Goal: Task Accomplishment & Management: Manage account settings

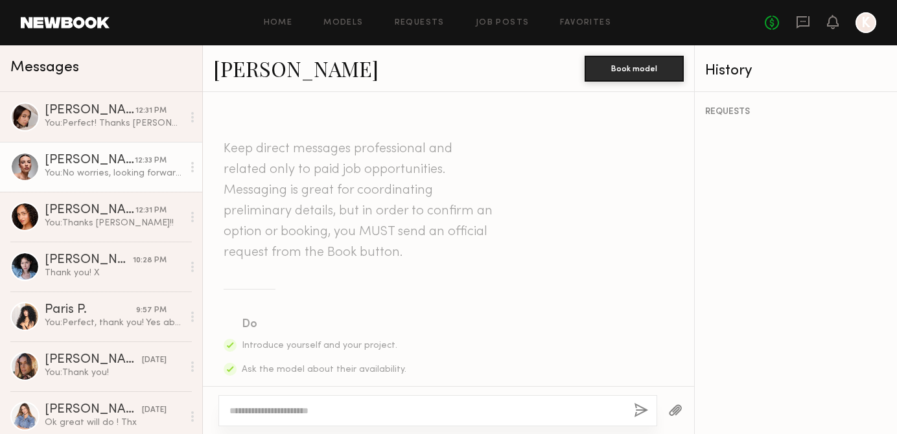
scroll to position [604, 0]
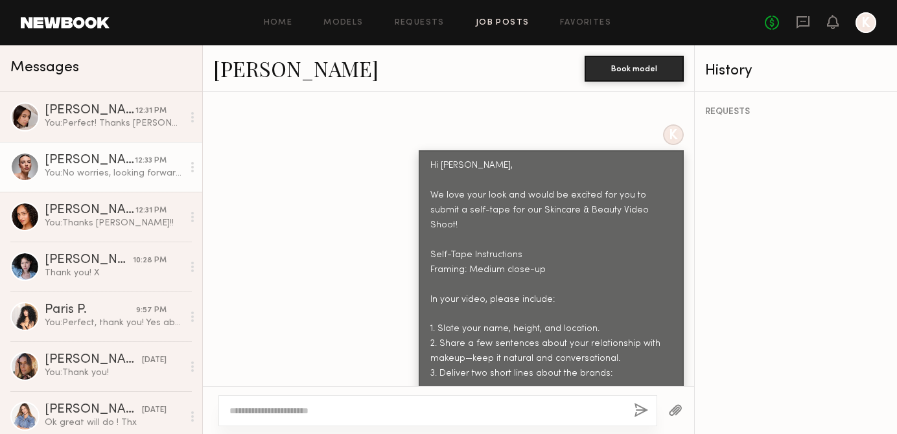
click at [492, 25] on link "Job Posts" at bounding box center [502, 23] width 54 height 8
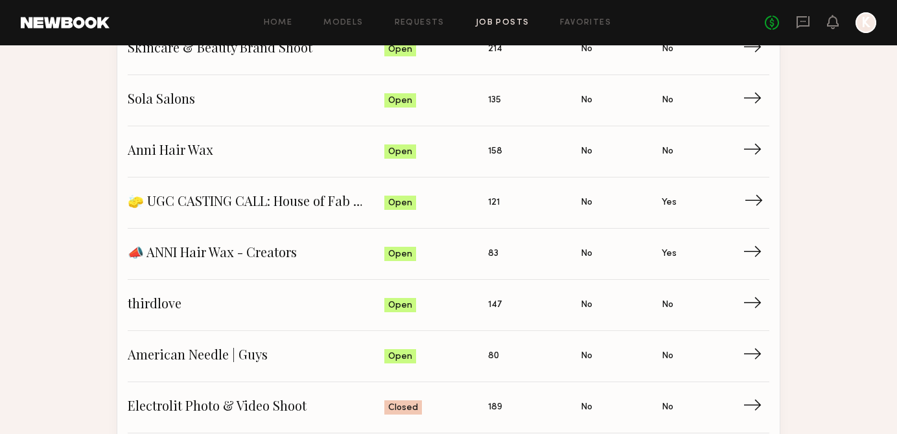
scroll to position [176, 0]
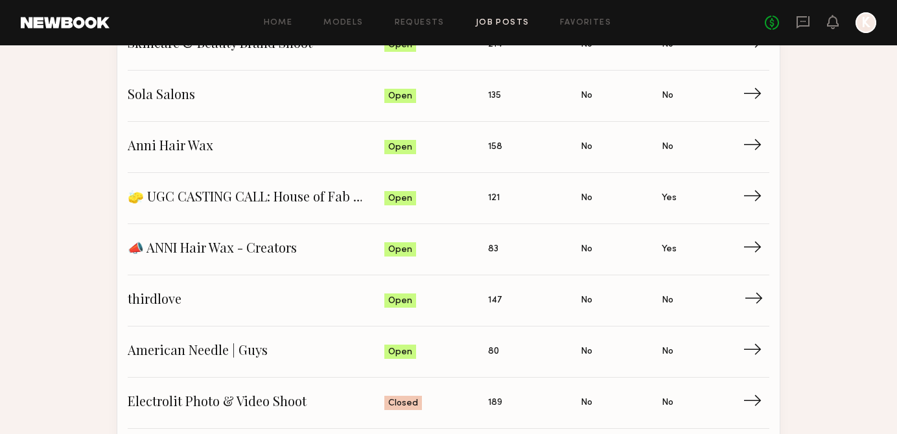
click at [490, 303] on span "147" at bounding box center [495, 300] width 14 height 14
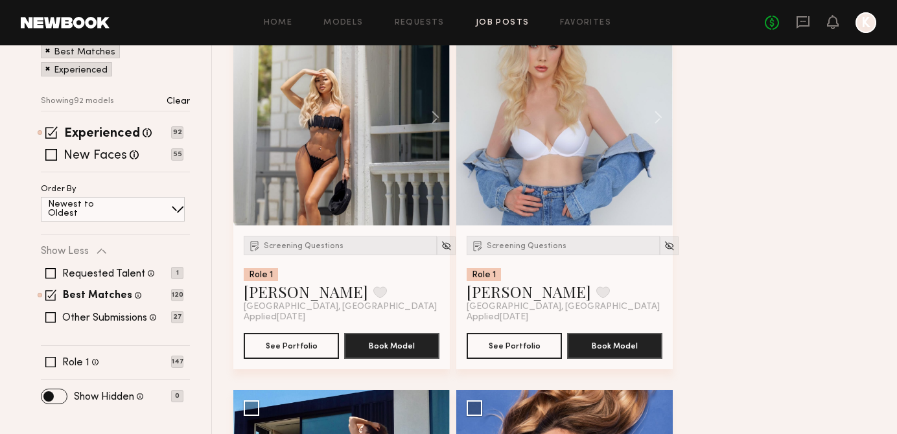
scroll to position [521, 0]
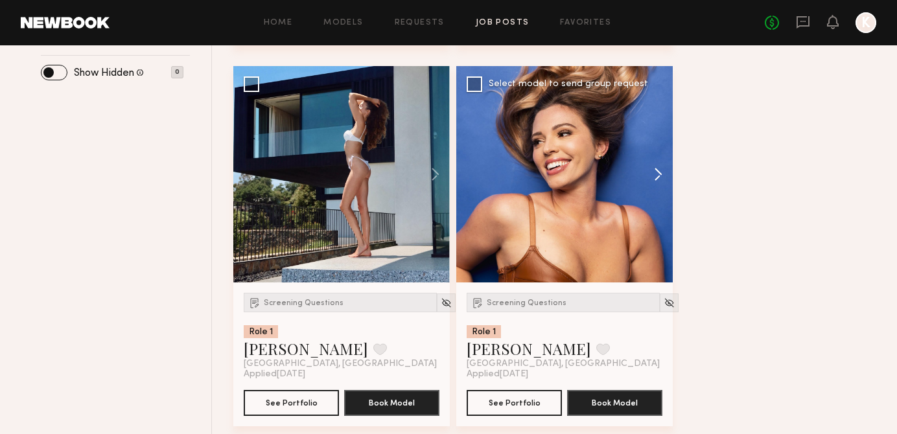
click at [657, 165] on button at bounding box center [651, 174] width 41 height 216
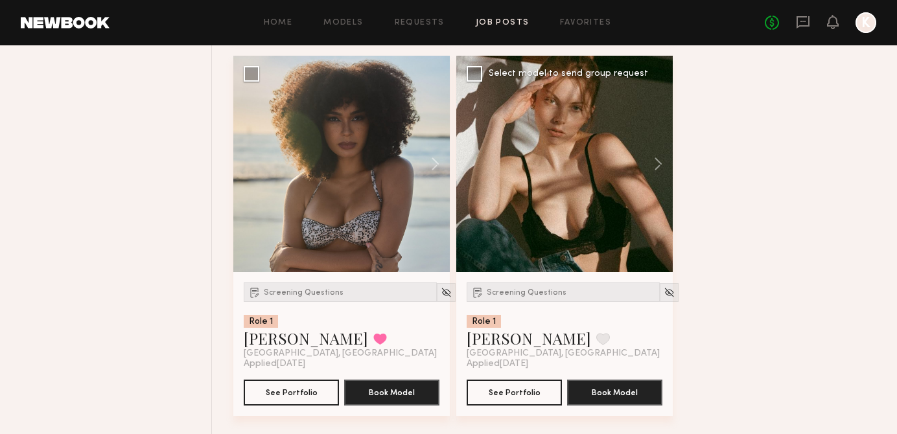
scroll to position [930, 0]
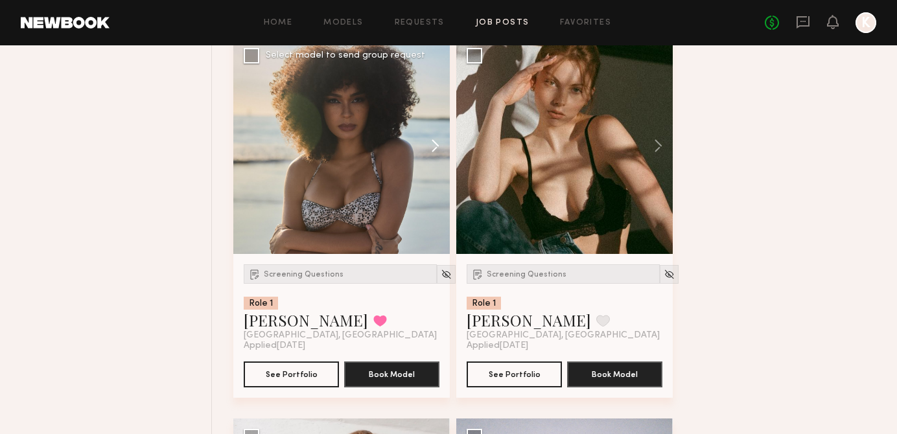
click at [428, 135] on button at bounding box center [428, 146] width 41 height 216
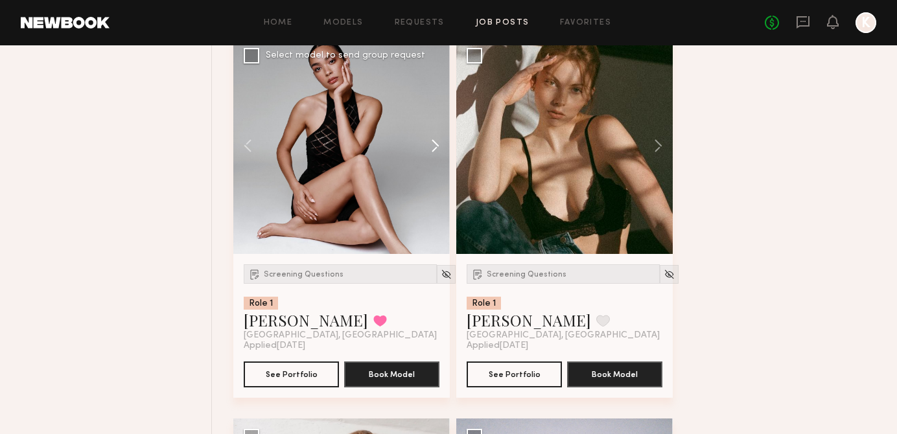
click at [428, 135] on button at bounding box center [428, 146] width 41 height 216
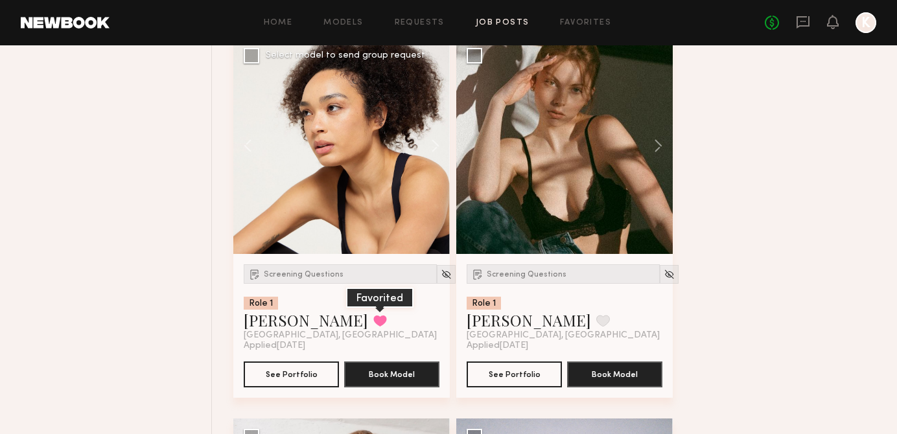
click at [373, 326] on button at bounding box center [380, 321] width 14 height 12
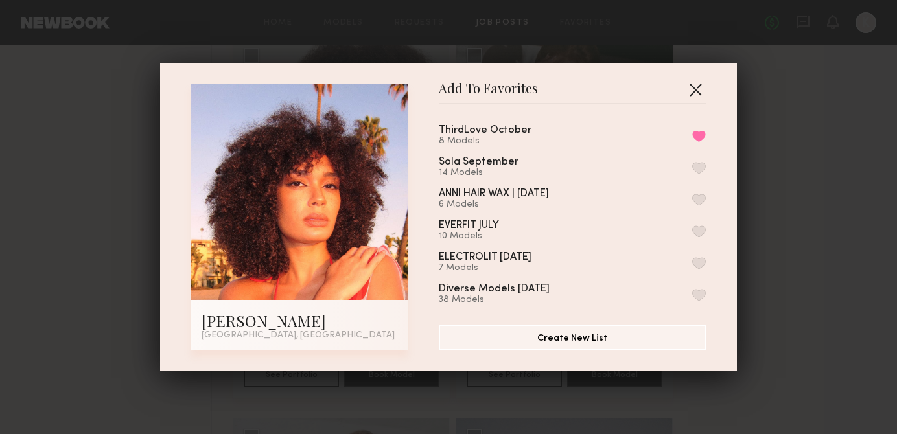
click at [691, 86] on button "button" at bounding box center [695, 89] width 21 height 21
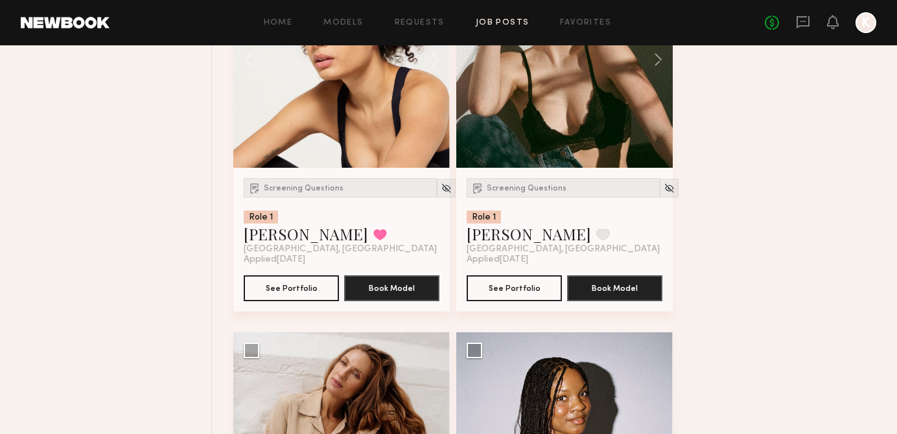
scroll to position [965, 0]
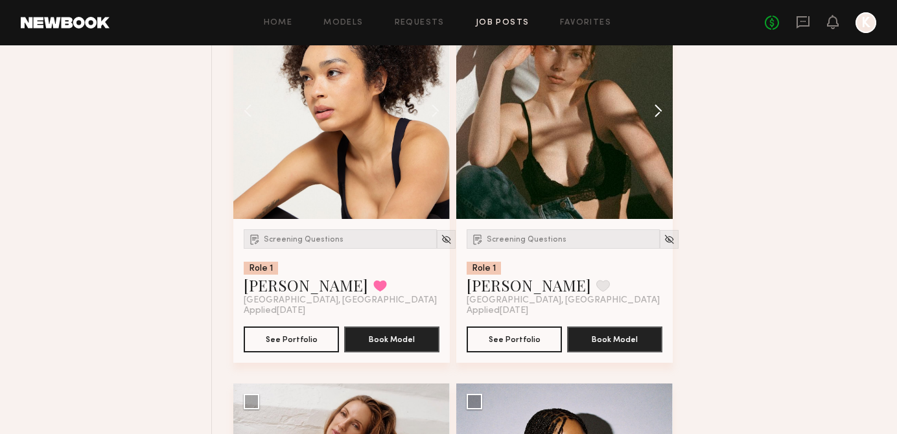
click at [656, 122] on button at bounding box center [651, 111] width 41 height 216
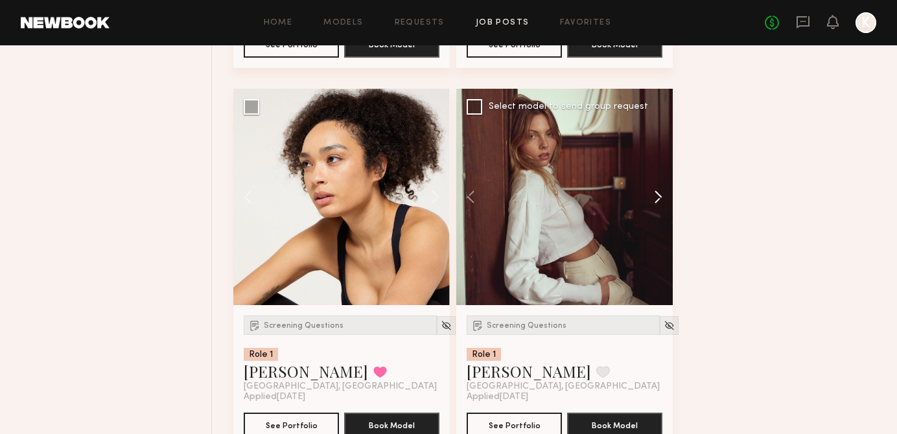
scroll to position [1246, 0]
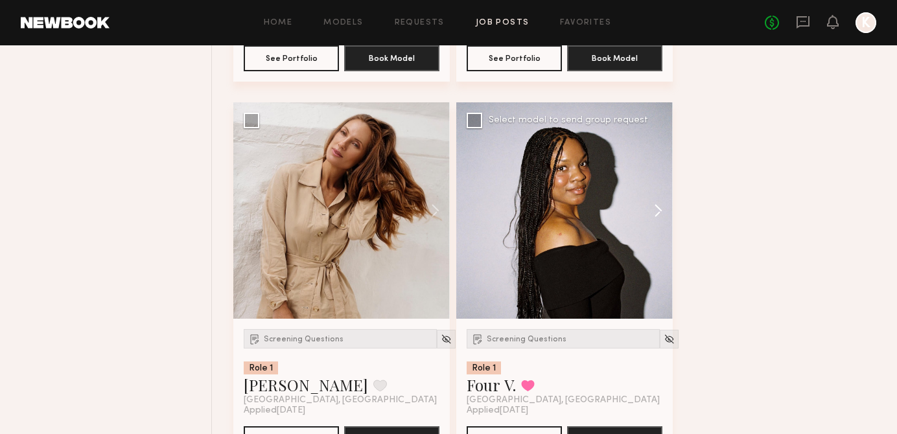
click at [653, 205] on button at bounding box center [651, 210] width 41 height 216
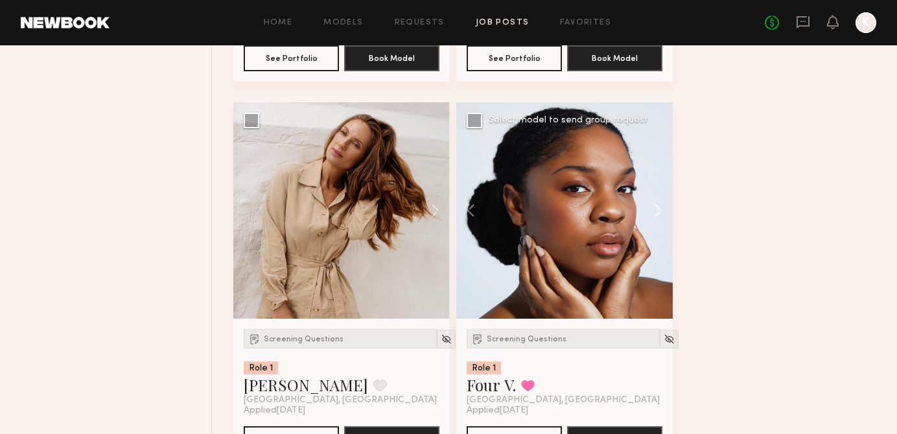
click at [653, 205] on button at bounding box center [651, 210] width 41 height 216
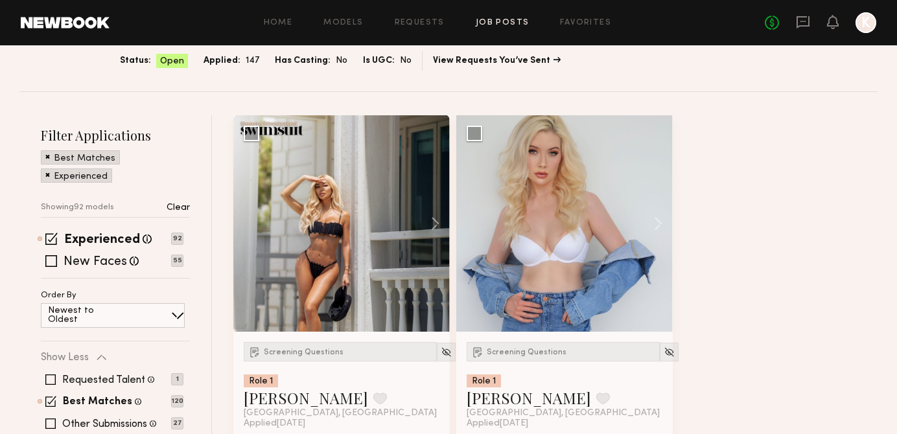
scroll to position [0, 0]
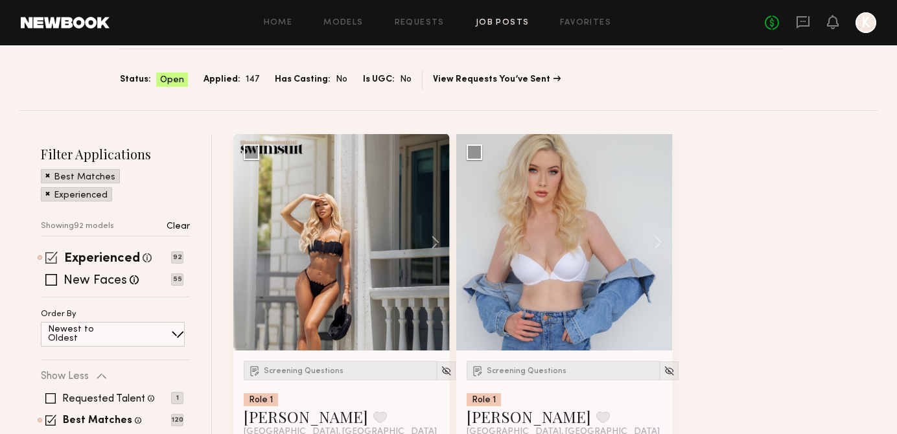
click at [52, 257] on span at bounding box center [51, 257] width 12 height 12
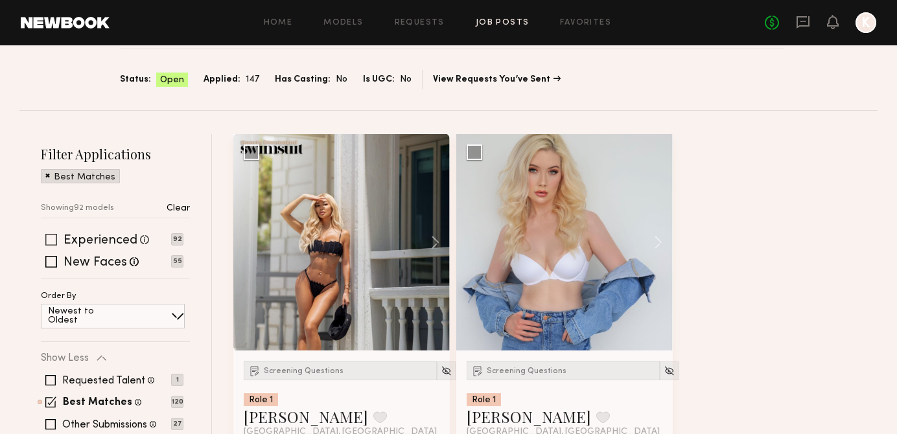
scroll to position [170, 0]
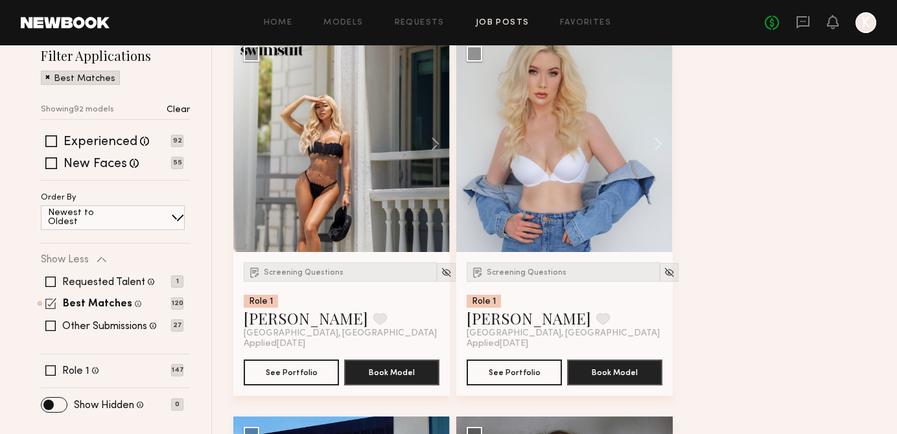
click at [49, 301] on span at bounding box center [50, 303] width 11 height 11
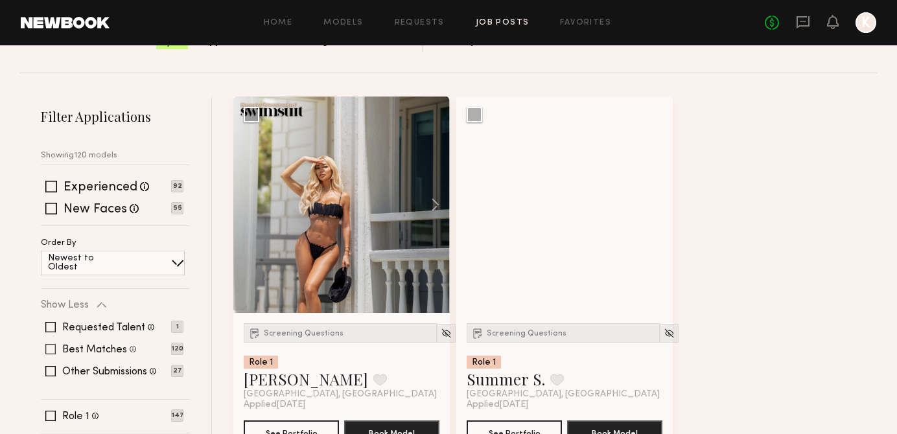
scroll to position [108, 0]
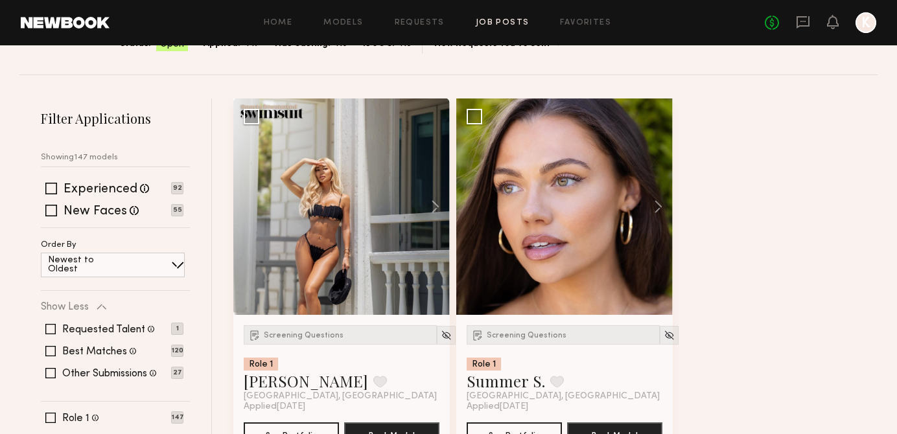
click at [118, 259] on div "Newest to Oldest" at bounding box center [113, 265] width 144 height 25
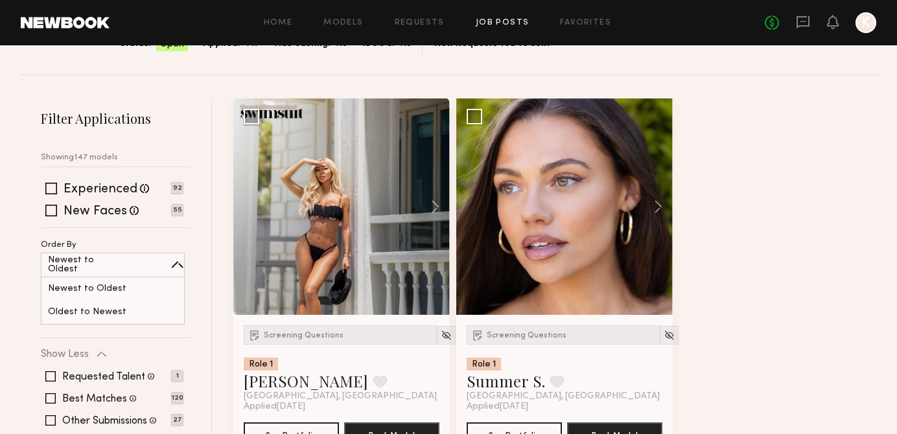
click at [118, 259] on div "Newest to Oldest" at bounding box center [113, 265] width 144 height 25
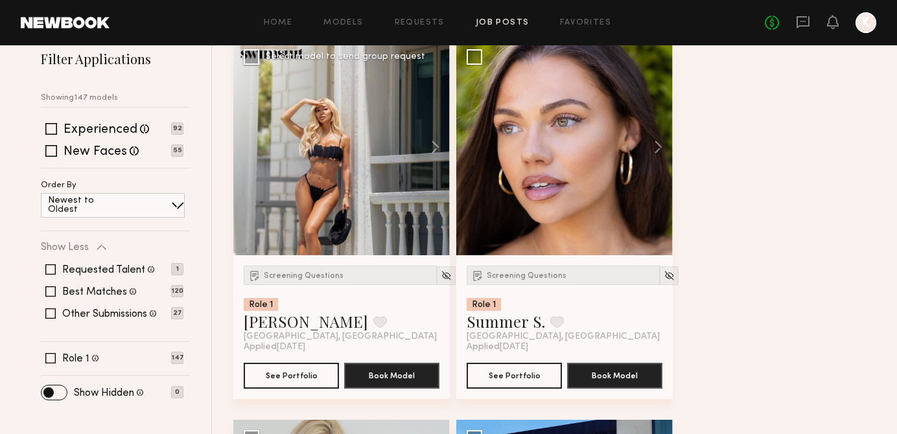
scroll to position [172, 0]
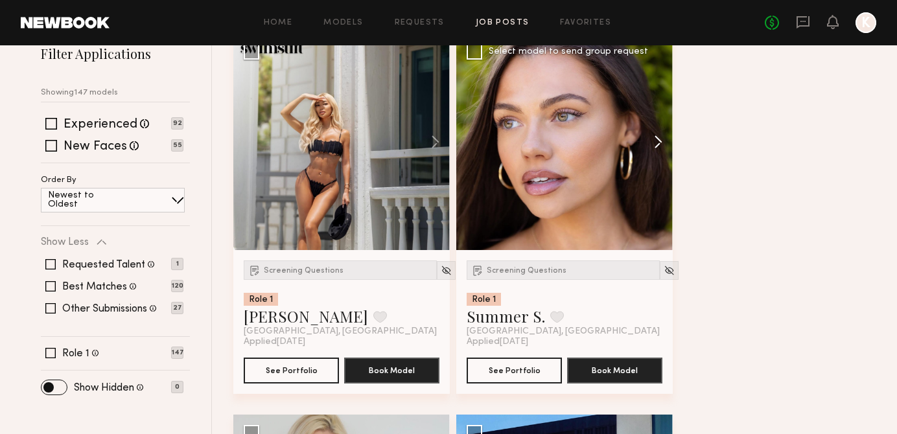
click at [657, 135] on button at bounding box center [651, 142] width 41 height 216
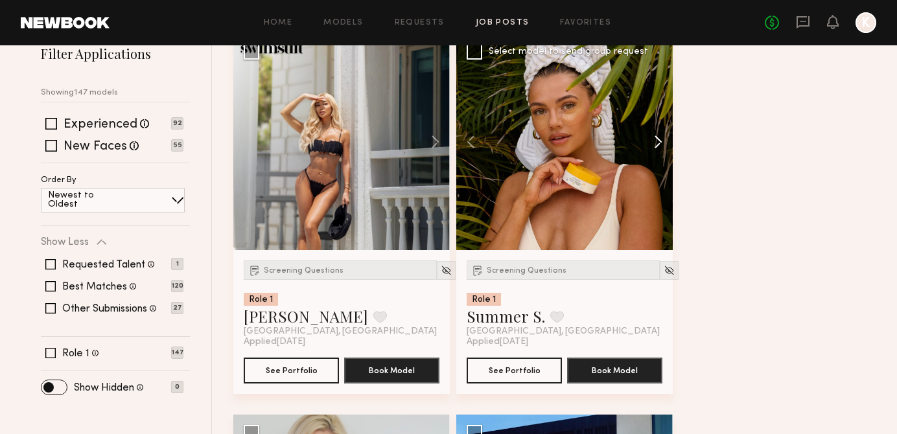
click at [657, 135] on button at bounding box center [651, 142] width 41 height 216
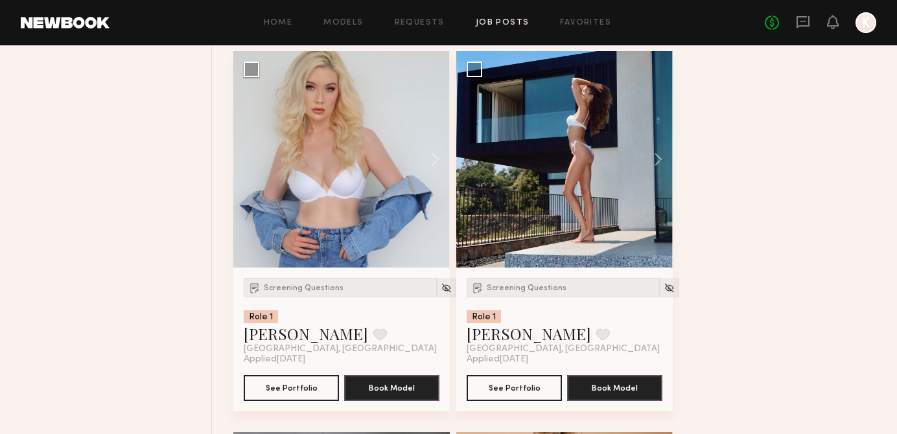
scroll to position [530, 0]
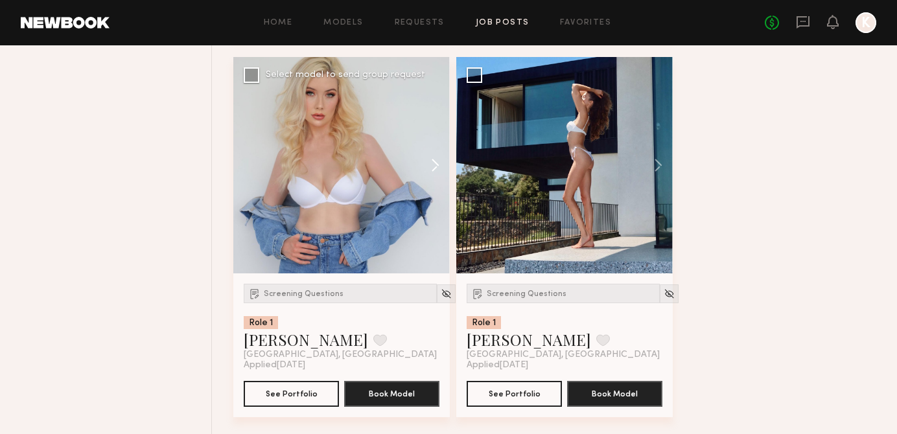
click at [434, 166] on button at bounding box center [428, 165] width 41 height 216
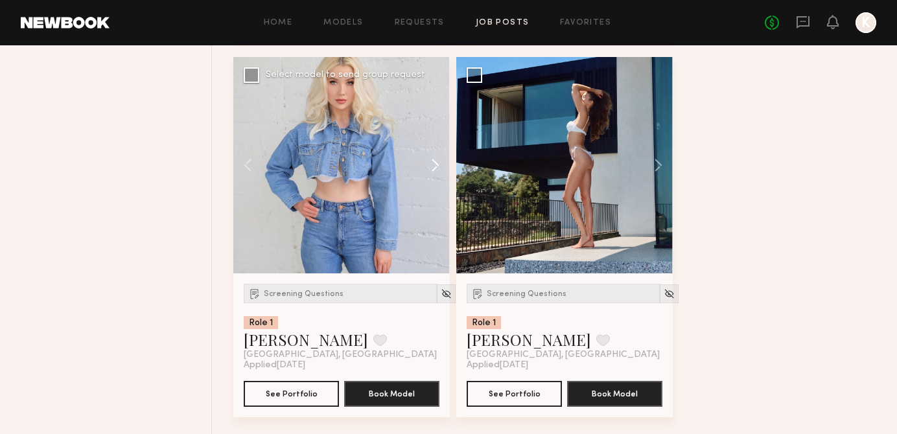
click at [434, 166] on button at bounding box center [428, 165] width 41 height 216
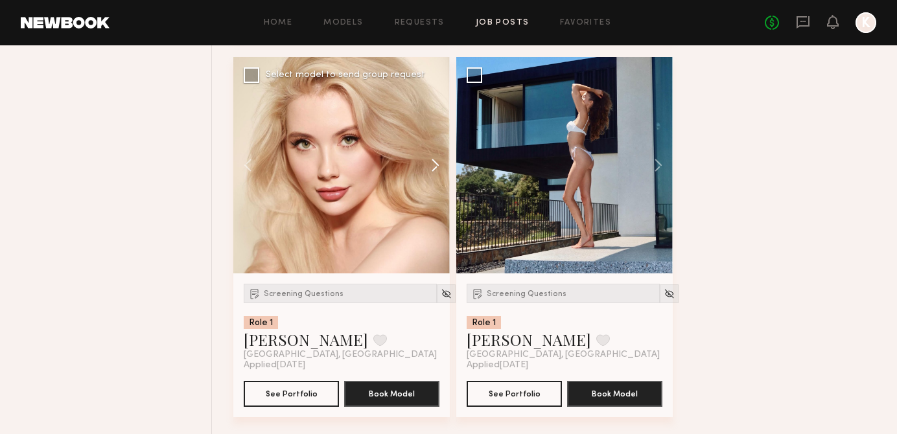
click at [434, 166] on button at bounding box center [428, 165] width 41 height 216
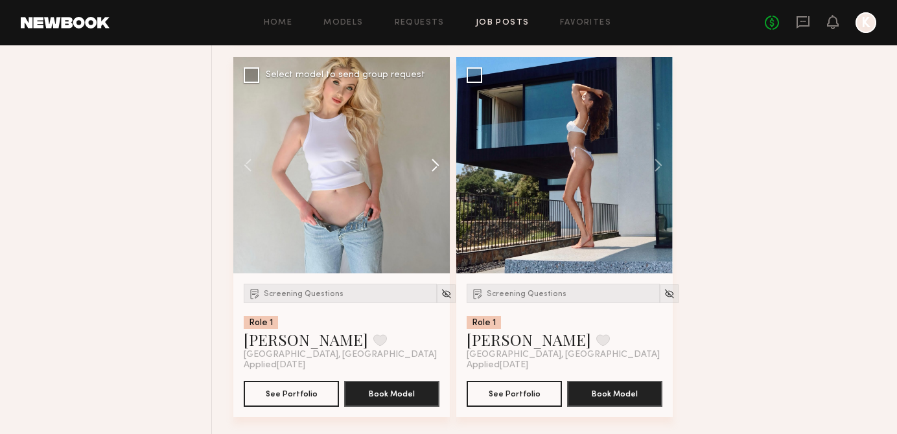
click at [434, 166] on button at bounding box center [428, 165] width 41 height 216
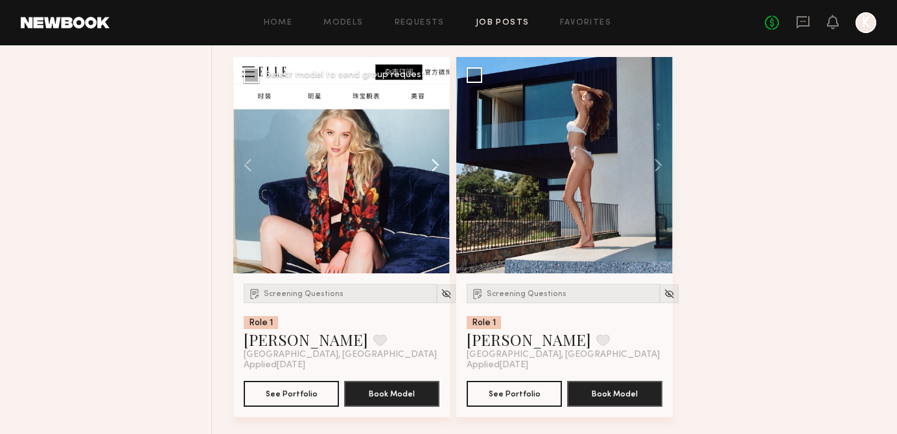
click at [434, 166] on button at bounding box center [428, 165] width 41 height 216
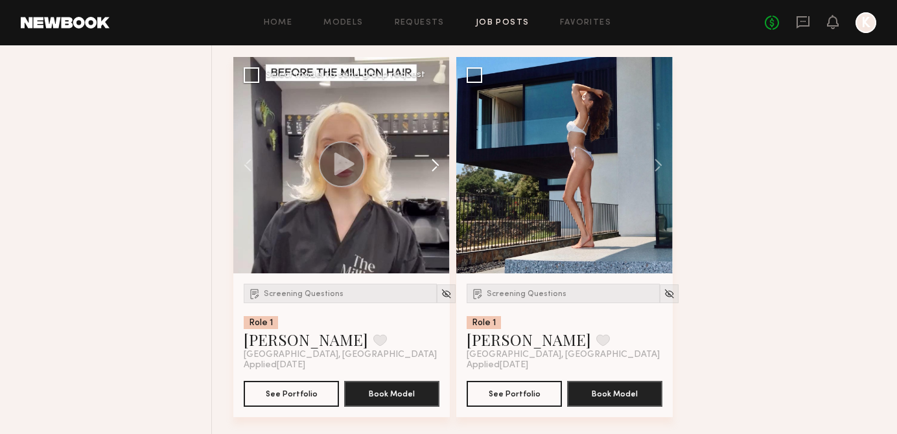
click at [434, 166] on button at bounding box center [428, 165] width 41 height 216
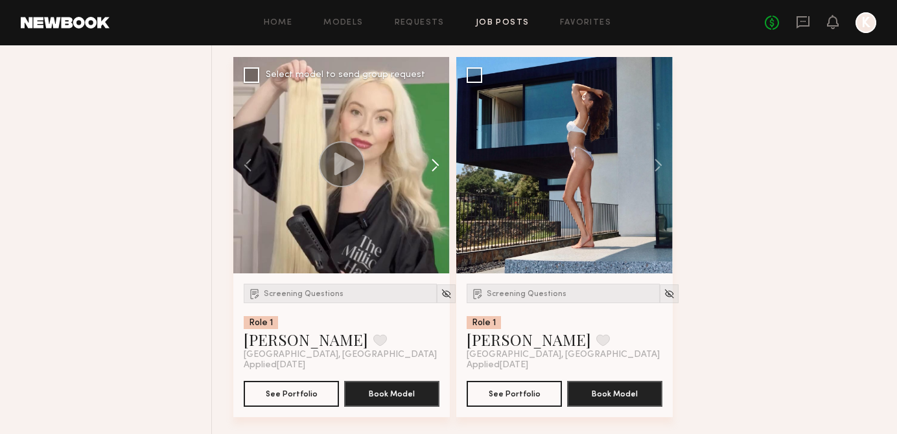
click at [434, 166] on button at bounding box center [428, 165] width 41 height 216
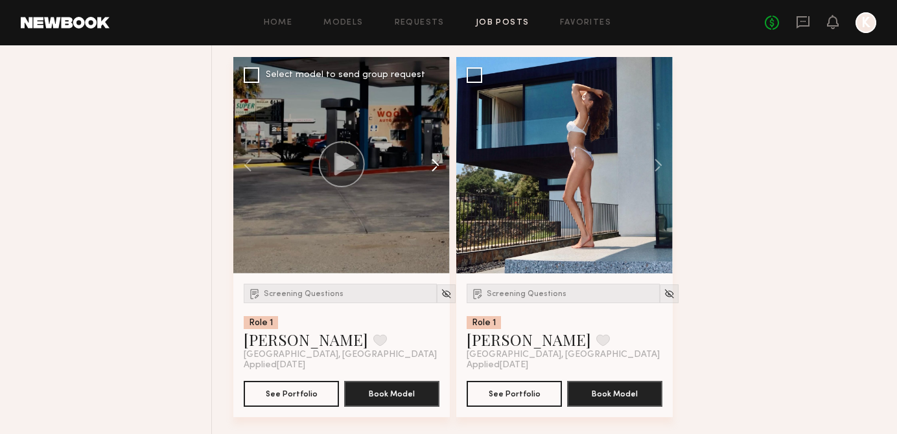
click at [435, 162] on button at bounding box center [428, 165] width 41 height 216
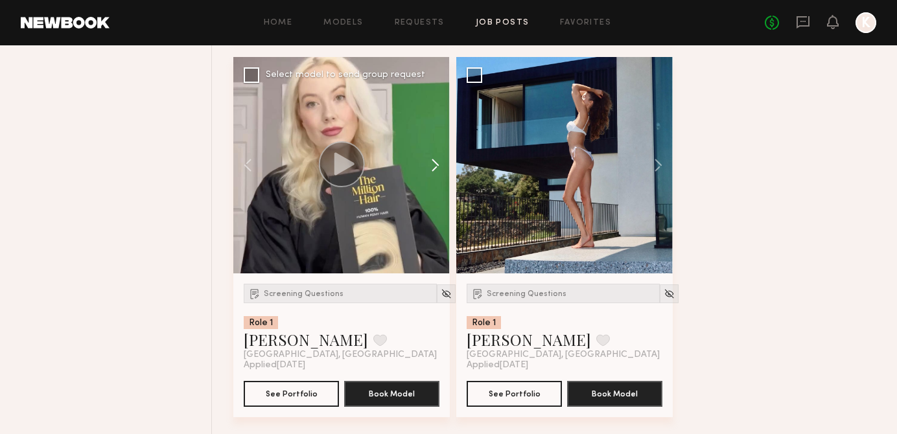
click at [434, 163] on button at bounding box center [428, 165] width 41 height 216
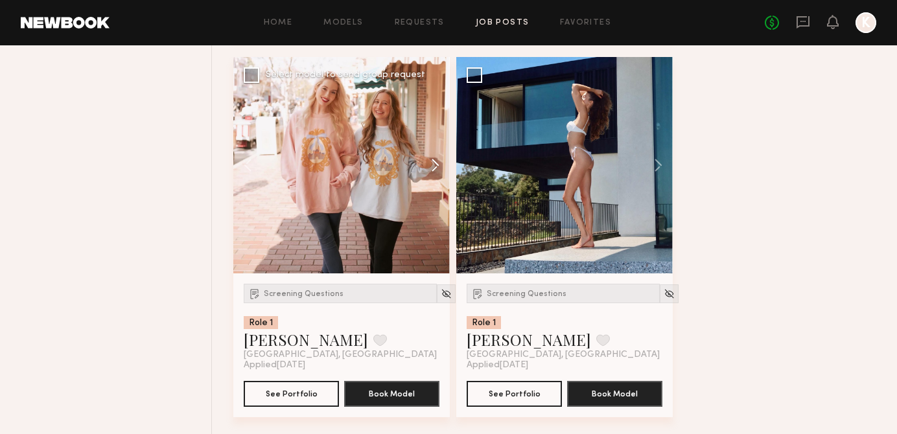
click at [434, 163] on button at bounding box center [428, 165] width 41 height 216
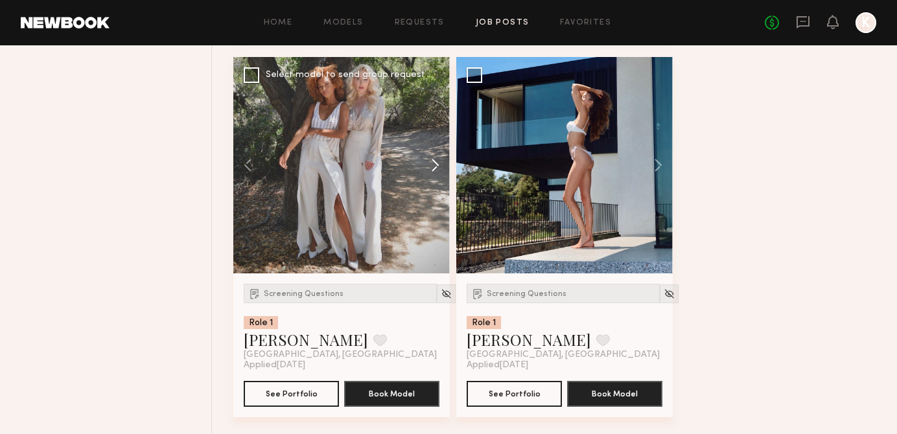
click at [434, 163] on button at bounding box center [428, 165] width 41 height 216
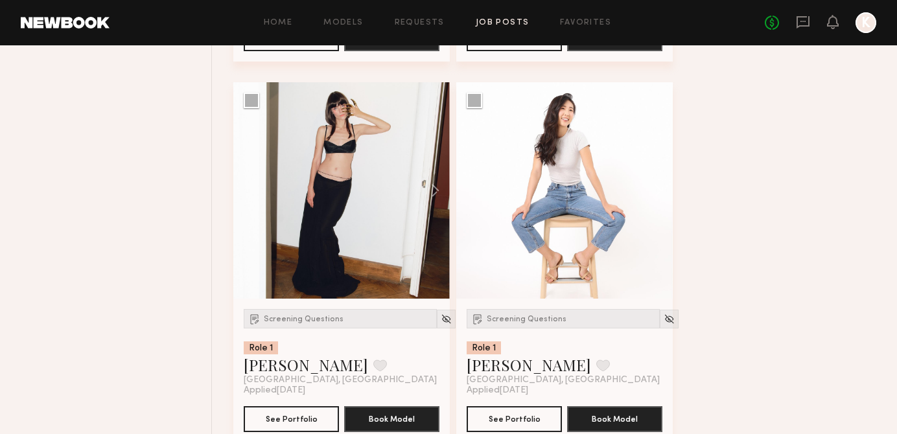
scroll to position [1268, 0]
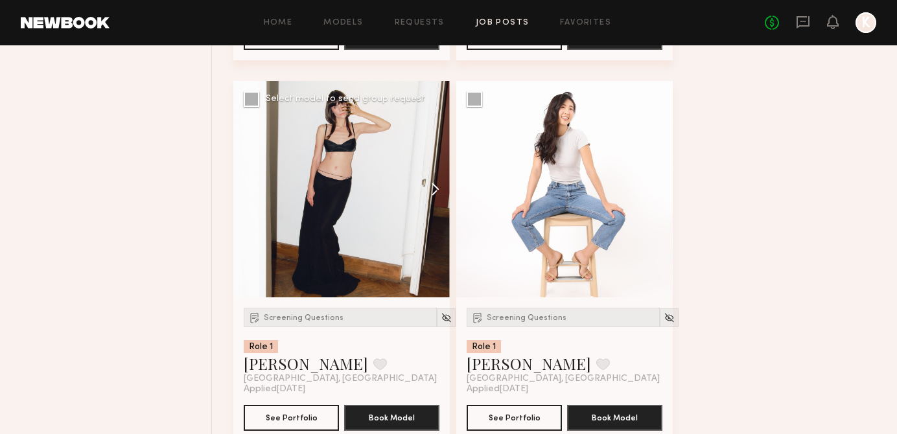
click at [429, 180] on button at bounding box center [428, 189] width 41 height 216
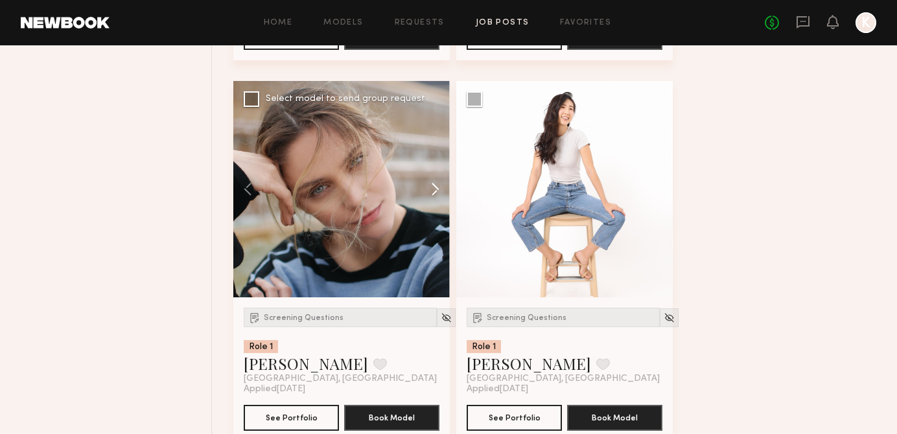
click at [429, 180] on button at bounding box center [428, 189] width 41 height 216
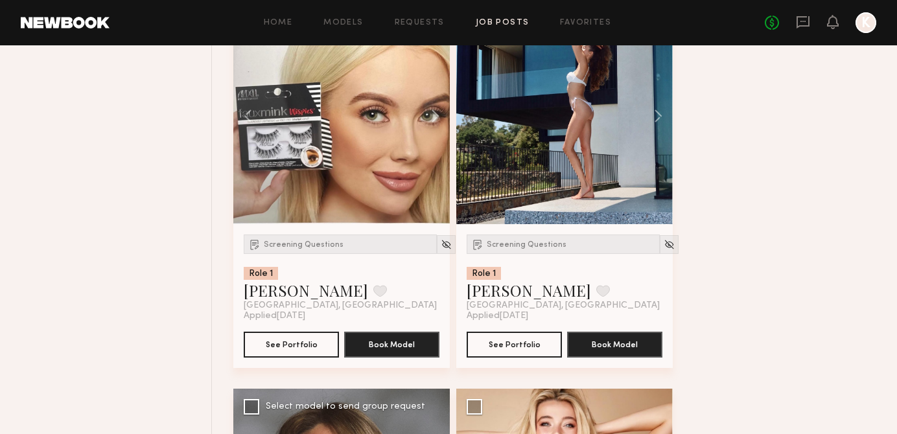
scroll to position [575, 0]
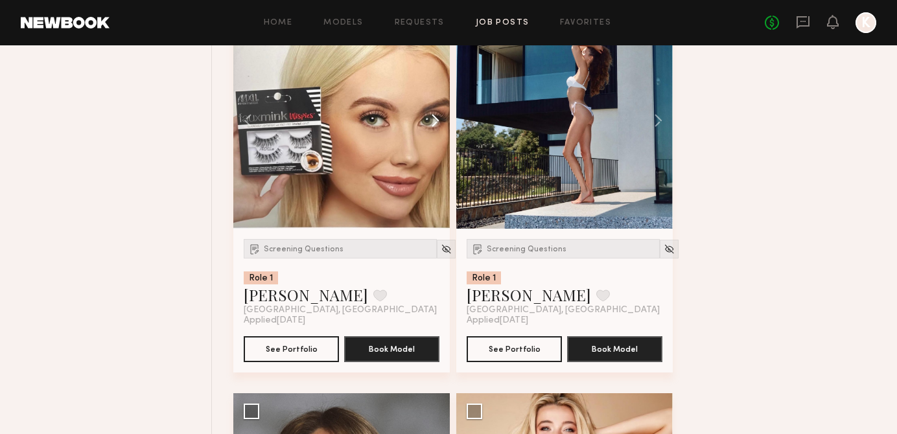
click at [437, 125] on button at bounding box center [428, 120] width 41 height 216
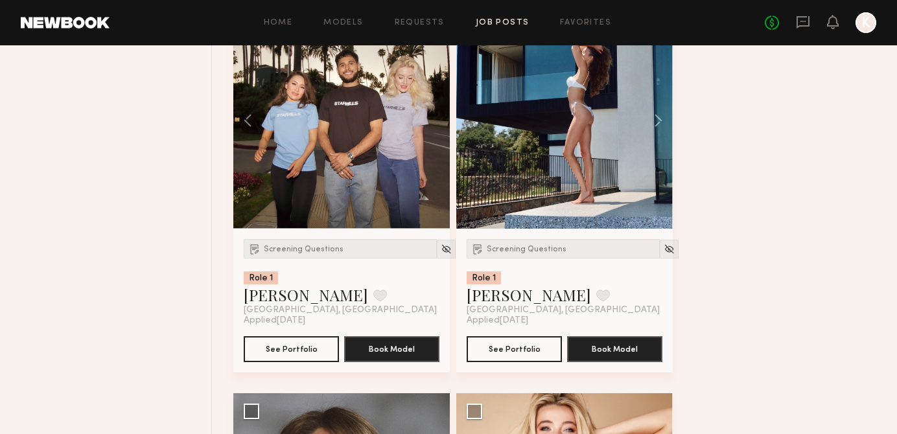
click at [437, 125] on div at bounding box center [341, 120] width 216 height 216
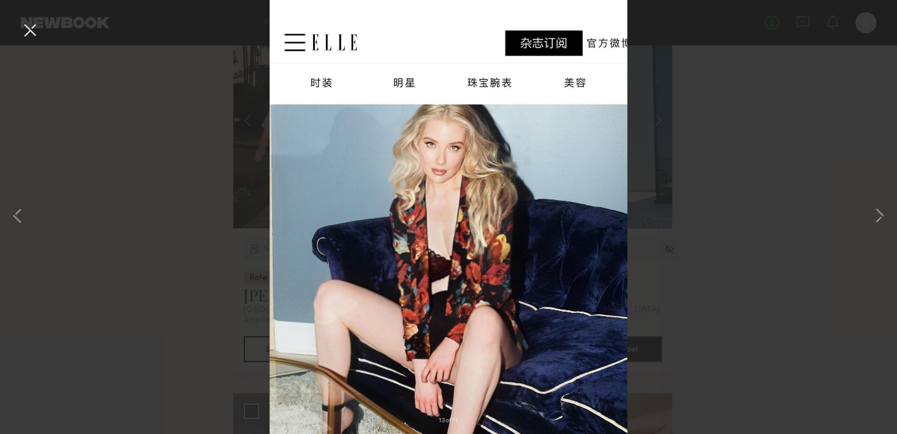
click at [681, 176] on div "13 of 13" at bounding box center [448, 217] width 897 height 434
click at [16, 23] on div "13 of 13" at bounding box center [448, 217] width 897 height 434
click at [38, 23] on button at bounding box center [29, 30] width 21 height 23
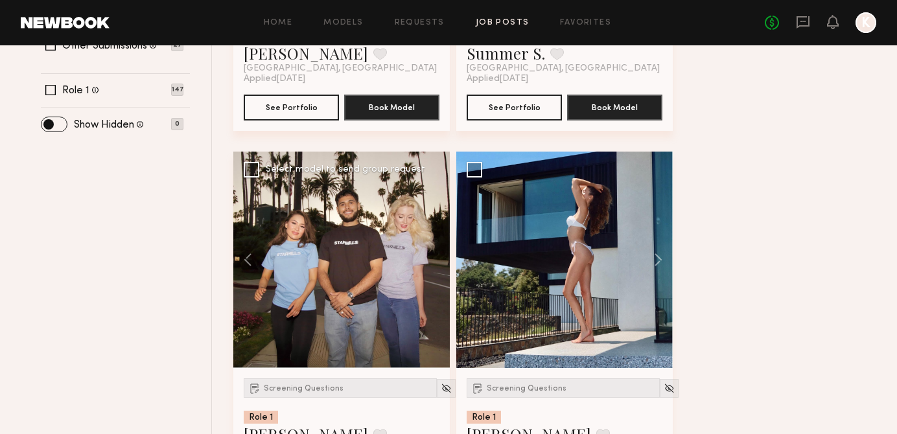
scroll to position [409, 0]
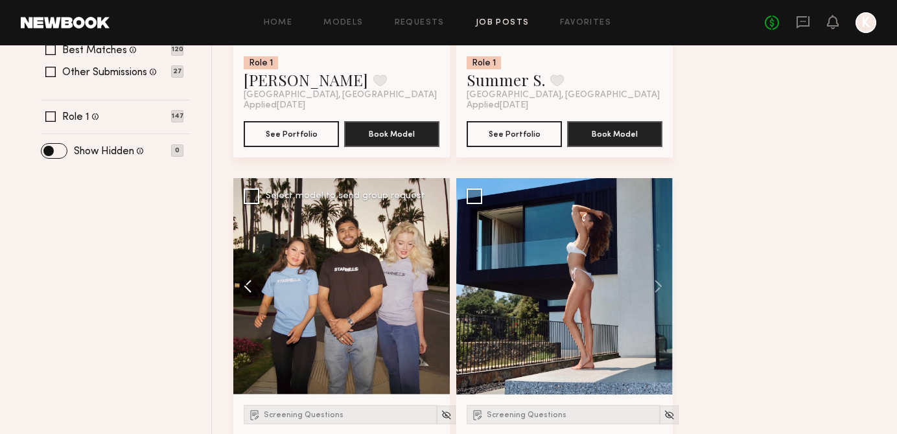
click at [246, 285] on button at bounding box center [253, 286] width 41 height 216
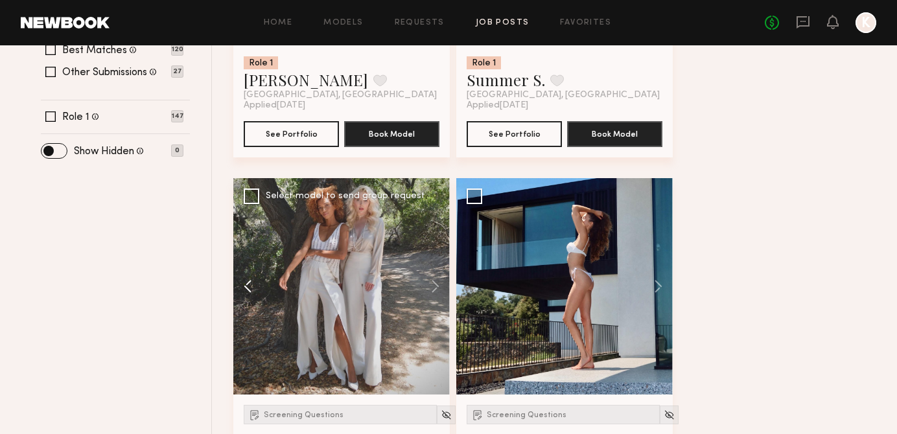
click at [246, 285] on button at bounding box center [253, 286] width 41 height 216
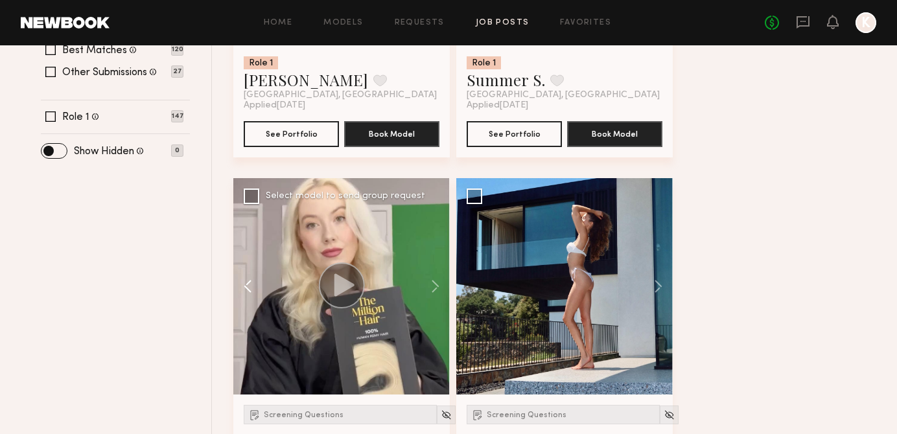
click at [246, 285] on button at bounding box center [253, 286] width 41 height 216
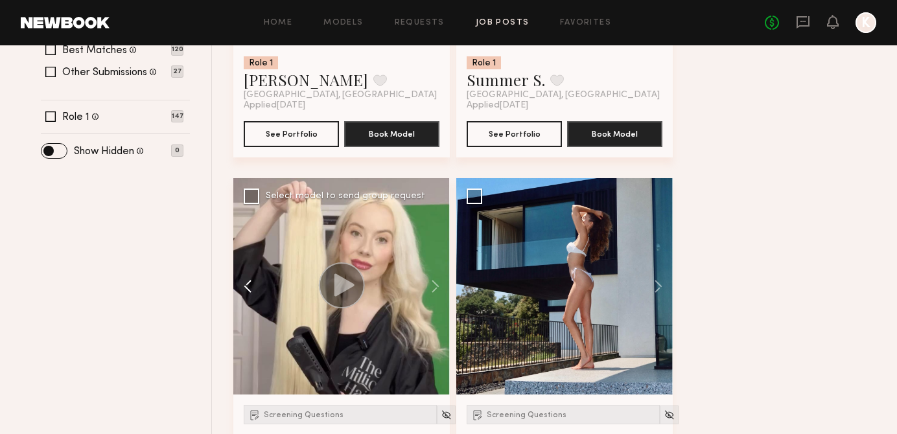
click at [246, 285] on button at bounding box center [253, 286] width 41 height 216
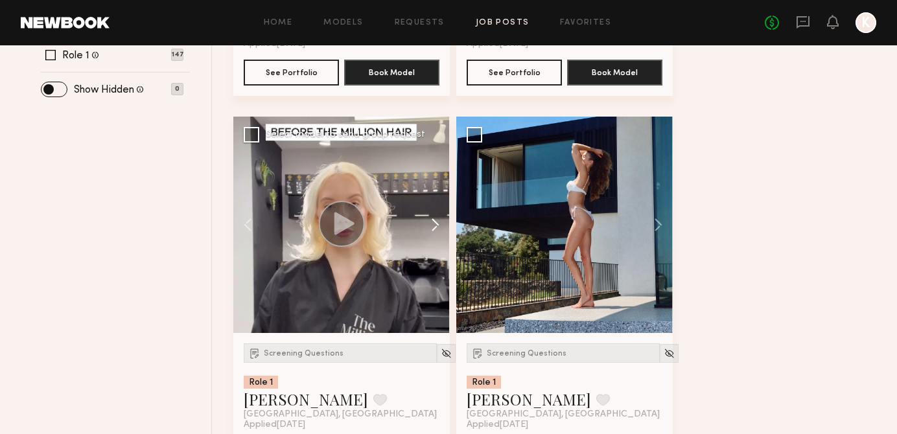
scroll to position [529, 0]
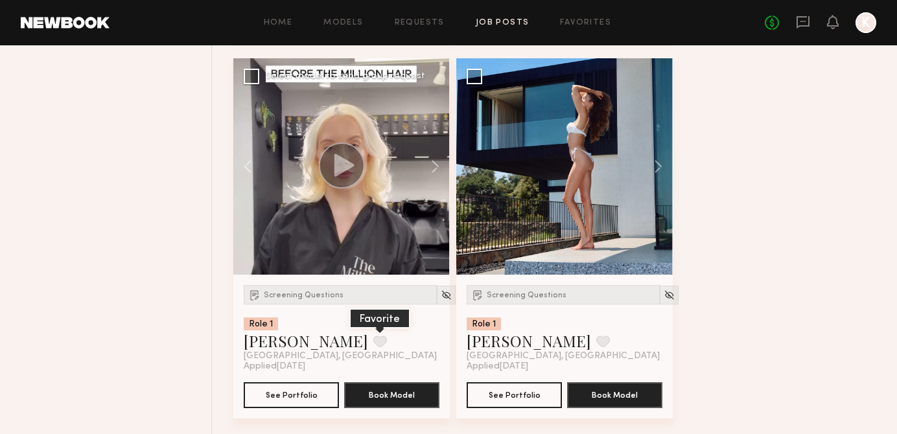
click at [373, 343] on button at bounding box center [380, 342] width 14 height 12
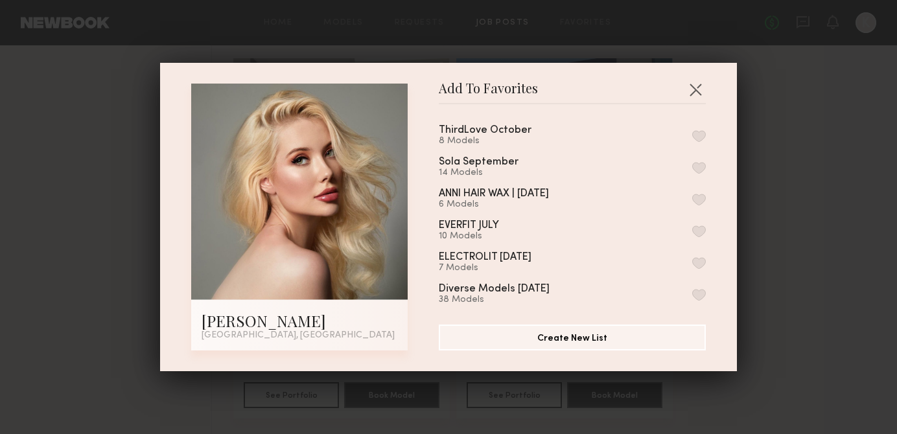
click at [700, 136] on button "button" at bounding box center [699, 136] width 14 height 12
click at [770, 124] on div "Add To Favorites Rachel W. Los Angeles, CA Add To Favorites ThirdLove October 9…" at bounding box center [448, 217] width 897 height 434
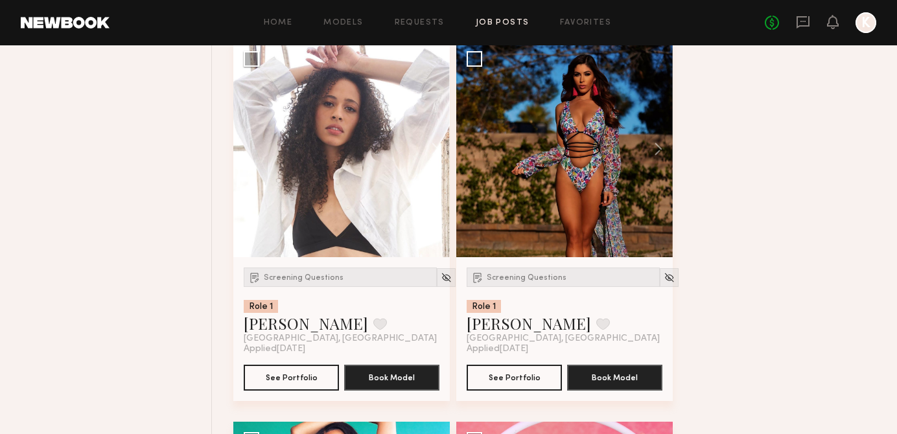
scroll to position [3593, 0]
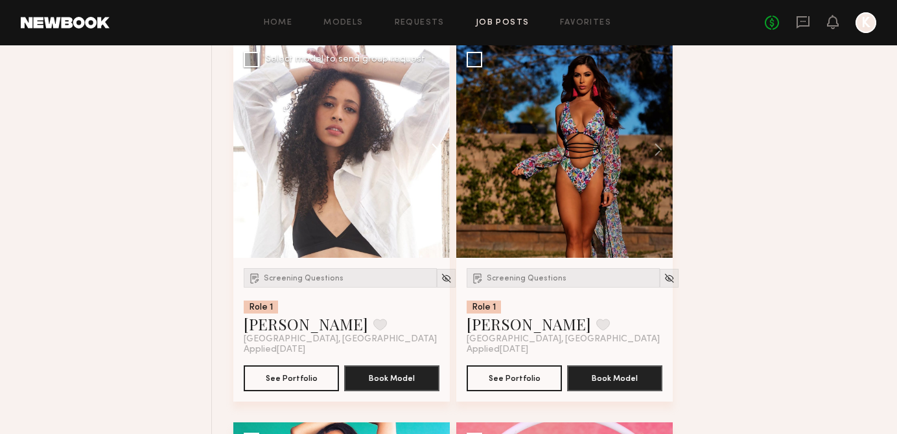
click at [429, 153] on button at bounding box center [428, 149] width 41 height 216
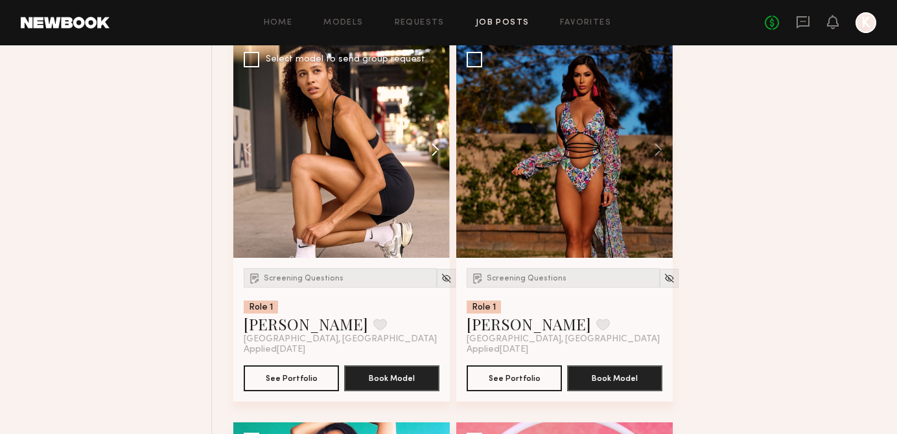
click at [432, 155] on button at bounding box center [428, 149] width 41 height 216
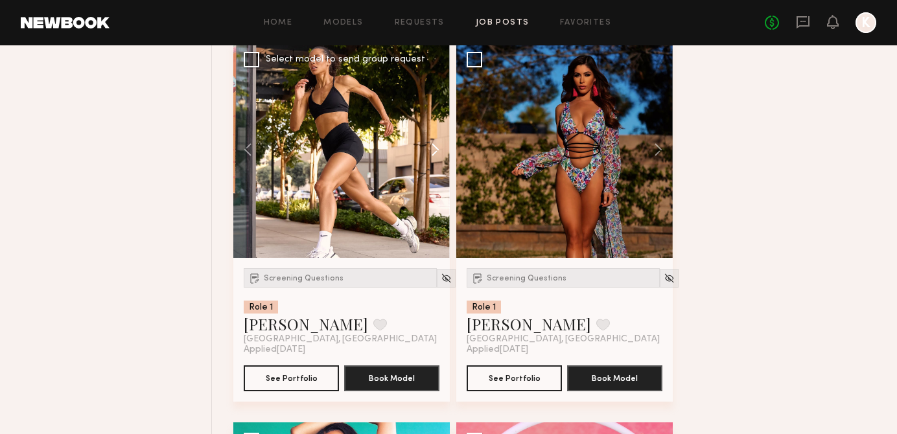
click at [432, 155] on button at bounding box center [428, 149] width 41 height 216
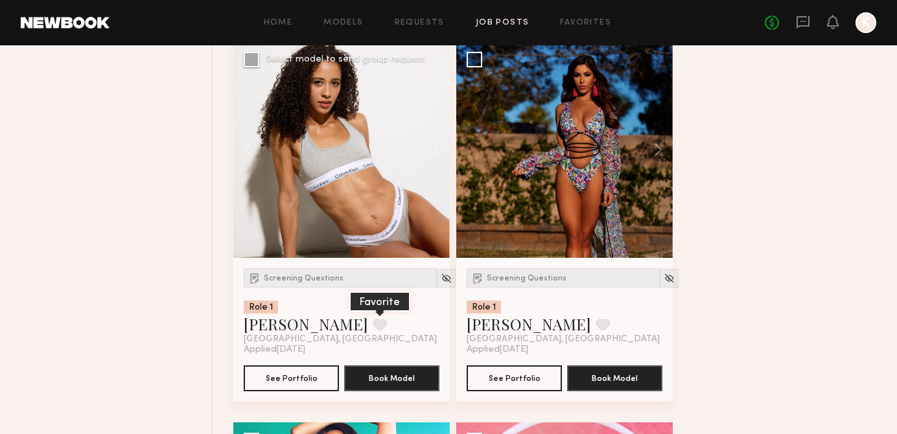
click at [373, 323] on button at bounding box center [380, 325] width 14 height 12
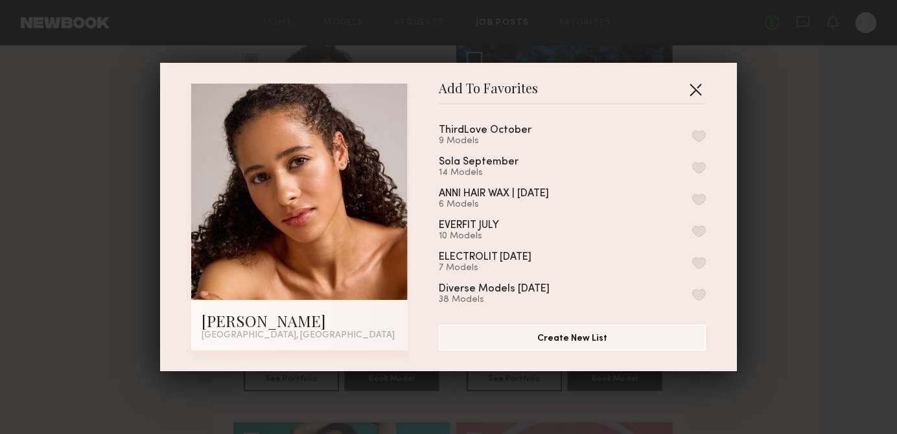
click at [691, 87] on button "button" at bounding box center [695, 89] width 21 height 21
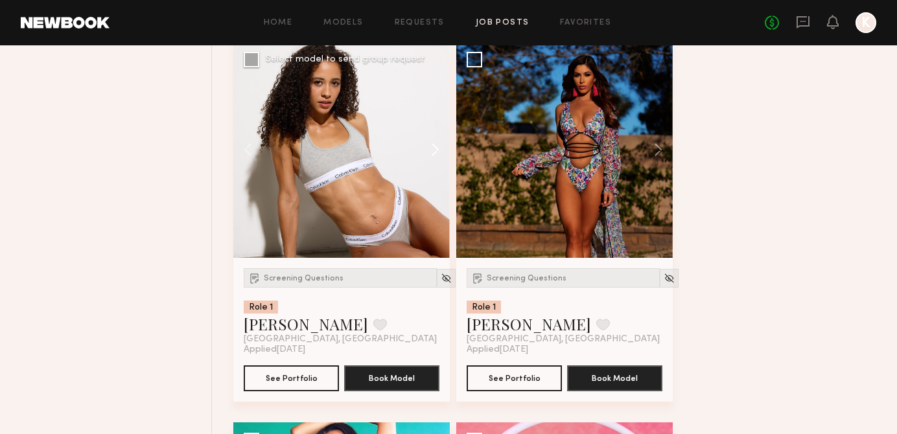
click at [437, 152] on button at bounding box center [428, 149] width 41 height 216
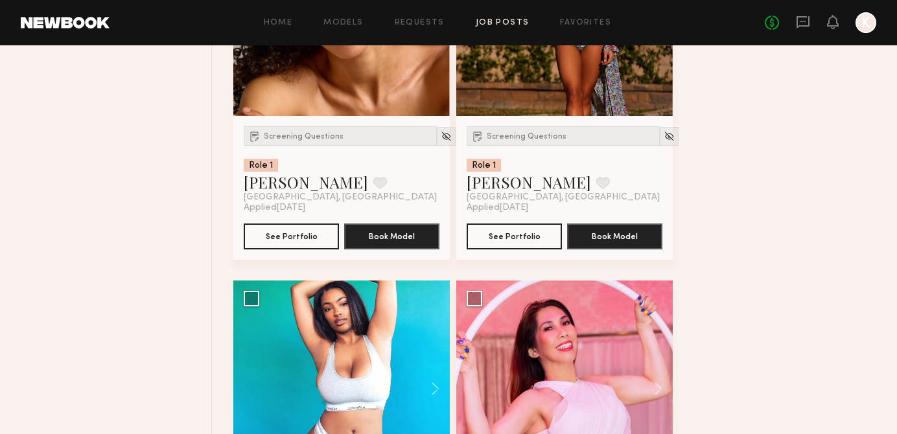
scroll to position [3931, 0]
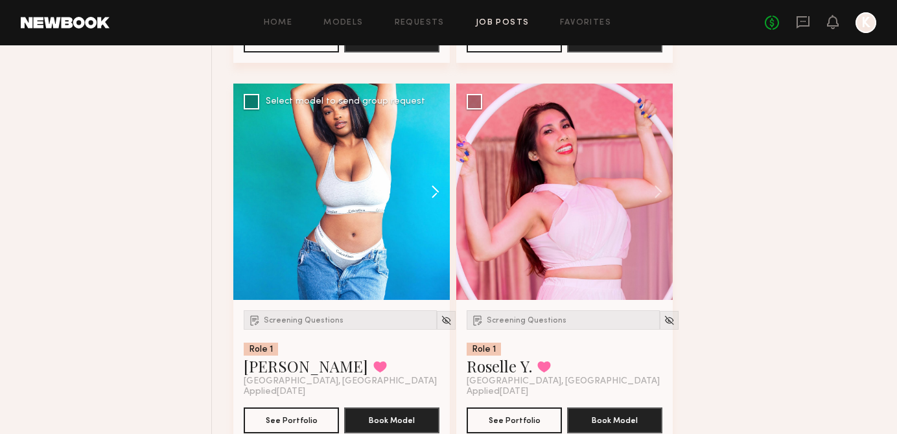
click at [424, 179] on button at bounding box center [428, 192] width 41 height 216
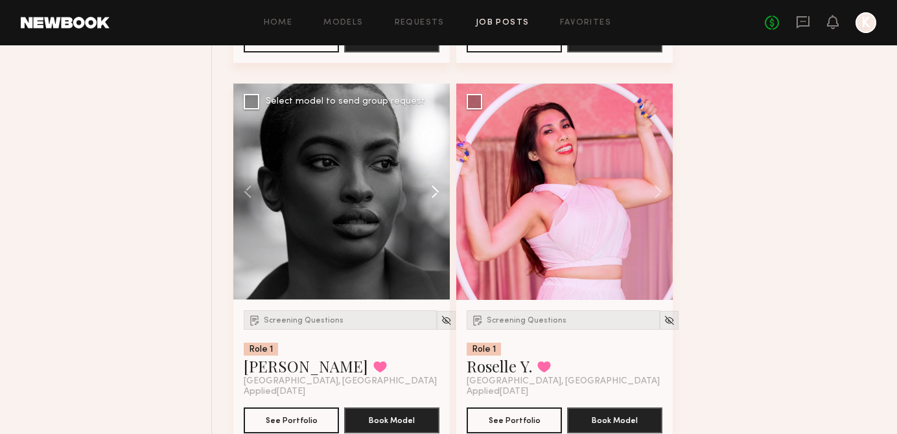
click at [424, 179] on button at bounding box center [428, 192] width 41 height 216
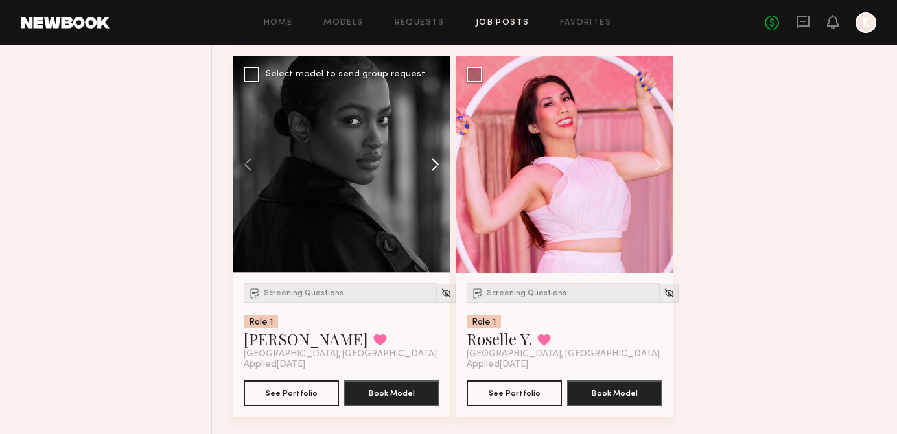
scroll to position [3949, 0]
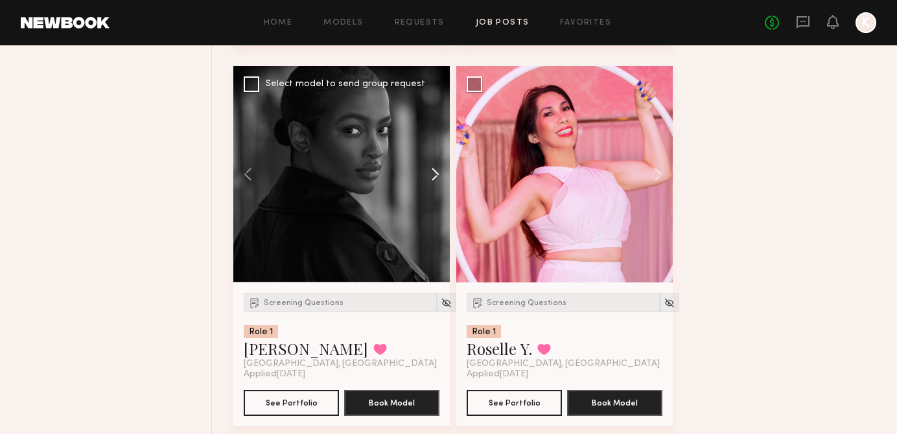
click at [424, 179] on button at bounding box center [428, 174] width 41 height 216
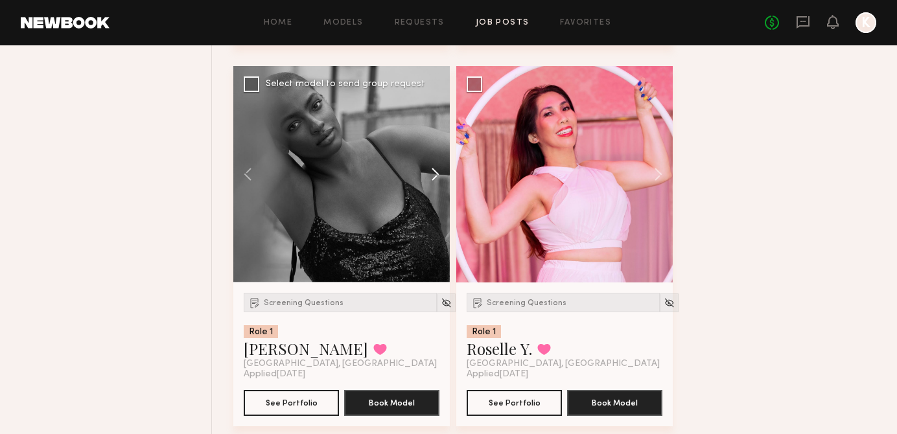
click at [424, 179] on button at bounding box center [428, 174] width 41 height 216
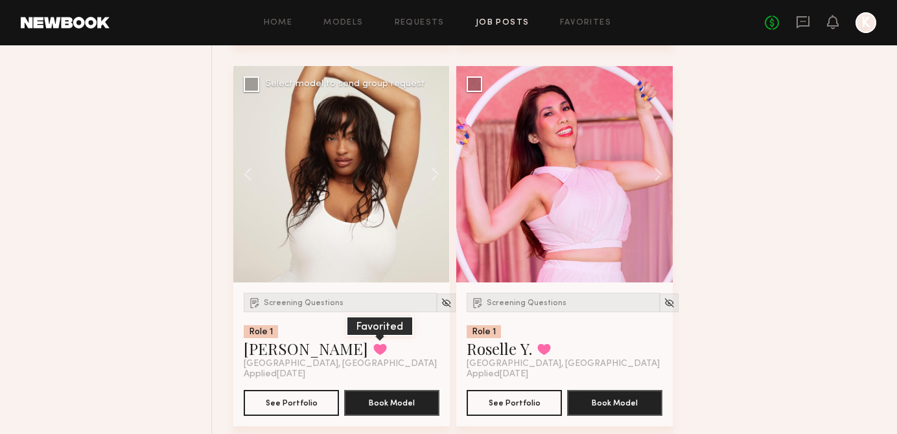
click at [373, 355] on button at bounding box center [380, 349] width 14 height 12
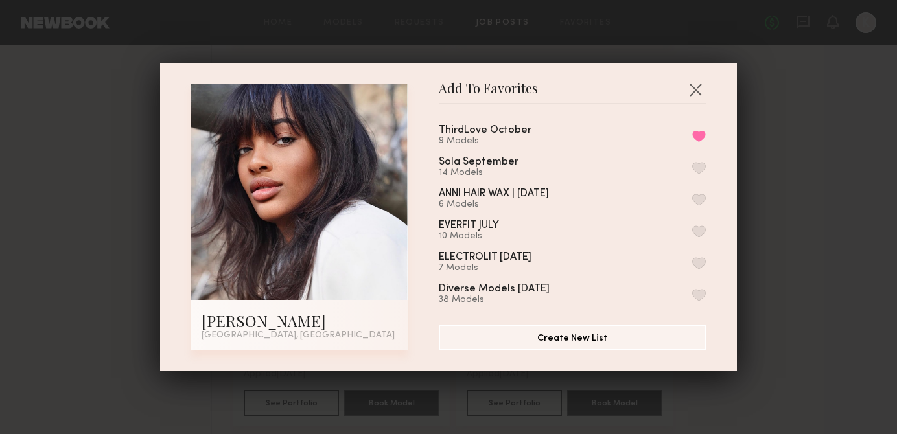
click at [762, 115] on div "Add To Favorites Ria P. Los Angeles, CA Add To Favorites ThirdLove October 9 Mo…" at bounding box center [448, 217] width 897 height 434
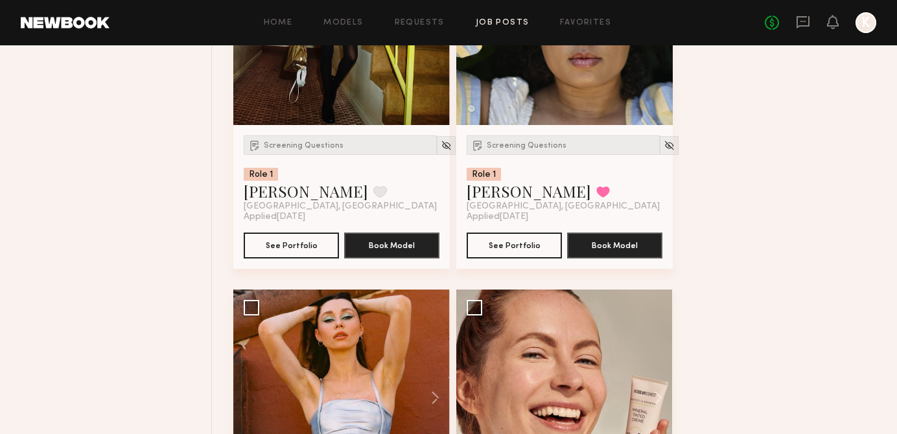
scroll to position [5822, 0]
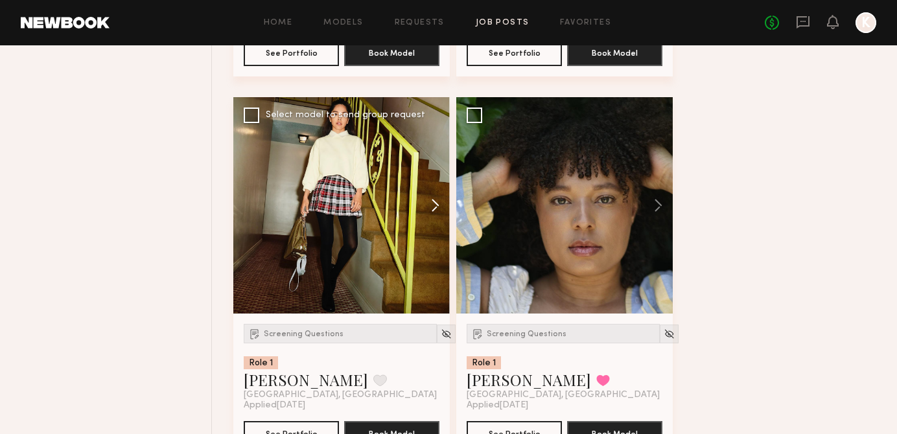
click at [431, 203] on button at bounding box center [428, 205] width 41 height 216
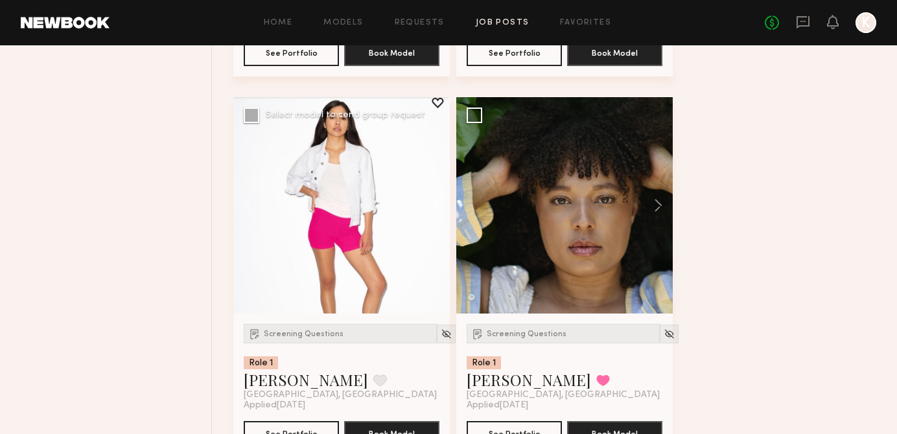
click at [431, 203] on button at bounding box center [428, 205] width 41 height 216
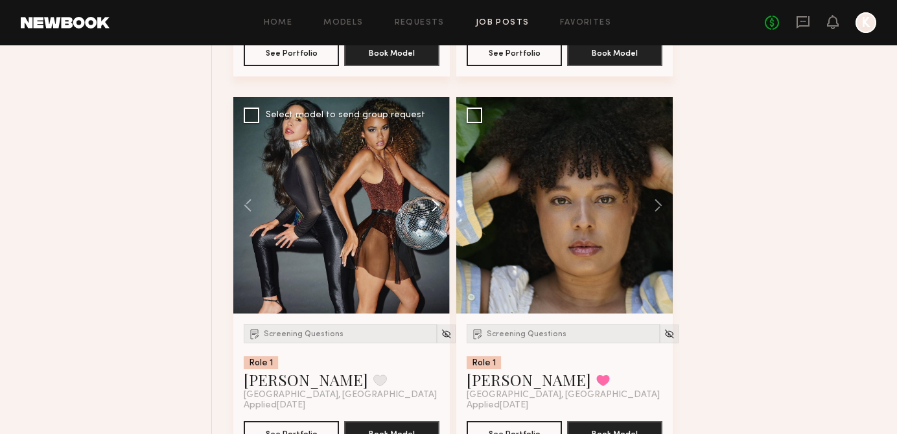
click at [431, 203] on button at bounding box center [428, 205] width 41 height 216
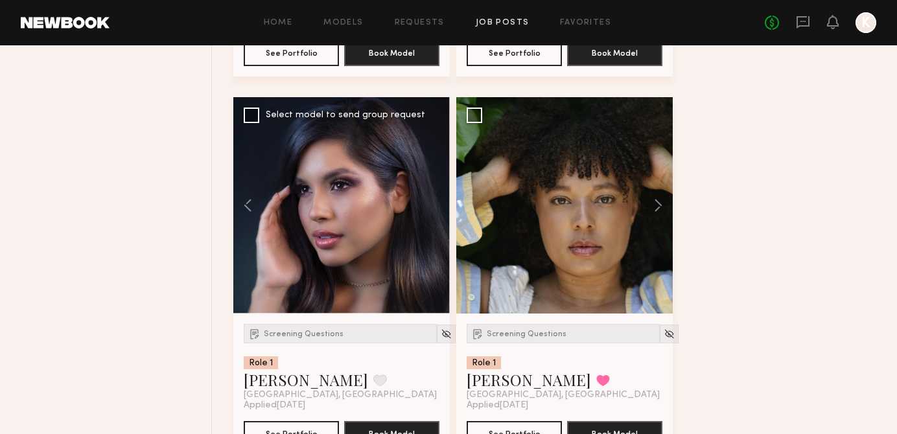
click at [431, 203] on div at bounding box center [341, 205] width 216 height 216
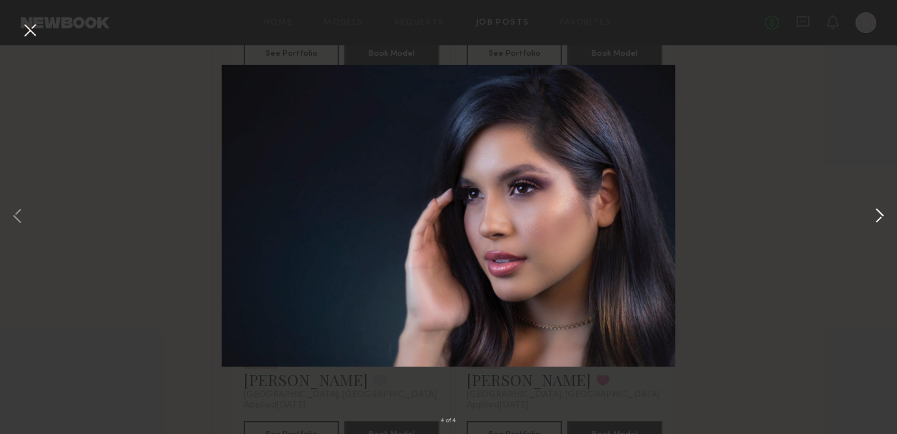
click at [875, 220] on button at bounding box center [879, 216] width 16 height 347
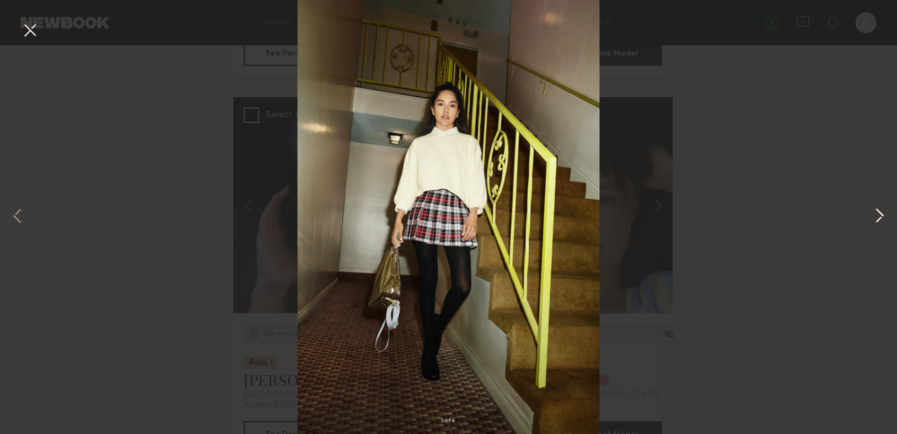
click at [875, 219] on button at bounding box center [879, 216] width 16 height 347
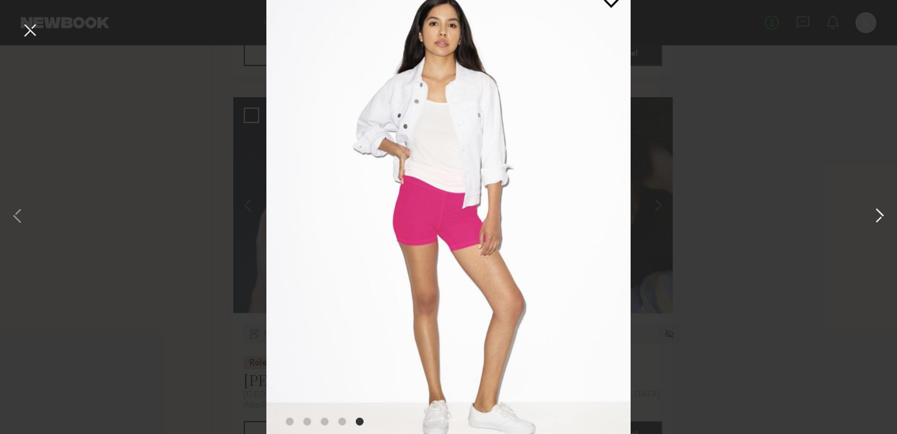
click at [875, 219] on button at bounding box center [879, 216] width 16 height 347
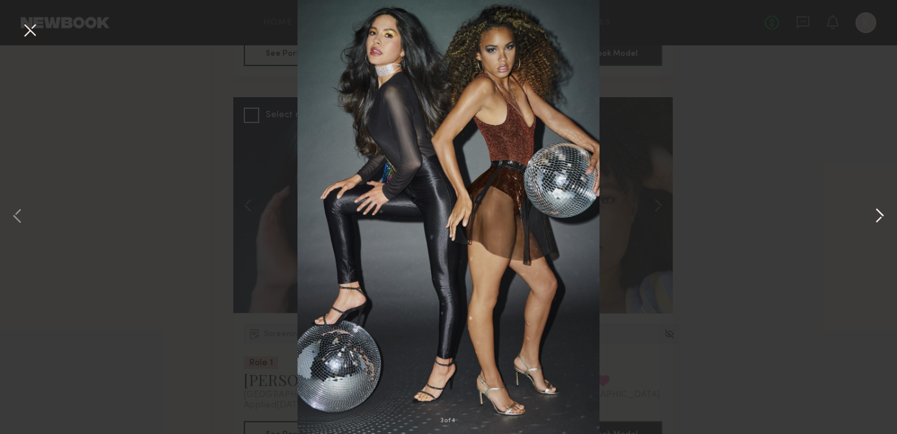
click at [876, 211] on button at bounding box center [879, 216] width 16 height 347
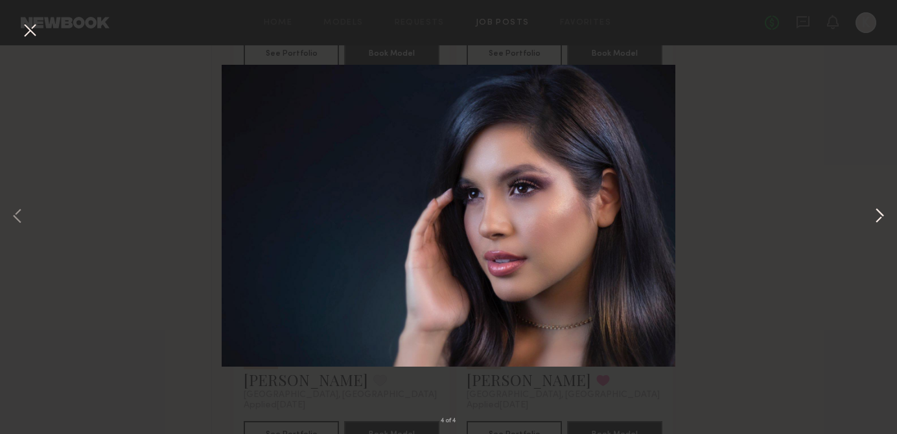
click at [876, 211] on button at bounding box center [879, 216] width 16 height 347
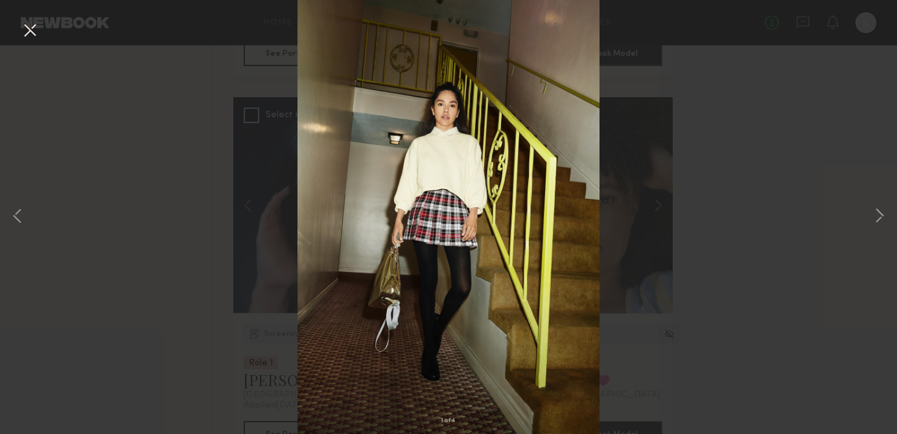
click at [769, 123] on div "1 of 4" at bounding box center [448, 217] width 897 height 434
click at [31, 31] on button at bounding box center [29, 30] width 21 height 23
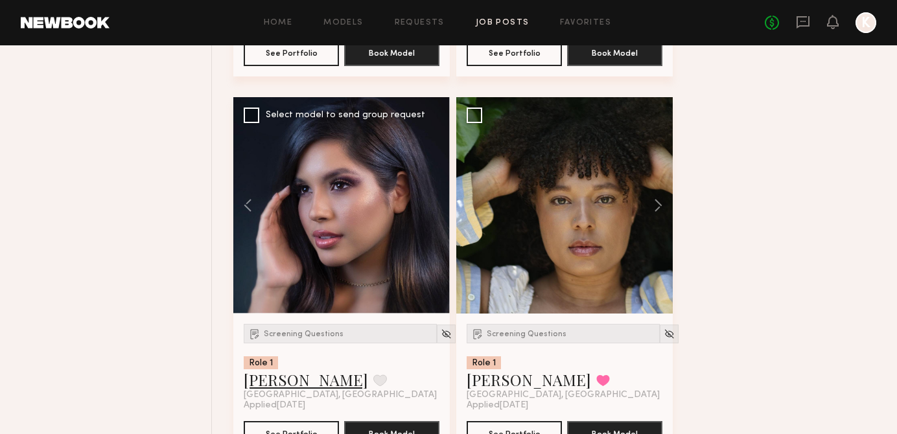
click at [304, 385] on link "Adriana H." at bounding box center [306, 379] width 124 height 21
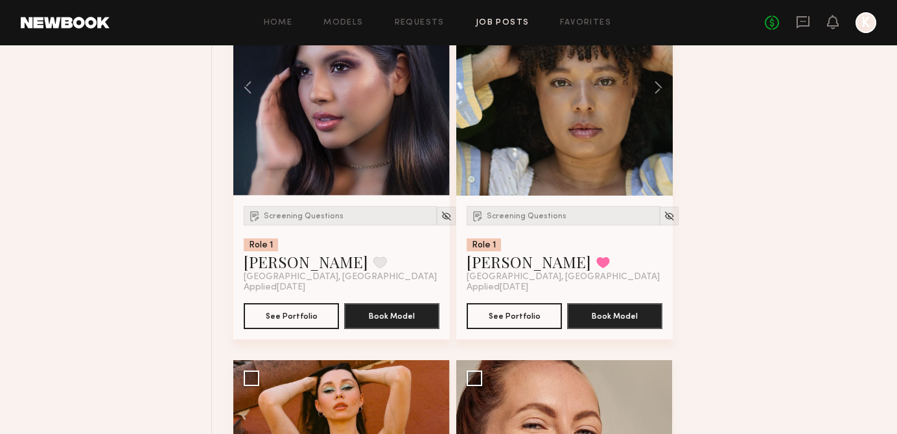
scroll to position [5941, 0]
click at [249, 85] on button at bounding box center [253, 87] width 41 height 216
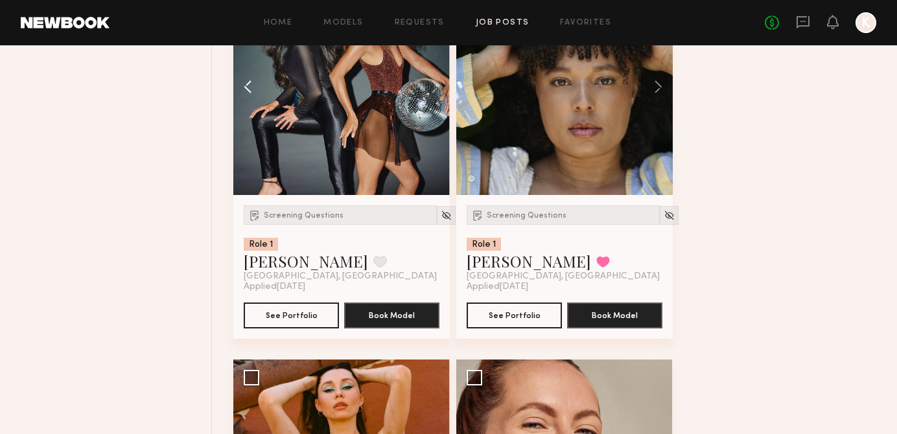
click at [249, 85] on button at bounding box center [253, 87] width 41 height 216
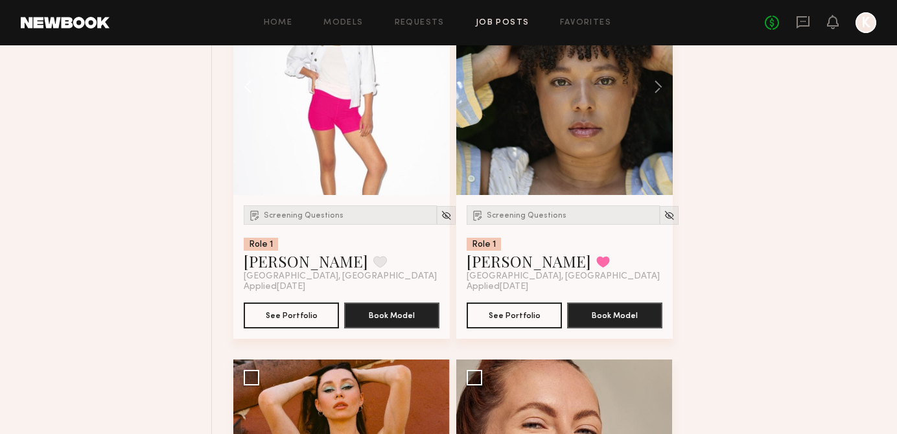
click at [249, 85] on button at bounding box center [253, 87] width 41 height 216
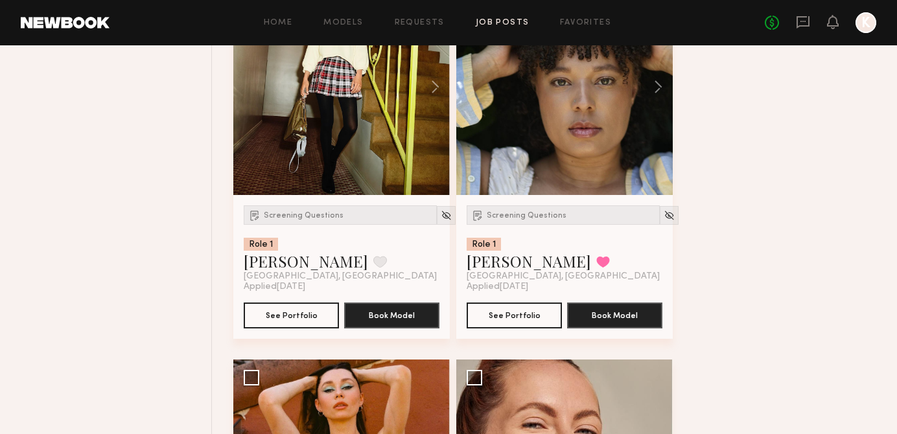
click at [249, 85] on div at bounding box center [341, 87] width 216 height 216
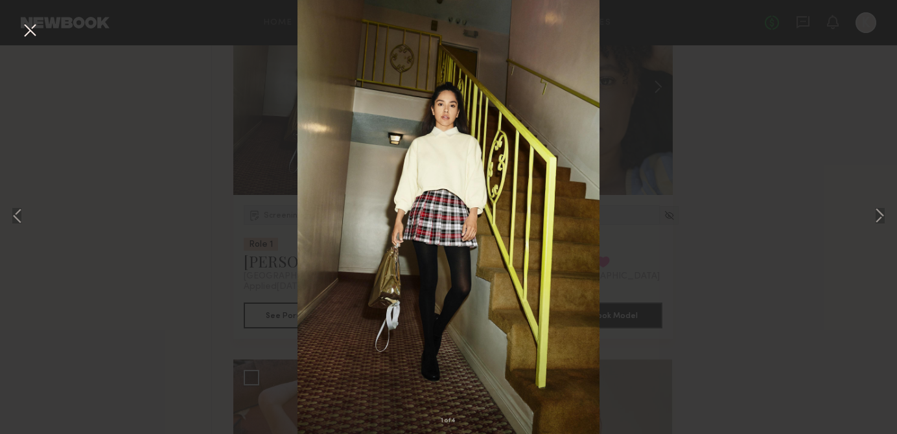
click at [32, 22] on button at bounding box center [29, 30] width 21 height 23
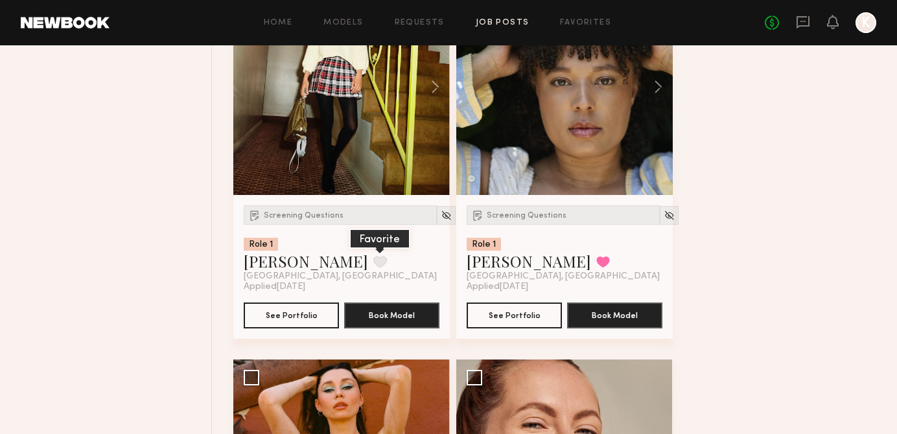
click at [373, 268] on button at bounding box center [380, 262] width 14 height 12
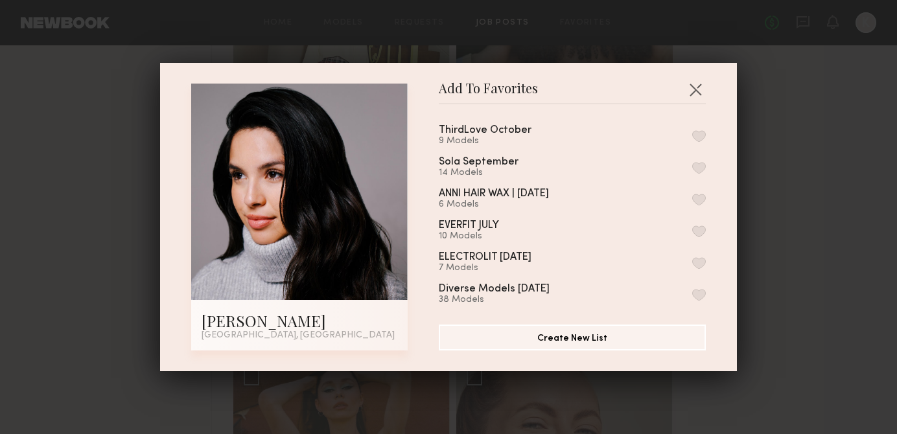
click at [702, 133] on button "button" at bounding box center [699, 136] width 14 height 12
click at [747, 129] on div "Add To Favorites Adriana H. Los Angeles, CA Add To Favorites ThirdLove October …" at bounding box center [448, 217] width 897 height 434
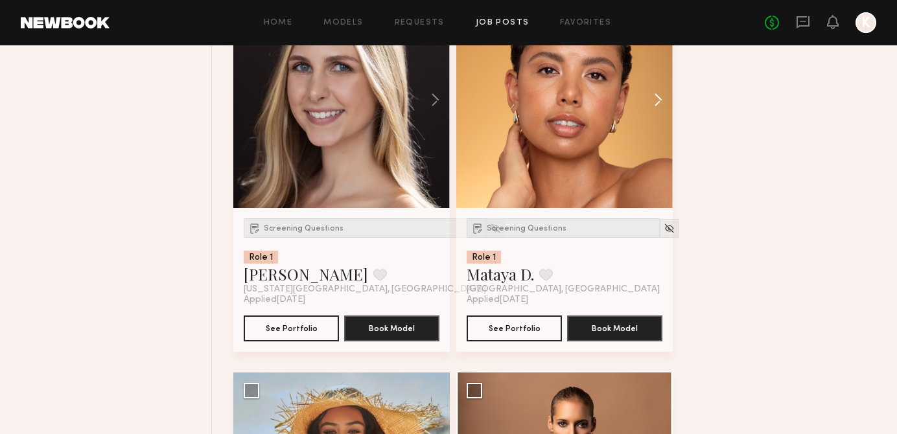
scroll to position [6675, 0]
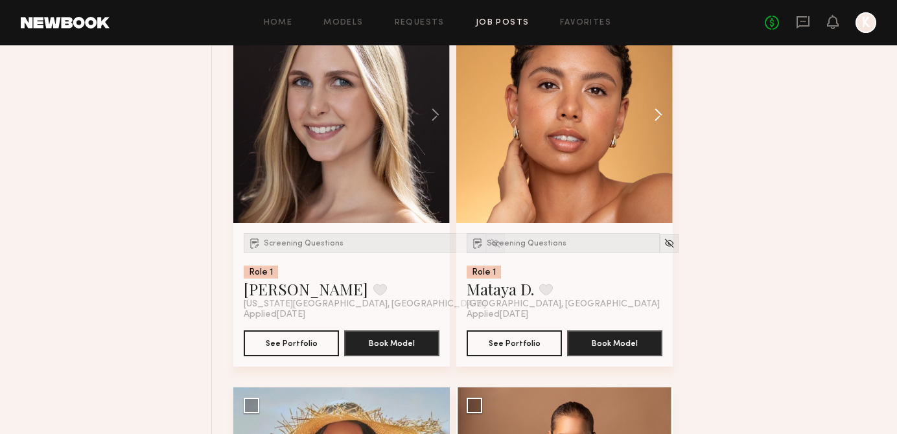
click at [654, 122] on button at bounding box center [651, 114] width 41 height 216
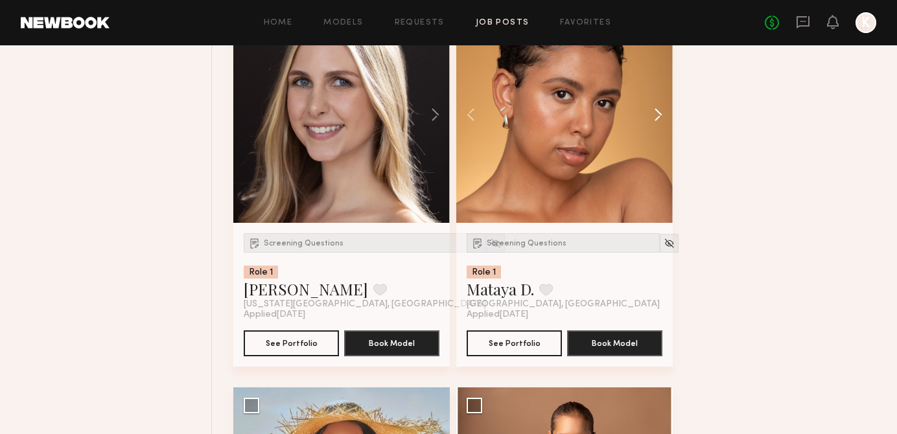
click at [654, 122] on button at bounding box center [651, 114] width 41 height 216
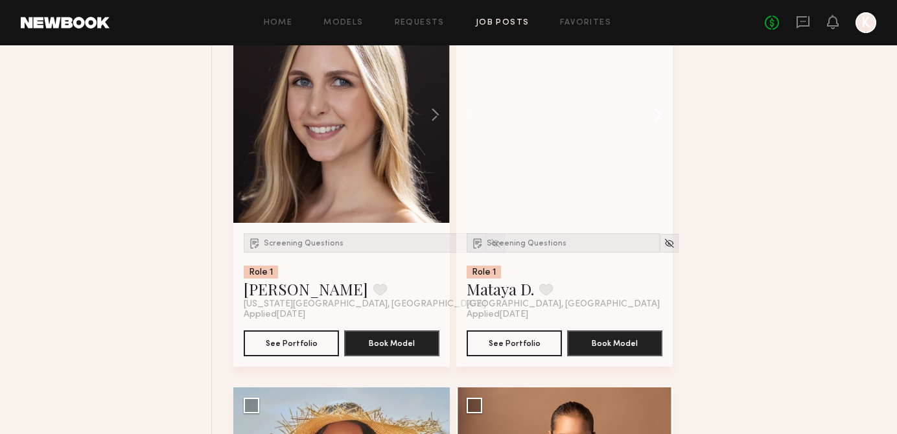
click at [654, 122] on button at bounding box center [651, 114] width 41 height 216
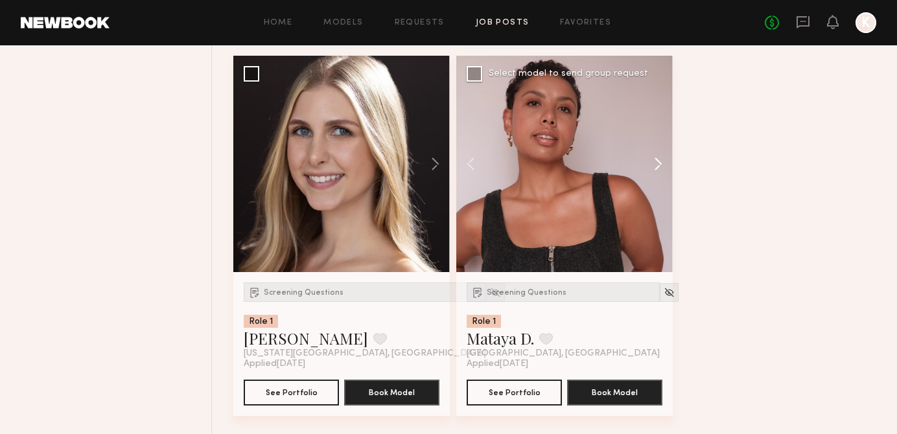
scroll to position [6607, 0]
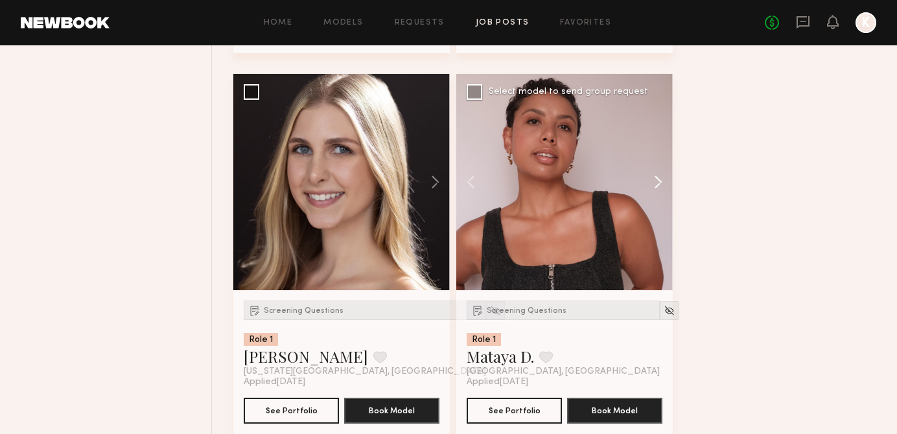
click at [662, 189] on button at bounding box center [651, 182] width 41 height 216
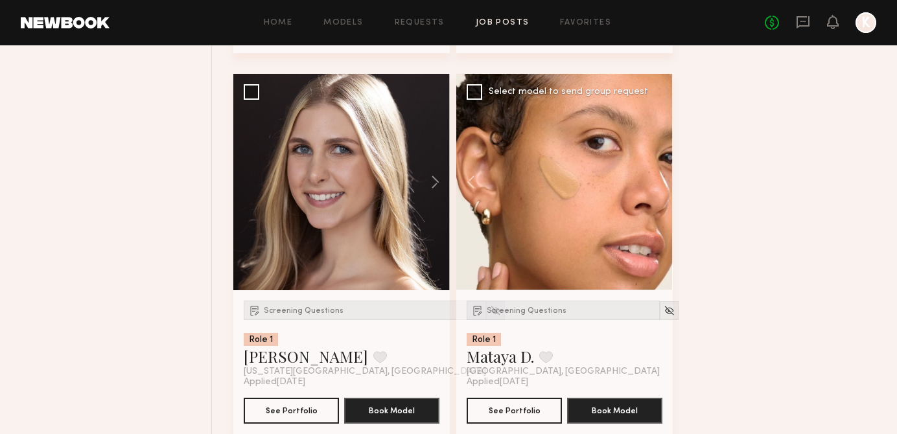
click at [662, 189] on div at bounding box center [564, 182] width 216 height 216
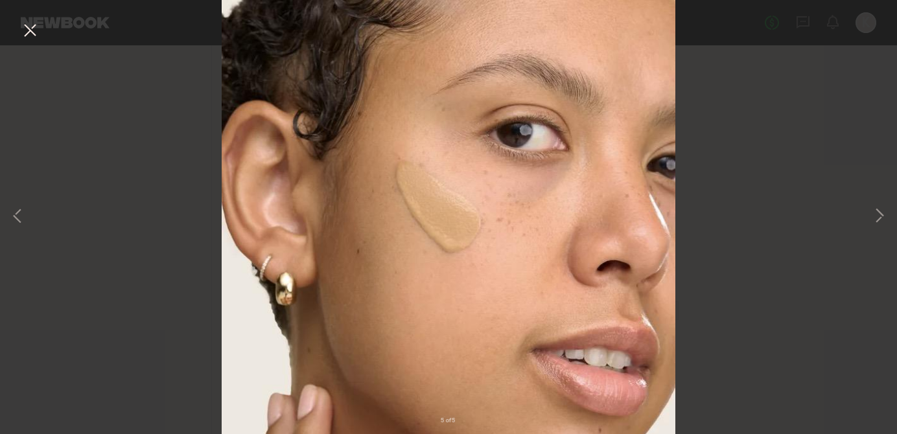
click at [28, 27] on button at bounding box center [29, 30] width 21 height 23
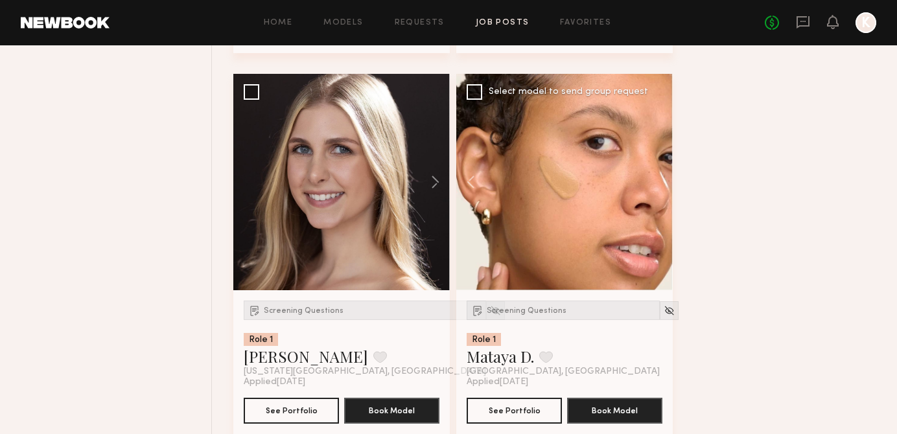
scroll to position [6612, 0]
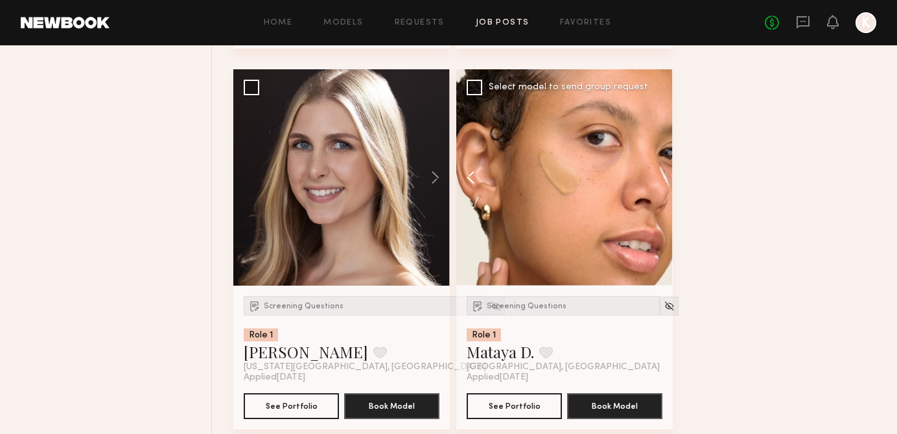
click at [470, 185] on button at bounding box center [476, 177] width 41 height 216
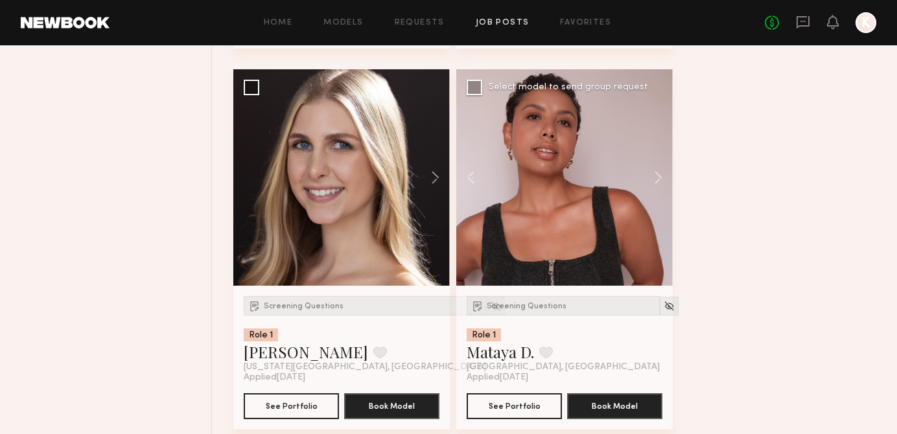
click at [557, 234] on div at bounding box center [564, 177] width 216 height 216
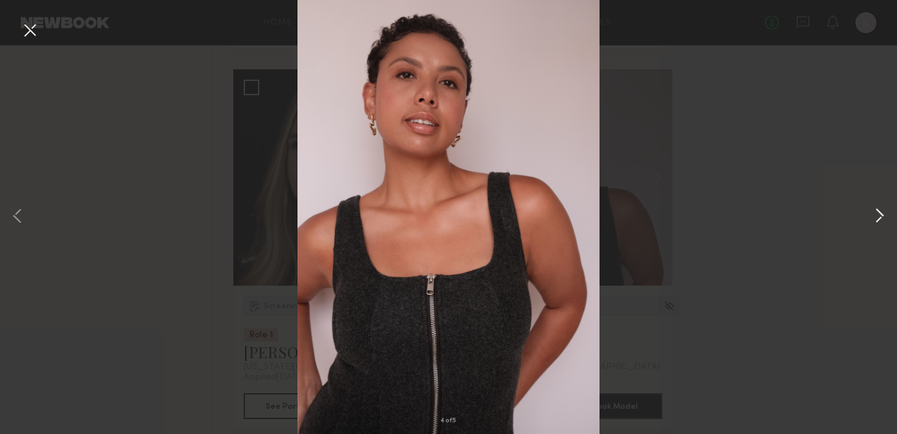
click at [884, 211] on button at bounding box center [879, 216] width 16 height 347
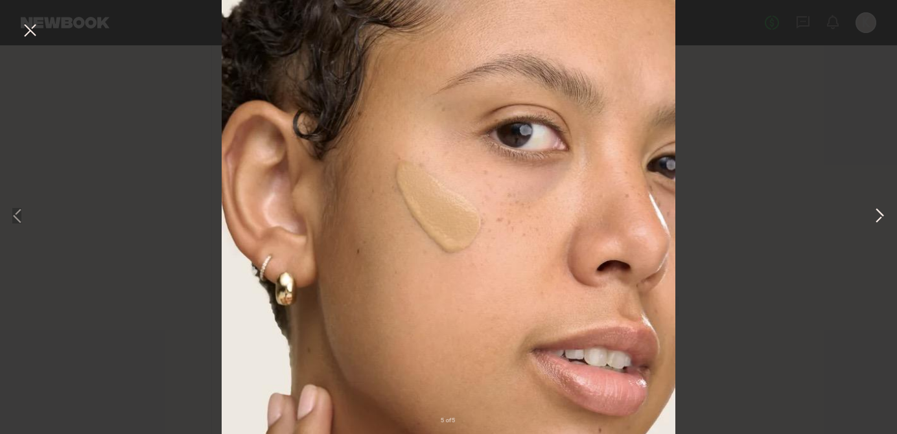
click at [884, 211] on button at bounding box center [879, 216] width 16 height 347
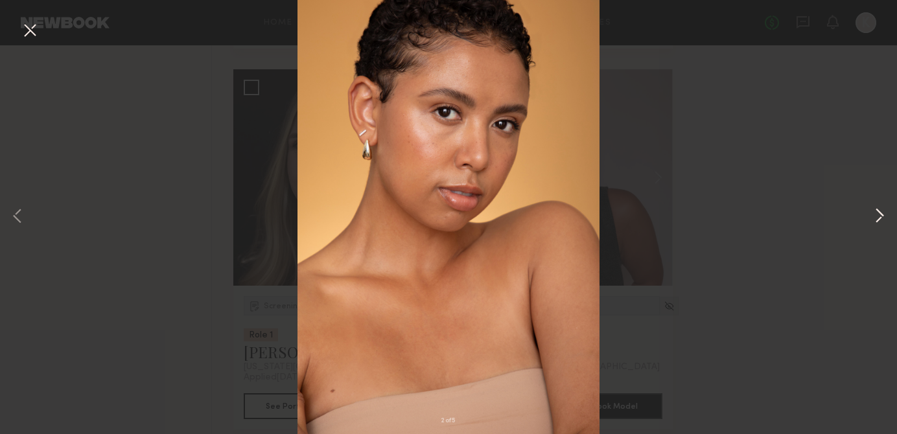
click at [884, 211] on button at bounding box center [879, 216] width 16 height 347
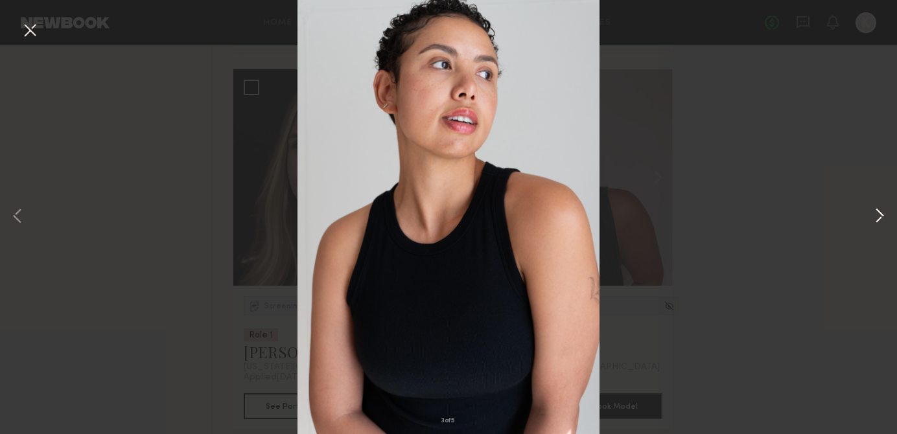
click at [875, 216] on button at bounding box center [879, 216] width 16 height 347
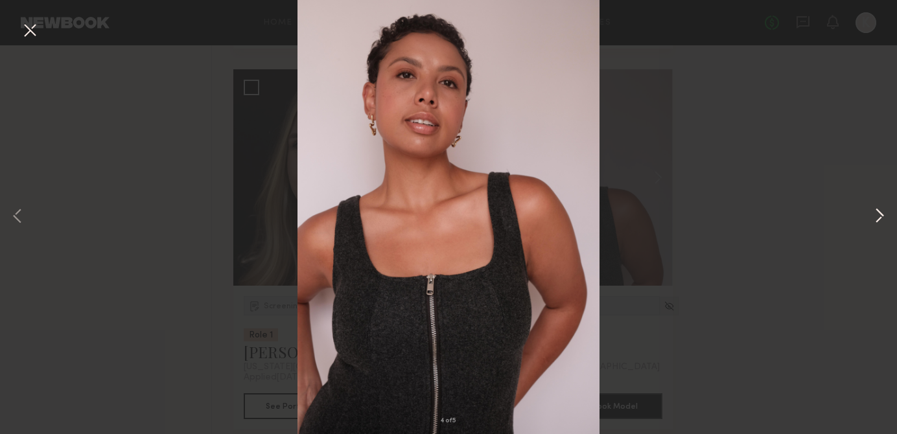
click at [875, 216] on button at bounding box center [879, 216] width 16 height 347
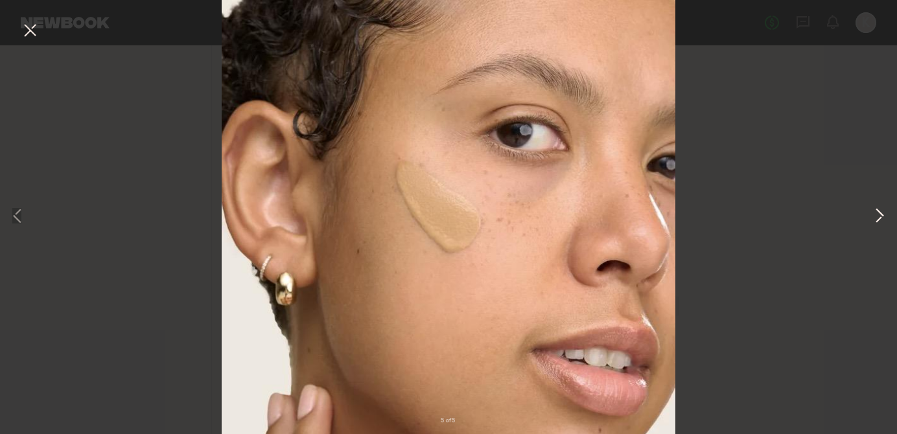
click at [875, 216] on button at bounding box center [879, 216] width 16 height 347
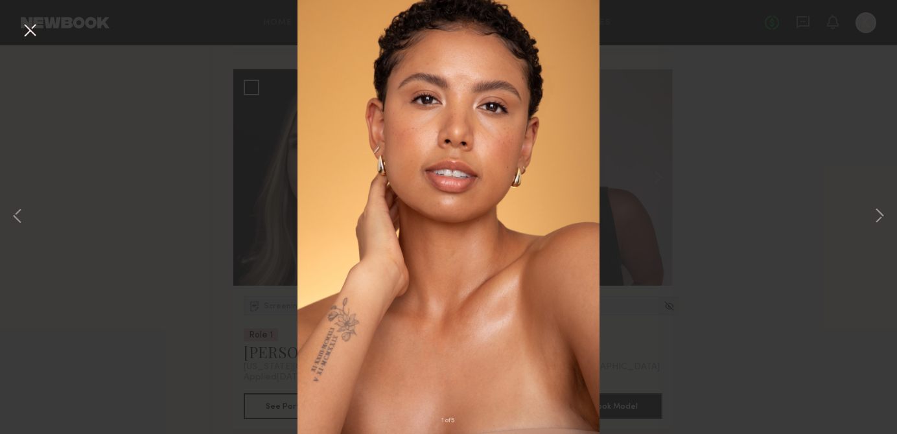
click at [810, 144] on div "1 of 5" at bounding box center [448, 217] width 897 height 434
click at [27, 25] on button at bounding box center [29, 30] width 21 height 23
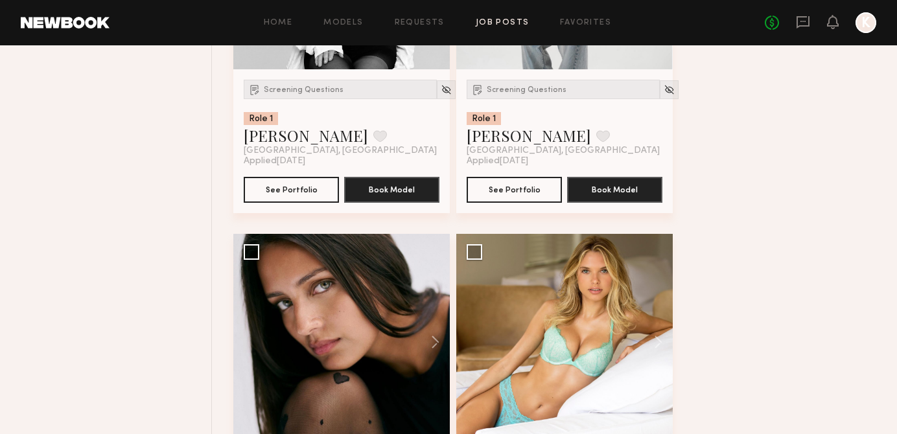
scroll to position [7733, 0]
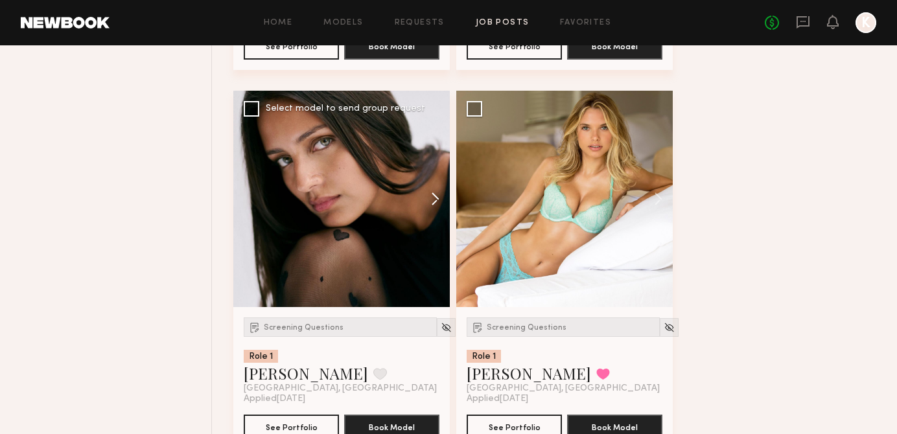
click at [438, 209] on button at bounding box center [428, 199] width 41 height 216
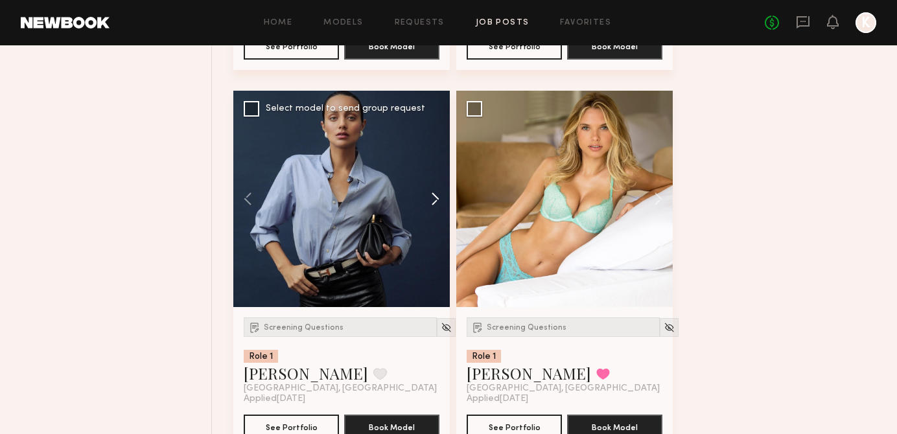
click at [438, 209] on button at bounding box center [428, 199] width 41 height 216
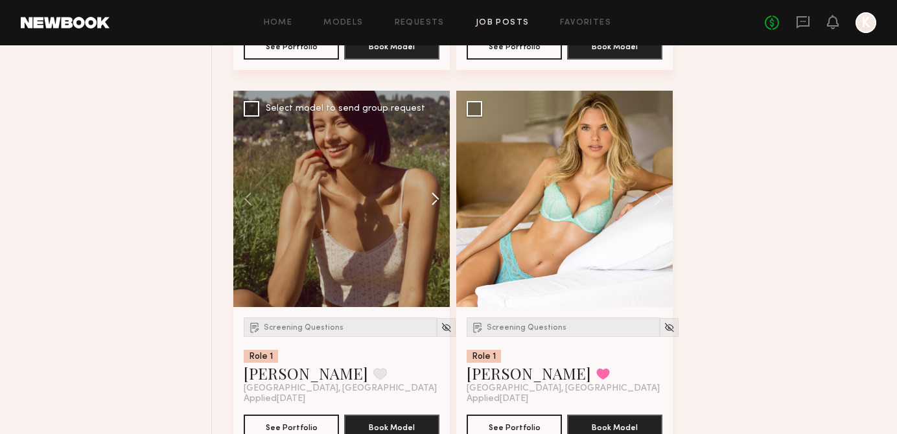
click at [438, 209] on button at bounding box center [428, 199] width 41 height 216
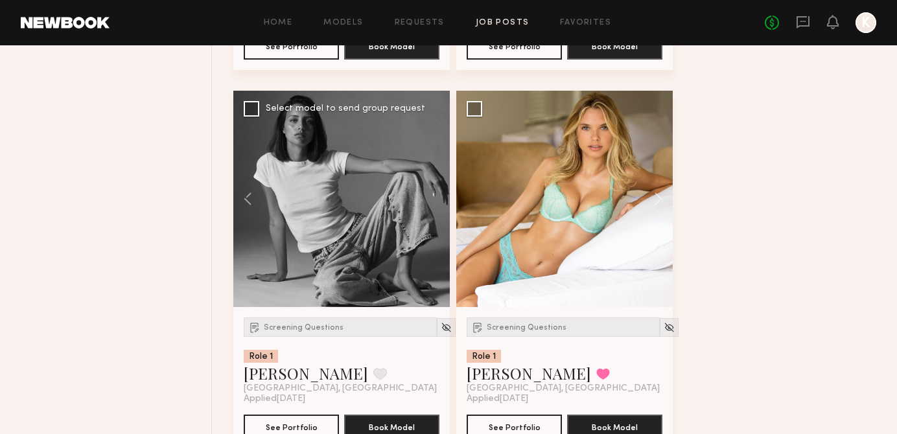
click at [438, 209] on div at bounding box center [341, 199] width 216 height 216
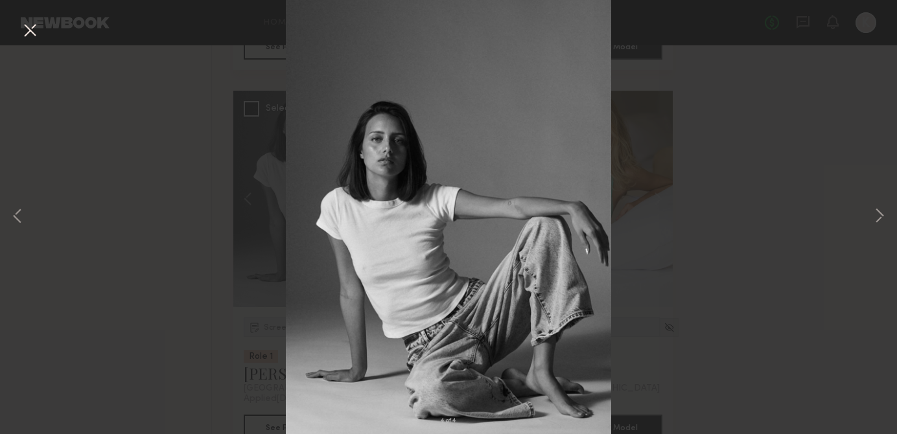
click at [36, 31] on button at bounding box center [29, 30] width 21 height 23
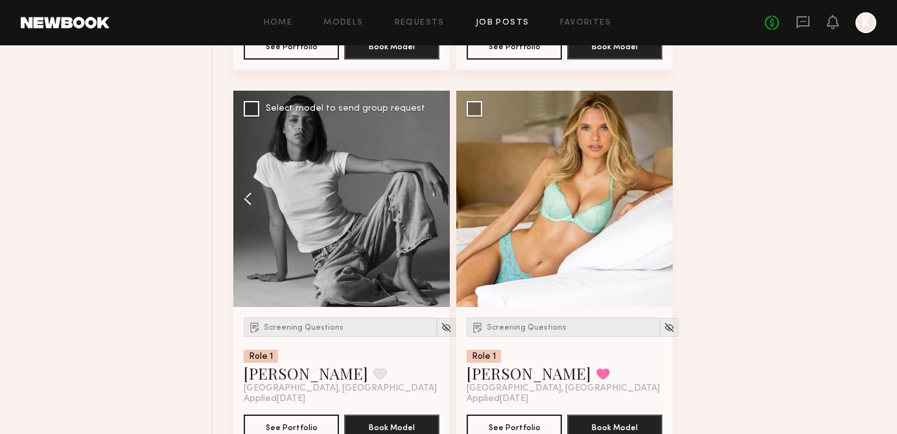
click at [249, 207] on button at bounding box center [253, 199] width 41 height 216
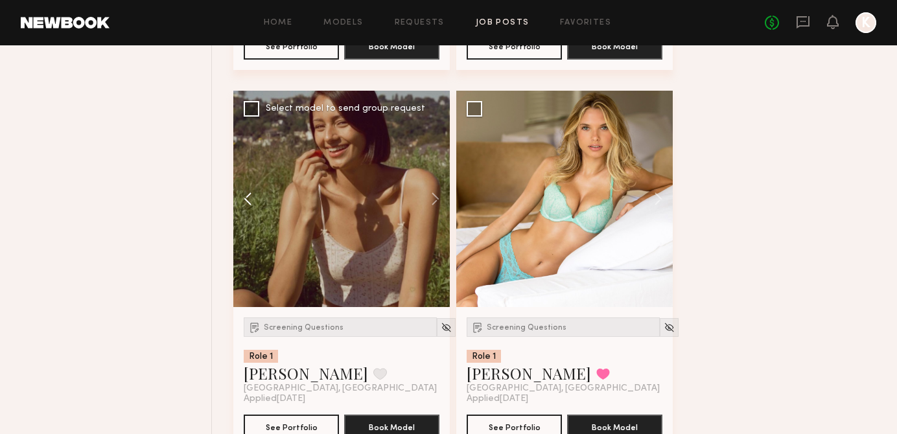
click at [249, 207] on button at bounding box center [253, 199] width 41 height 216
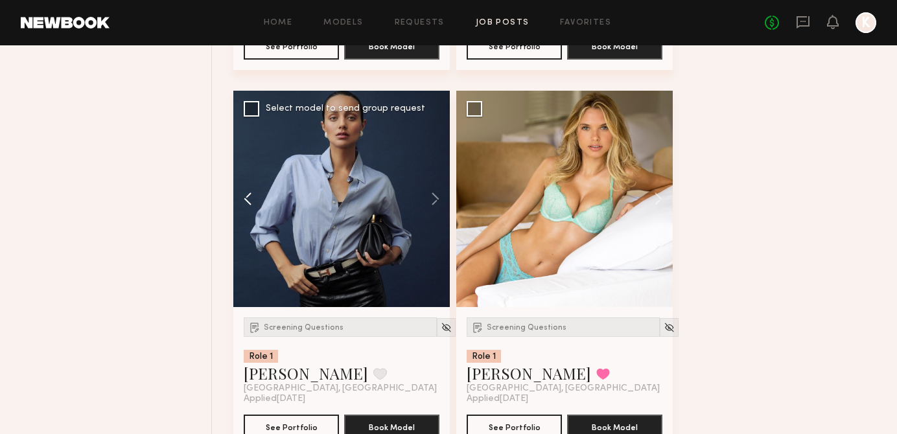
click at [251, 207] on button at bounding box center [253, 199] width 41 height 216
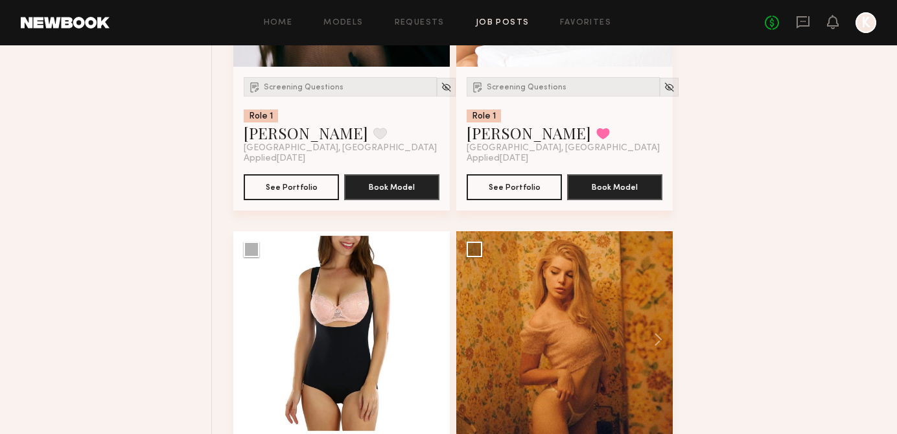
scroll to position [8093, 0]
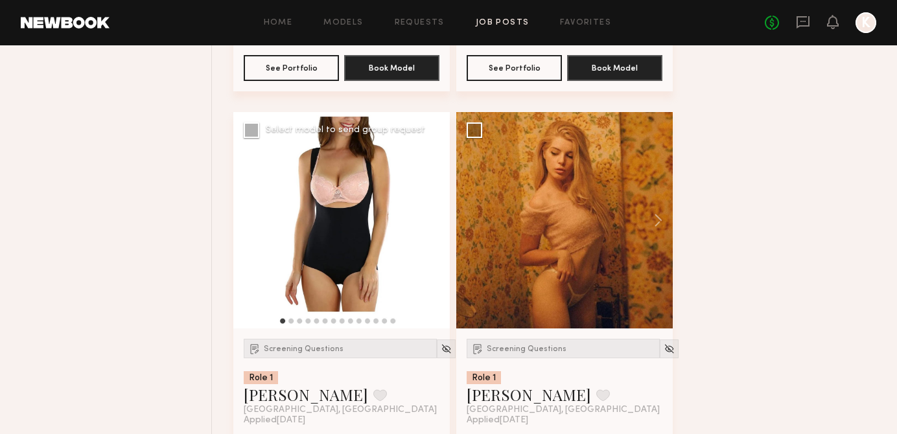
click at [417, 221] on button at bounding box center [428, 220] width 41 height 216
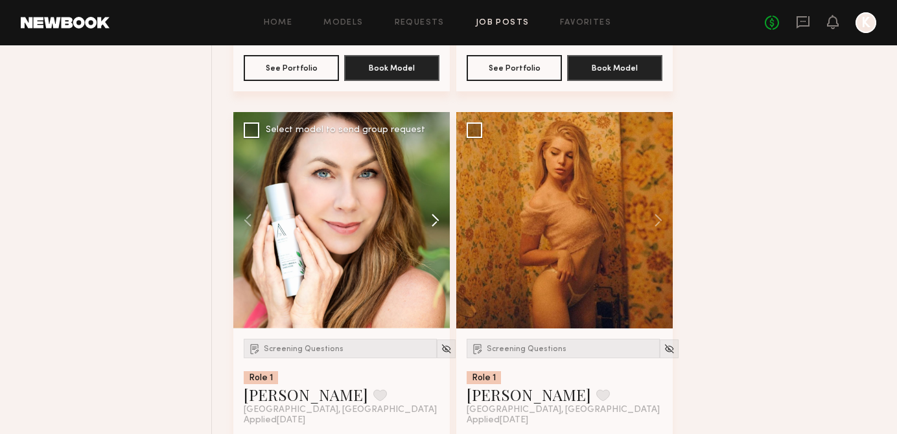
click at [417, 221] on button at bounding box center [428, 220] width 41 height 216
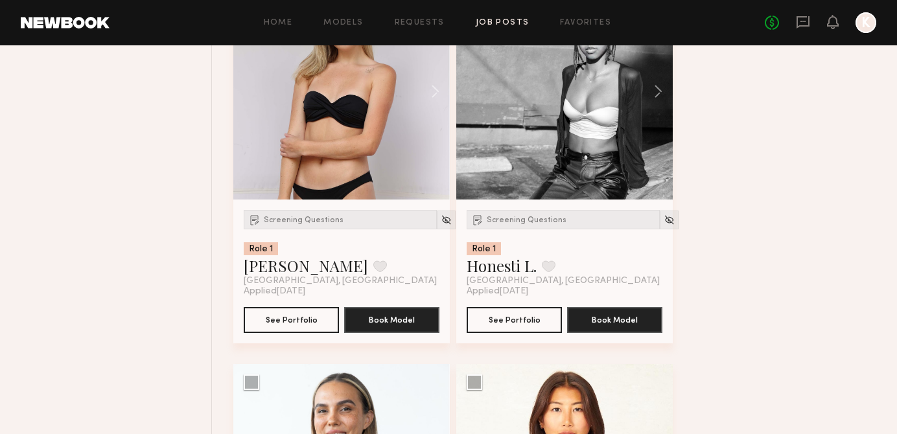
scroll to position [8599, 0]
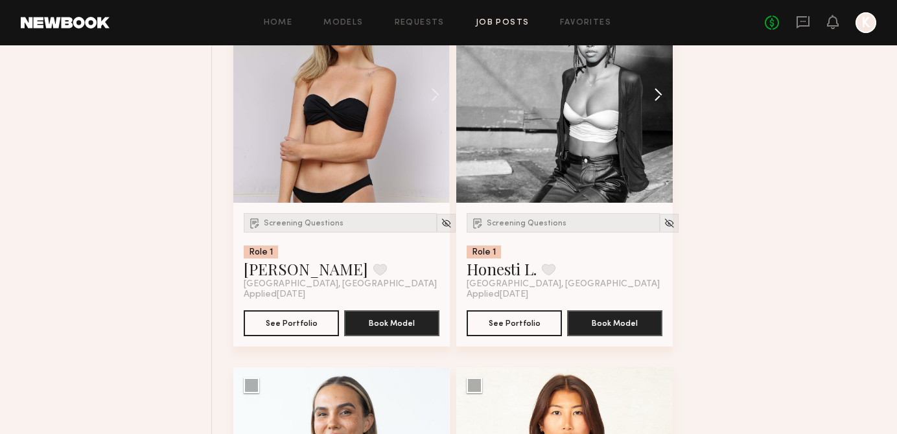
click at [656, 100] on button at bounding box center [651, 94] width 41 height 216
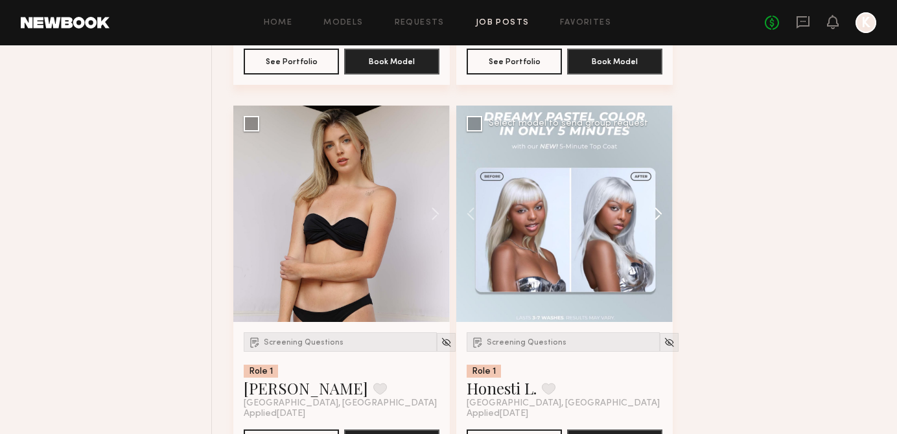
scroll to position [8481, 0]
click at [657, 224] on button at bounding box center [651, 213] width 41 height 216
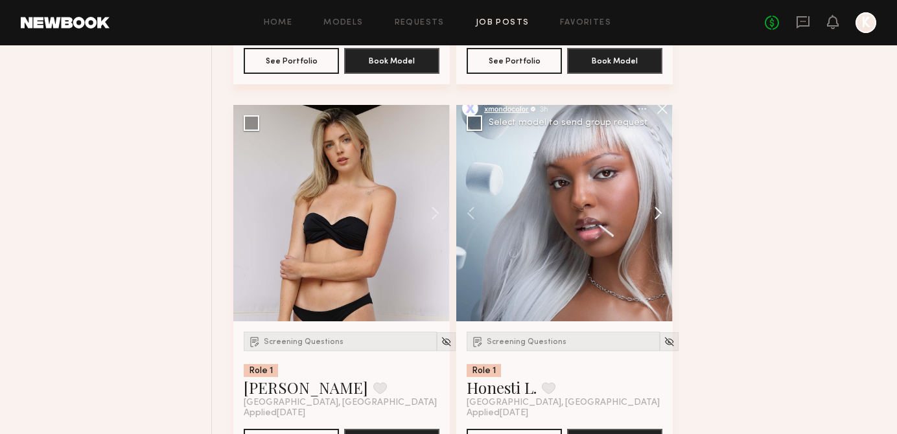
click at [657, 224] on button at bounding box center [651, 213] width 41 height 216
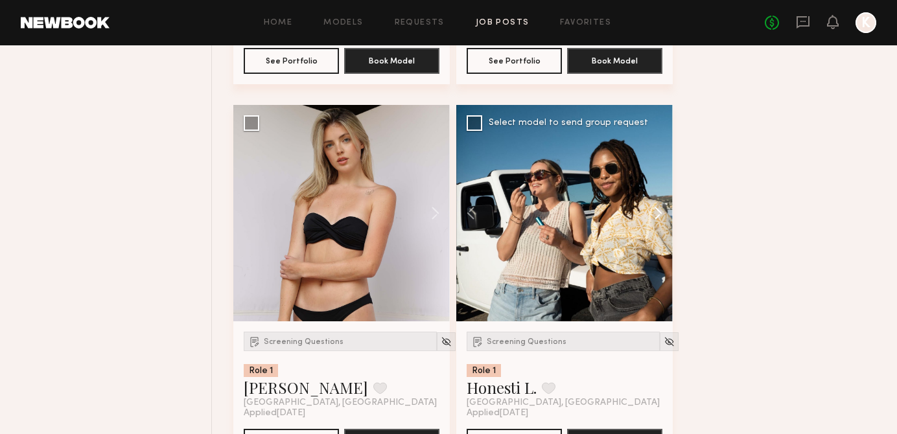
click at [657, 224] on button at bounding box center [651, 213] width 41 height 216
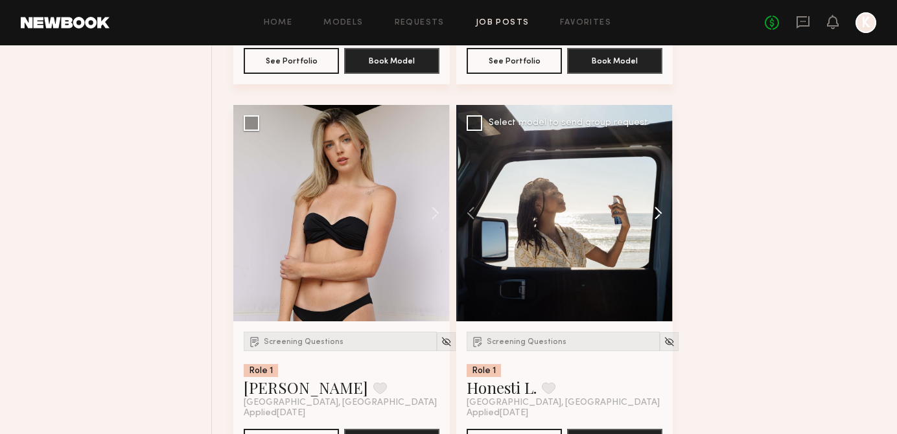
click at [657, 224] on button at bounding box center [651, 213] width 41 height 216
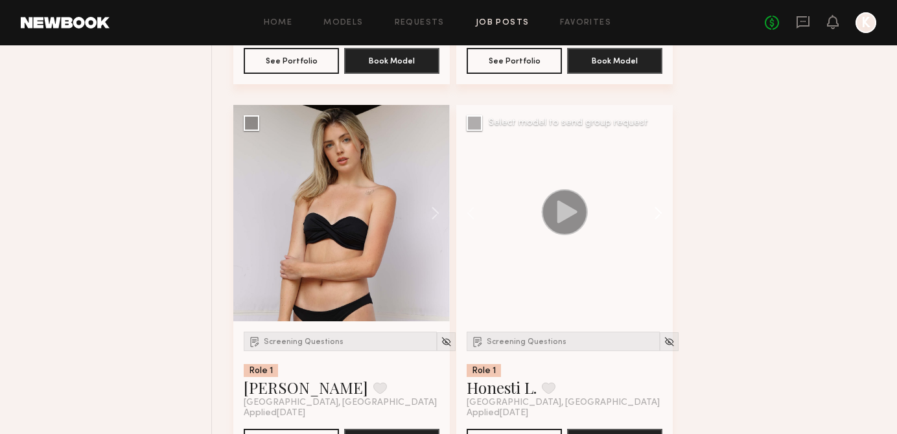
click at [657, 224] on button at bounding box center [651, 213] width 41 height 216
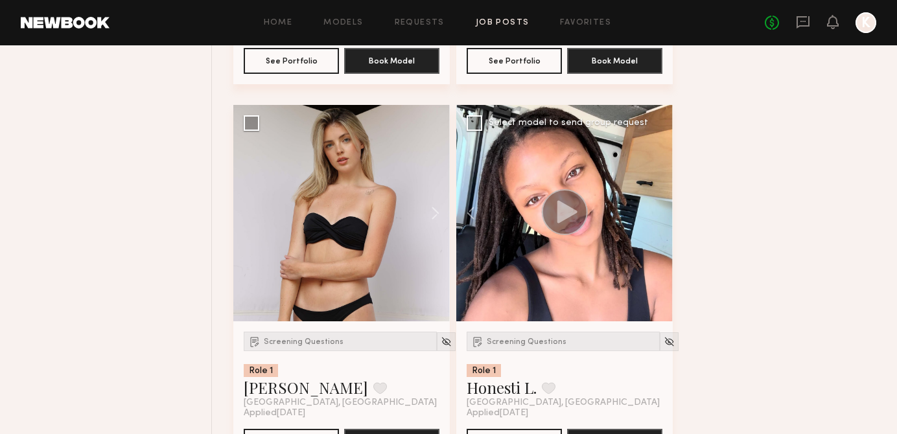
click at [571, 219] on icon at bounding box center [567, 211] width 20 height 23
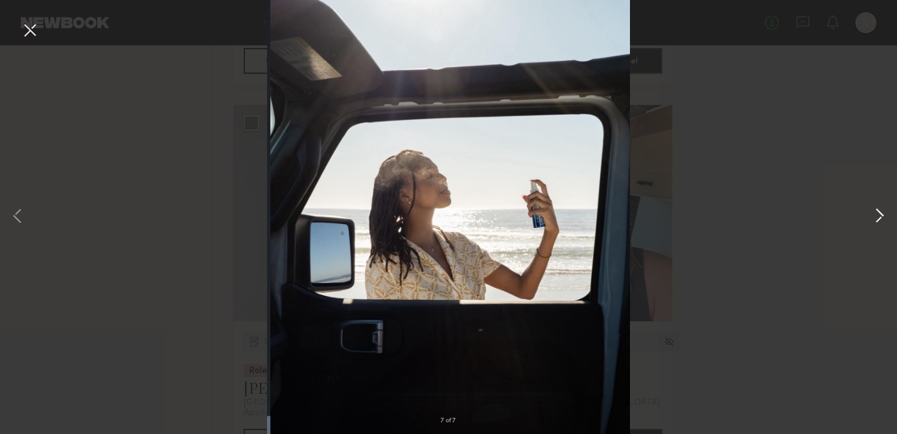
click at [876, 212] on button at bounding box center [879, 216] width 16 height 347
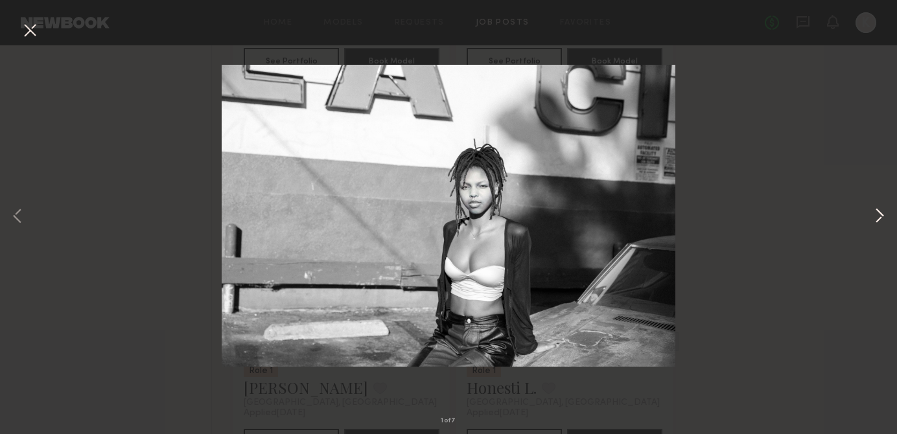
click at [876, 212] on button at bounding box center [879, 216] width 16 height 347
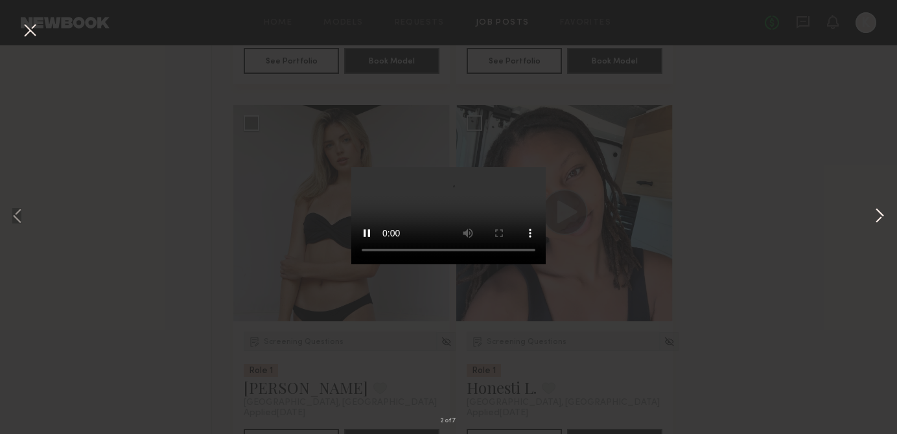
click at [876, 212] on button at bounding box center [879, 216] width 16 height 347
click at [28, 30] on button at bounding box center [29, 30] width 21 height 23
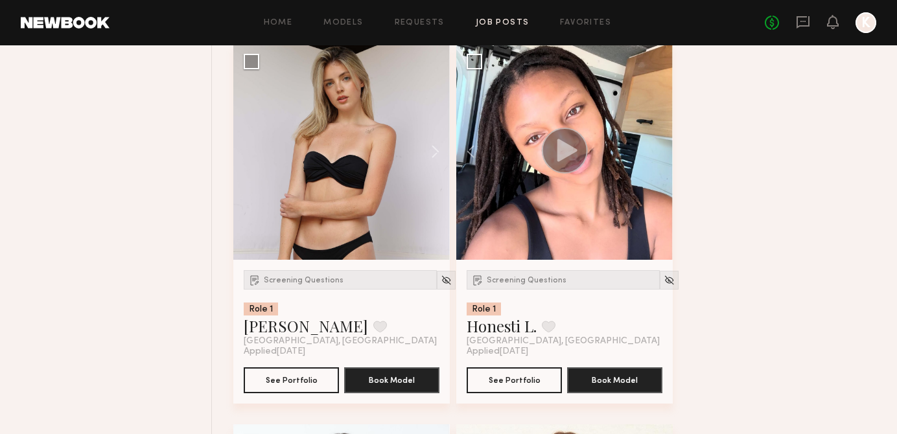
scroll to position [8585, 0]
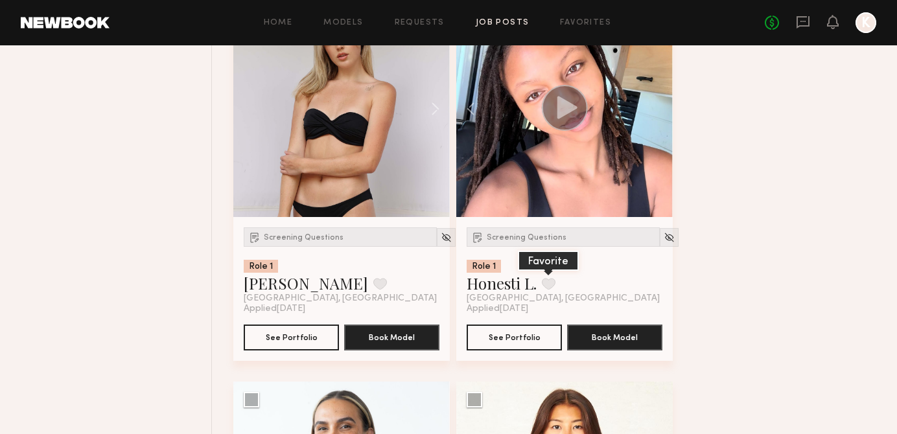
click at [553, 283] on button at bounding box center [549, 284] width 14 height 12
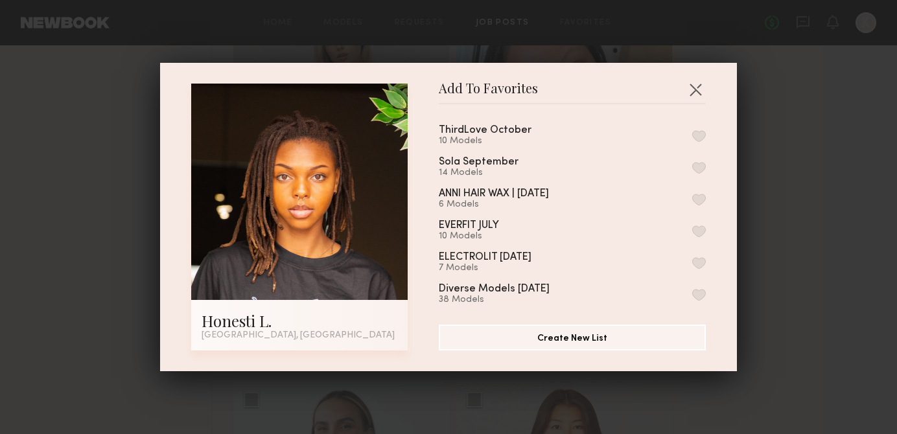
click at [694, 130] on button "button" at bounding box center [699, 136] width 14 height 12
click at [744, 134] on div "Add To Favorites Honesti L. Los Angeles, CA Add To Favorites ThirdLove October …" at bounding box center [448, 217] width 897 height 434
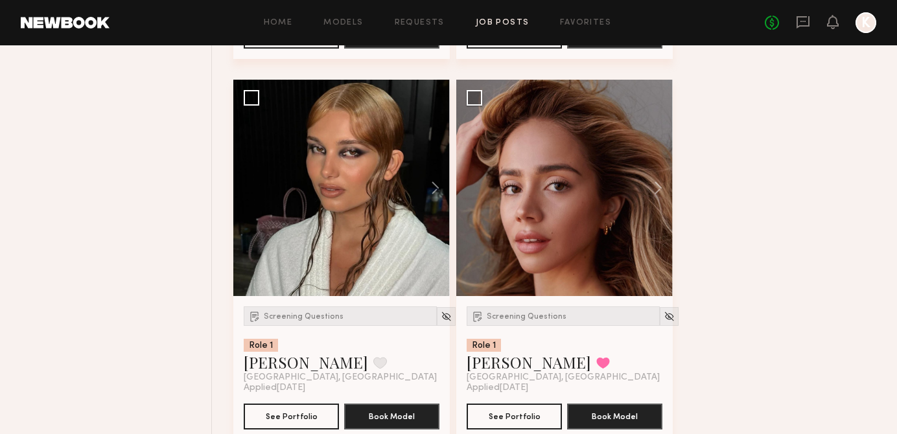
scroll to position [9266, 0]
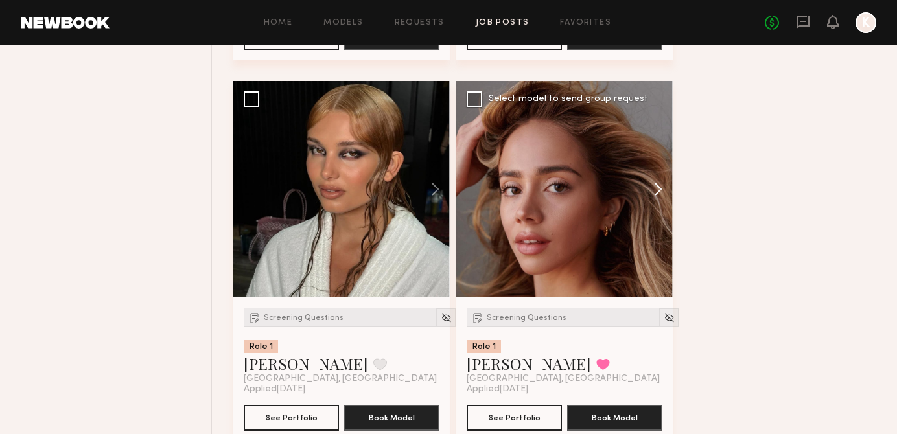
click at [657, 194] on button at bounding box center [651, 189] width 41 height 216
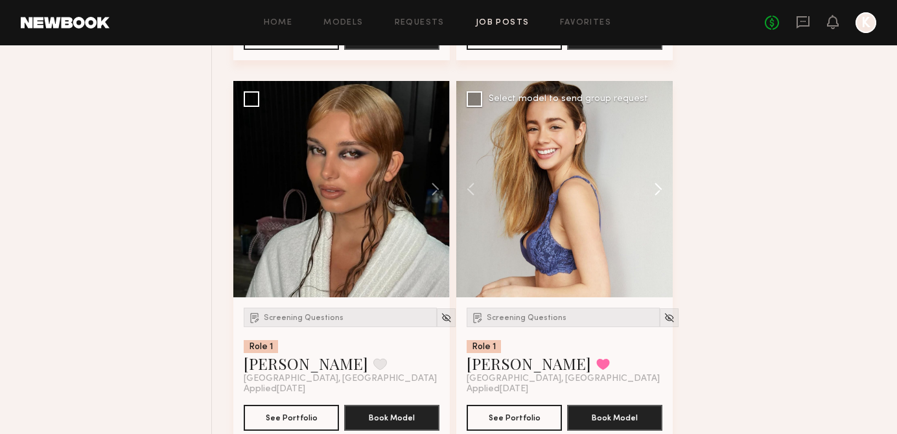
click at [657, 194] on button at bounding box center [651, 189] width 41 height 216
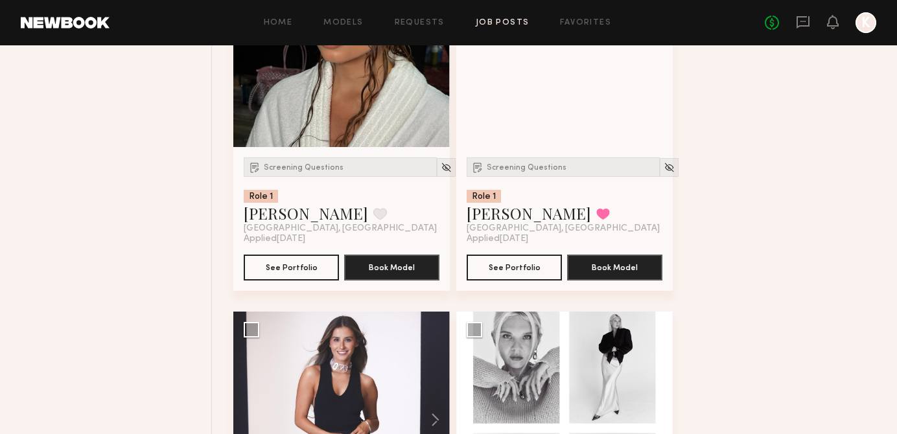
scroll to position [9248, 0]
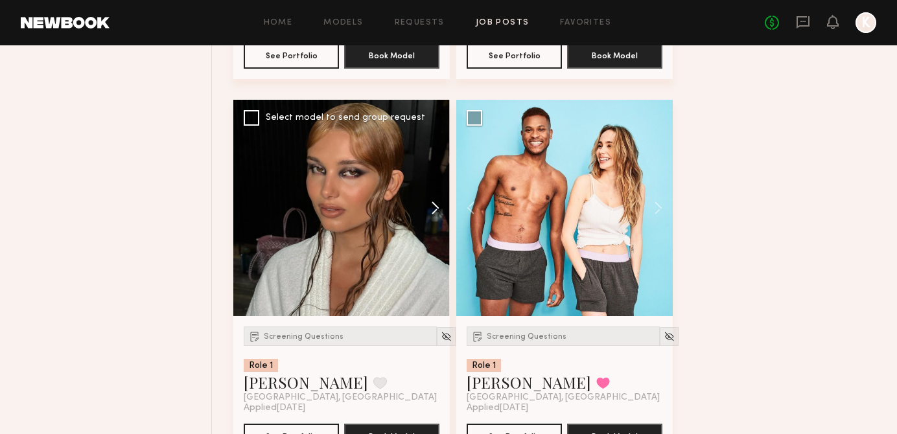
click at [439, 208] on button at bounding box center [428, 208] width 41 height 216
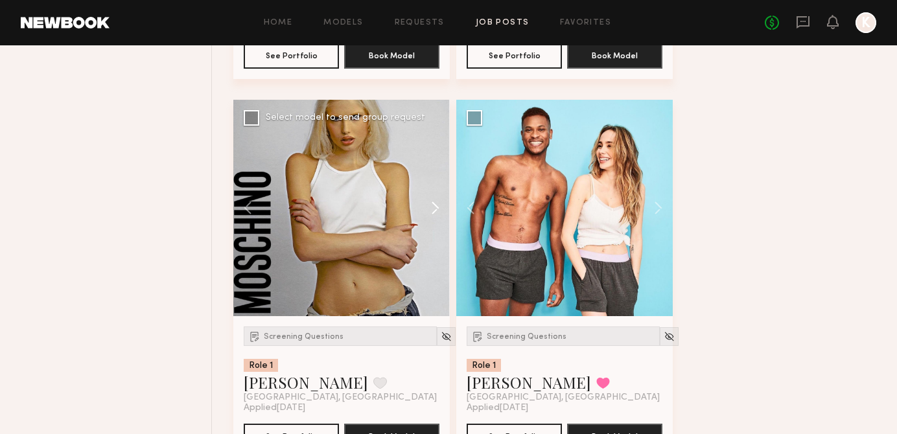
click at [439, 208] on button at bounding box center [428, 208] width 41 height 216
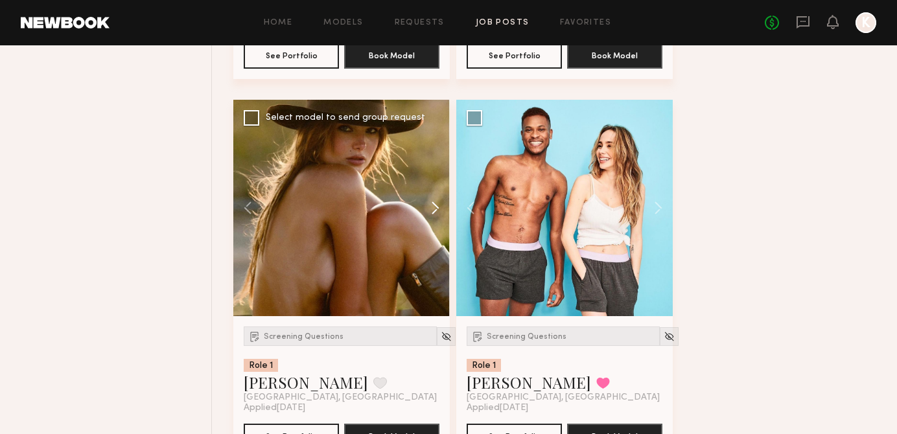
click at [439, 208] on button at bounding box center [428, 208] width 41 height 216
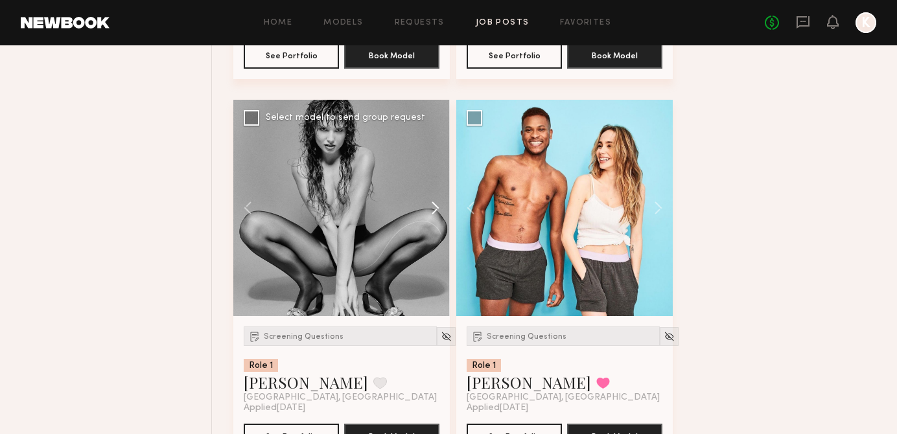
click at [439, 208] on button at bounding box center [428, 208] width 41 height 216
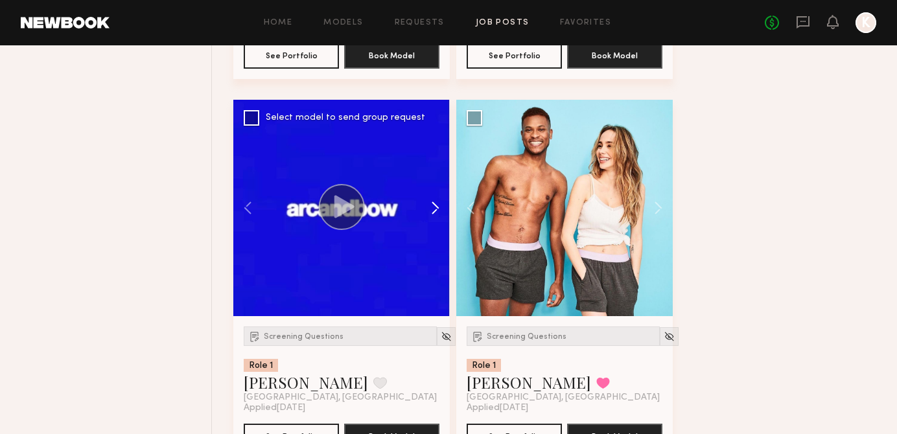
click at [439, 208] on button at bounding box center [428, 208] width 41 height 216
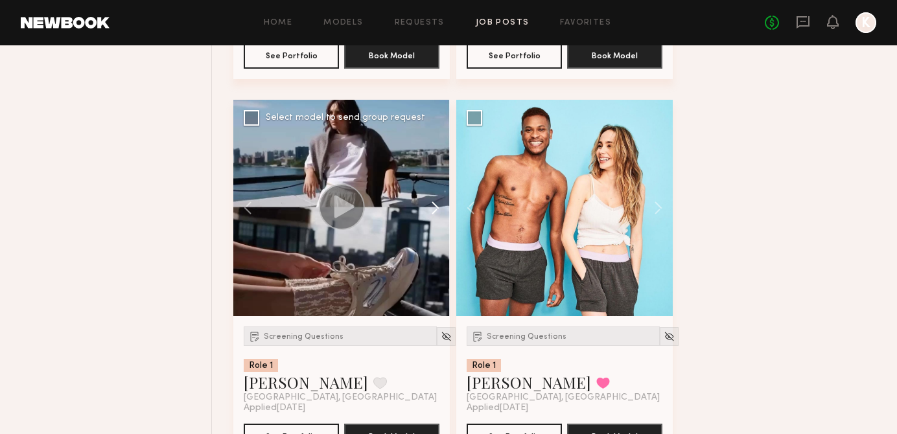
click at [435, 208] on button at bounding box center [428, 208] width 41 height 216
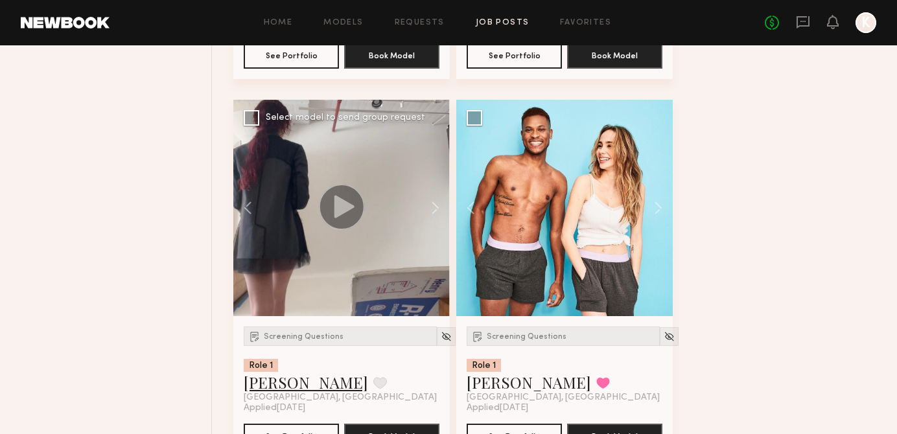
click at [281, 393] on link "Bianca A." at bounding box center [306, 382] width 124 height 21
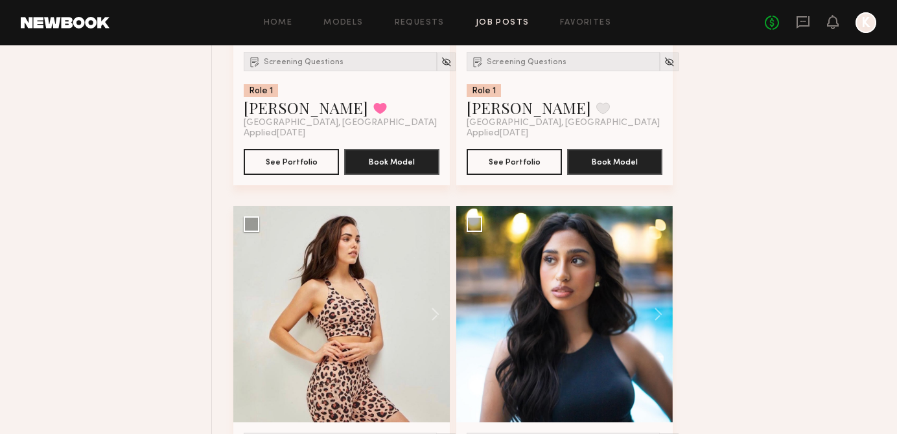
scroll to position [9985, 0]
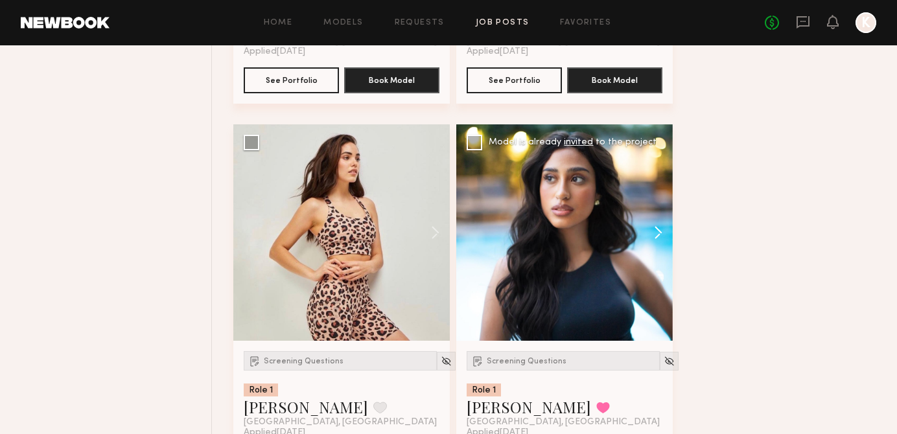
click at [663, 242] on button at bounding box center [651, 232] width 41 height 216
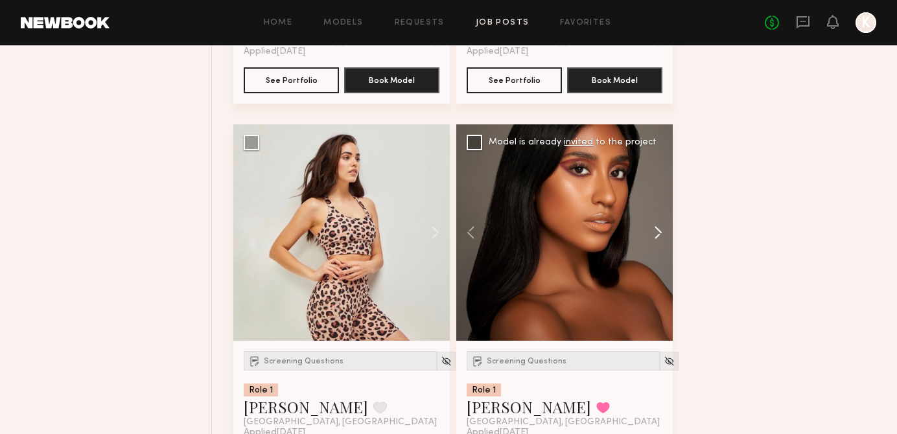
click at [663, 242] on button at bounding box center [651, 232] width 41 height 216
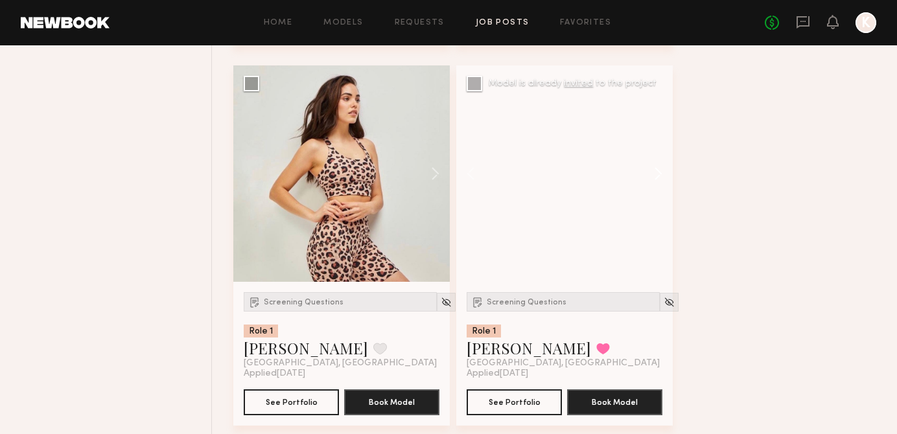
scroll to position [10061, 0]
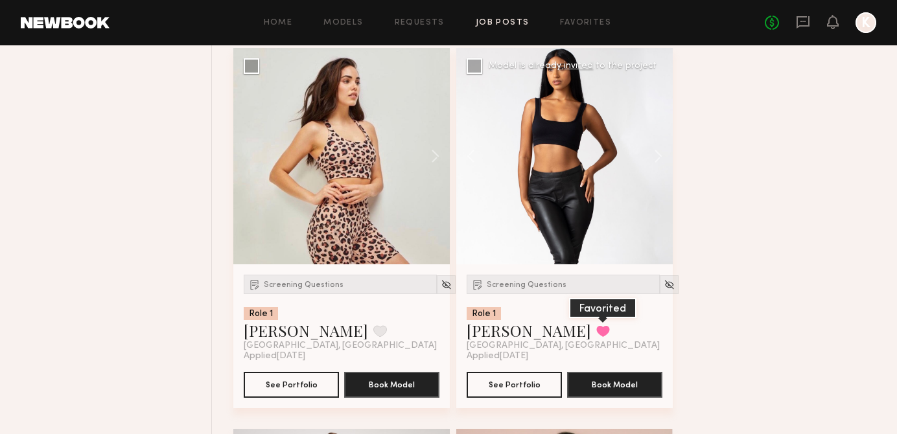
click at [596, 336] on button at bounding box center [603, 331] width 14 height 12
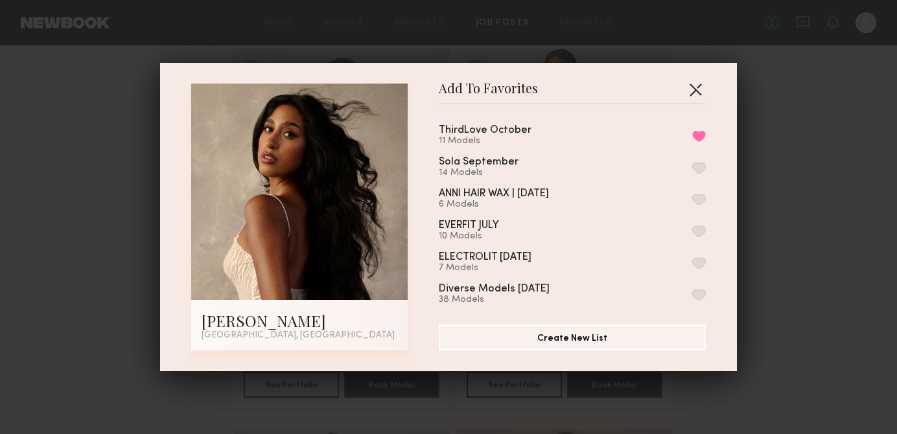
click at [690, 87] on button "button" at bounding box center [695, 89] width 21 height 21
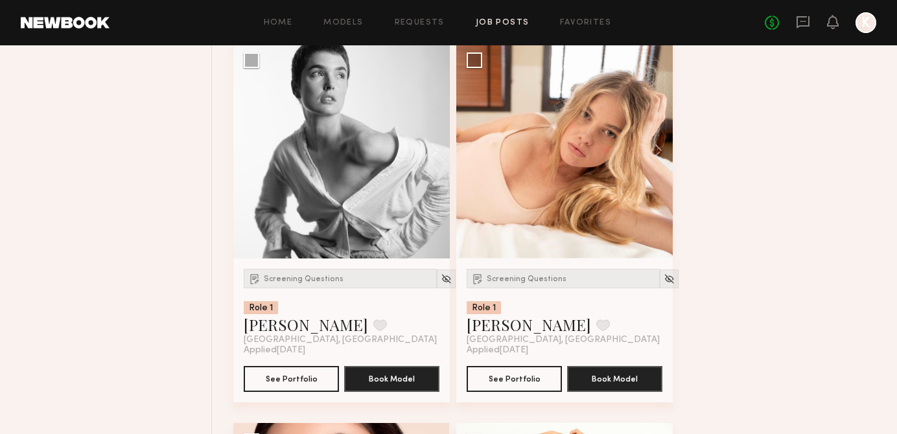
scroll to position [12371, 0]
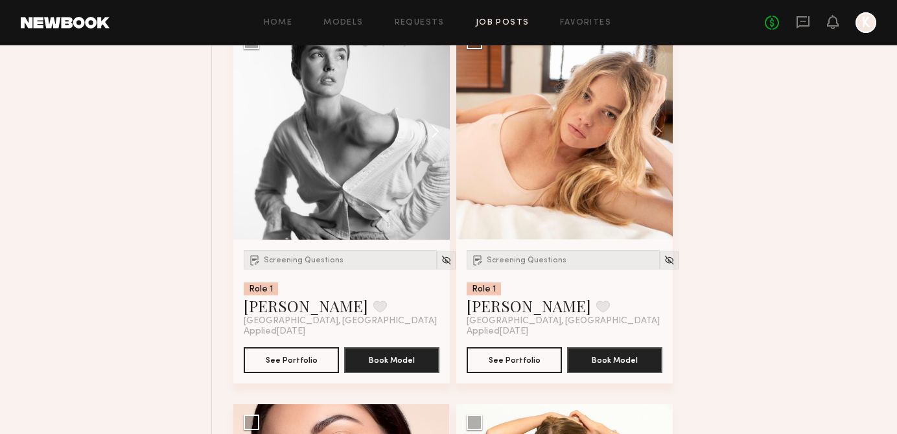
click at [436, 144] on button at bounding box center [428, 131] width 41 height 216
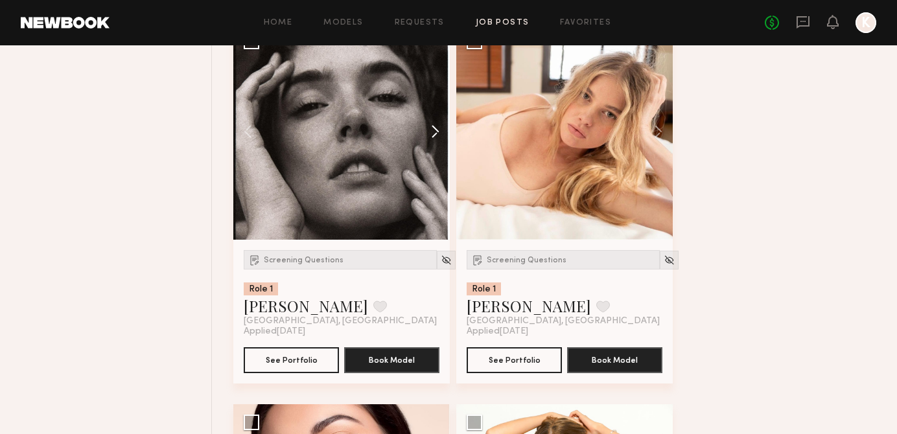
click at [437, 145] on button at bounding box center [428, 131] width 41 height 216
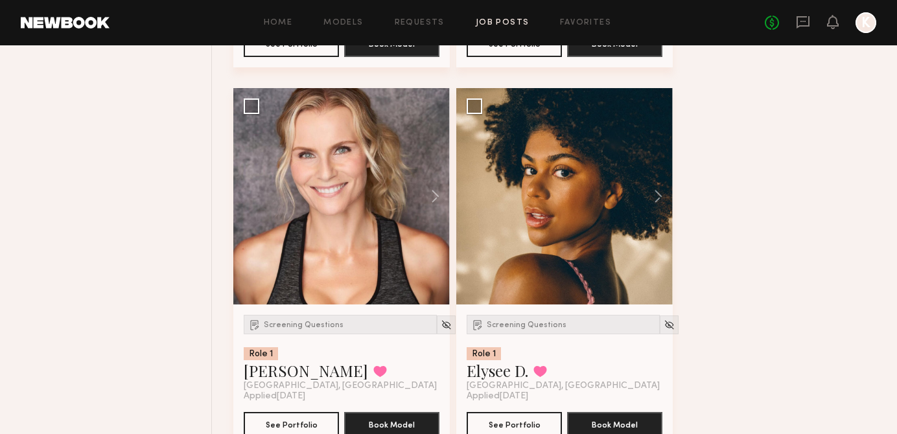
scroll to position [13831, 0]
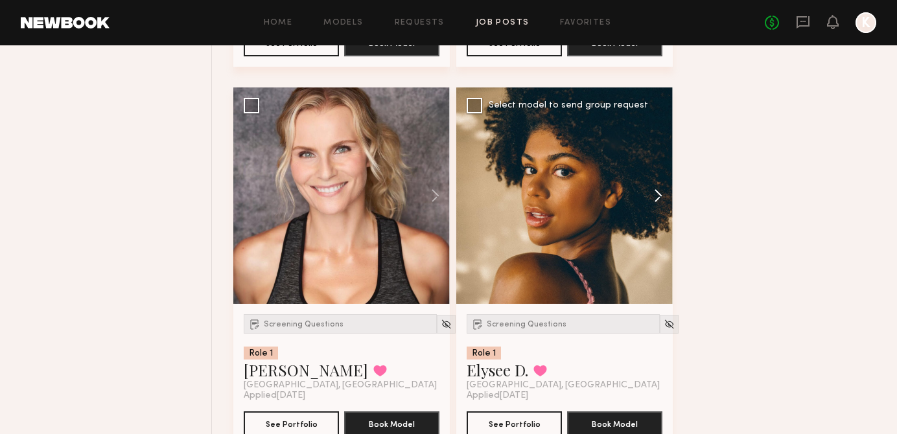
click at [663, 214] on button at bounding box center [651, 195] width 41 height 216
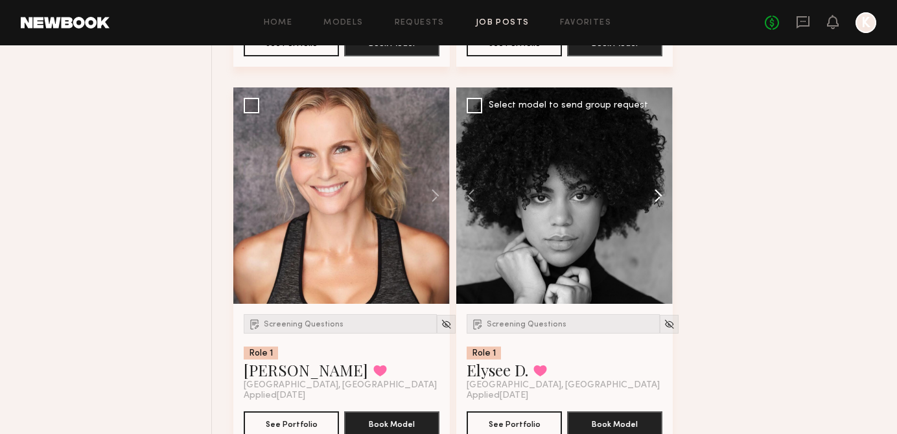
click at [663, 214] on button at bounding box center [651, 195] width 41 height 216
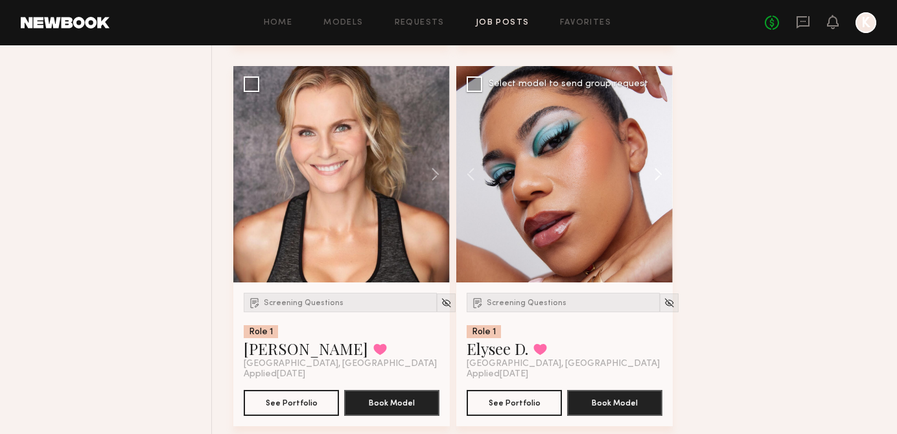
scroll to position [13853, 0]
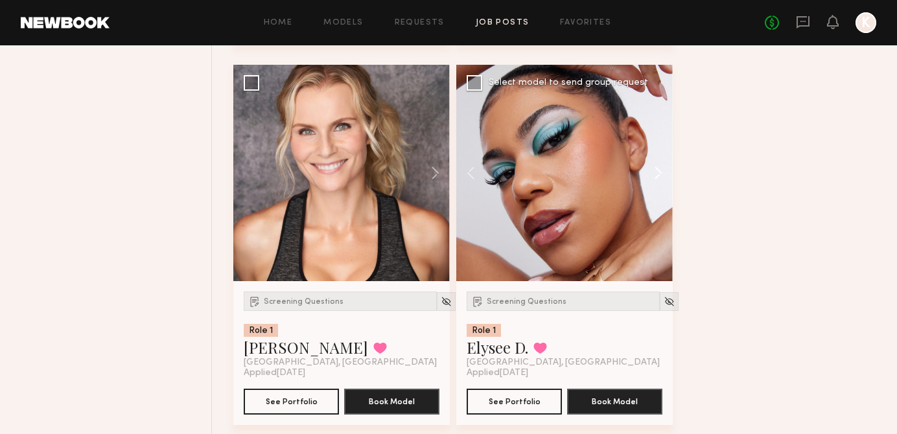
click at [659, 210] on button at bounding box center [651, 173] width 41 height 216
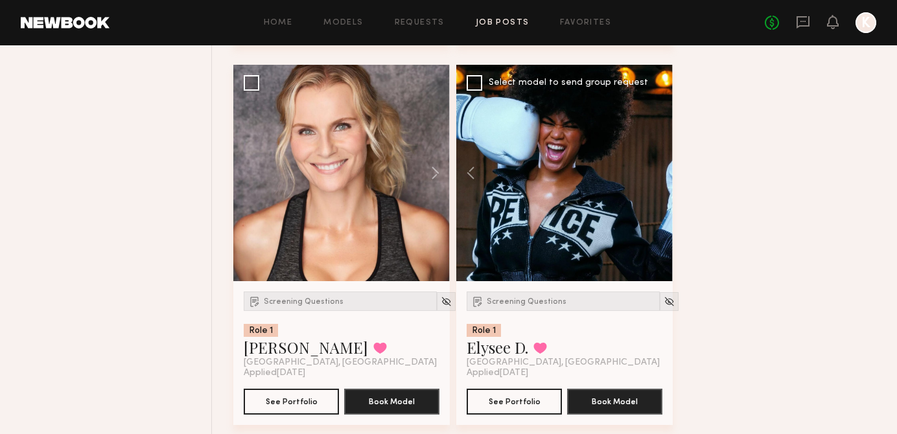
click at [656, 182] on div at bounding box center [564, 173] width 216 height 216
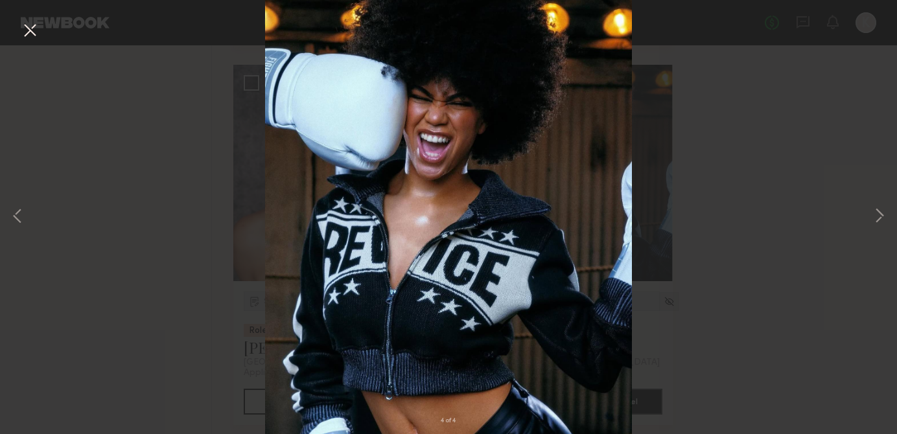
click at [31, 26] on button at bounding box center [29, 30] width 21 height 23
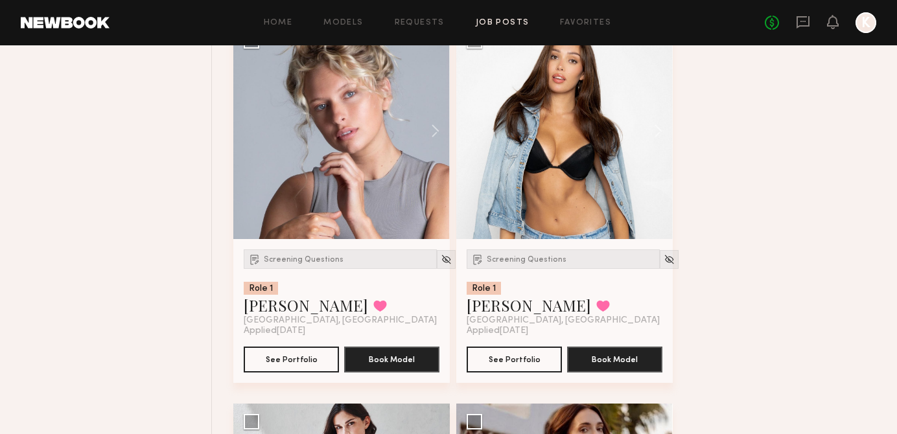
scroll to position [14189, 0]
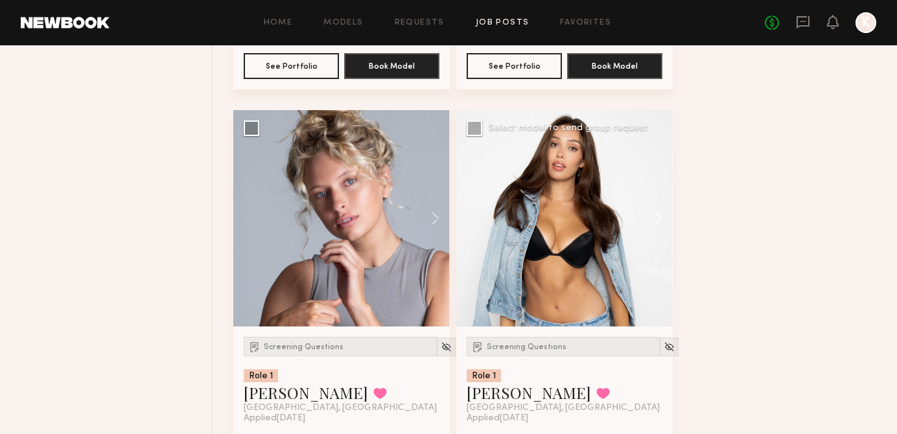
click at [647, 238] on button at bounding box center [651, 218] width 41 height 216
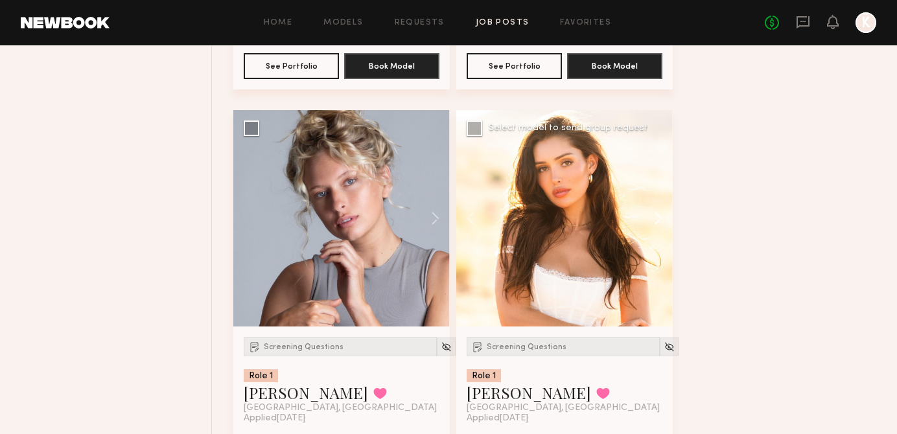
click at [652, 232] on button at bounding box center [651, 218] width 41 height 216
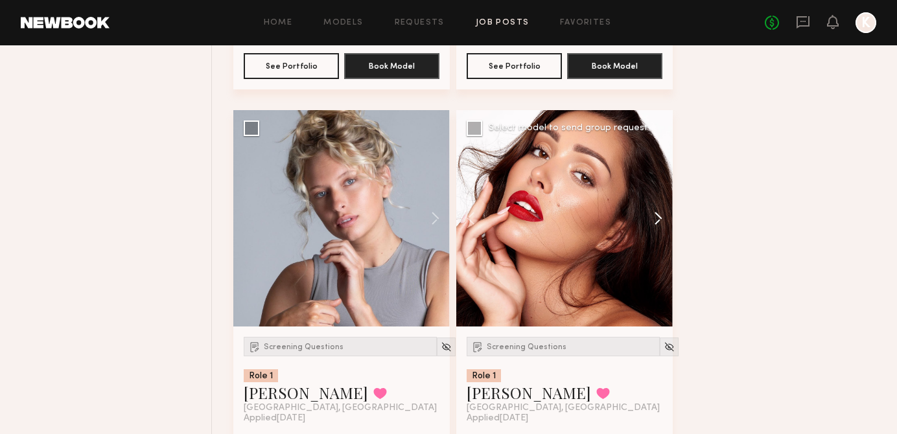
click at [652, 232] on button at bounding box center [651, 218] width 41 height 216
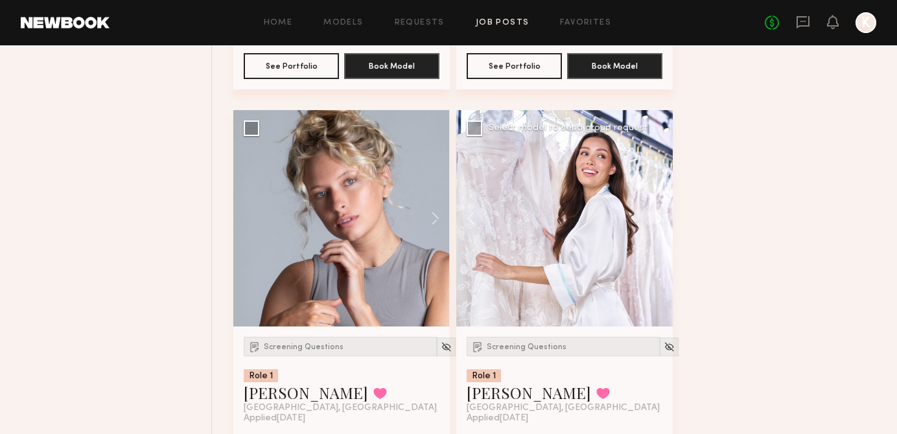
click at [652, 232] on button at bounding box center [651, 218] width 41 height 216
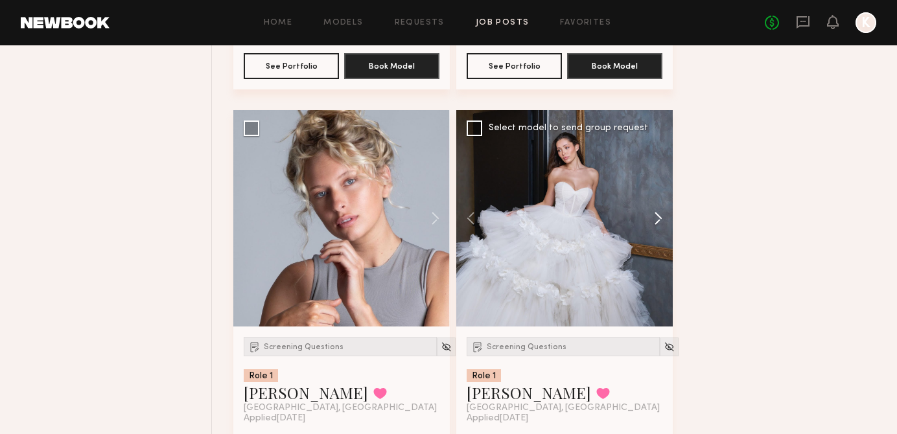
click at [652, 232] on button at bounding box center [651, 218] width 41 height 216
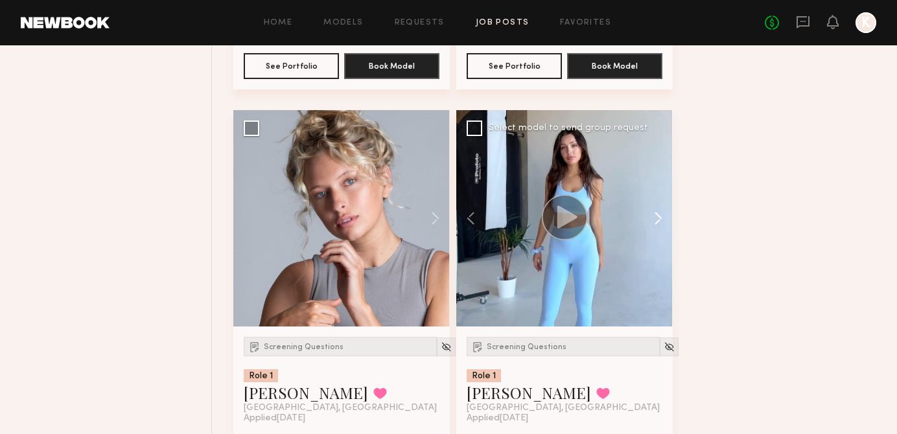
click at [652, 232] on button at bounding box center [651, 218] width 41 height 216
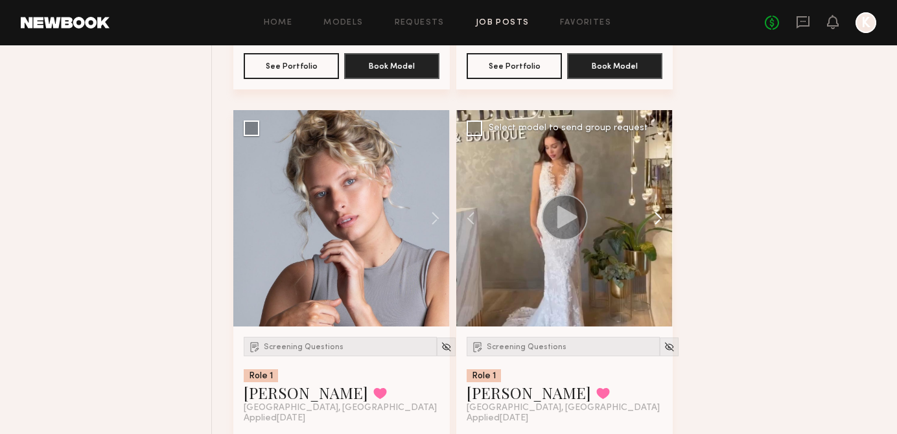
click at [656, 225] on button at bounding box center [651, 218] width 41 height 216
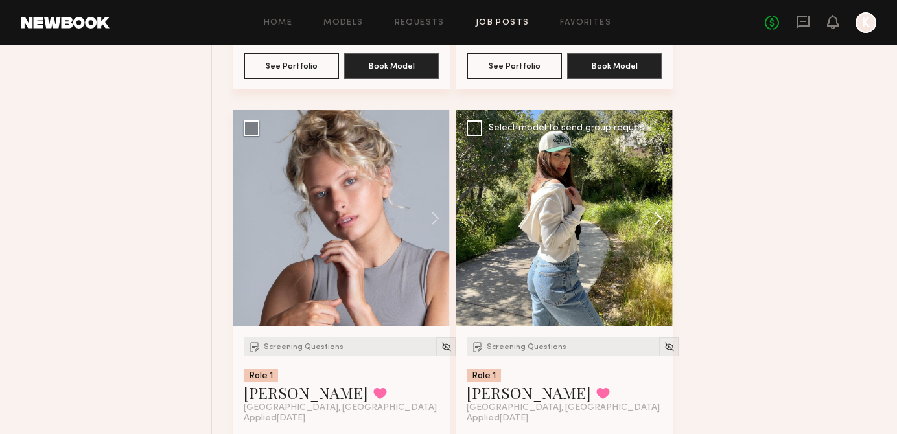
click at [656, 225] on button at bounding box center [651, 218] width 41 height 216
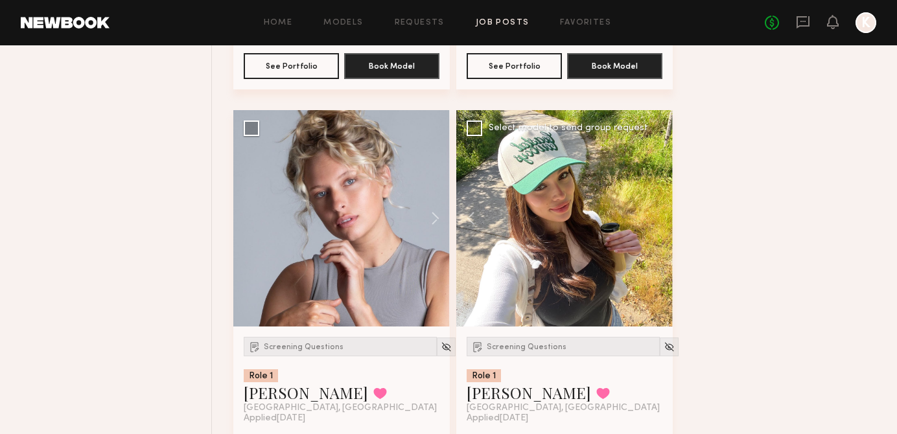
click at [656, 225] on div at bounding box center [564, 218] width 216 height 216
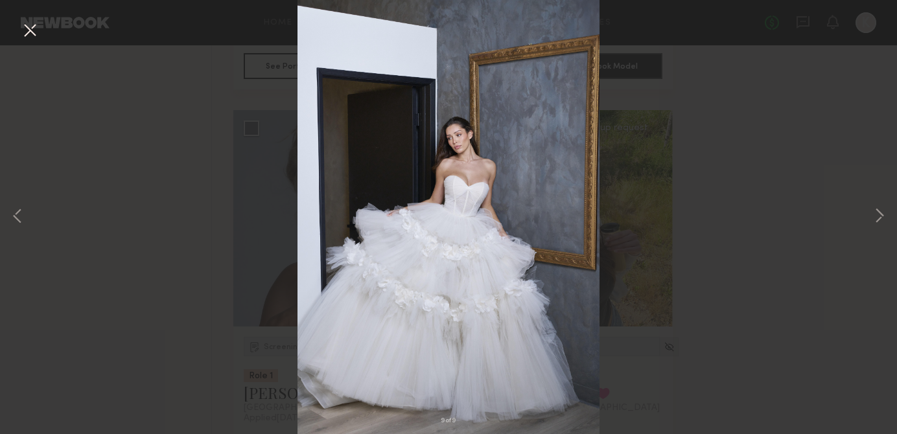
click at [698, 244] on div "9 of 9" at bounding box center [448, 217] width 897 height 434
click at [34, 27] on button at bounding box center [29, 30] width 21 height 23
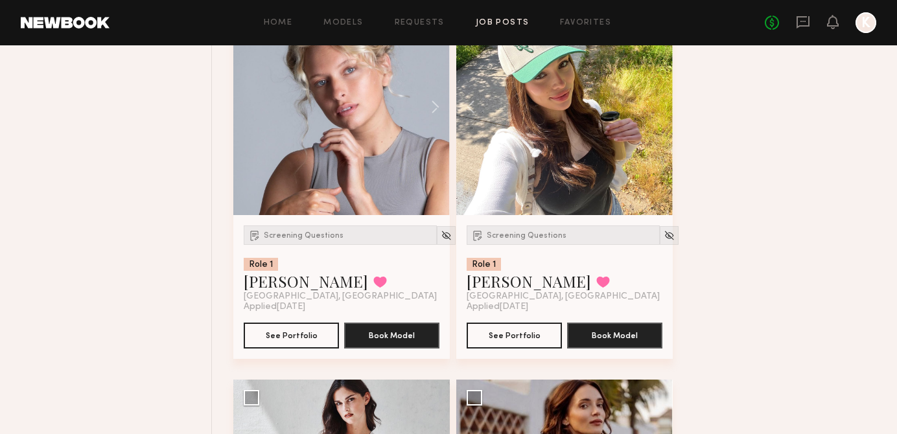
scroll to position [14312, 0]
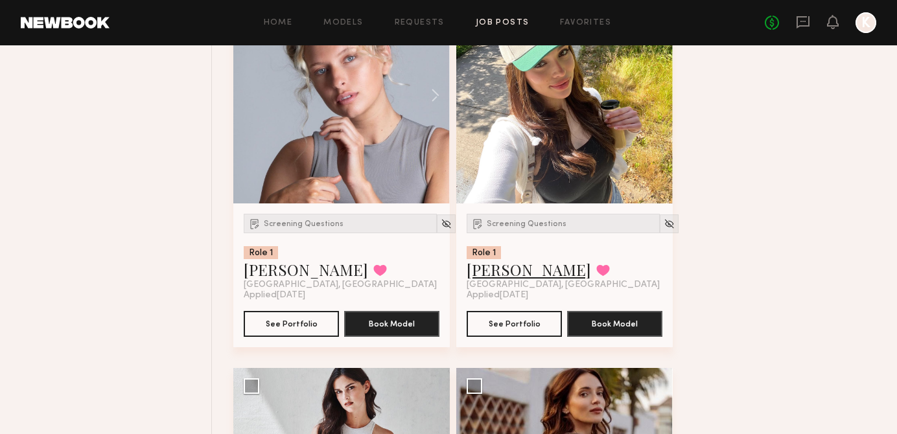
click at [515, 280] on link "Andrea Z." at bounding box center [528, 269] width 124 height 21
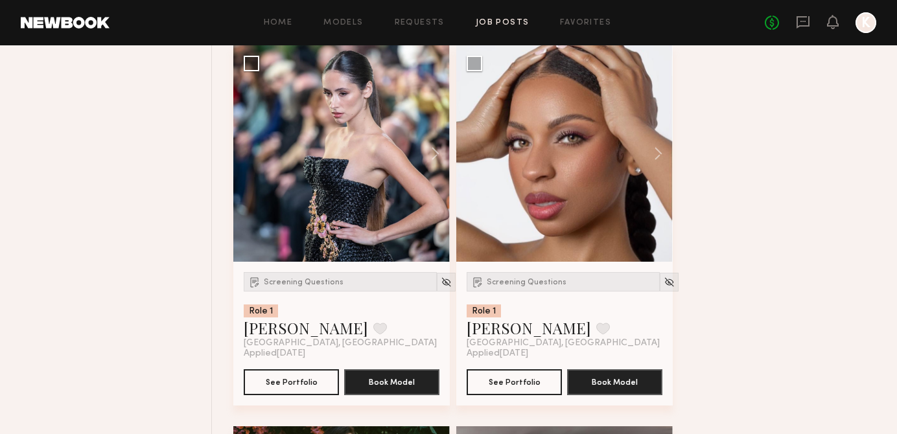
scroll to position [15420, 0]
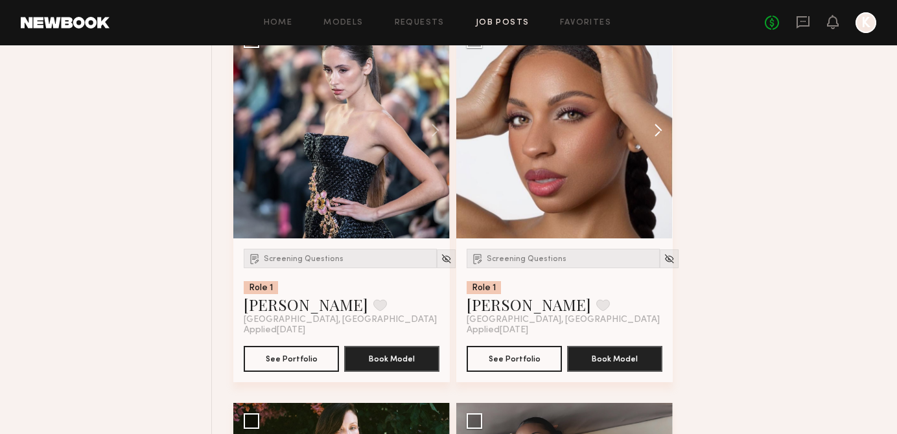
click at [652, 143] on button at bounding box center [651, 130] width 41 height 216
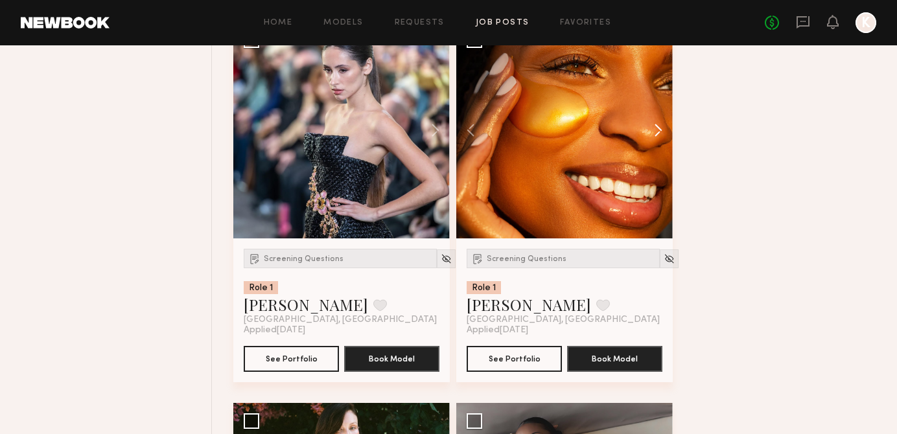
click at [661, 141] on button at bounding box center [651, 130] width 41 height 216
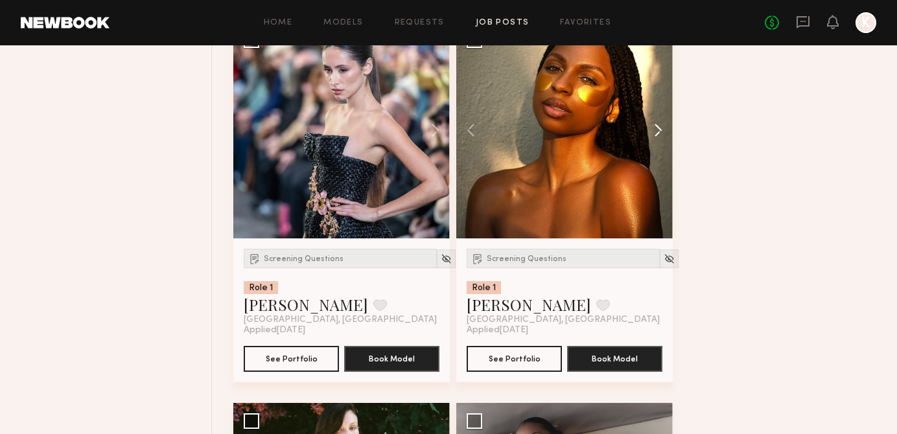
click at [661, 141] on button at bounding box center [651, 130] width 41 height 216
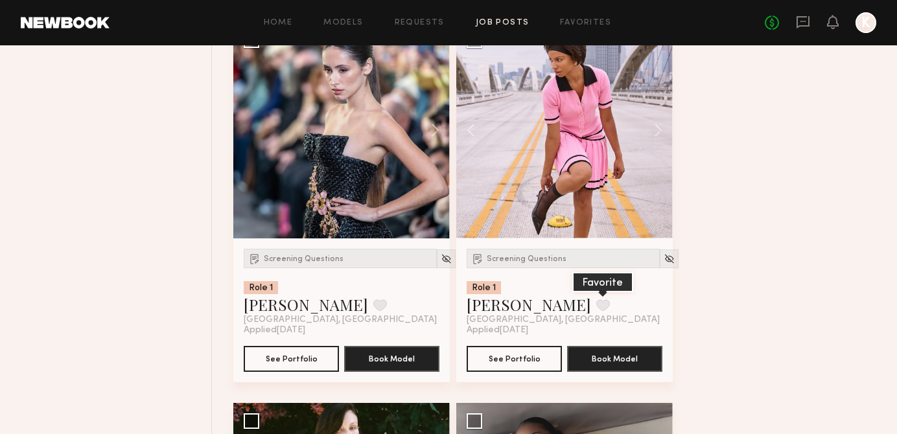
click at [596, 311] on button at bounding box center [603, 305] width 14 height 12
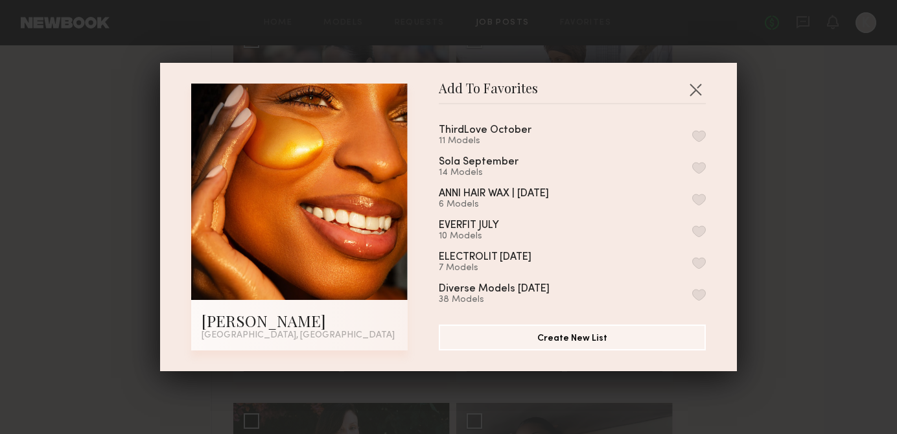
click at [698, 133] on button "button" at bounding box center [699, 136] width 14 height 12
click at [700, 81] on button "button" at bounding box center [695, 89] width 21 height 21
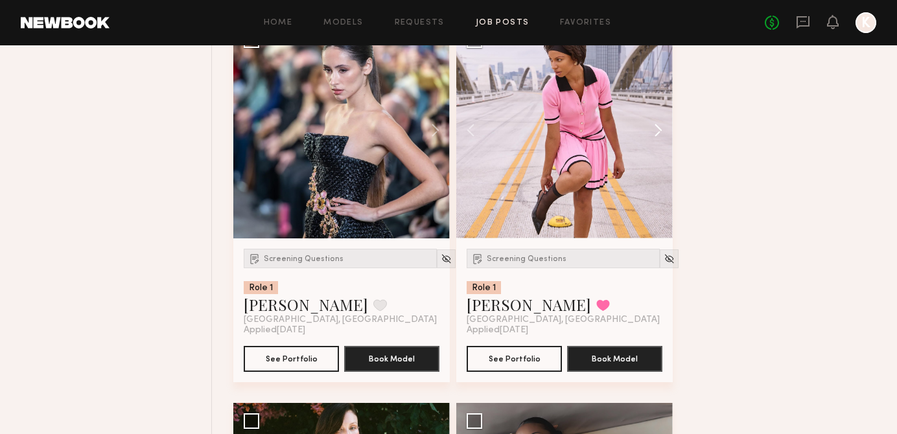
click at [657, 130] on button at bounding box center [651, 130] width 41 height 216
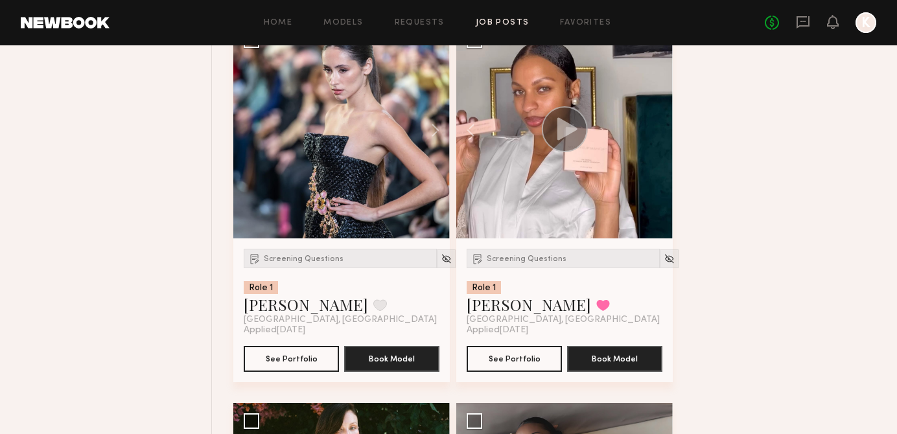
click at [657, 130] on div at bounding box center [564, 130] width 216 height 216
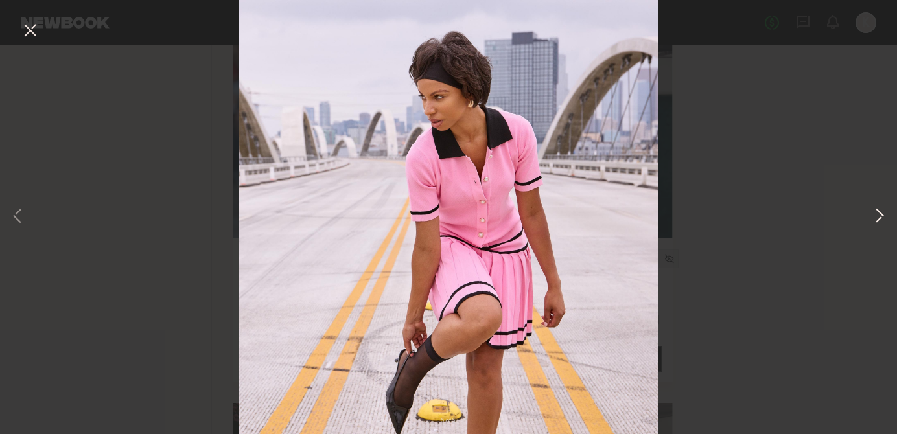
click at [875, 220] on button at bounding box center [879, 216] width 16 height 347
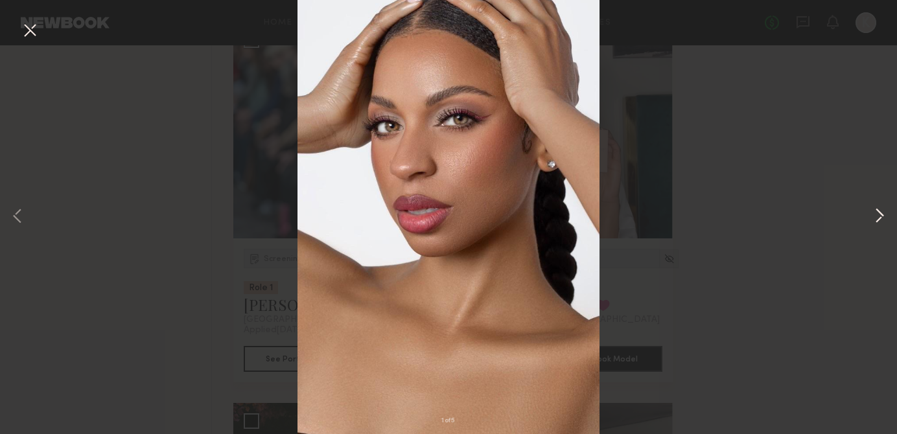
click at [879, 214] on button at bounding box center [879, 216] width 16 height 347
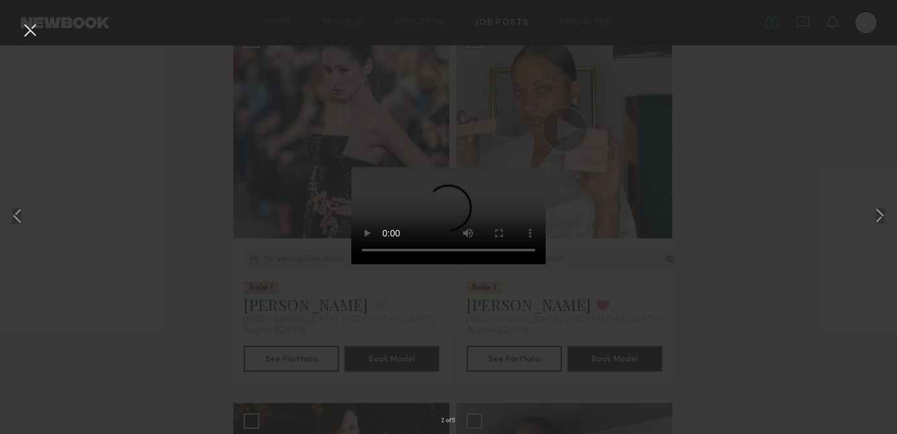
click at [35, 29] on button at bounding box center [29, 30] width 21 height 23
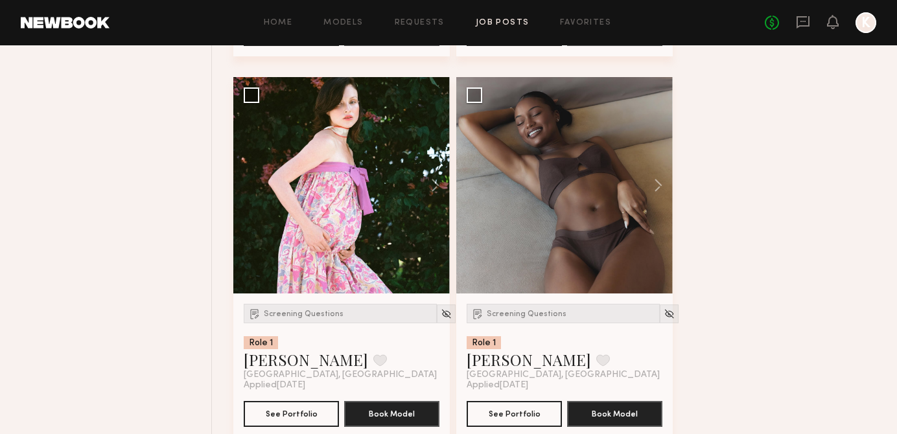
scroll to position [15760, 0]
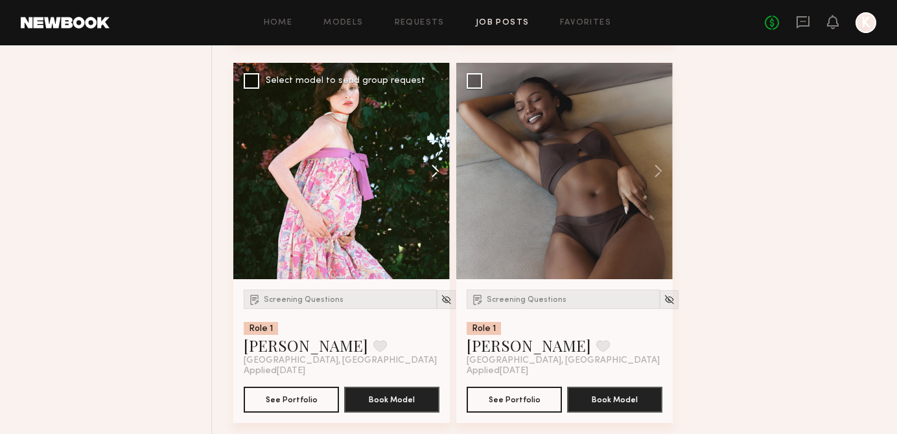
click at [446, 159] on button at bounding box center [428, 171] width 41 height 216
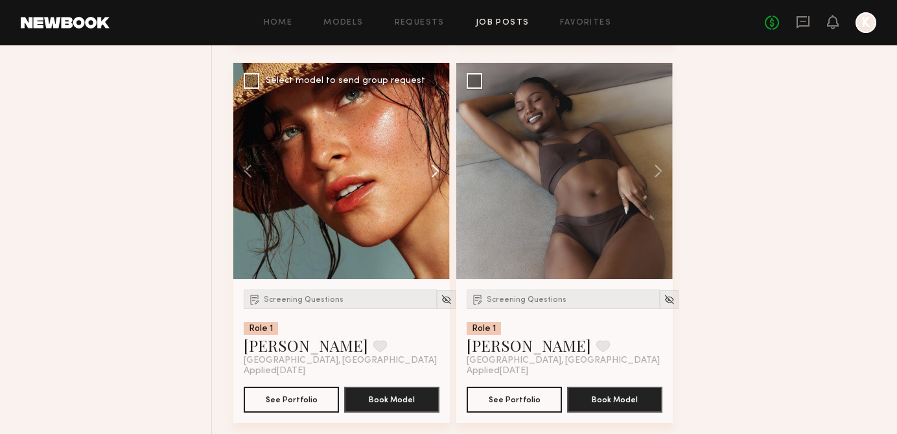
click at [446, 159] on button at bounding box center [428, 171] width 41 height 216
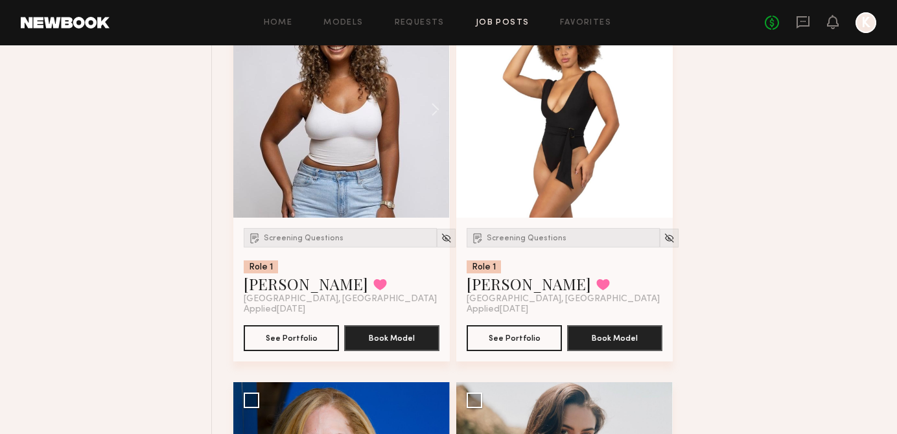
scroll to position [16132, 0]
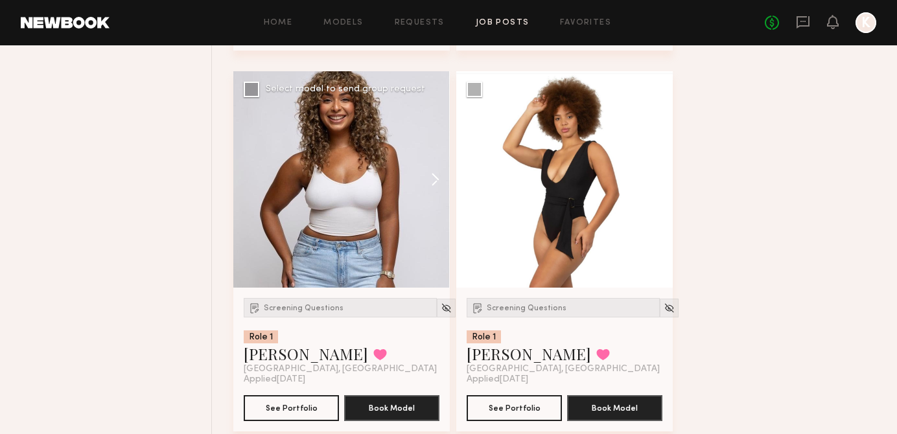
click at [431, 207] on button at bounding box center [428, 179] width 41 height 216
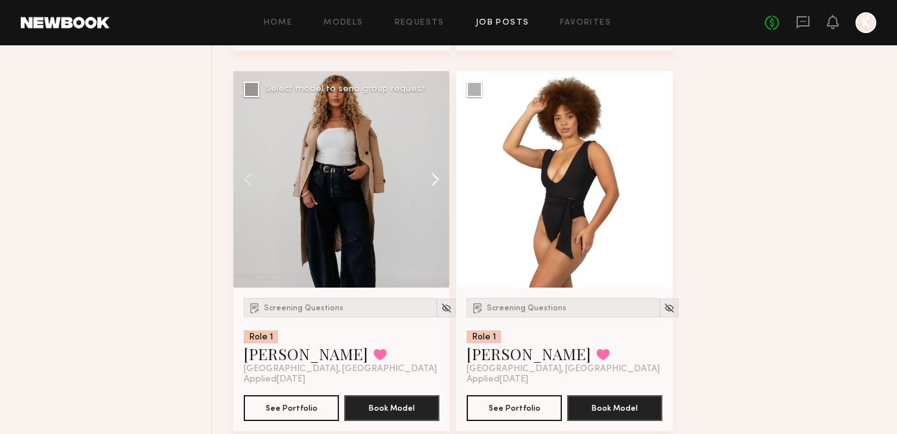
click at [435, 192] on button at bounding box center [428, 179] width 41 height 216
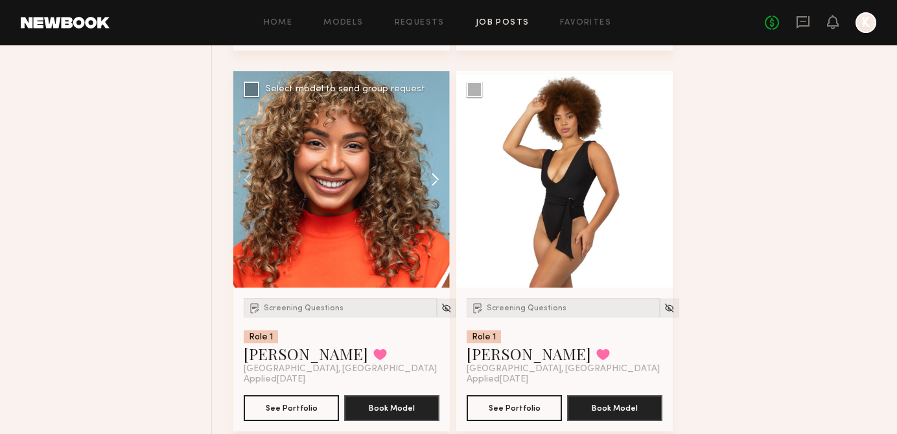
click at [435, 192] on button at bounding box center [428, 179] width 41 height 216
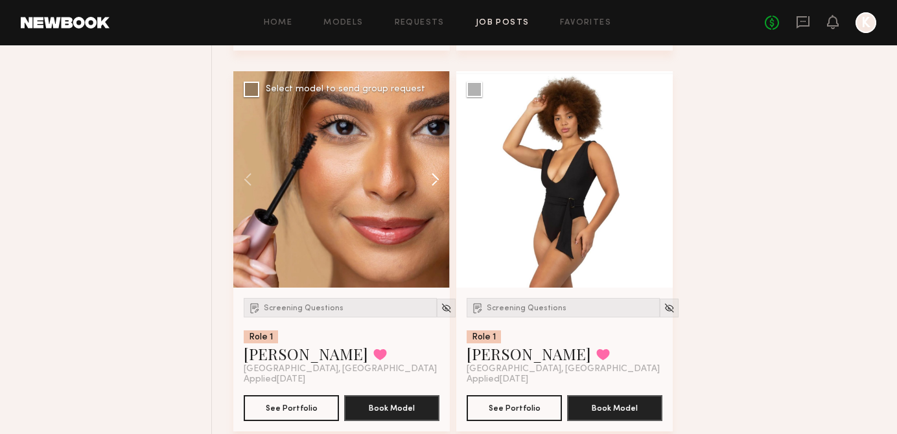
scroll to position [16217, 0]
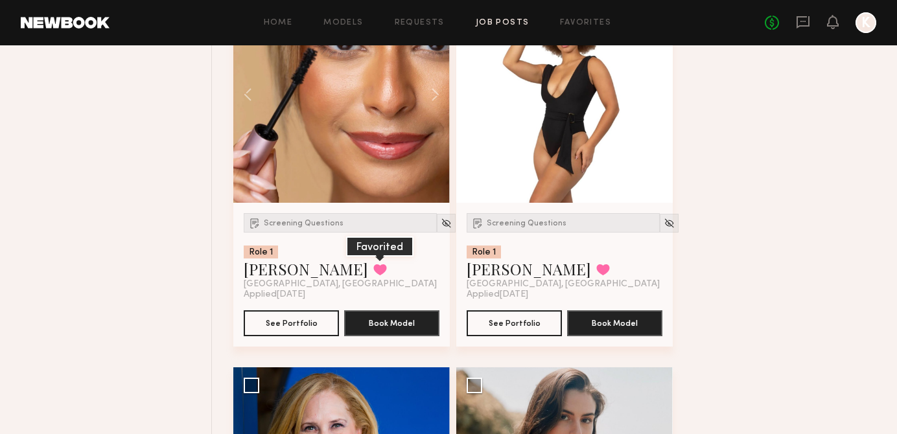
click at [373, 275] on button at bounding box center [380, 270] width 14 height 12
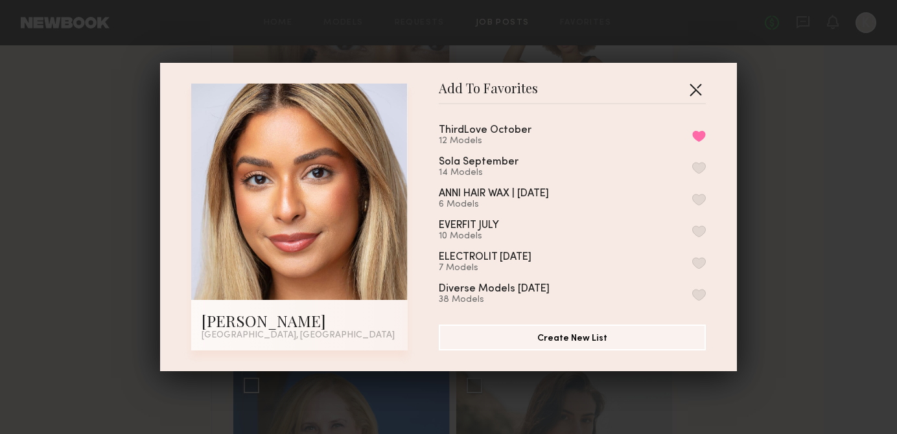
click at [694, 92] on button "button" at bounding box center [695, 89] width 21 height 21
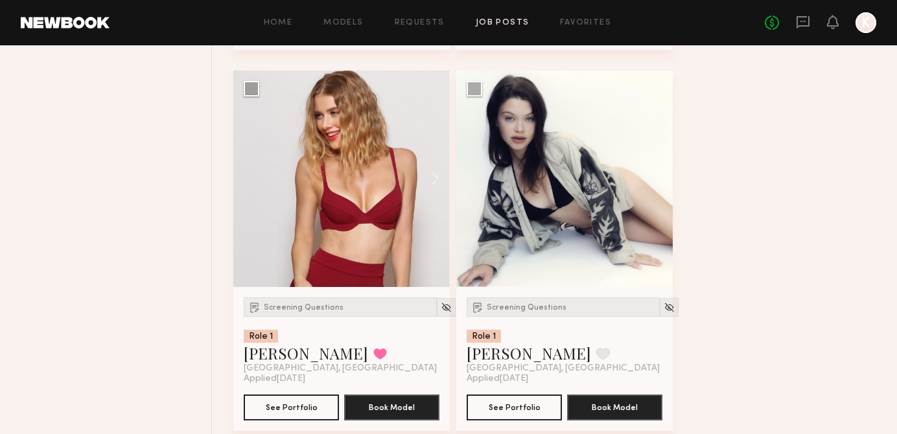
scroll to position [17278, 0]
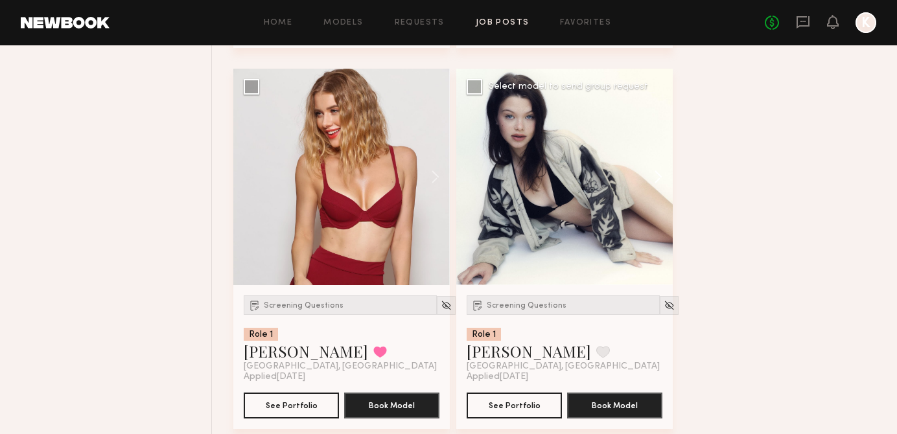
click at [665, 189] on button at bounding box center [651, 177] width 41 height 216
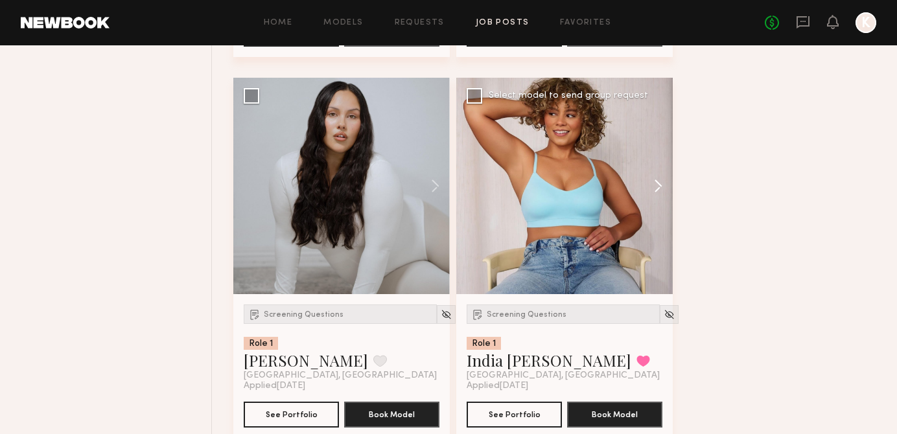
scroll to position [17959, 0]
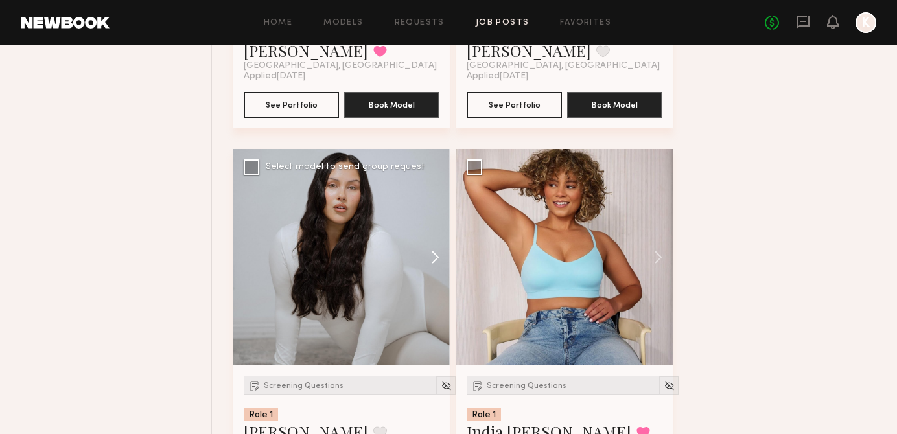
click at [431, 277] on button at bounding box center [428, 257] width 41 height 216
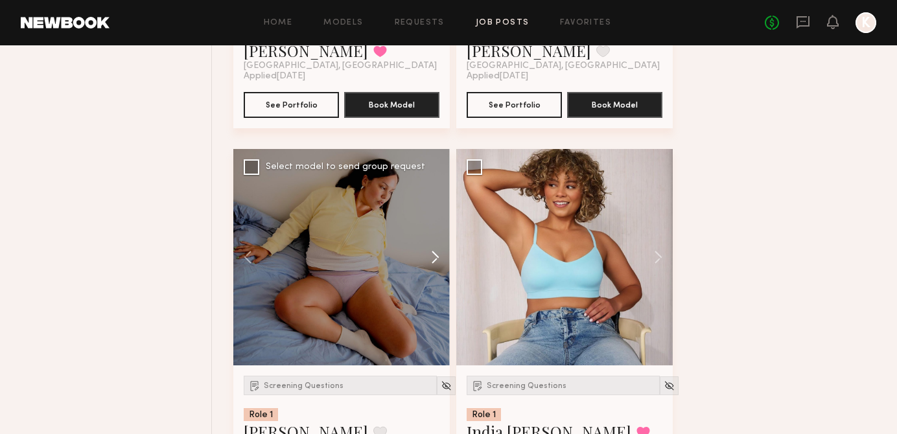
click at [437, 271] on button at bounding box center [428, 257] width 41 height 216
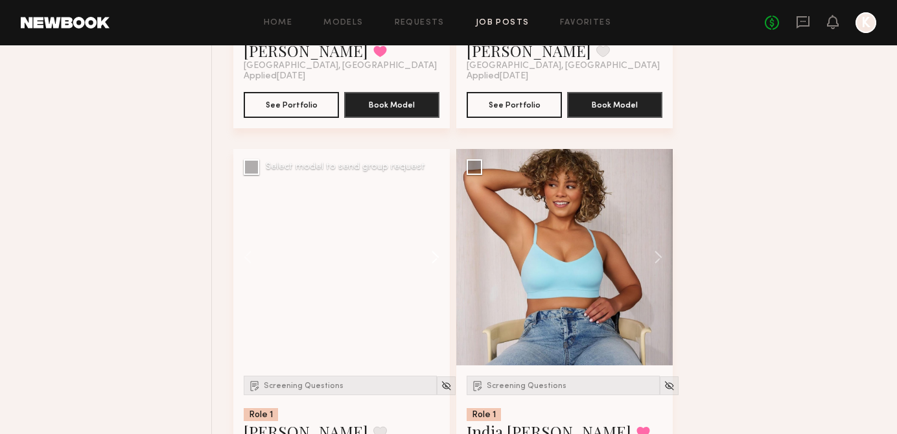
click at [437, 271] on button at bounding box center [428, 257] width 41 height 216
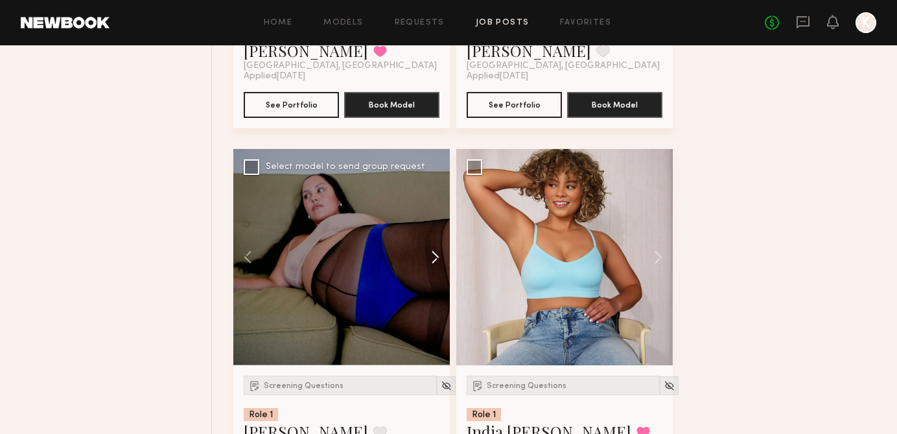
scroll to position [18056, 0]
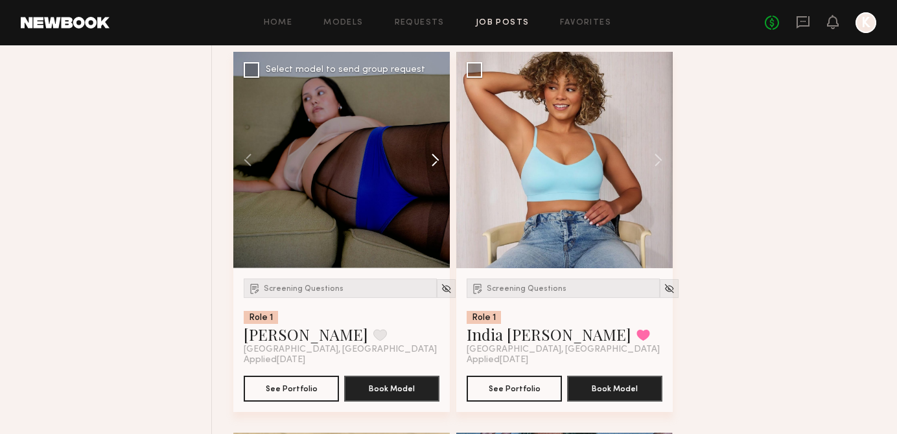
click at [435, 174] on button at bounding box center [428, 160] width 41 height 216
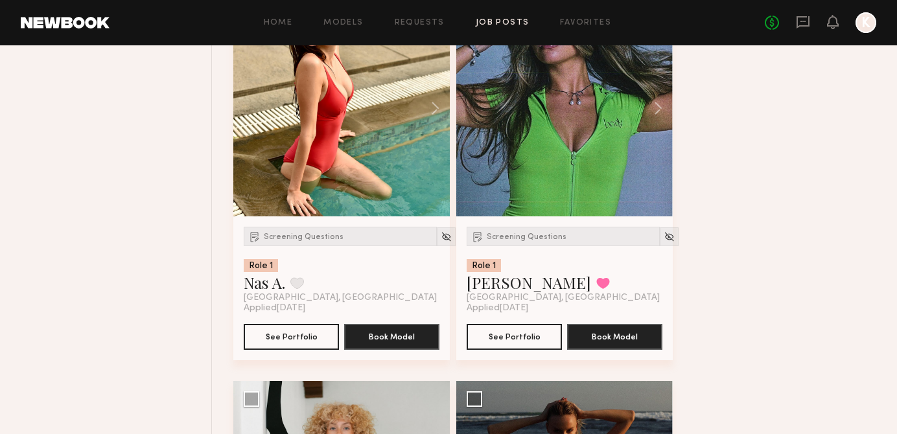
scroll to position [18803, 0]
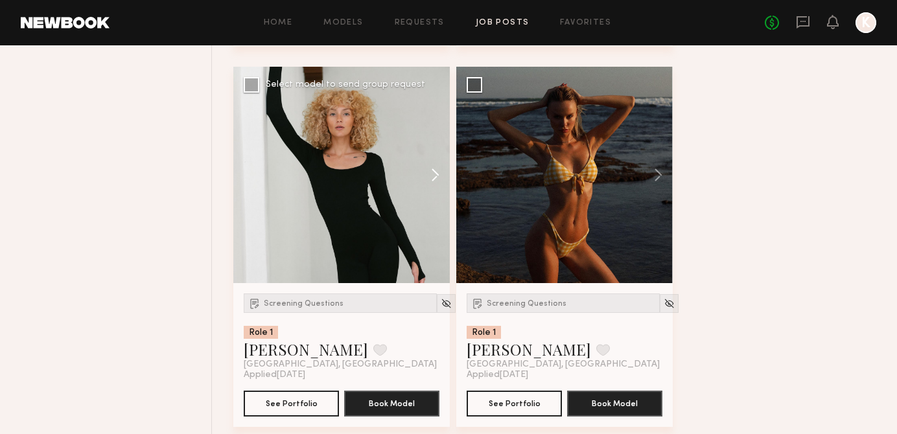
click at [431, 181] on button at bounding box center [428, 175] width 41 height 216
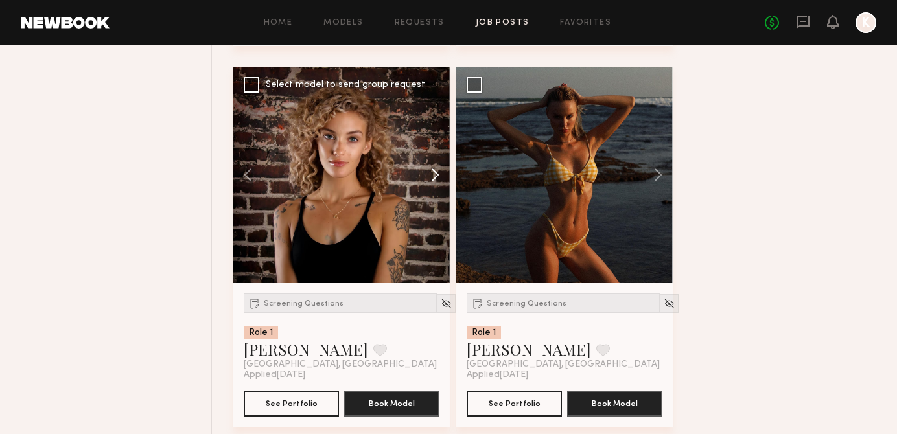
click at [431, 181] on button at bounding box center [428, 175] width 41 height 216
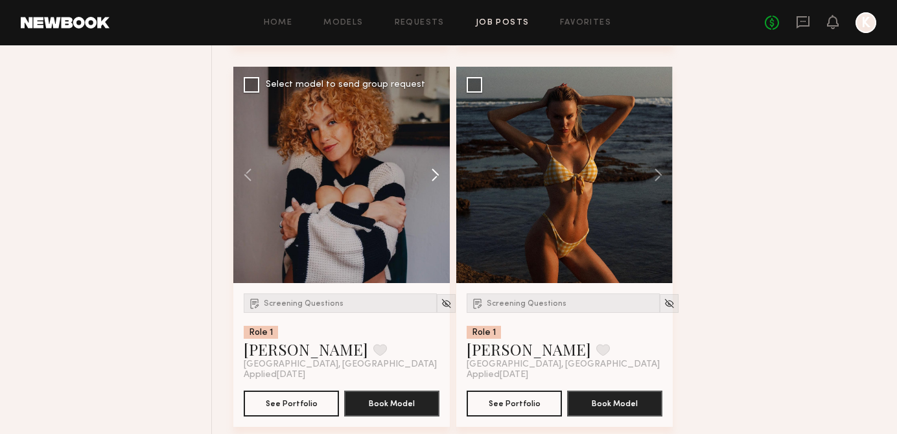
click at [431, 181] on button at bounding box center [428, 175] width 41 height 216
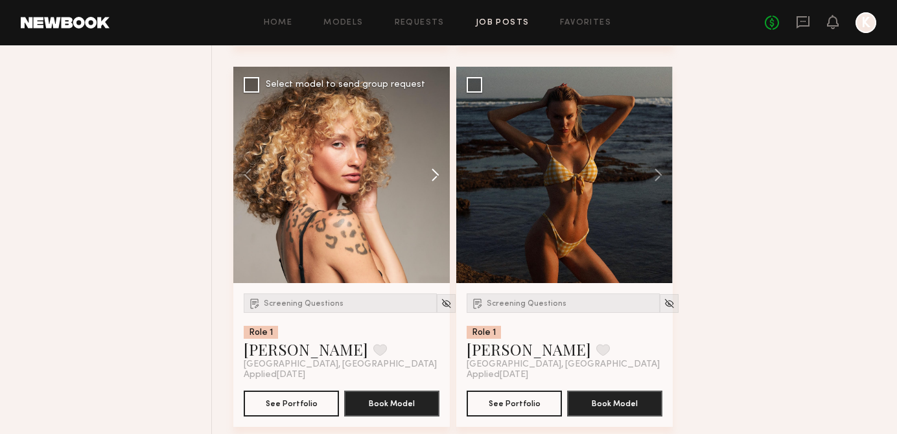
click at [431, 181] on button at bounding box center [428, 175] width 41 height 216
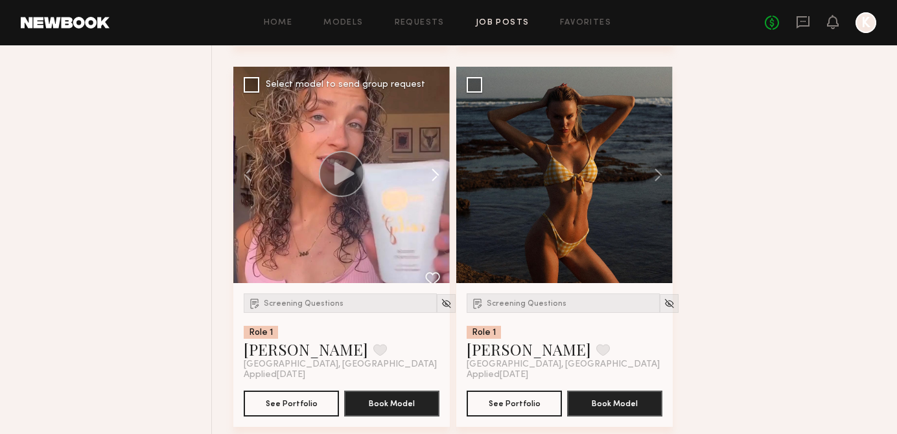
click at [431, 181] on button at bounding box center [428, 175] width 41 height 216
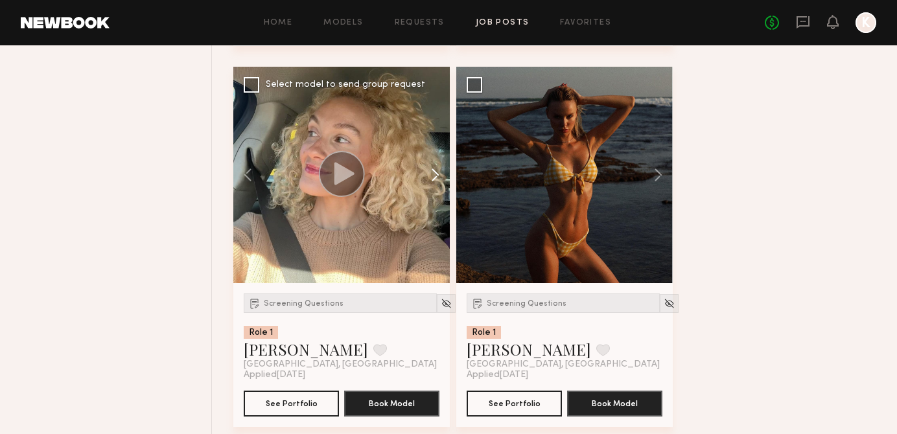
click at [431, 181] on button at bounding box center [428, 175] width 41 height 216
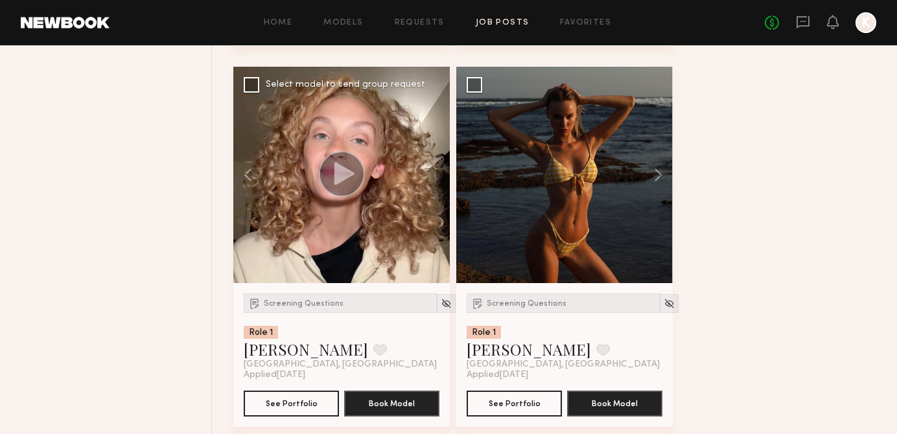
click at [431, 181] on div at bounding box center [341, 175] width 216 height 216
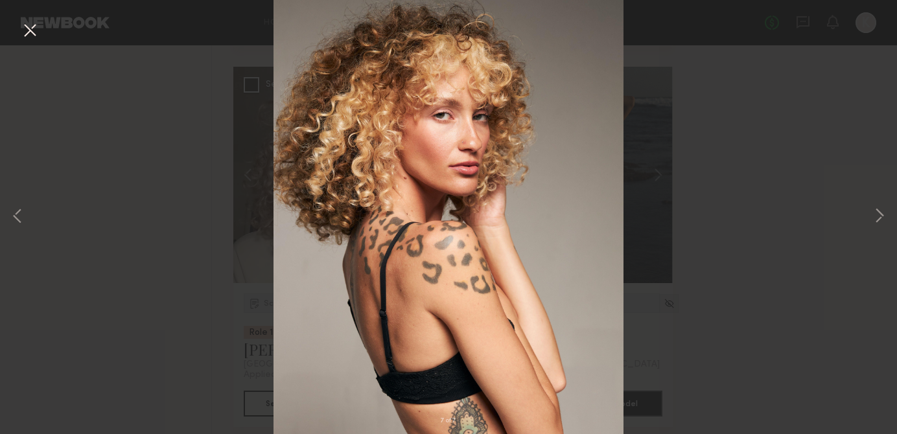
click at [869, 215] on div "7 of 7" at bounding box center [448, 217] width 897 height 434
click at [876, 216] on button at bounding box center [879, 216] width 16 height 347
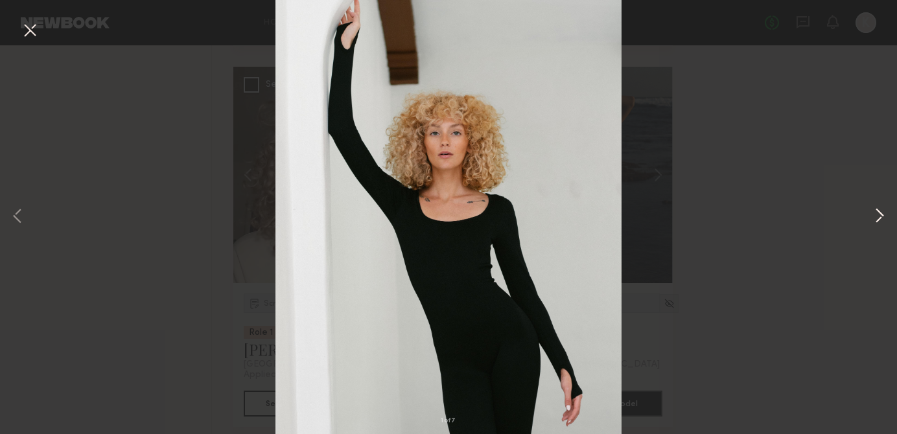
click at [879, 216] on button at bounding box center [879, 216] width 16 height 347
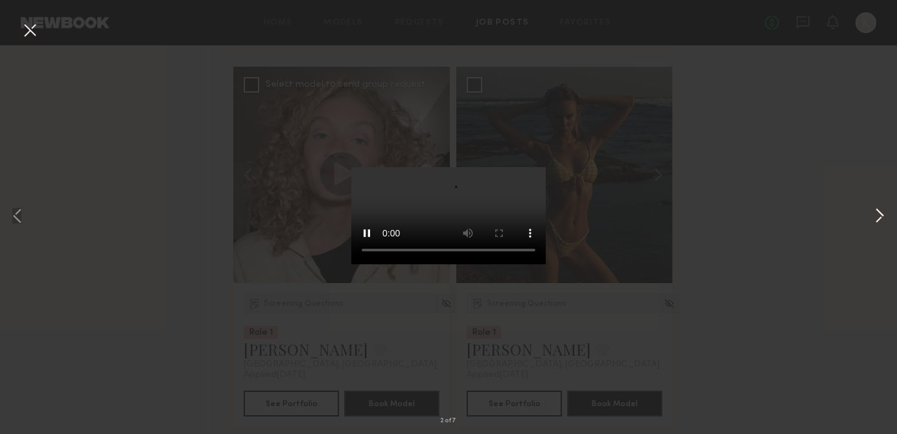
click at [879, 216] on button at bounding box center [879, 216] width 16 height 347
click at [699, 109] on div "3 of 7" at bounding box center [448, 217] width 897 height 434
click at [38, 25] on button at bounding box center [29, 30] width 21 height 23
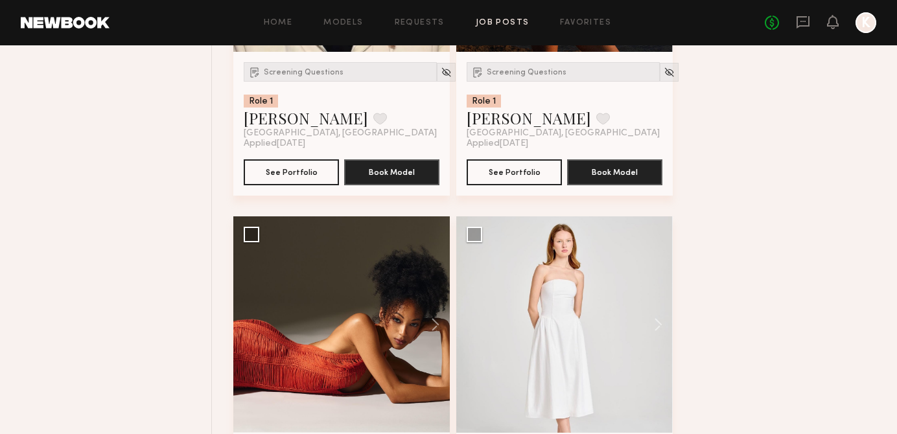
scroll to position [19206, 0]
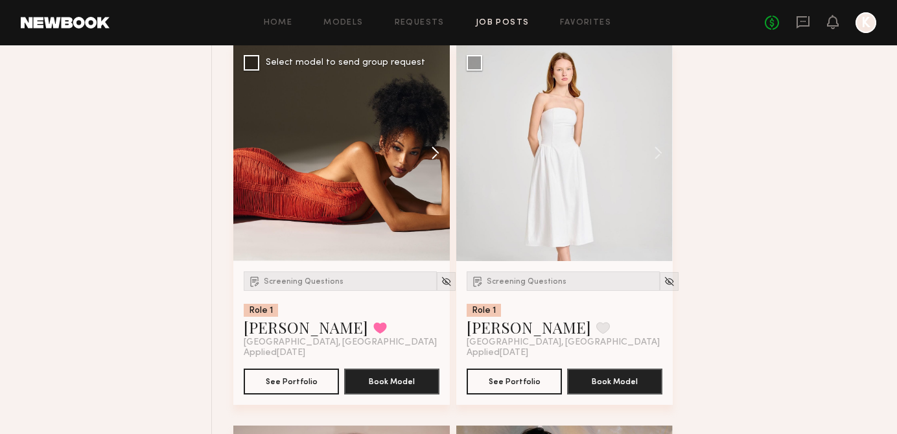
click at [433, 166] on button at bounding box center [428, 153] width 41 height 216
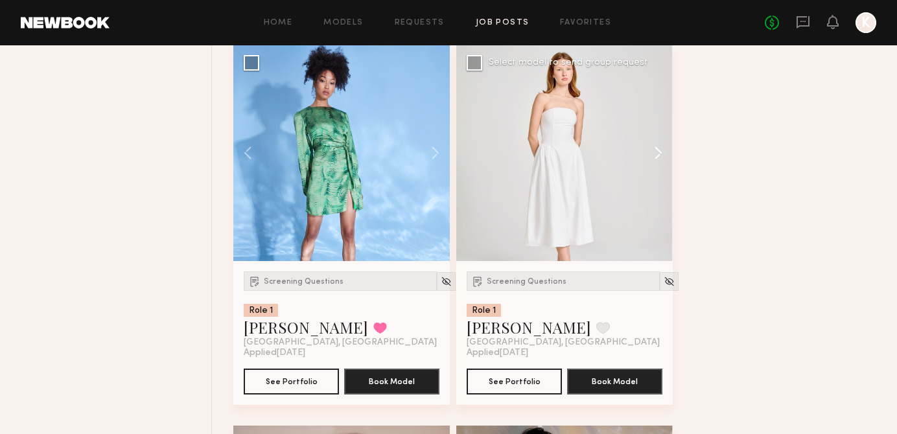
click at [654, 172] on button at bounding box center [651, 153] width 41 height 216
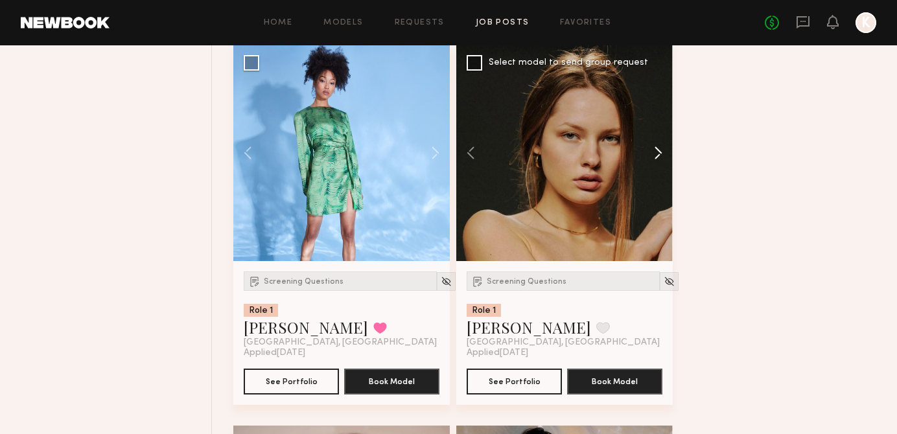
click at [654, 172] on button at bounding box center [651, 153] width 41 height 216
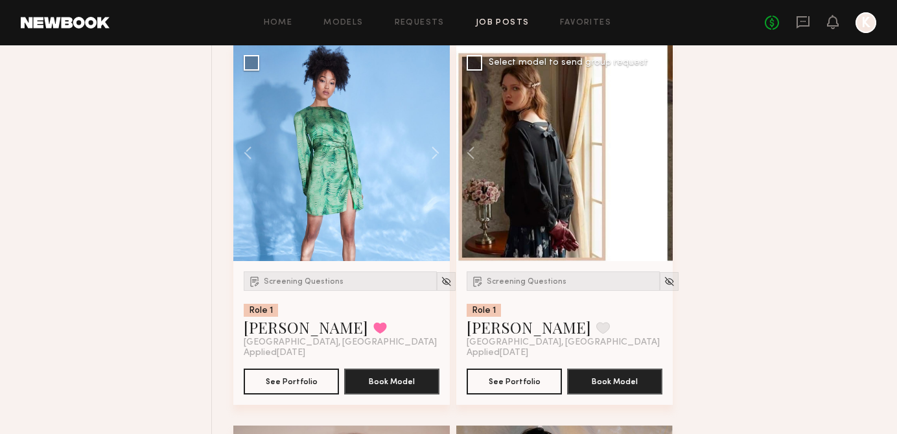
click at [654, 172] on button at bounding box center [651, 153] width 41 height 216
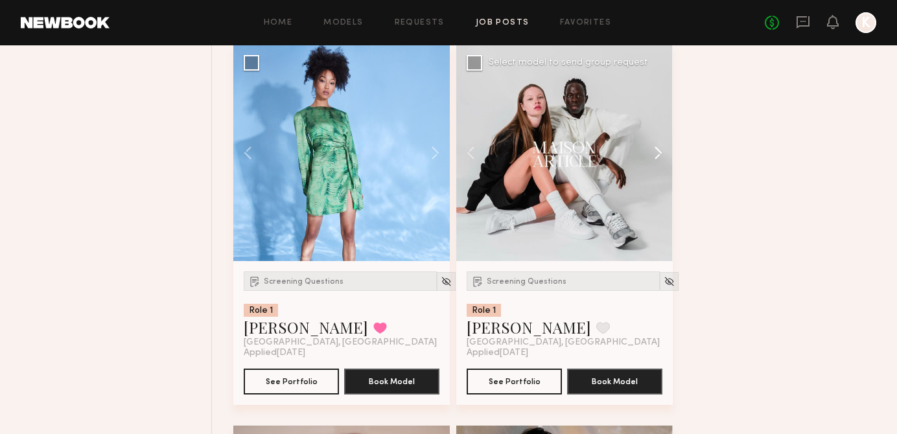
click at [654, 172] on button at bounding box center [651, 153] width 41 height 216
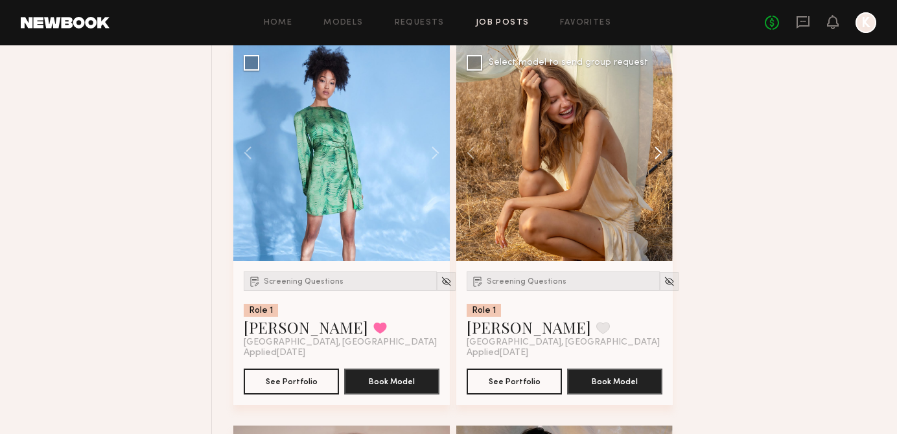
click at [654, 172] on button at bounding box center [651, 153] width 41 height 216
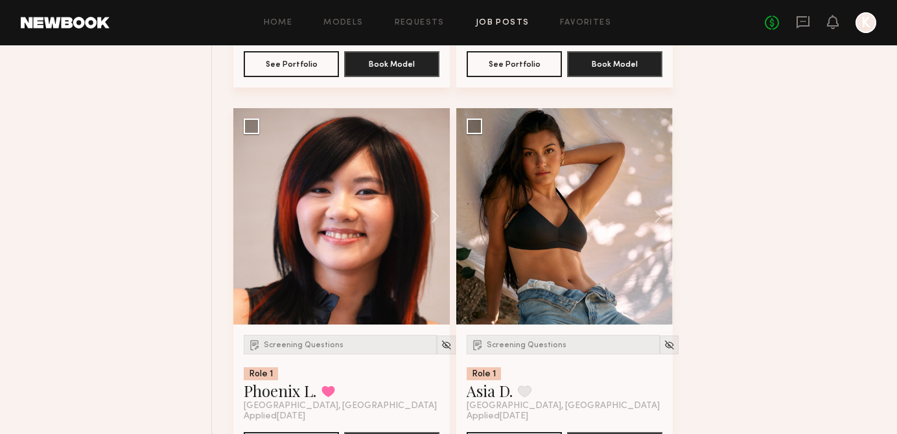
scroll to position [19536, 0]
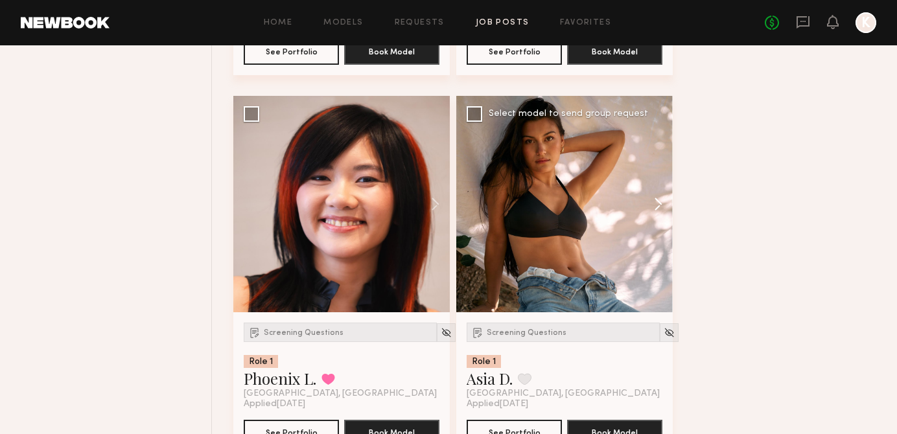
click at [656, 211] on button at bounding box center [651, 204] width 41 height 216
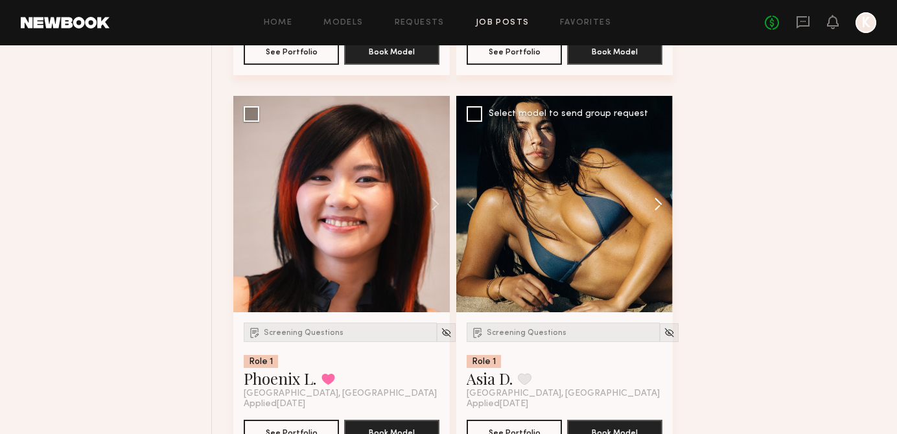
click at [656, 211] on button at bounding box center [651, 204] width 41 height 216
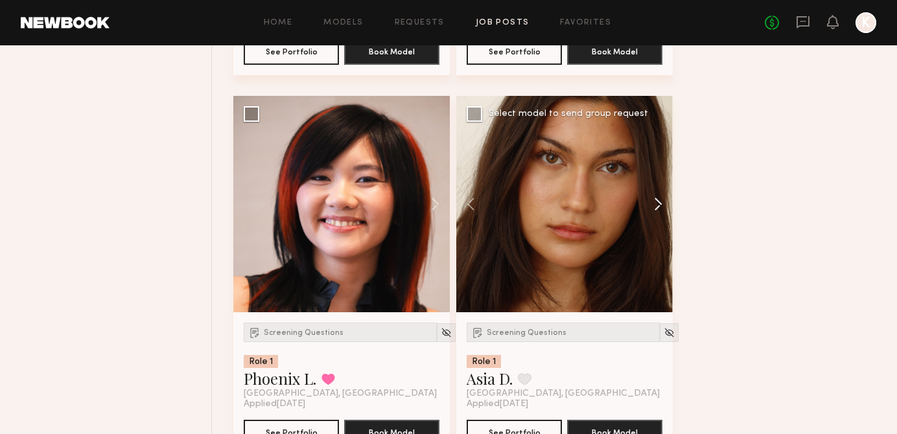
click at [656, 211] on button at bounding box center [651, 204] width 41 height 216
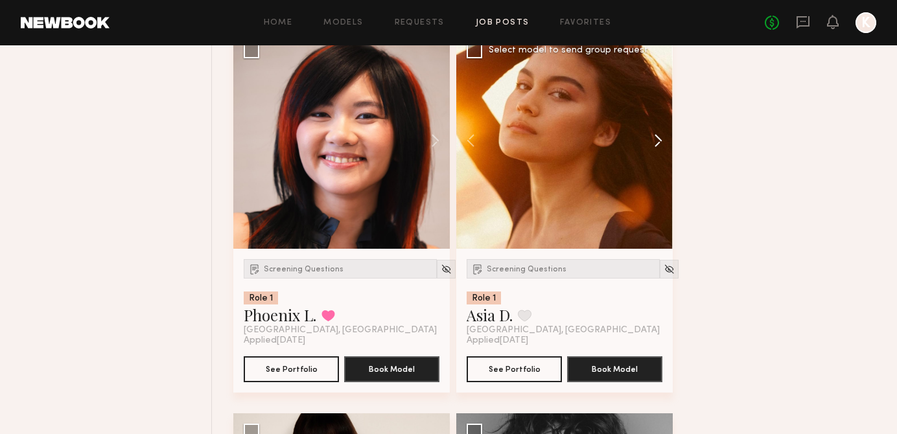
scroll to position [19602, 0]
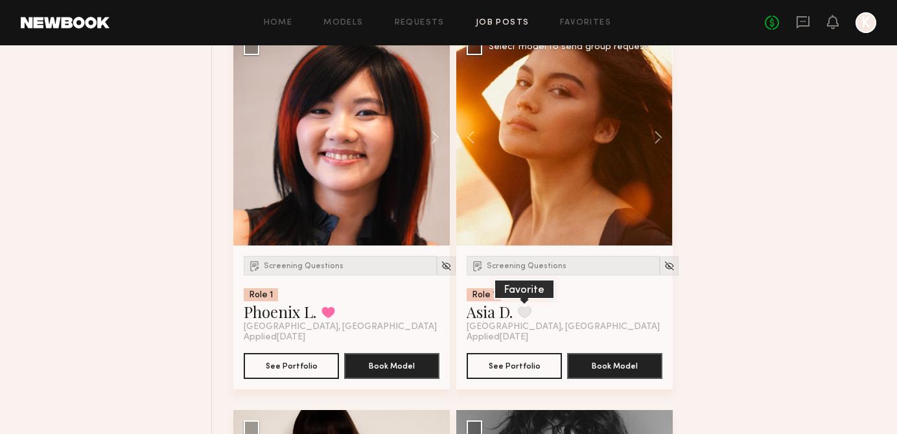
click at [530, 318] on button at bounding box center [525, 312] width 14 height 12
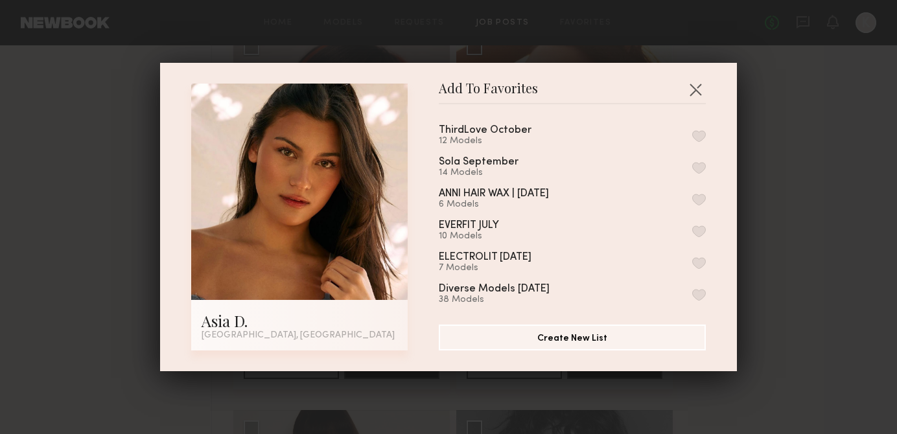
click at [693, 135] on button "button" at bounding box center [699, 136] width 14 height 12
click at [697, 83] on button "button" at bounding box center [695, 89] width 21 height 21
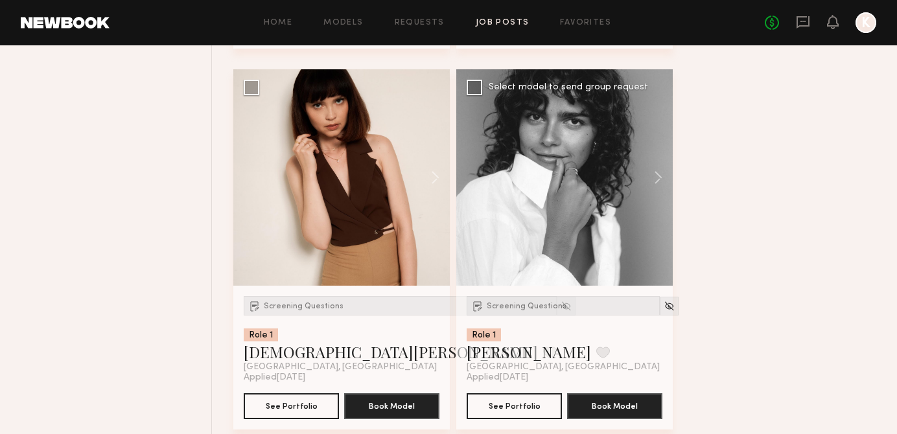
scroll to position [19961, 0]
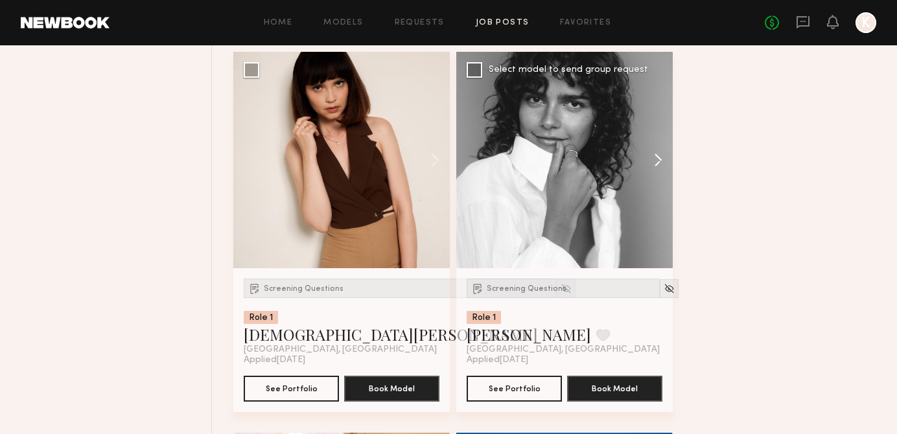
click at [661, 172] on button at bounding box center [651, 160] width 41 height 216
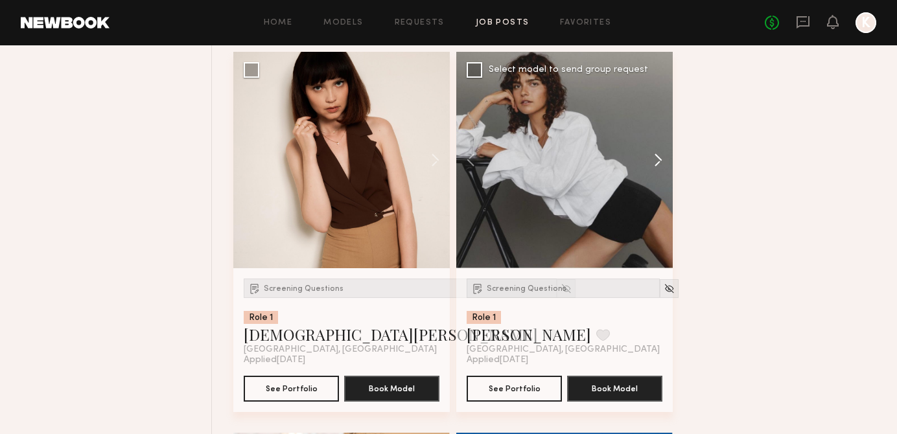
click at [661, 172] on button at bounding box center [651, 160] width 41 height 216
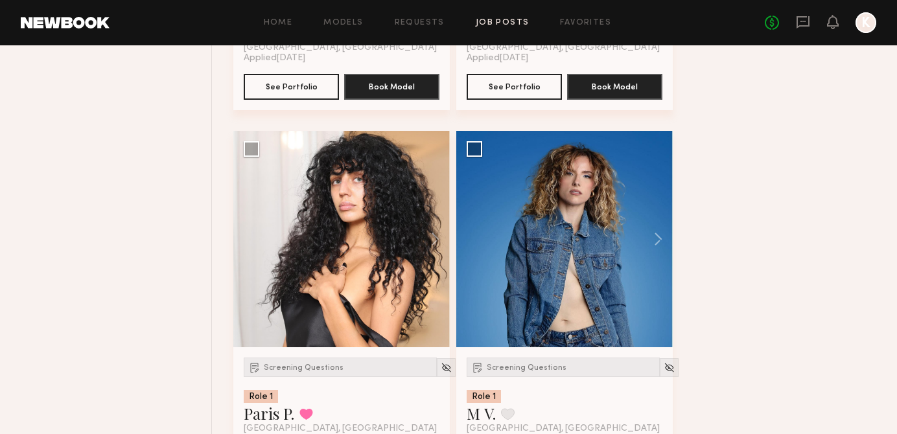
scroll to position [20267, 0]
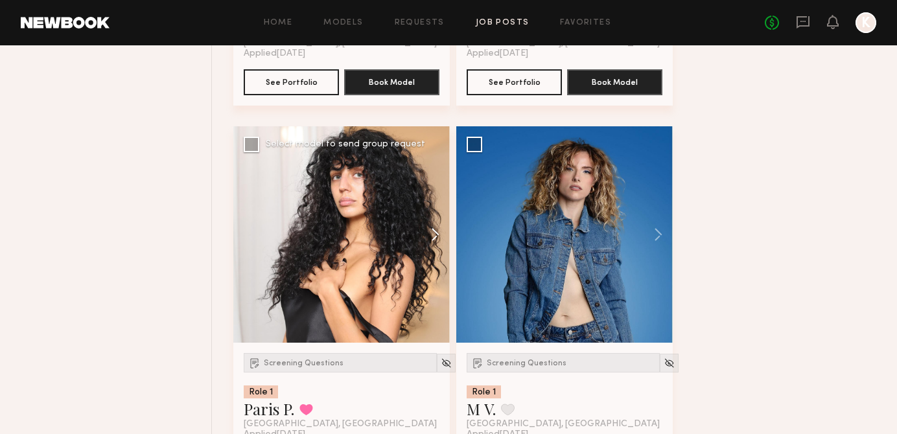
click at [426, 257] on button at bounding box center [428, 234] width 41 height 216
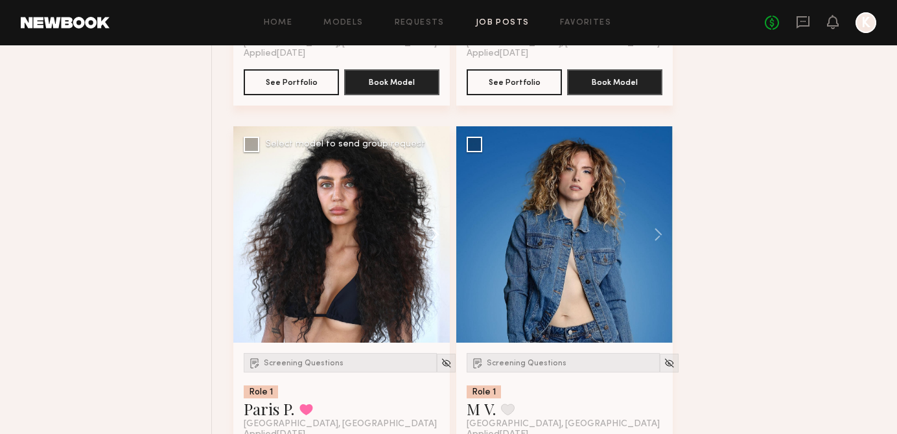
scroll to position [20353, 0]
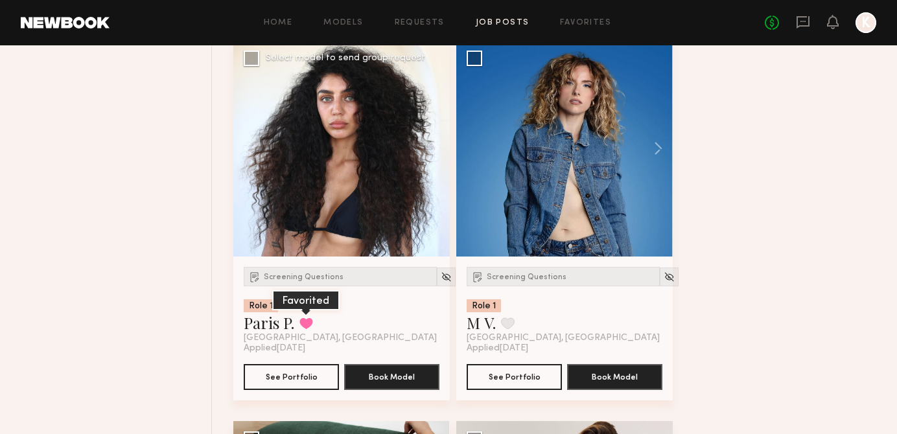
click at [310, 329] on button at bounding box center [306, 323] width 14 height 12
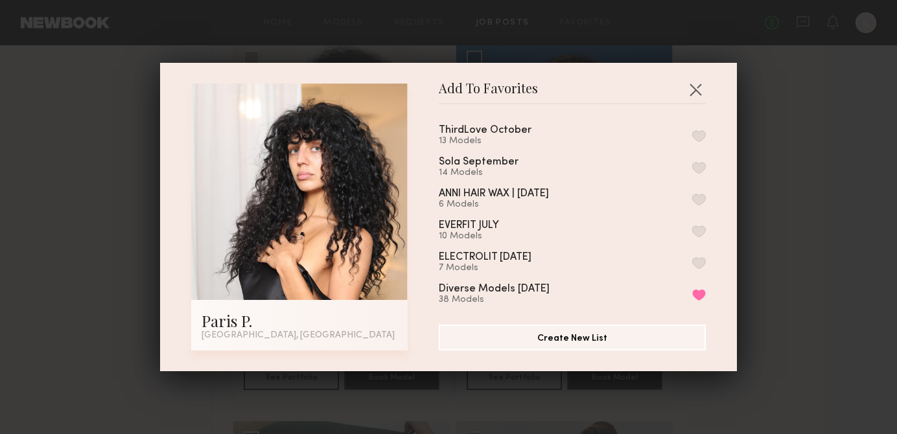
click at [698, 137] on button "button" at bounding box center [699, 136] width 14 height 12
click at [696, 87] on button "button" at bounding box center [695, 89] width 21 height 21
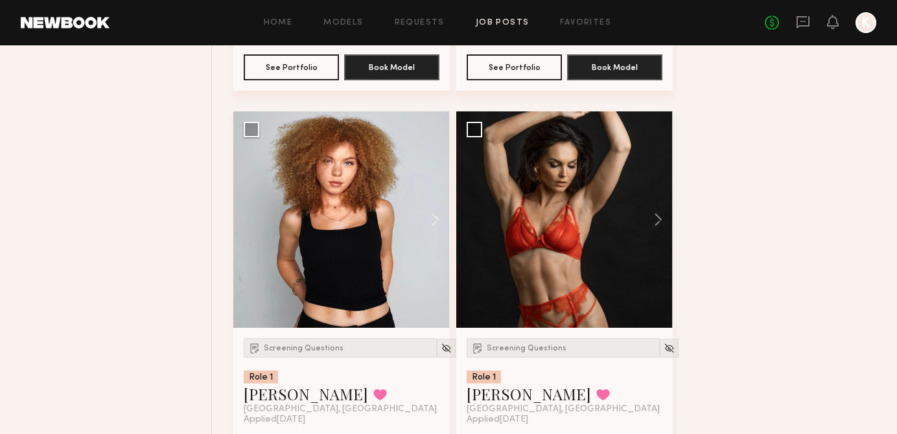
scroll to position [21063, 0]
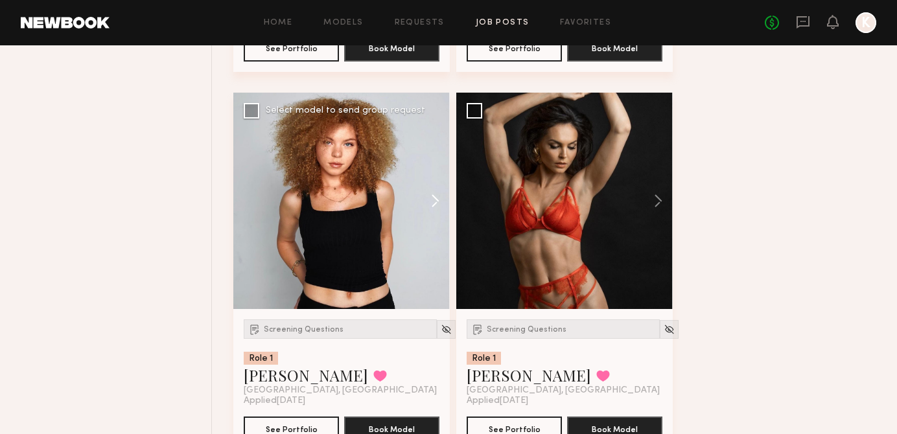
click at [435, 220] on button at bounding box center [428, 201] width 41 height 216
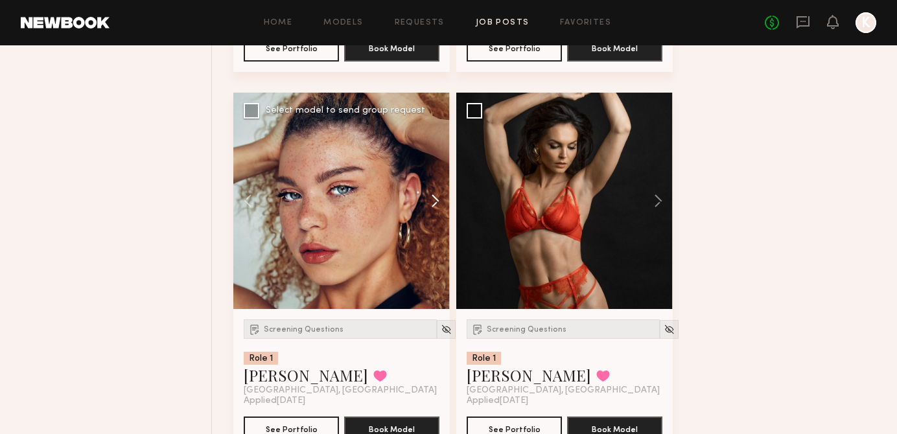
click at [435, 220] on button at bounding box center [428, 201] width 41 height 216
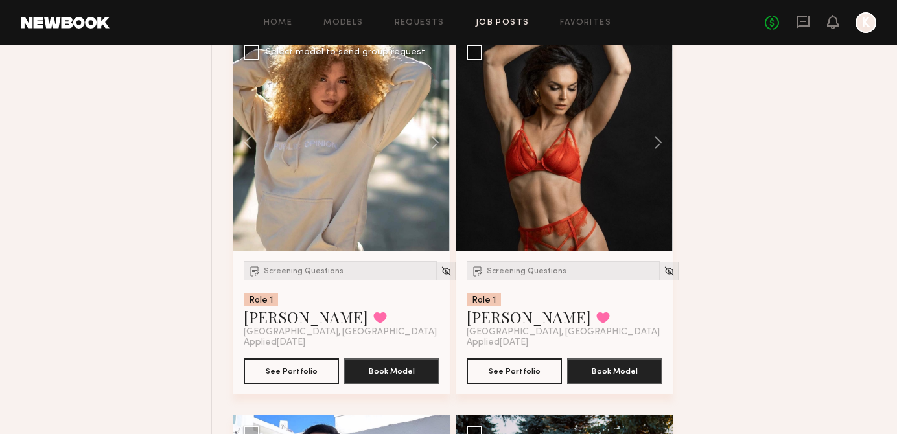
scroll to position [21124, 0]
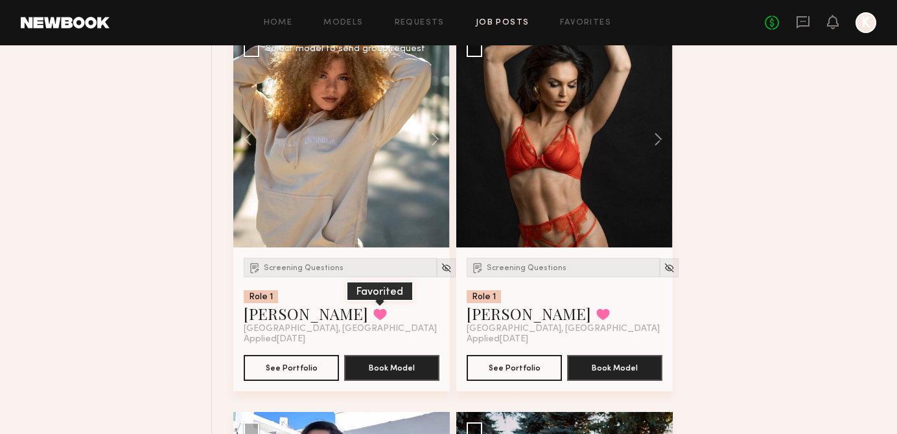
click at [373, 320] on button at bounding box center [380, 314] width 14 height 12
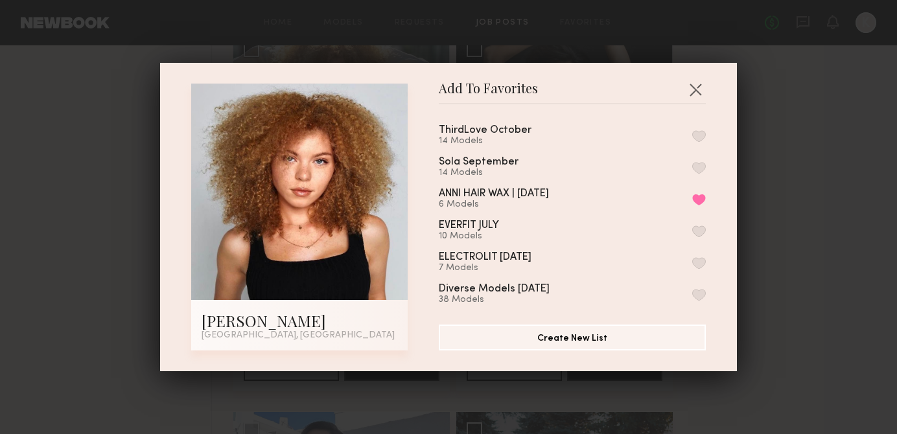
click at [696, 132] on button "button" at bounding box center [699, 136] width 14 height 12
click at [691, 82] on button "button" at bounding box center [695, 89] width 21 height 21
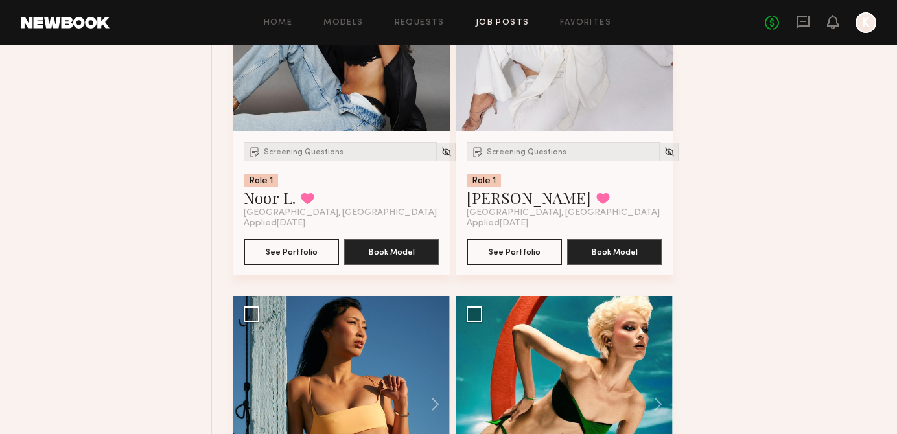
scroll to position [22599, 0]
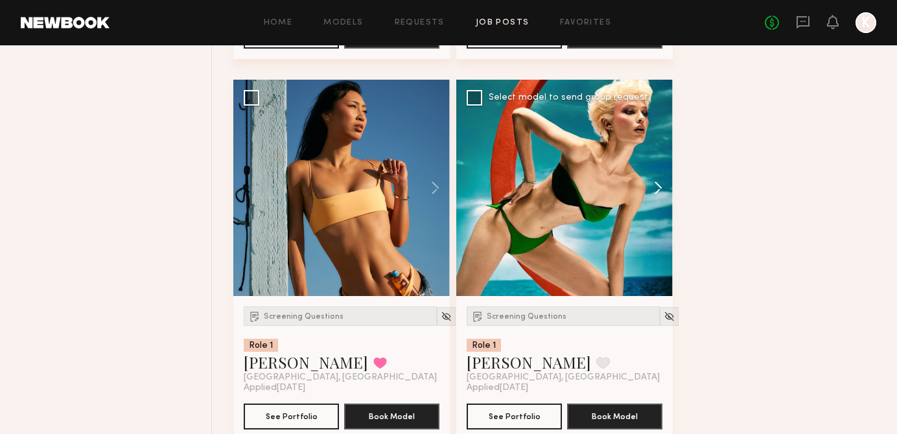
click at [661, 206] on button at bounding box center [651, 188] width 41 height 216
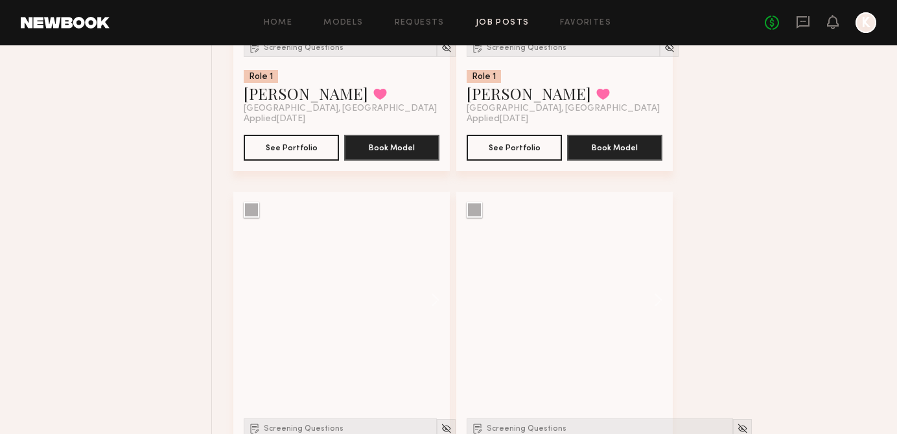
scroll to position [23795, 0]
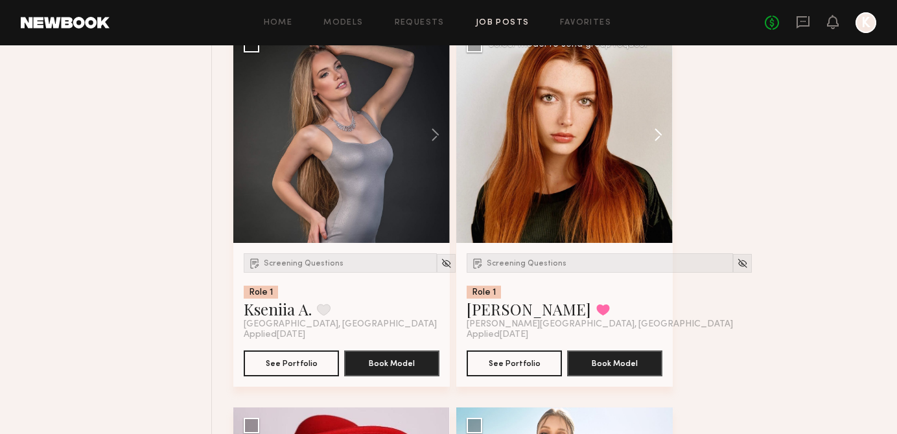
click at [651, 153] on button at bounding box center [651, 135] width 41 height 216
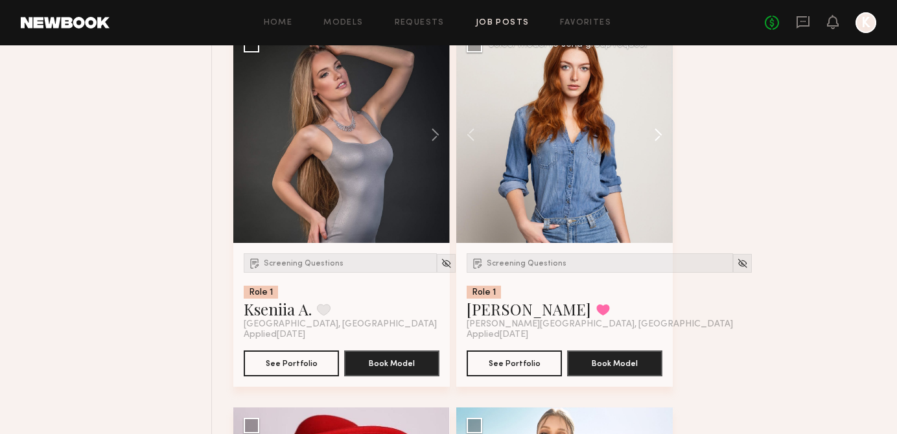
click at [652, 153] on button at bounding box center [651, 135] width 41 height 216
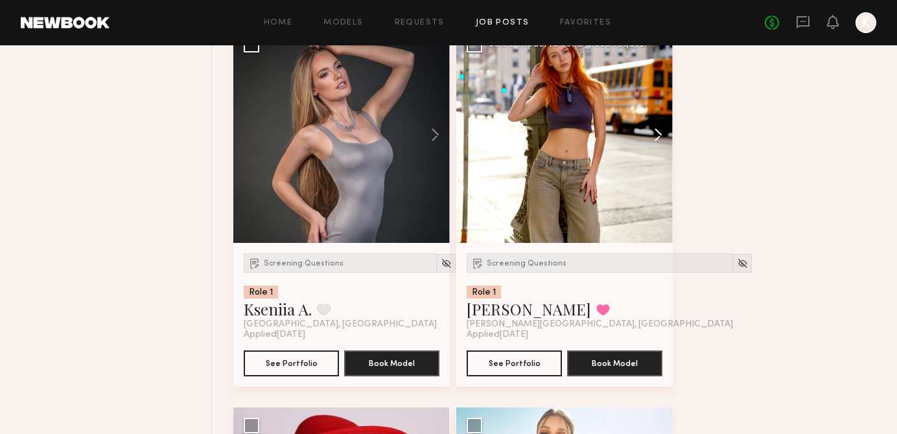
click at [652, 153] on button at bounding box center [651, 135] width 41 height 216
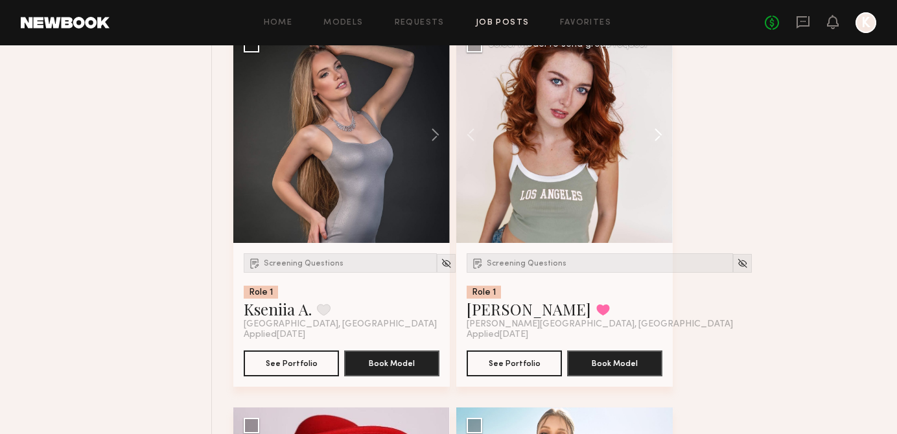
click at [652, 153] on button at bounding box center [651, 135] width 41 height 216
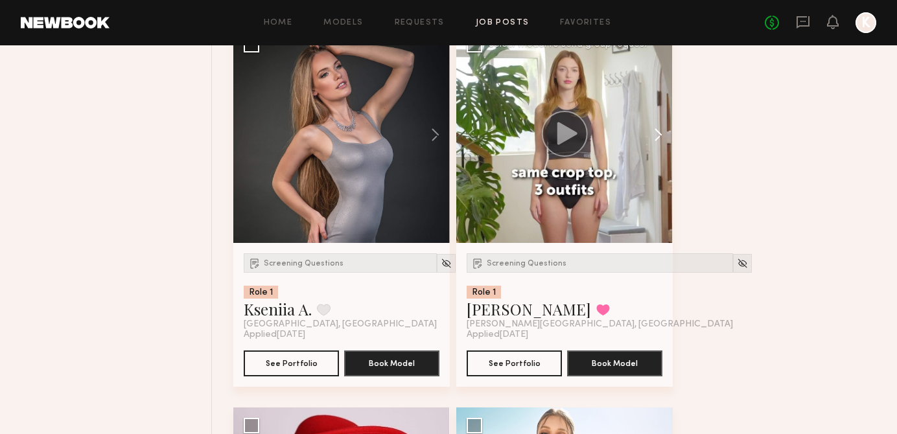
click at [652, 153] on button at bounding box center [651, 135] width 41 height 216
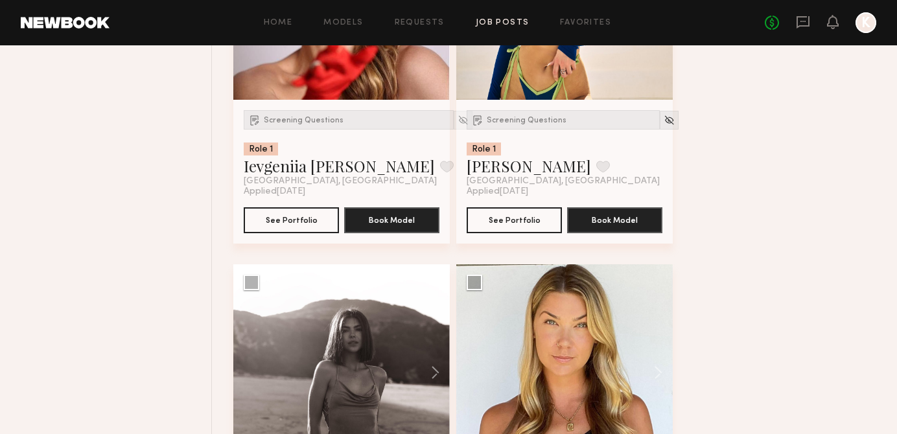
scroll to position [24179, 0]
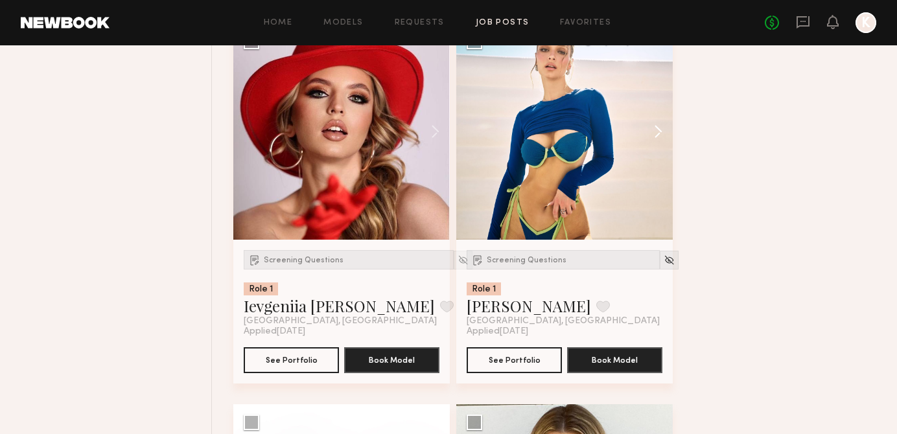
click at [657, 152] on button at bounding box center [651, 131] width 41 height 216
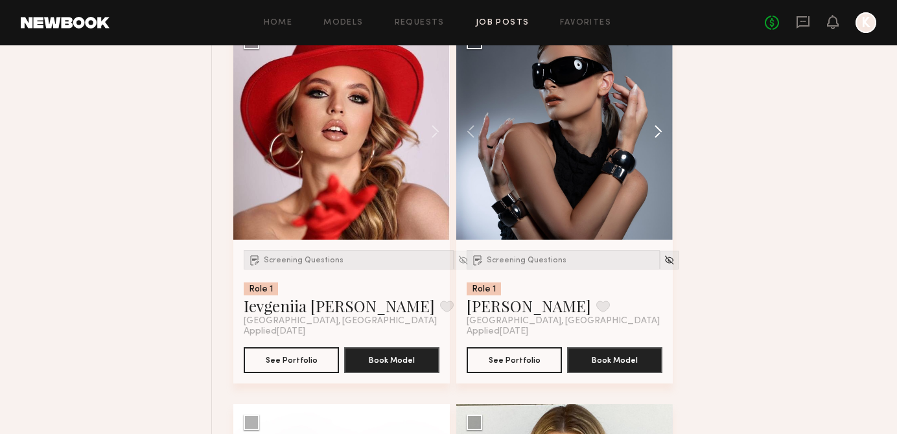
click at [657, 152] on button at bounding box center [651, 131] width 41 height 216
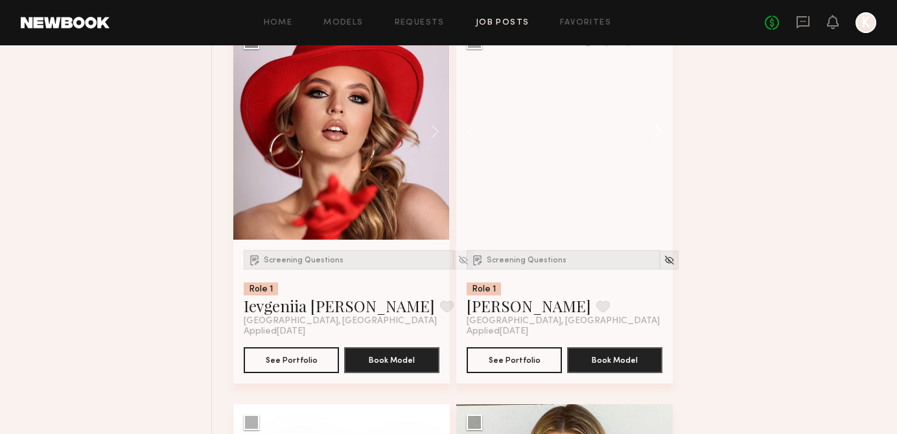
click at [657, 152] on button at bounding box center [651, 131] width 41 height 216
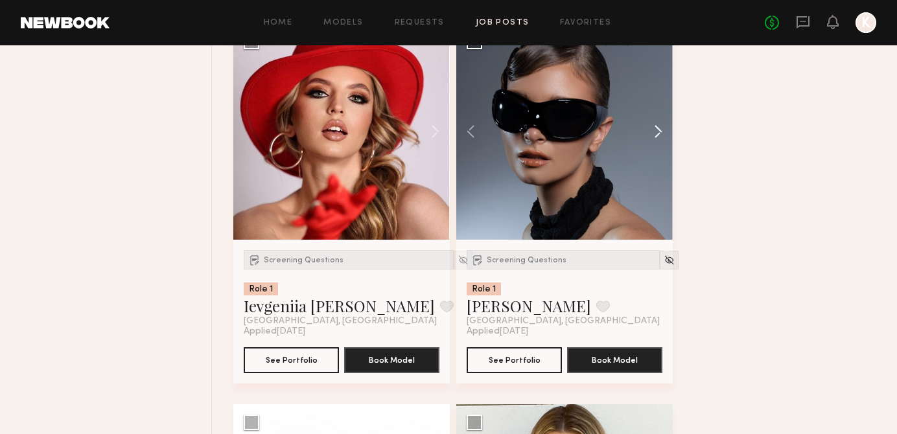
click at [657, 152] on button at bounding box center [651, 131] width 41 height 216
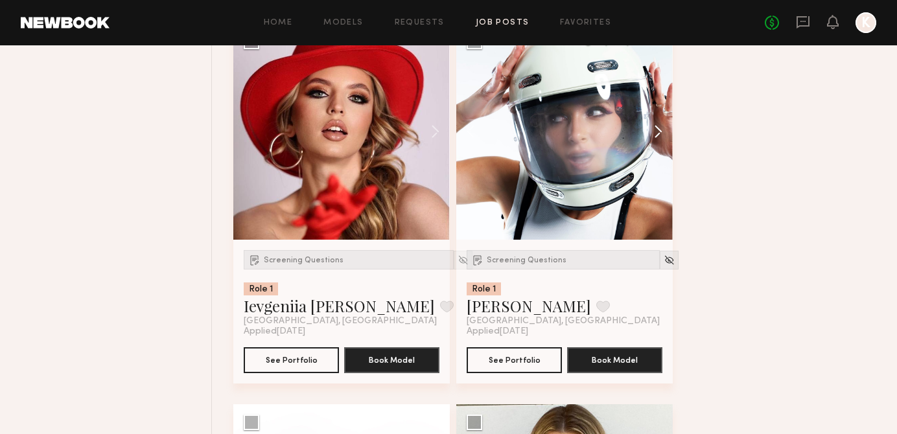
click at [657, 152] on button at bounding box center [651, 131] width 41 height 216
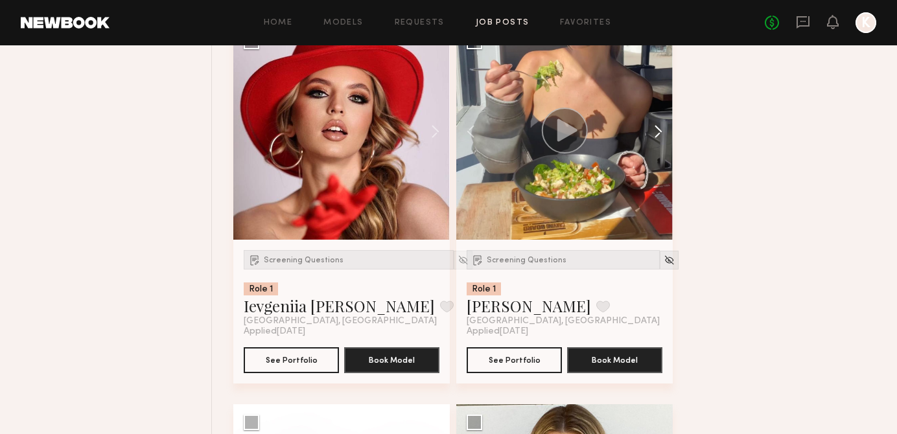
click at [657, 152] on button at bounding box center [651, 131] width 41 height 216
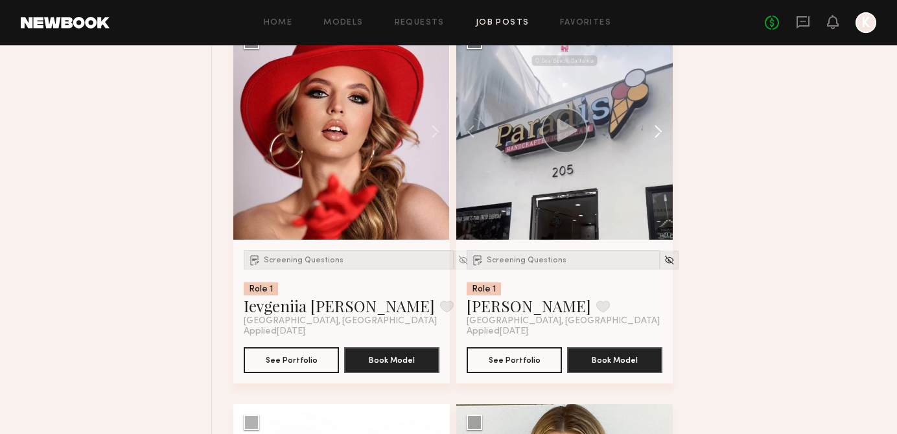
click at [657, 152] on button at bounding box center [651, 131] width 41 height 216
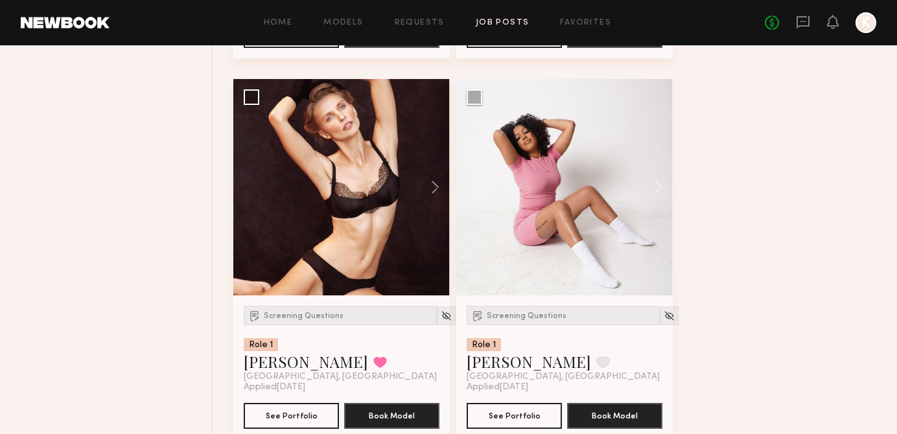
scroll to position [24882, 0]
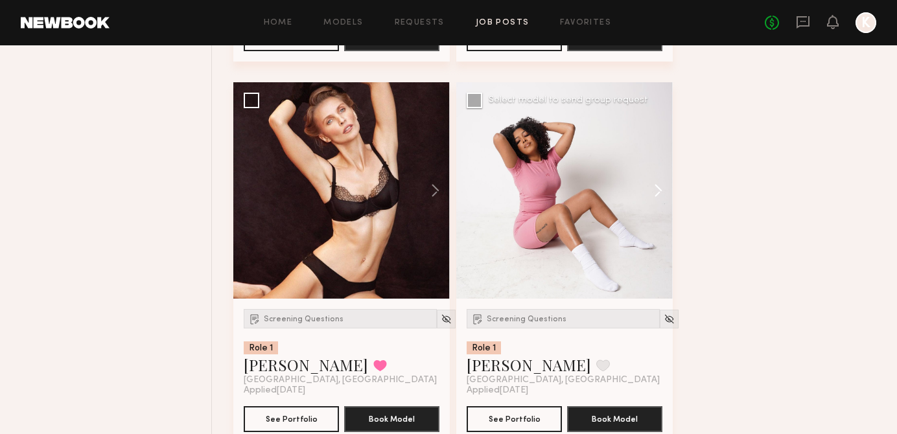
click at [667, 214] on button at bounding box center [651, 190] width 41 height 216
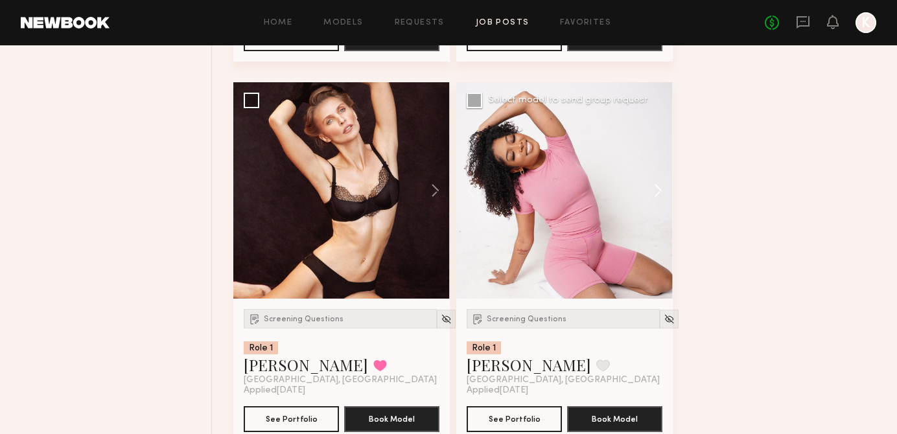
click at [665, 214] on button at bounding box center [651, 190] width 41 height 216
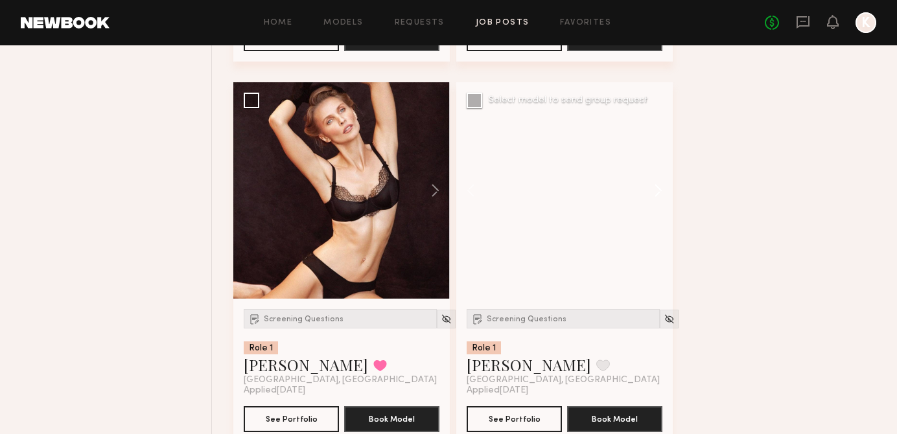
click at [665, 214] on button at bounding box center [651, 190] width 41 height 216
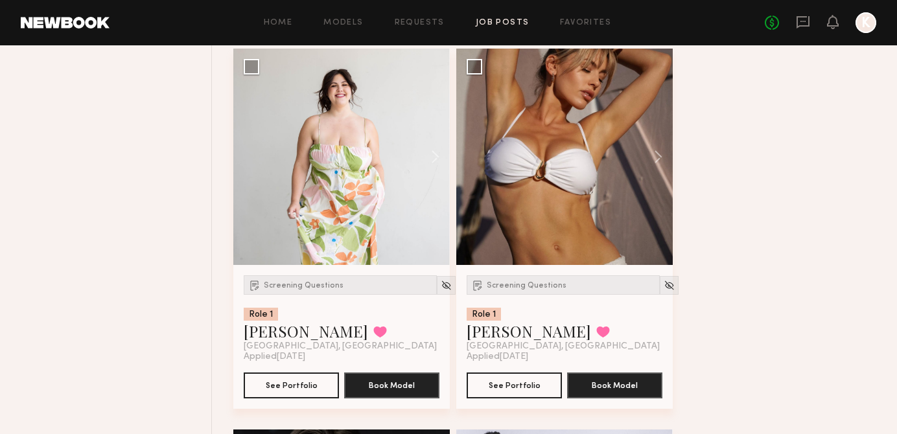
scroll to position [25302, 0]
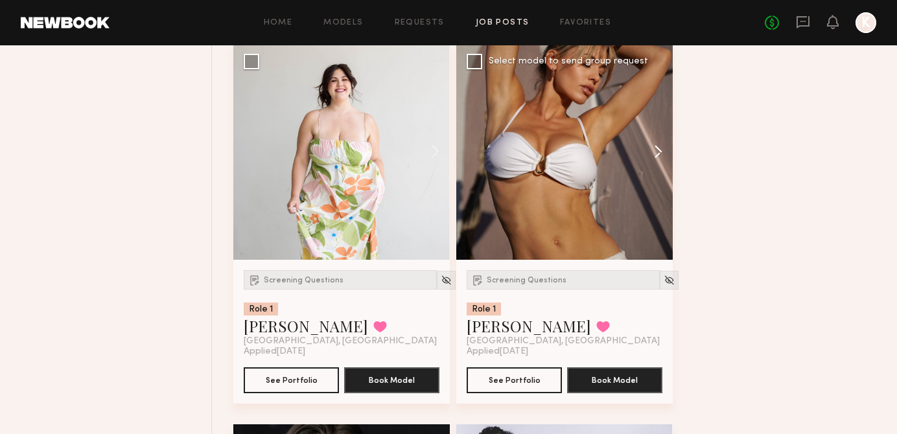
click at [651, 166] on button at bounding box center [651, 151] width 41 height 216
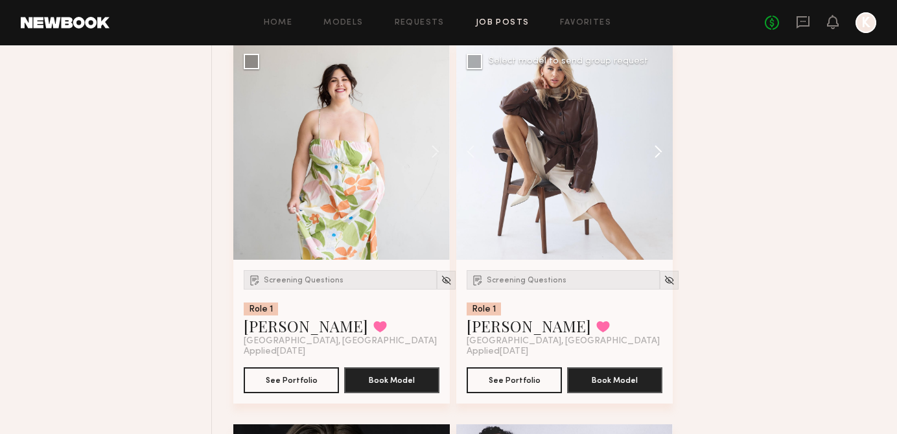
click at [651, 166] on button at bounding box center [651, 151] width 41 height 216
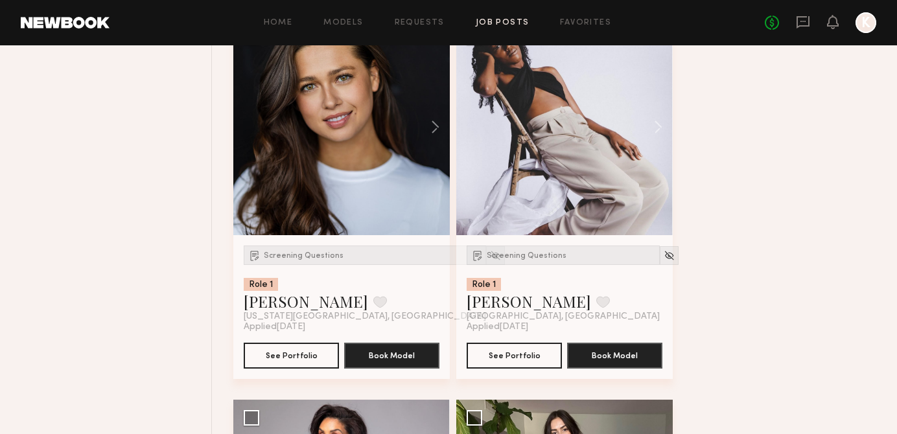
scroll to position [25699, 0]
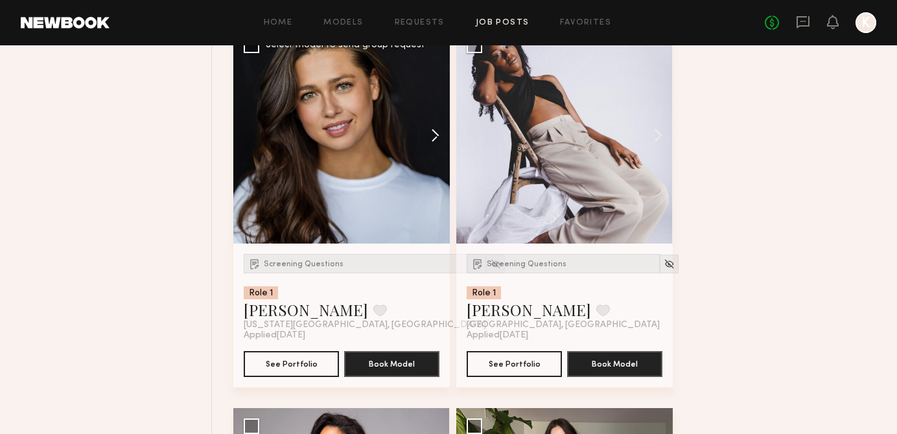
click at [435, 155] on button at bounding box center [428, 135] width 41 height 216
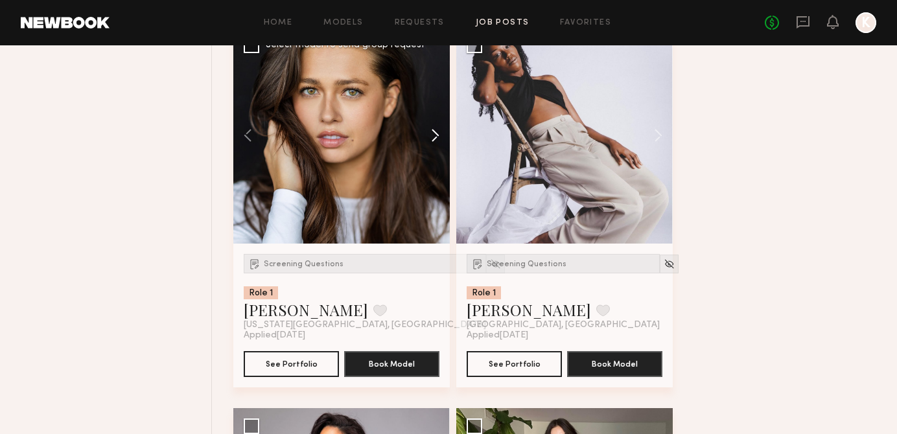
click at [435, 155] on button at bounding box center [428, 135] width 41 height 216
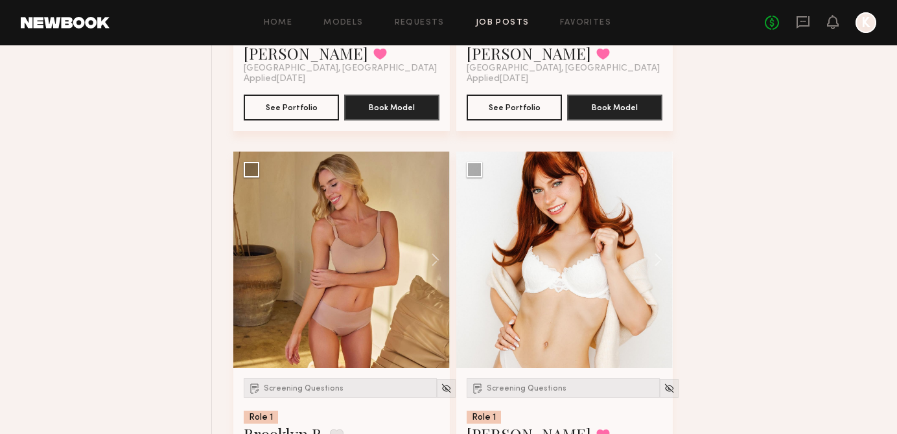
scroll to position [26309, 0]
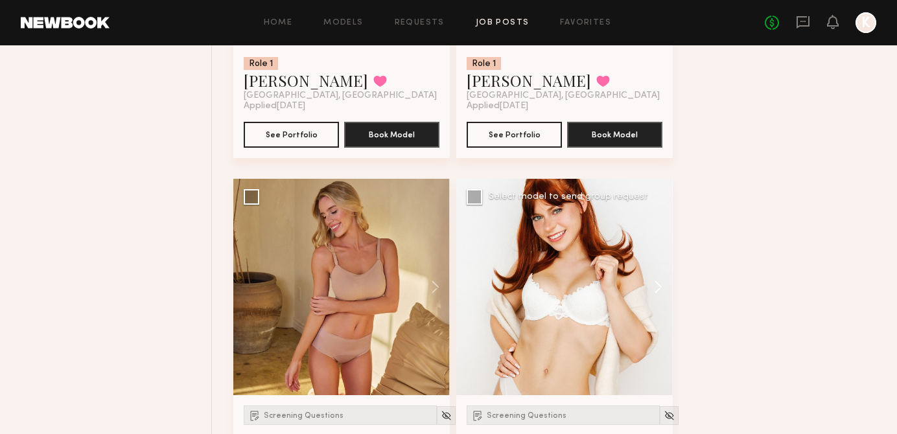
click at [655, 305] on button at bounding box center [651, 287] width 41 height 216
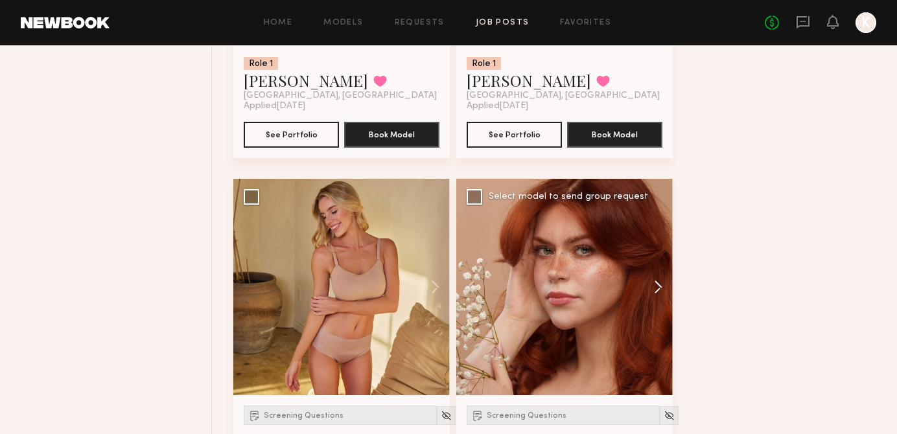
click at [656, 305] on button at bounding box center [651, 287] width 41 height 216
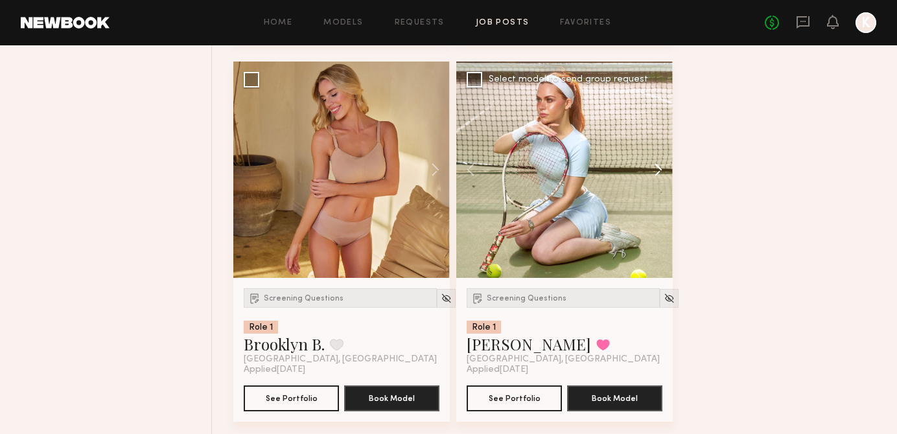
scroll to position [26427, 0]
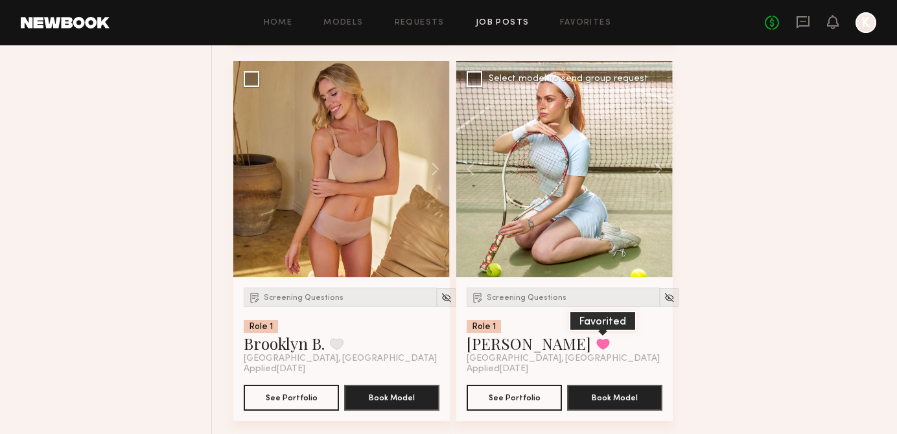
click at [596, 350] on button at bounding box center [603, 344] width 14 height 12
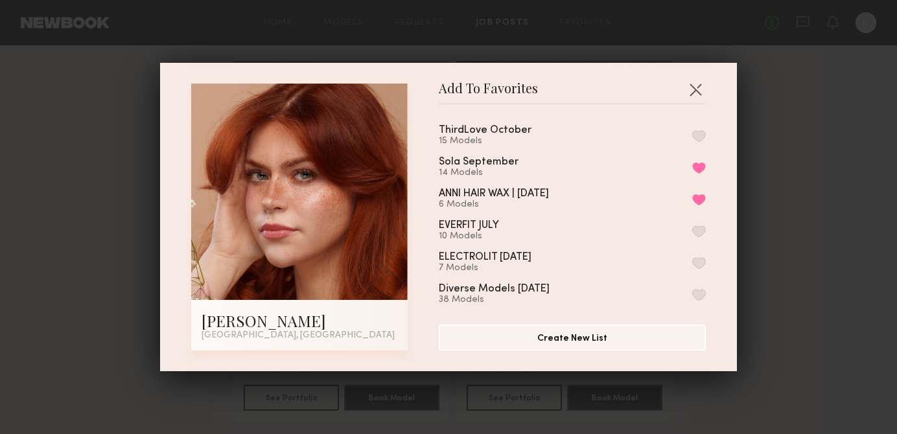
click at [695, 128] on div "ThirdLove October 15 Models" at bounding box center [572, 135] width 267 height 21
click at [698, 138] on button "button" at bounding box center [699, 136] width 14 height 12
click at [695, 91] on button "button" at bounding box center [695, 89] width 21 height 21
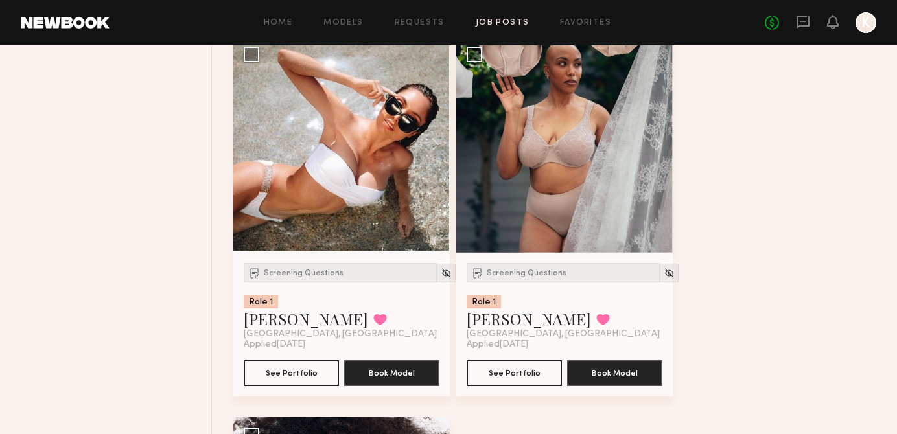
scroll to position [27616, 0]
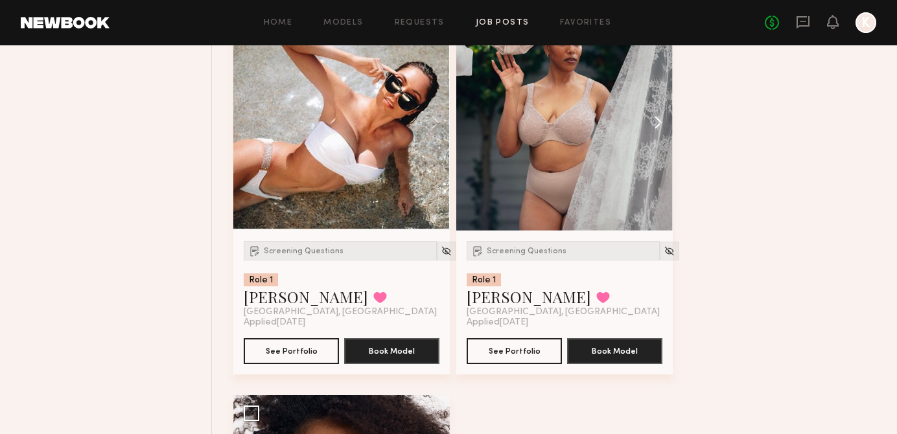
click at [650, 139] on button at bounding box center [651, 122] width 41 height 216
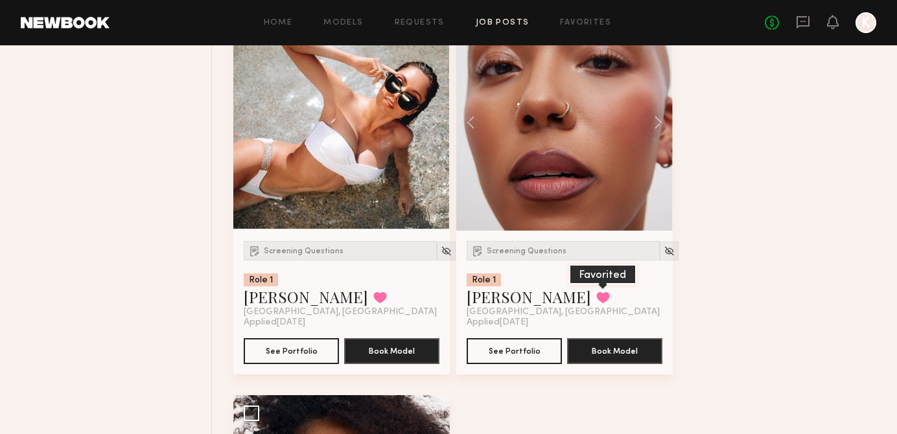
click at [596, 303] on button at bounding box center [603, 298] width 14 height 12
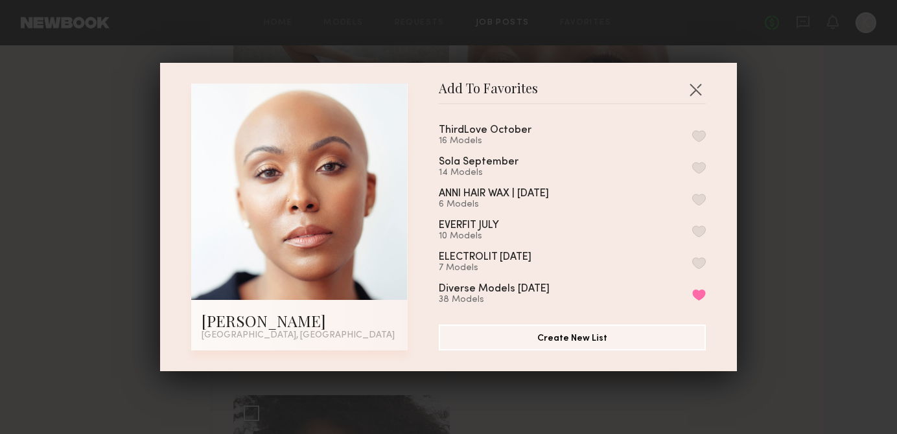
click at [694, 135] on button "button" at bounding box center [699, 136] width 14 height 12
click at [693, 84] on button "button" at bounding box center [695, 89] width 21 height 21
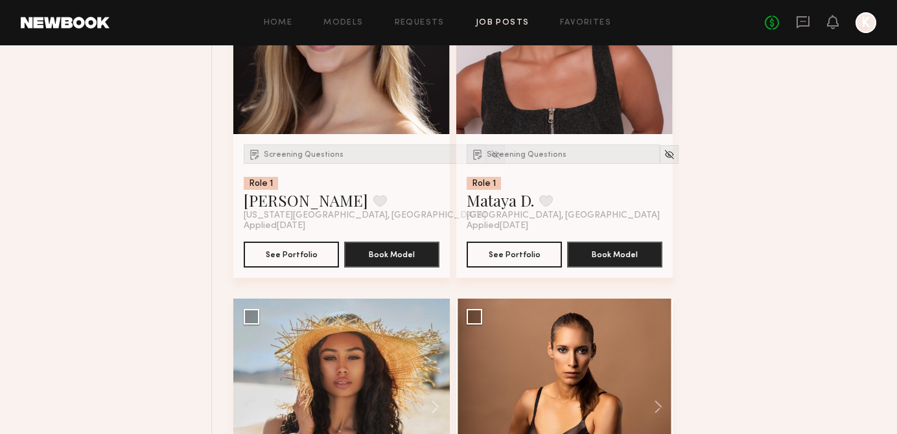
scroll to position [7024, 0]
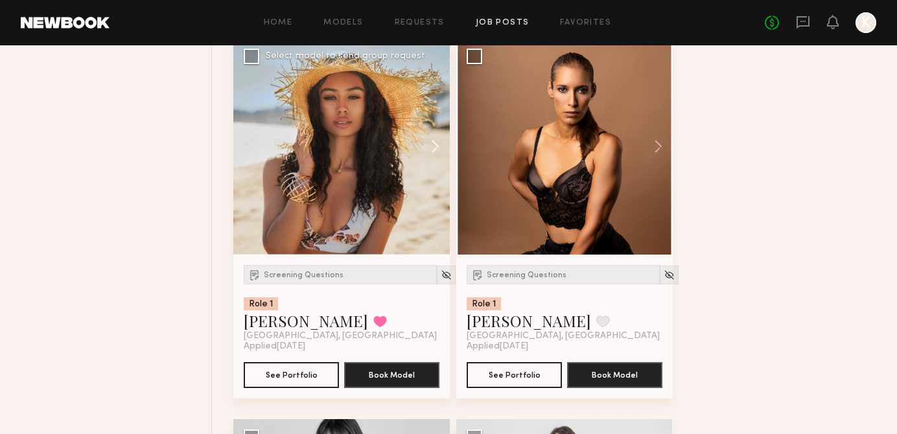
click at [432, 150] on button at bounding box center [428, 146] width 41 height 216
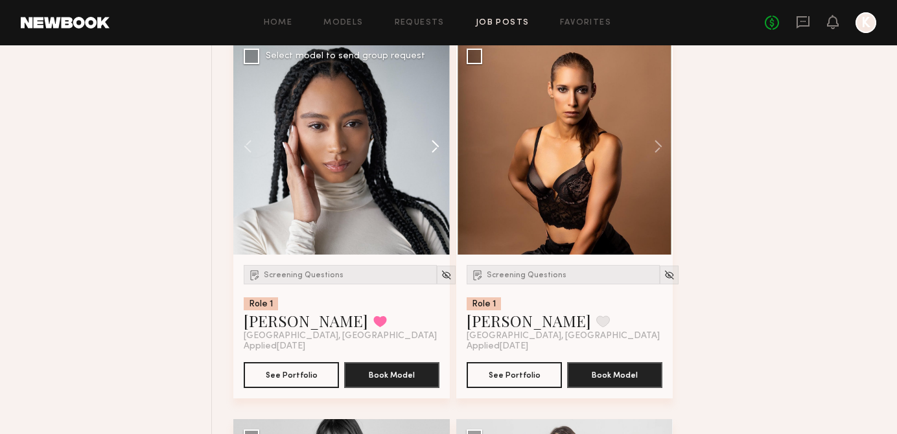
click at [432, 150] on button at bounding box center [428, 146] width 41 height 216
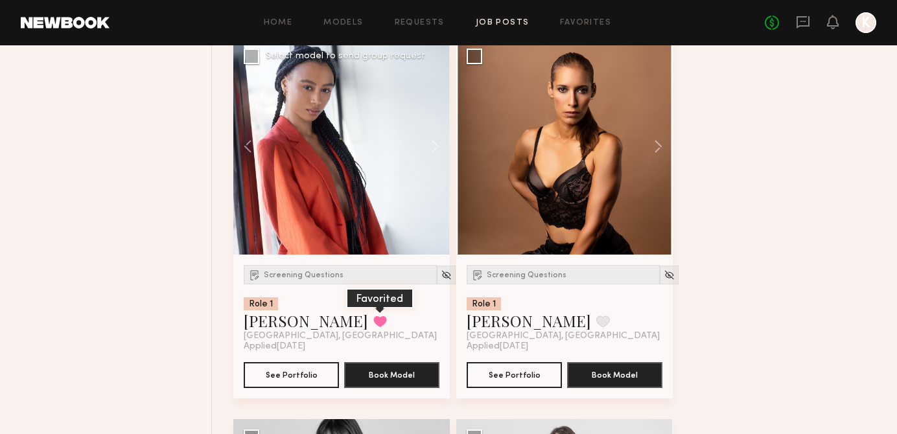
click at [373, 325] on button at bounding box center [380, 321] width 14 height 12
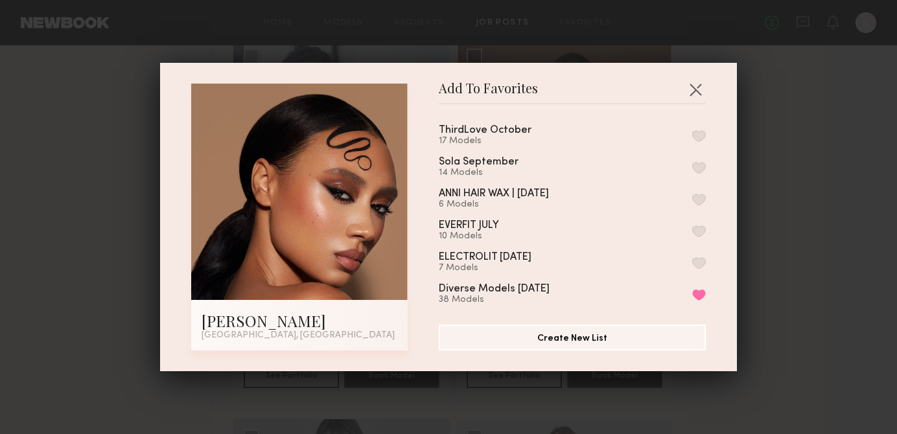
click at [696, 139] on button "button" at bounding box center [699, 136] width 14 height 12
click at [692, 87] on button "button" at bounding box center [695, 89] width 21 height 21
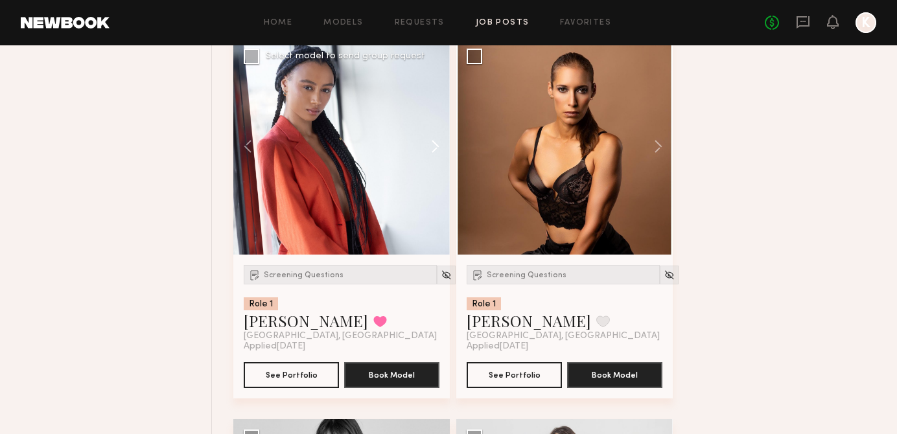
click at [440, 153] on button at bounding box center [428, 146] width 41 height 216
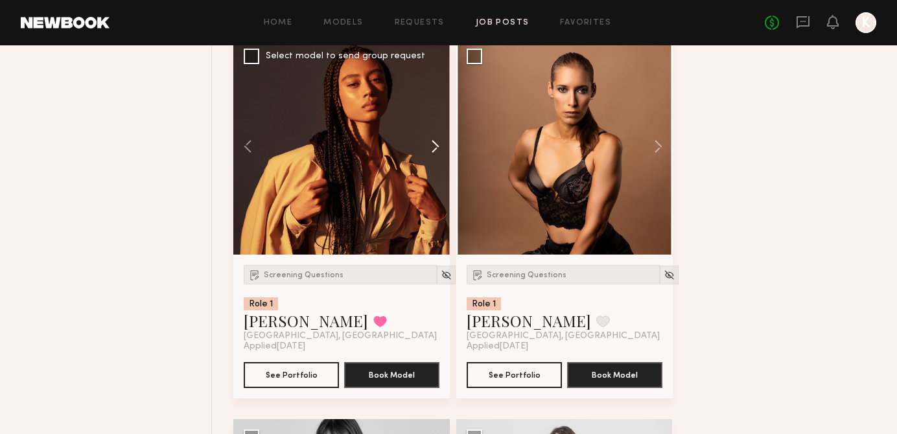
click at [440, 153] on button at bounding box center [428, 146] width 41 height 216
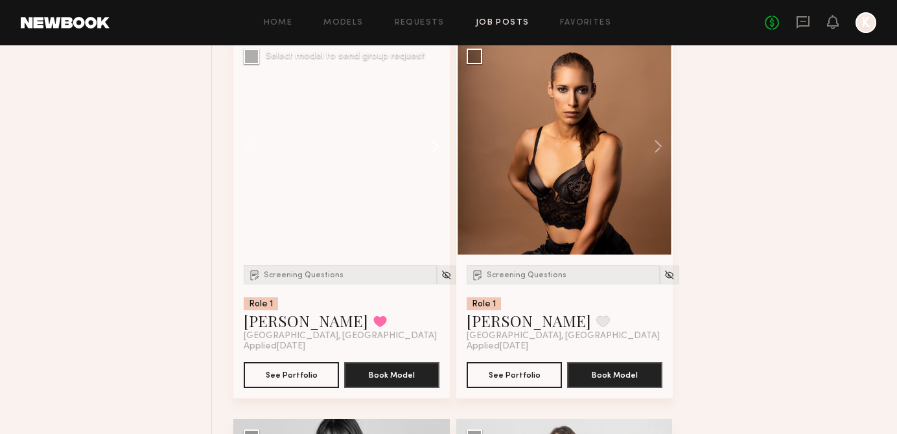
click at [440, 152] on button at bounding box center [428, 146] width 41 height 216
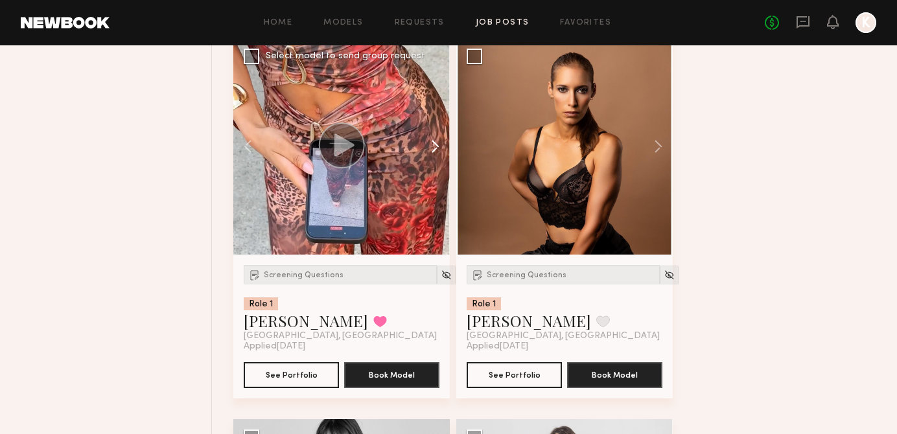
click at [440, 152] on button at bounding box center [428, 146] width 41 height 216
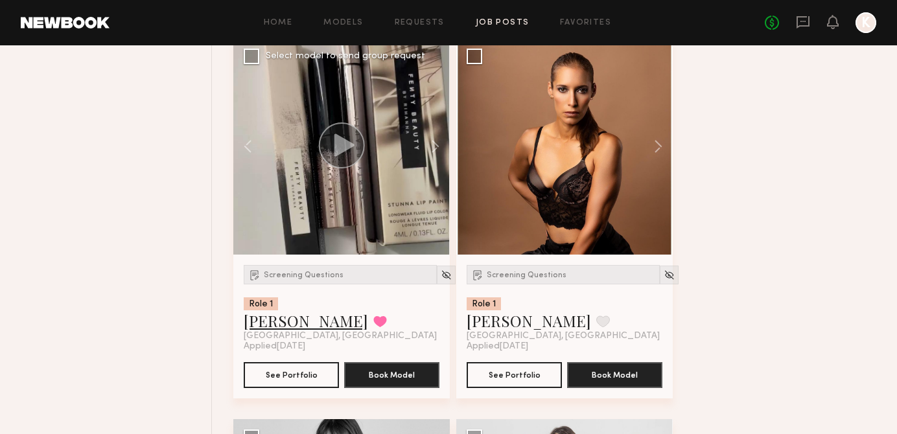
click at [284, 331] on link "Jasmine N." at bounding box center [306, 320] width 124 height 21
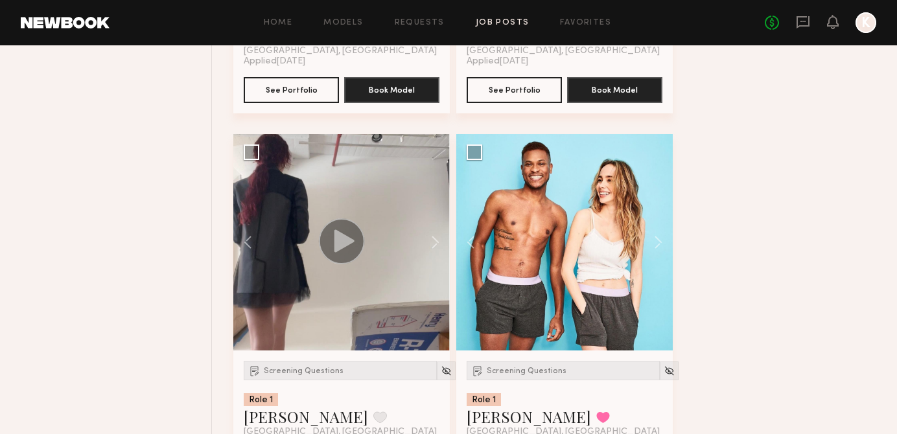
scroll to position [9287, 0]
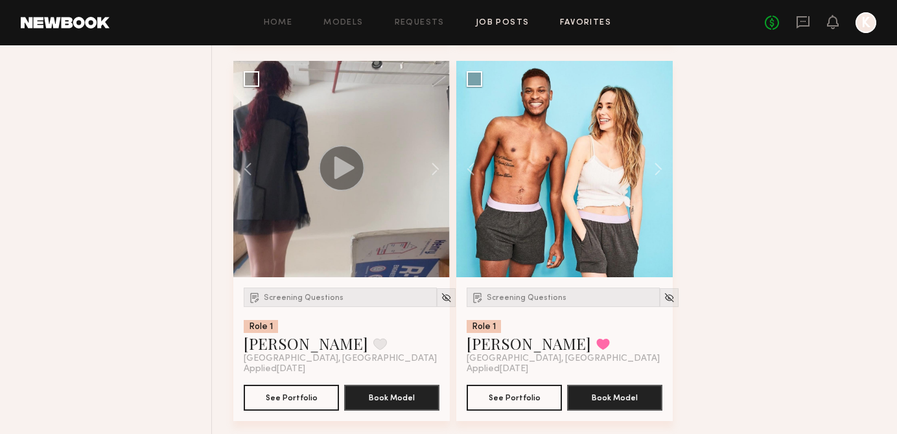
click at [588, 20] on link "Favorites" at bounding box center [585, 23] width 51 height 8
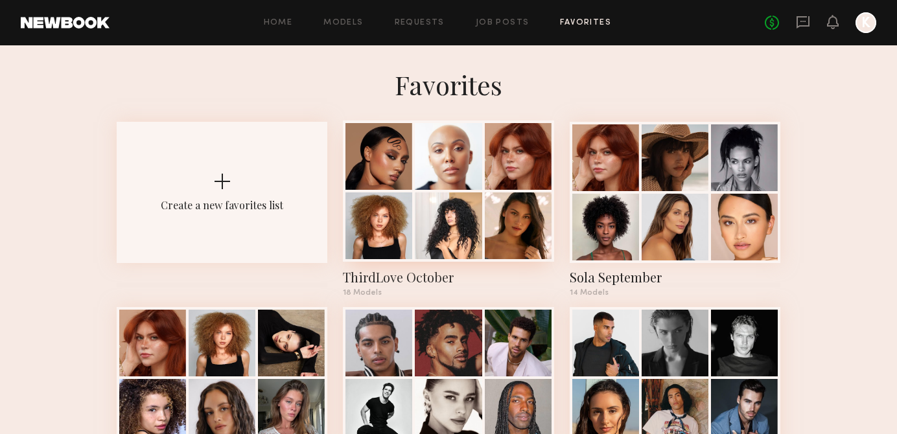
click at [433, 275] on div "ThirdLove October" at bounding box center [448, 277] width 211 height 18
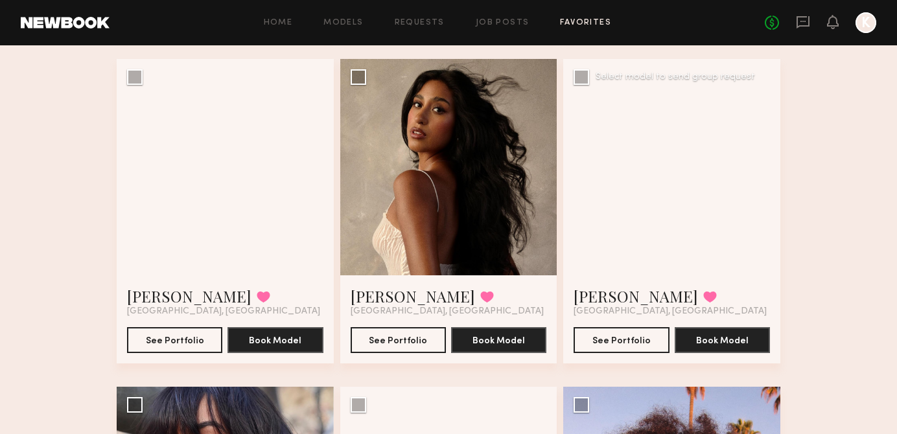
scroll to position [1410, 0]
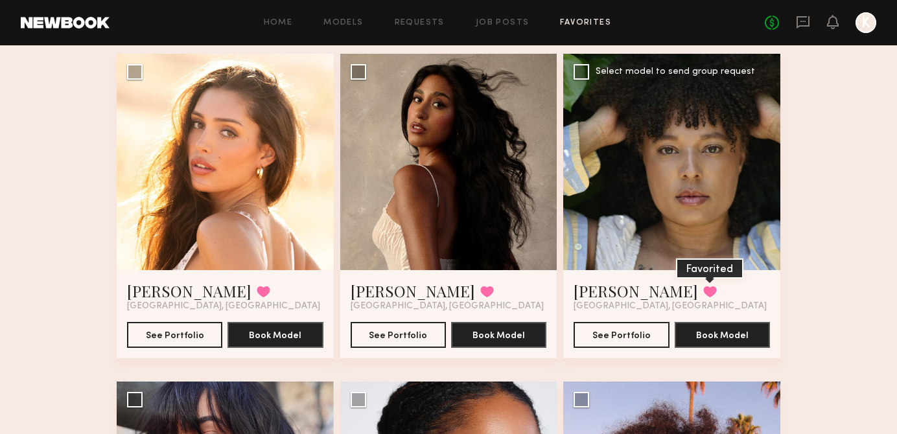
click at [703, 286] on button at bounding box center [710, 292] width 14 height 12
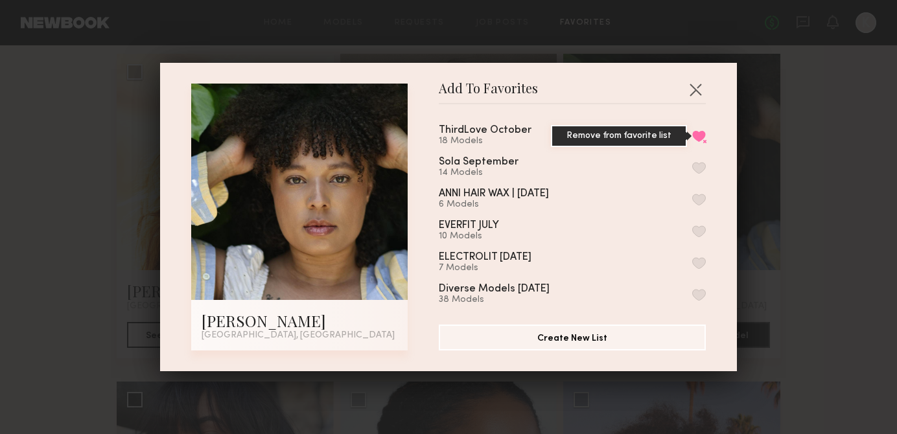
click at [703, 137] on button "Remove from favorite list" at bounding box center [699, 136] width 14 height 12
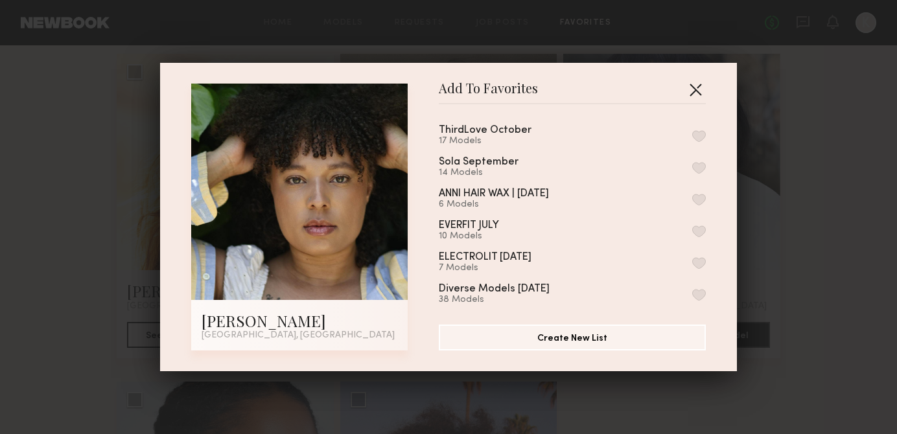
click at [698, 91] on button "button" at bounding box center [695, 89] width 21 height 21
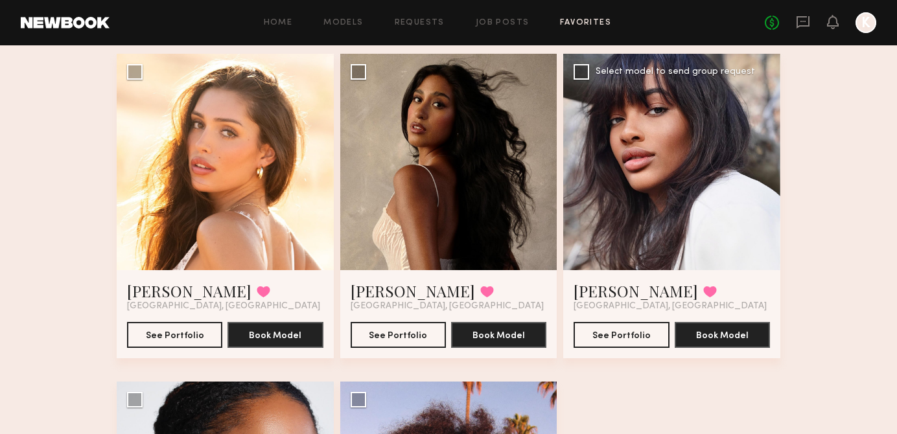
scroll to position [1656, 0]
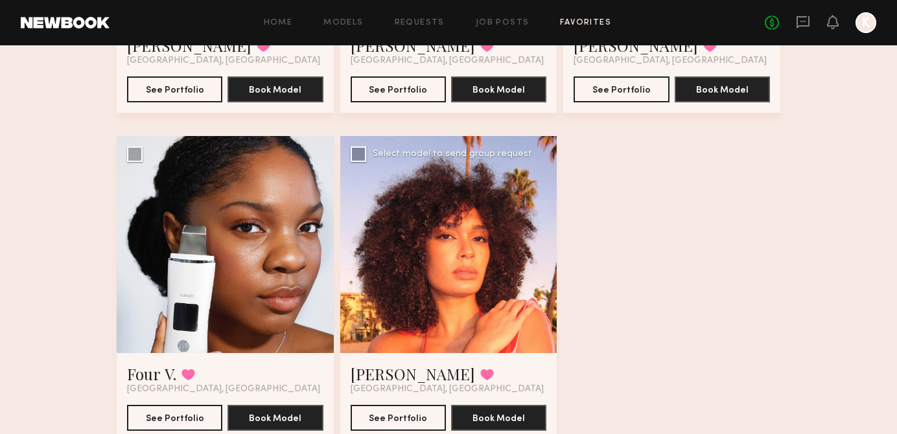
click at [545, 249] on div at bounding box center [448, 244] width 217 height 217
click at [480, 374] on button at bounding box center [487, 375] width 14 height 12
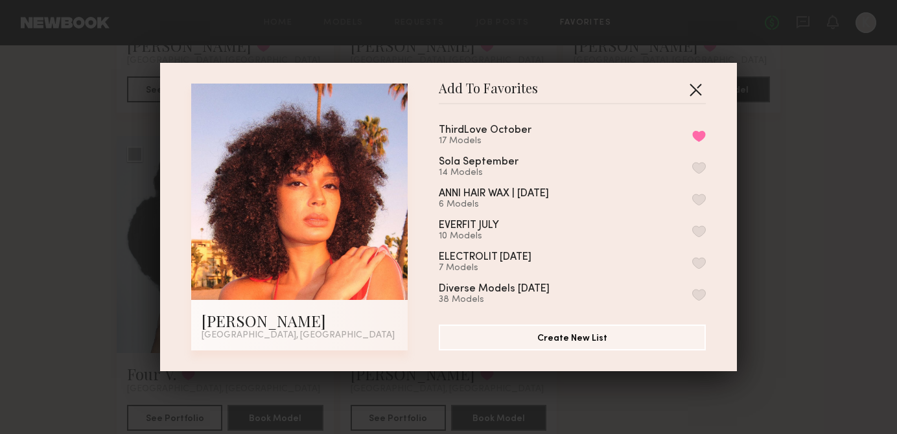
click at [698, 89] on button "button" at bounding box center [695, 89] width 21 height 21
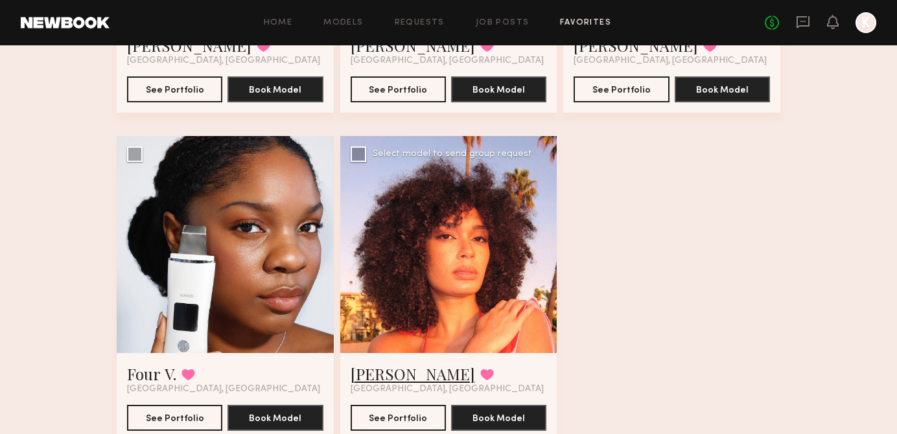
click at [366, 373] on link "Shandya T." at bounding box center [412, 373] width 124 height 21
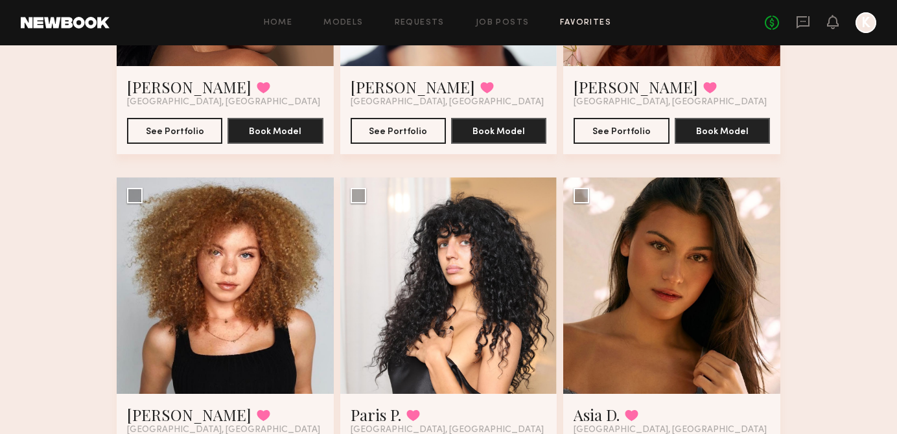
scroll to position [339, 0]
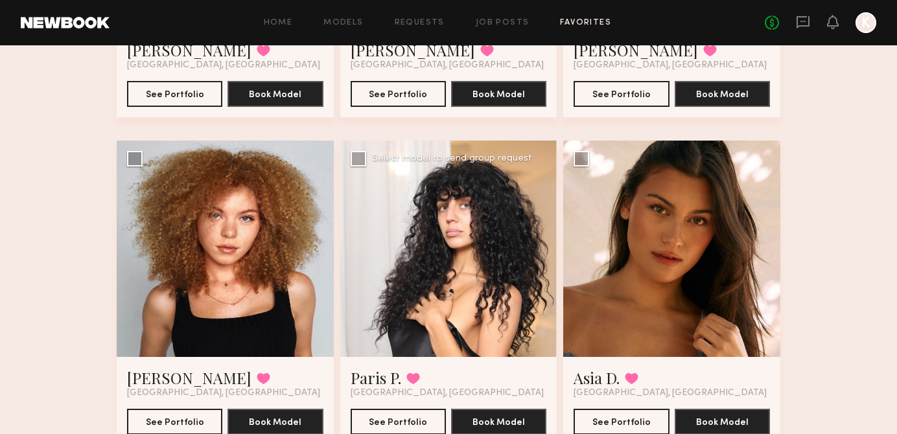
click at [415, 216] on div at bounding box center [448, 249] width 217 height 217
click at [384, 374] on link "Paris P." at bounding box center [375, 377] width 51 height 21
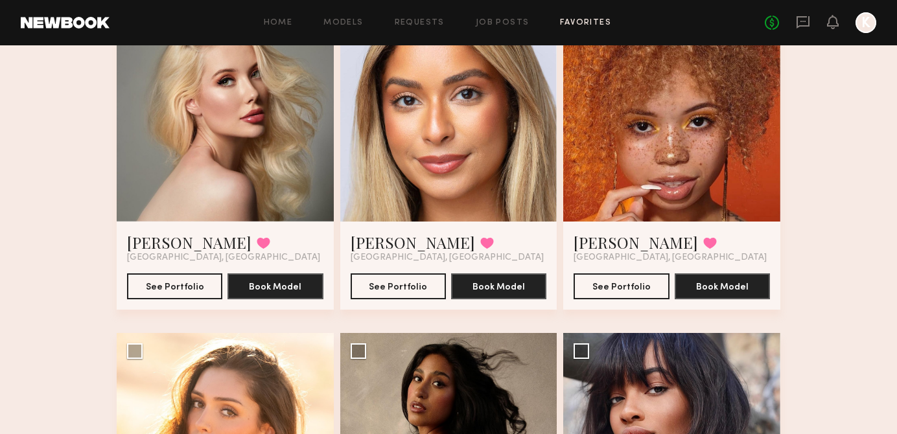
scroll to position [977, 0]
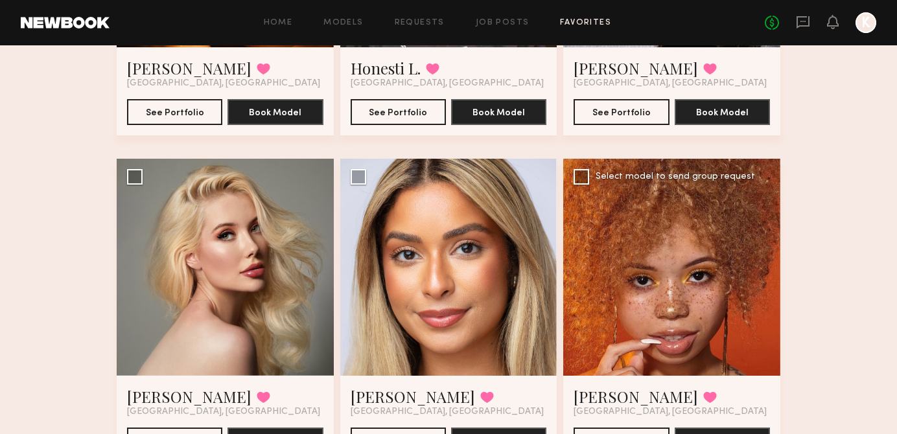
click at [758, 281] on div at bounding box center [671, 267] width 217 height 217
click at [676, 245] on div at bounding box center [671, 267] width 217 height 217
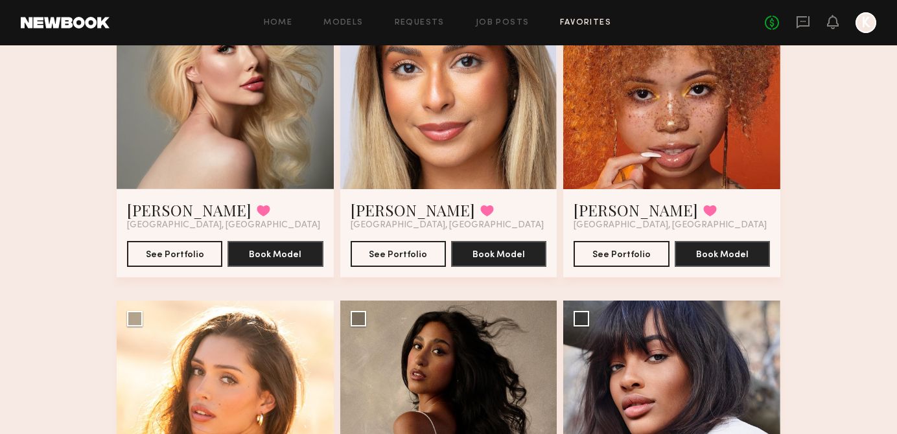
scroll to position [1187, 0]
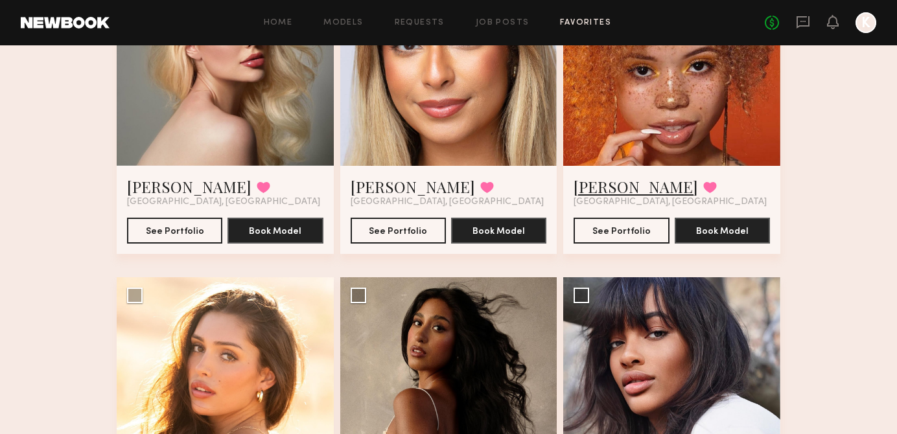
click at [610, 190] on link "Maya S." at bounding box center [635, 186] width 124 height 21
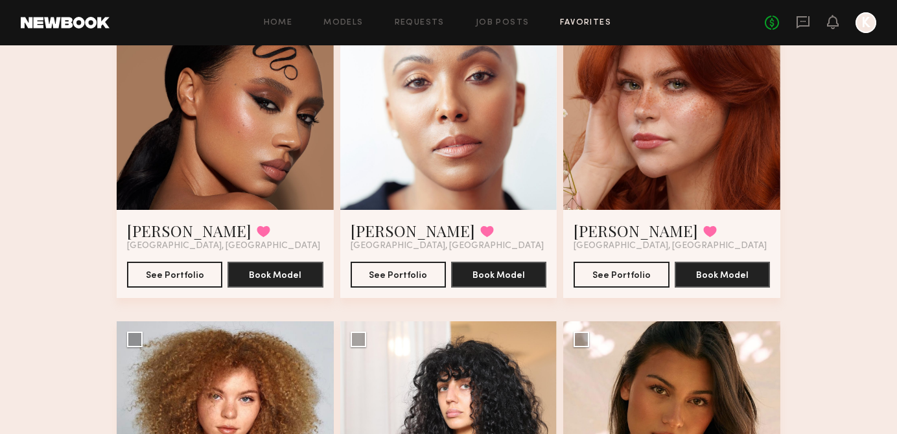
scroll to position [0, 0]
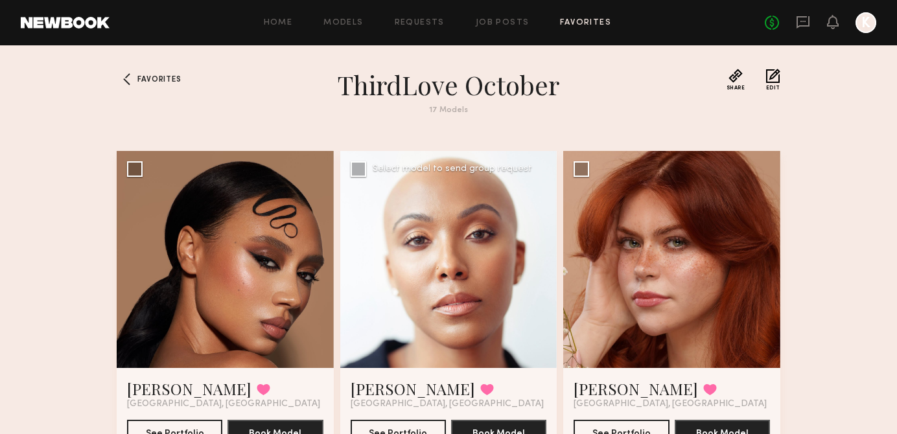
click at [503, 192] on div at bounding box center [448, 259] width 217 height 217
click at [382, 382] on link "[PERSON_NAME]" at bounding box center [412, 388] width 124 height 21
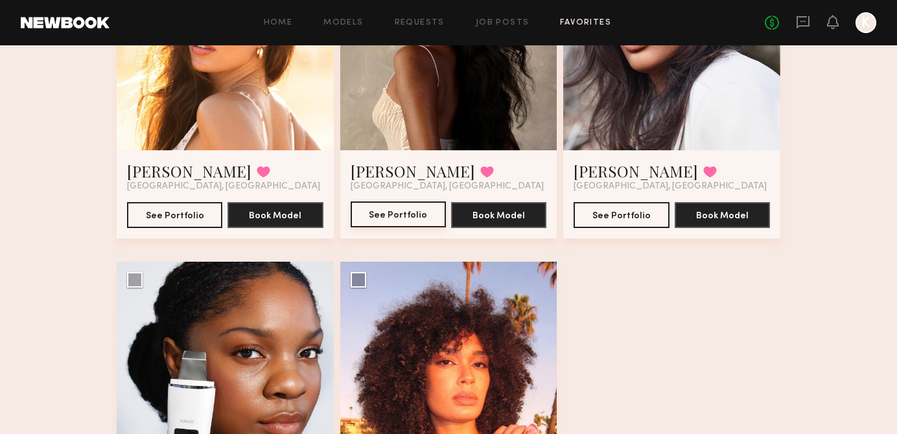
scroll to position [1353, 0]
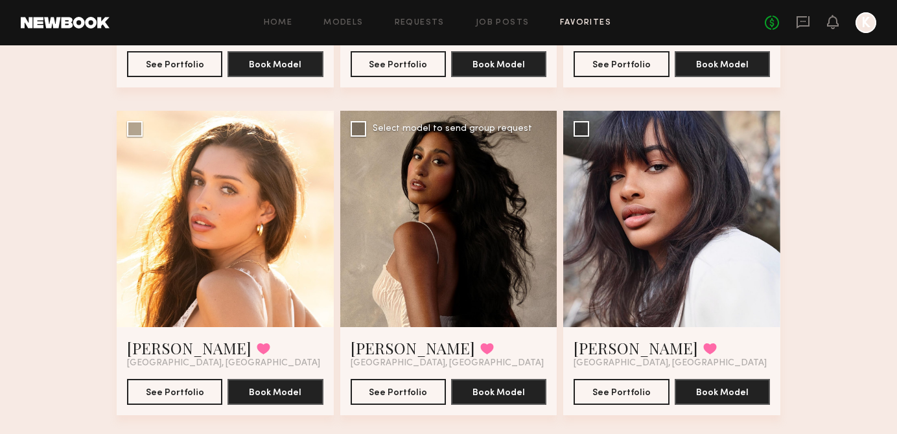
click at [545, 227] on div at bounding box center [448, 219] width 217 height 217
click at [402, 342] on link "Dianna C." at bounding box center [412, 347] width 124 height 21
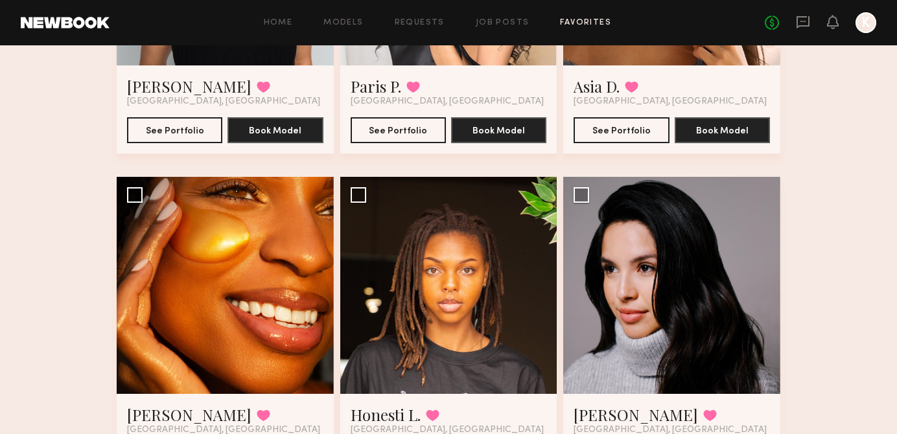
scroll to position [393, 0]
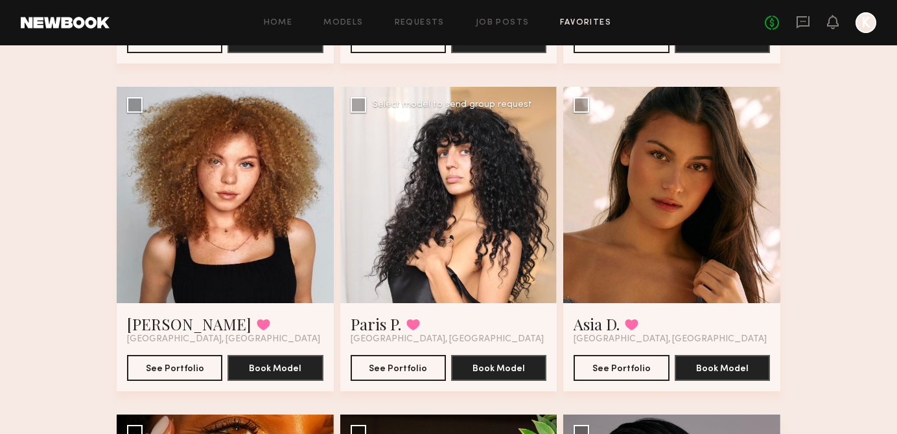
click at [541, 201] on div at bounding box center [448, 195] width 217 height 217
click at [369, 321] on link "Paris P." at bounding box center [375, 324] width 51 height 21
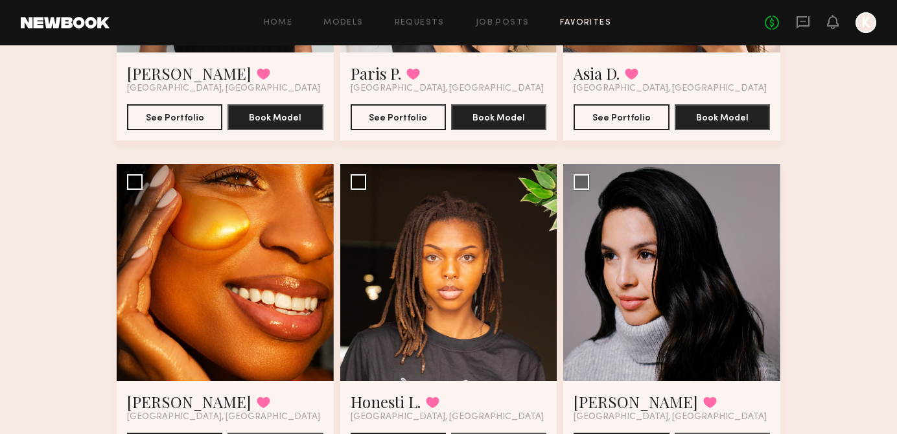
scroll to position [748, 0]
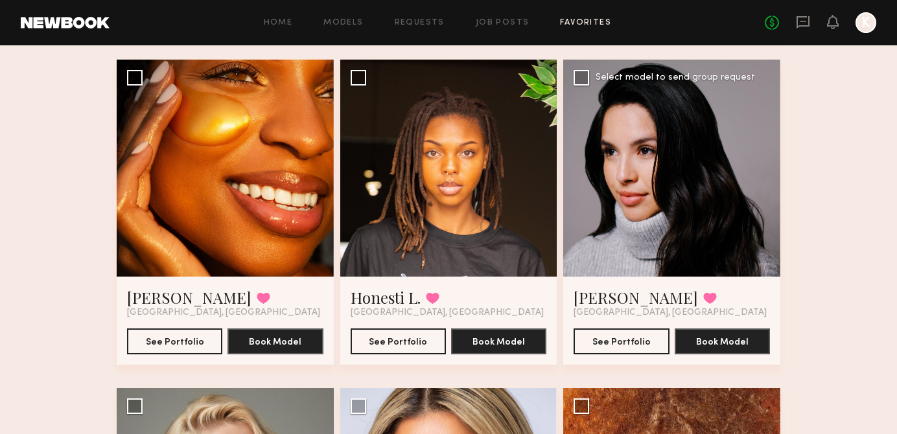
click at [643, 186] on div at bounding box center [671, 168] width 217 height 217
click at [720, 213] on div at bounding box center [671, 168] width 217 height 217
click at [630, 340] on button "See Portfolio" at bounding box center [620, 341] width 95 height 26
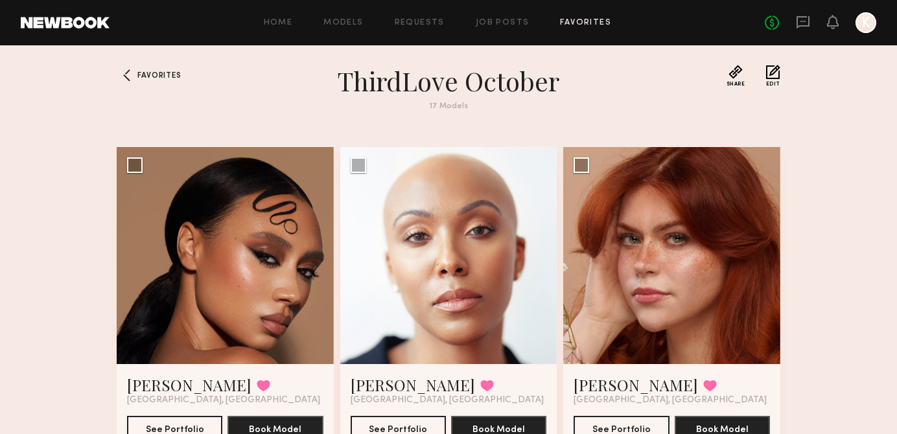
scroll to position [0, 0]
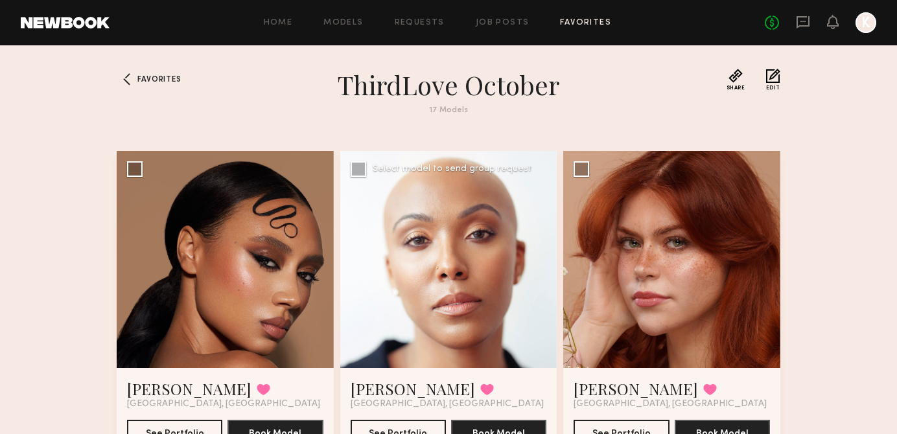
click at [450, 258] on div at bounding box center [448, 259] width 217 height 217
click at [389, 417] on div "See Portfolio Book Model" at bounding box center [448, 427] width 196 height 36
click at [388, 426] on button "See Portfolio" at bounding box center [397, 432] width 95 height 26
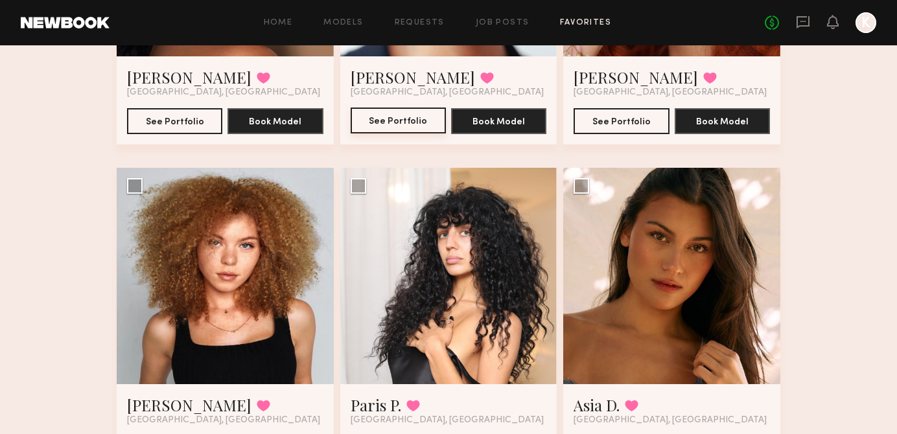
scroll to position [750, 0]
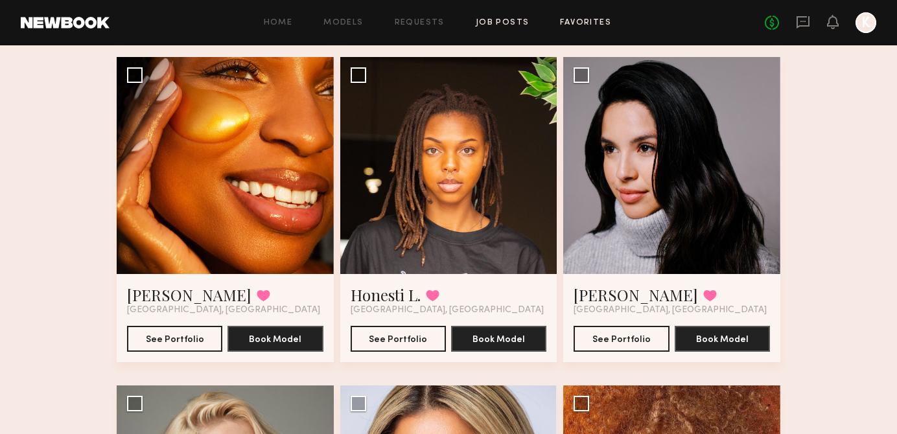
click at [511, 20] on link "Job Posts" at bounding box center [502, 23] width 54 height 8
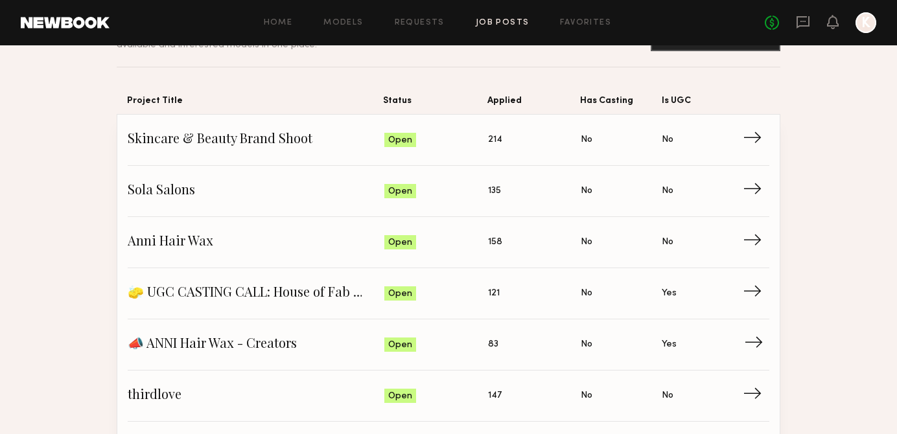
scroll to position [218, 0]
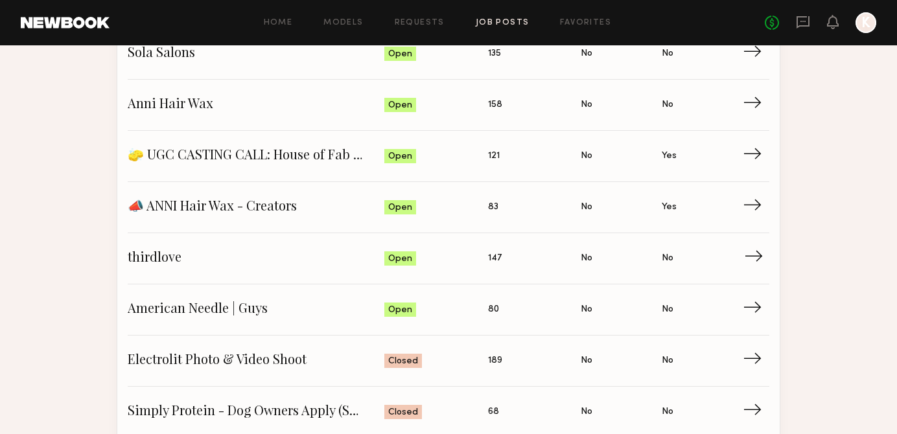
click at [488, 262] on span "147" at bounding box center [495, 258] width 14 height 14
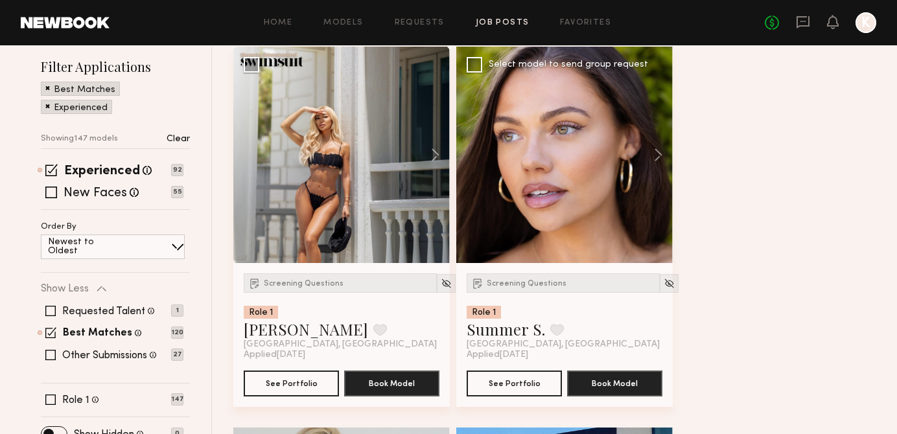
scroll to position [168, 0]
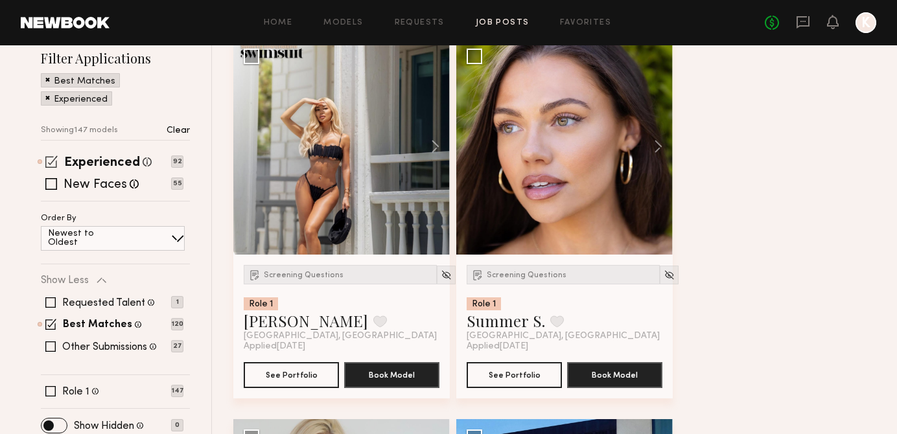
click at [48, 159] on span at bounding box center [51, 161] width 12 height 12
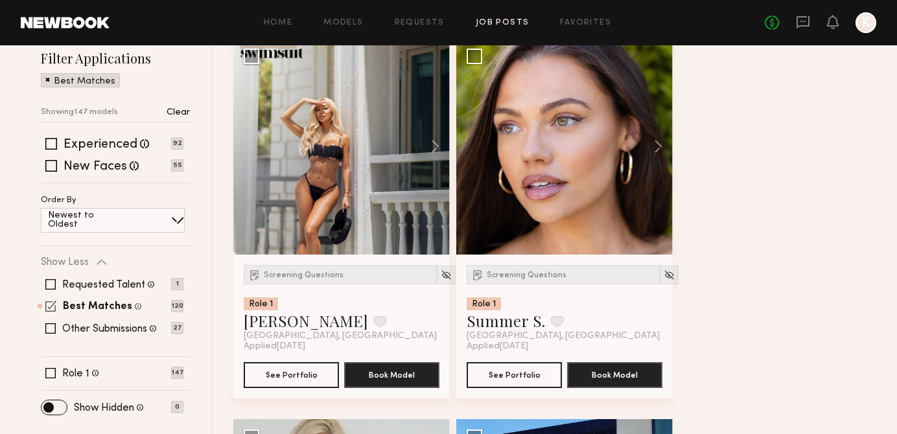
click at [51, 306] on span at bounding box center [50, 306] width 11 height 11
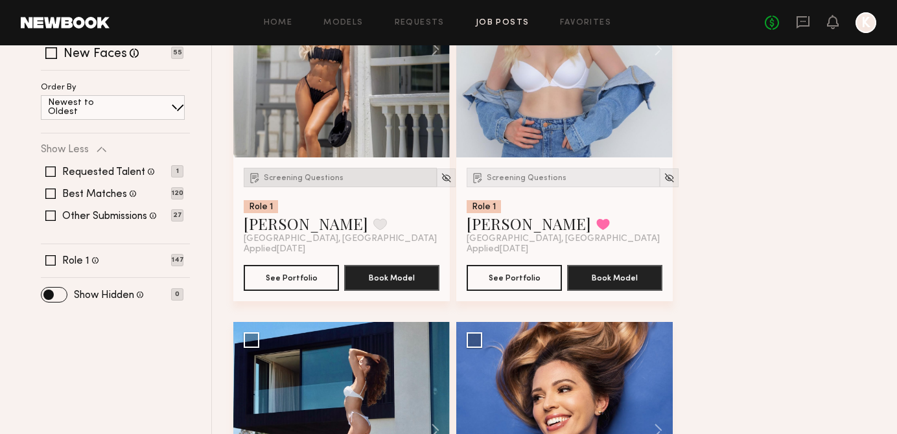
scroll to position [297, 0]
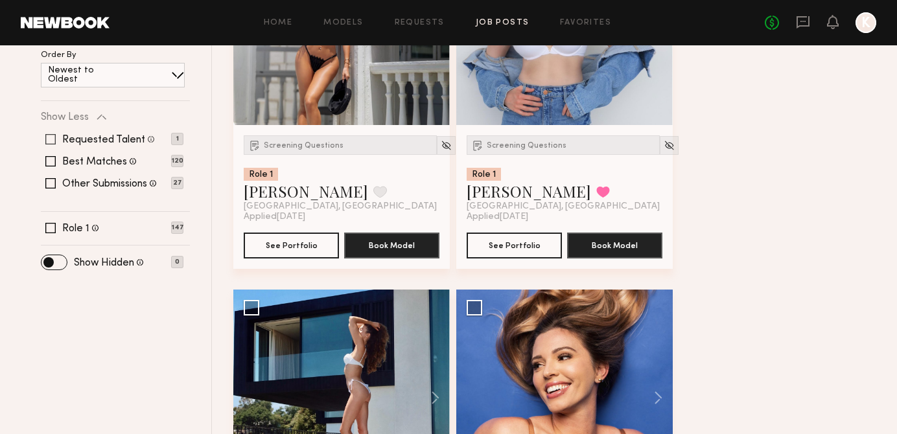
click at [50, 142] on span at bounding box center [50, 139] width 10 height 10
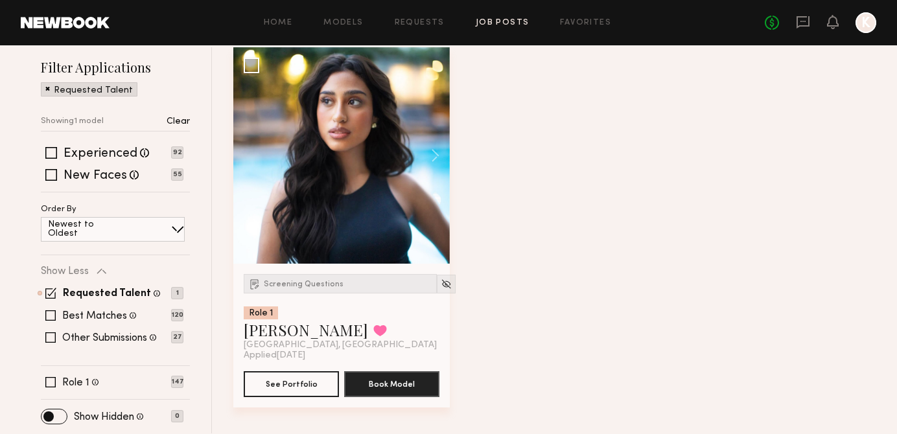
scroll to position [151, 0]
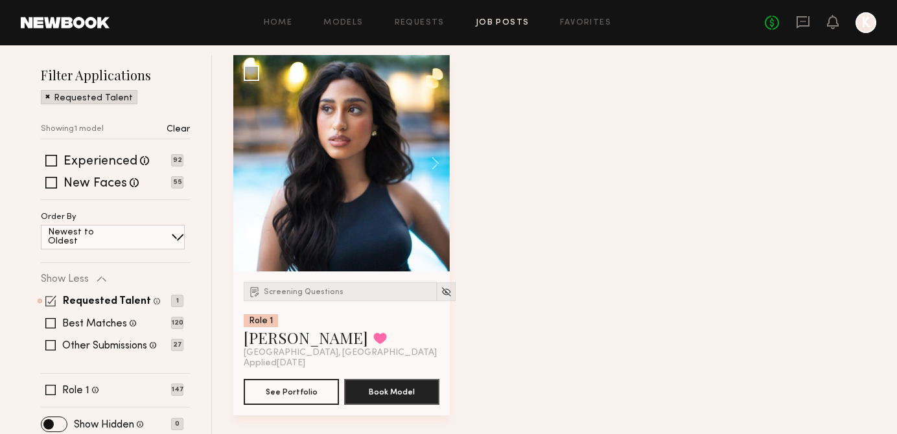
click at [53, 299] on span at bounding box center [50, 300] width 11 height 11
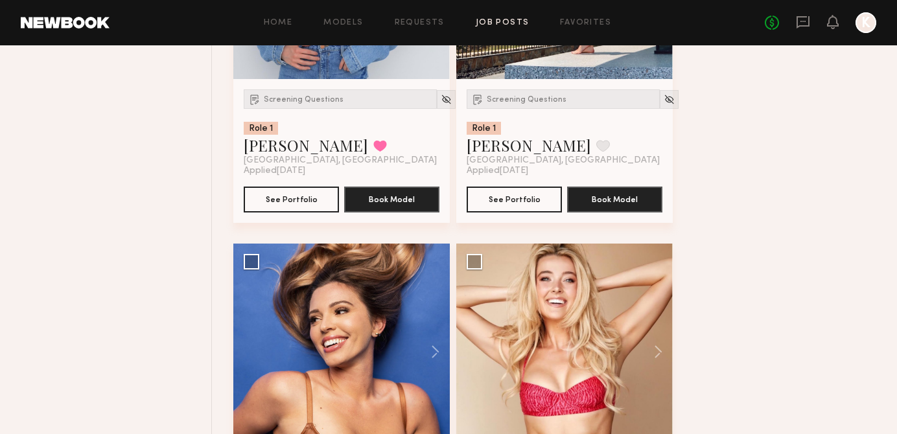
scroll to position [860, 0]
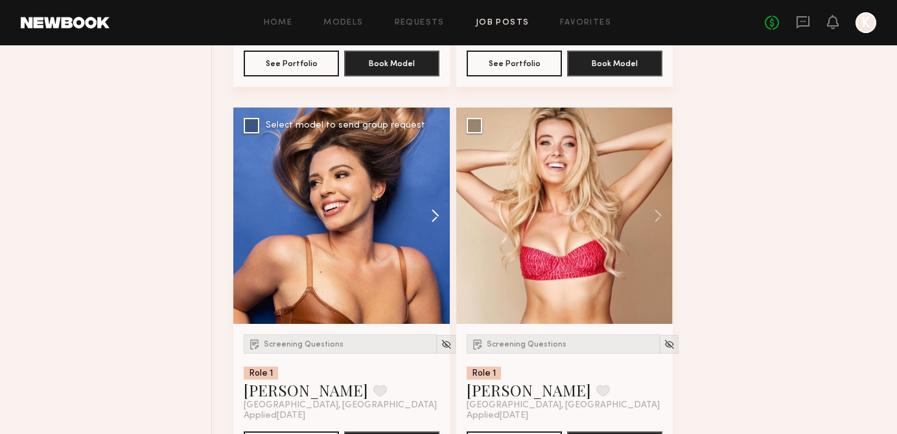
click at [431, 214] on button at bounding box center [428, 216] width 41 height 216
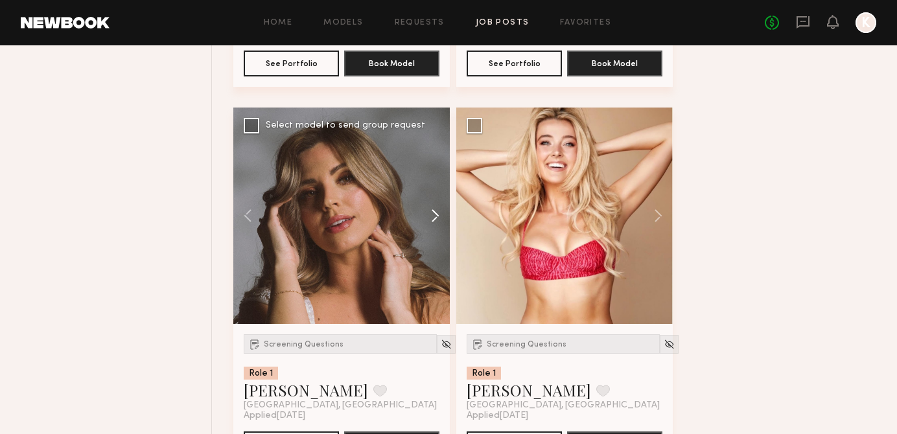
click at [431, 214] on button at bounding box center [428, 216] width 41 height 216
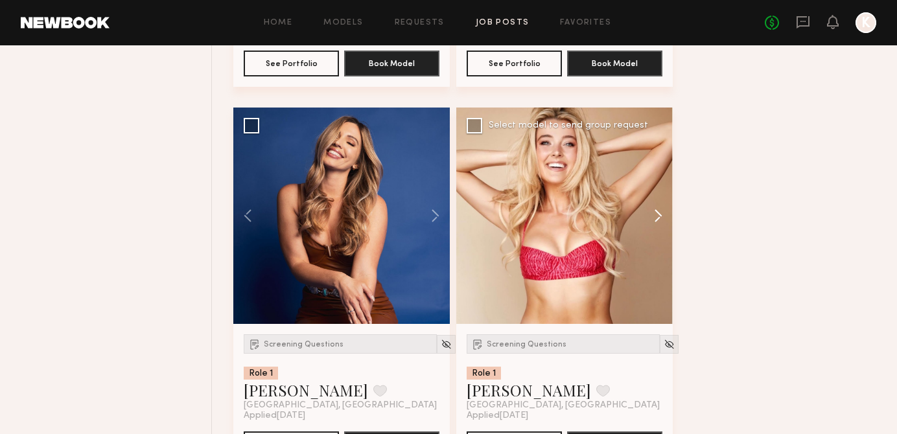
click at [657, 208] on button at bounding box center [651, 216] width 41 height 216
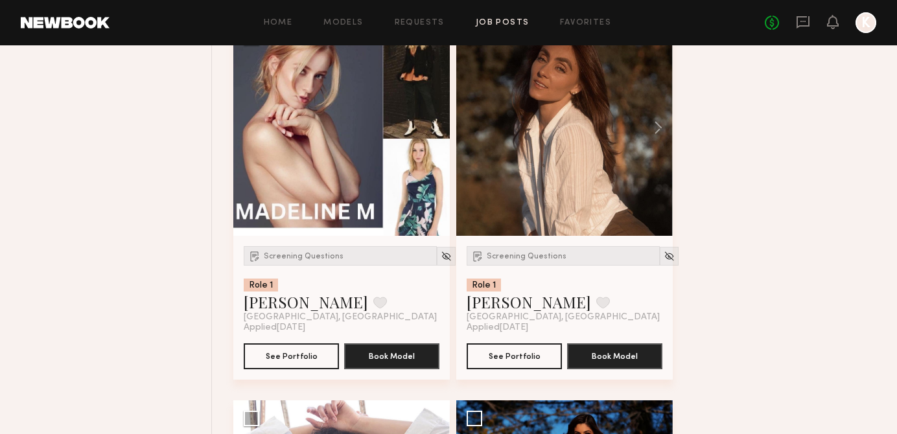
scroll to position [3131, 0]
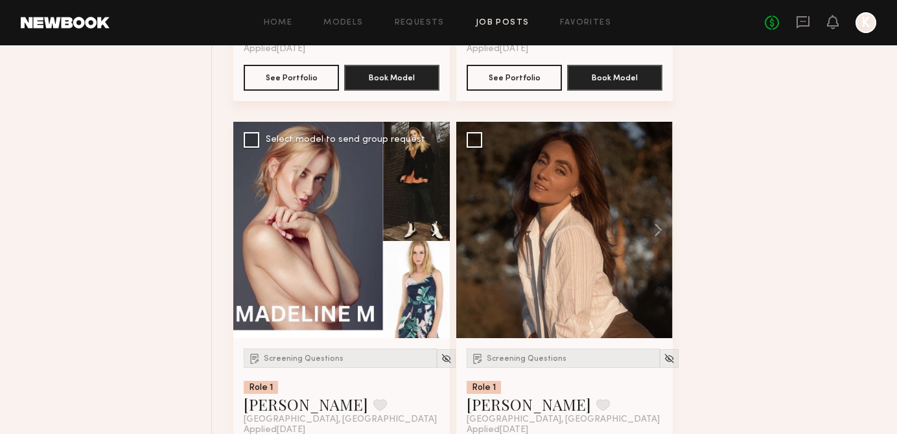
click at [433, 237] on button at bounding box center [428, 230] width 41 height 216
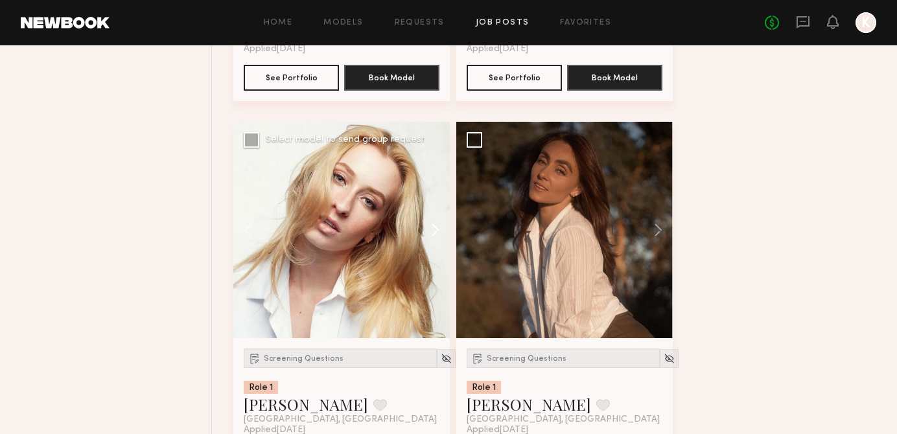
click at [433, 237] on button at bounding box center [428, 230] width 41 height 216
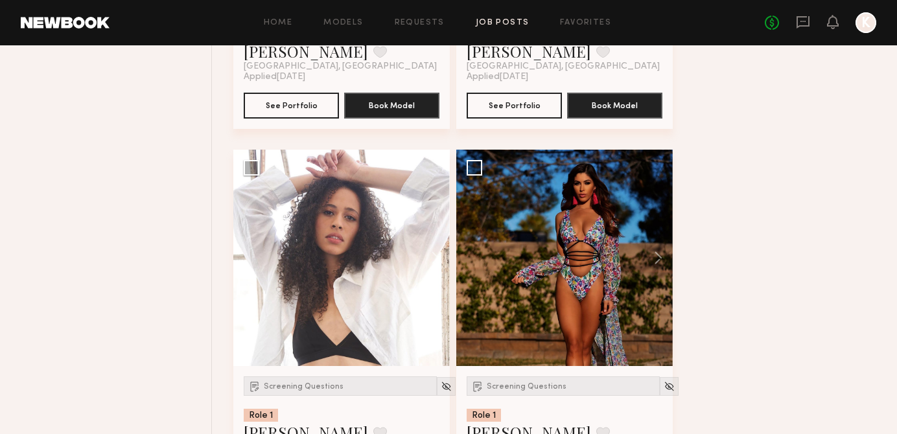
scroll to position [3516, 0]
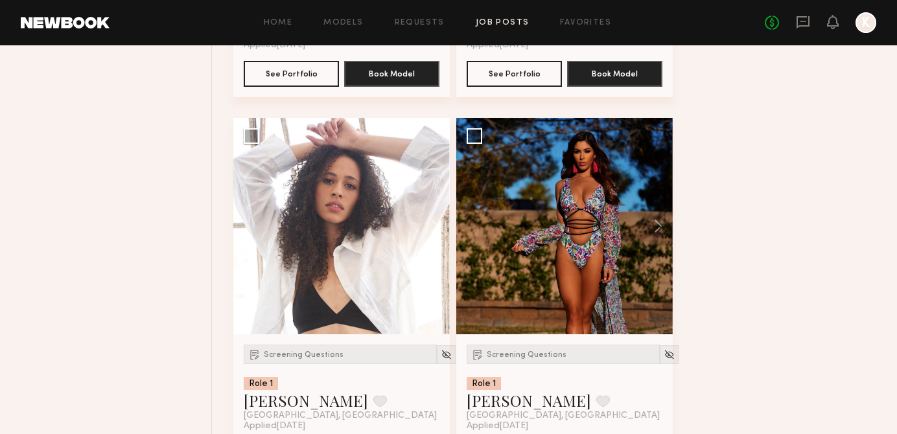
click at [433, 237] on button at bounding box center [428, 226] width 41 height 216
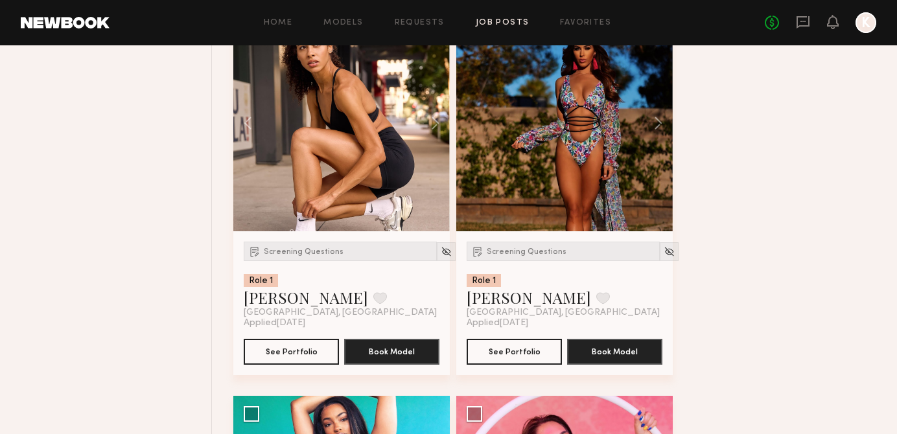
scroll to position [3510, 0]
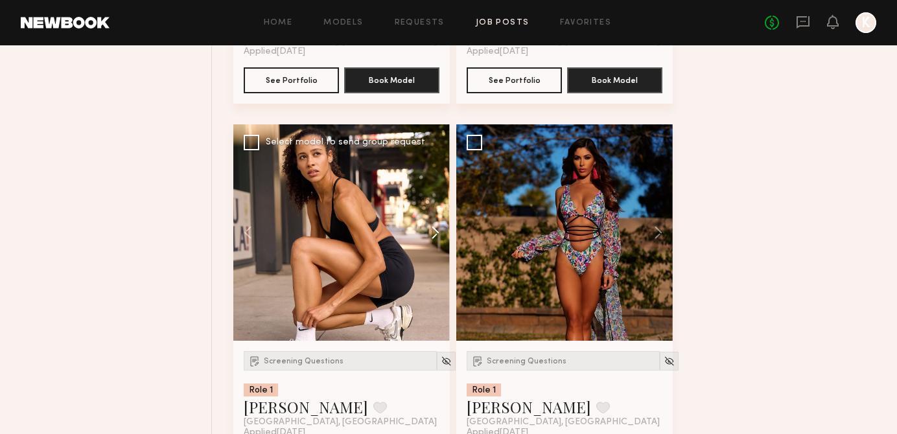
click at [437, 234] on button at bounding box center [428, 232] width 41 height 216
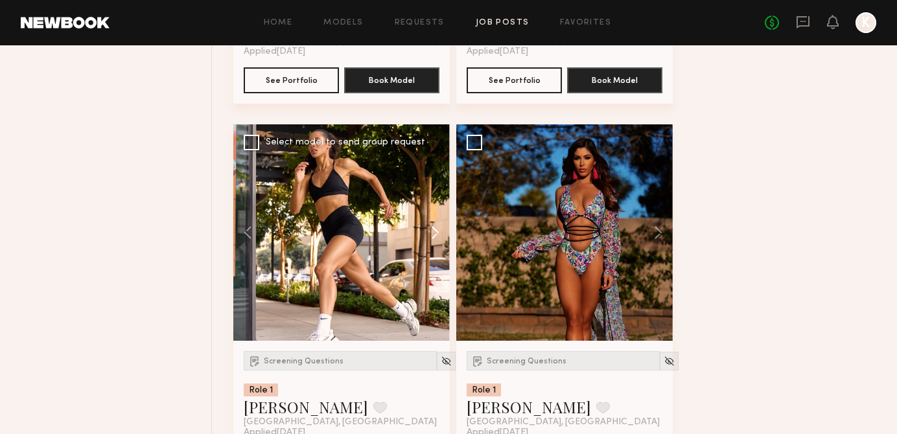
click at [437, 234] on button at bounding box center [428, 232] width 41 height 216
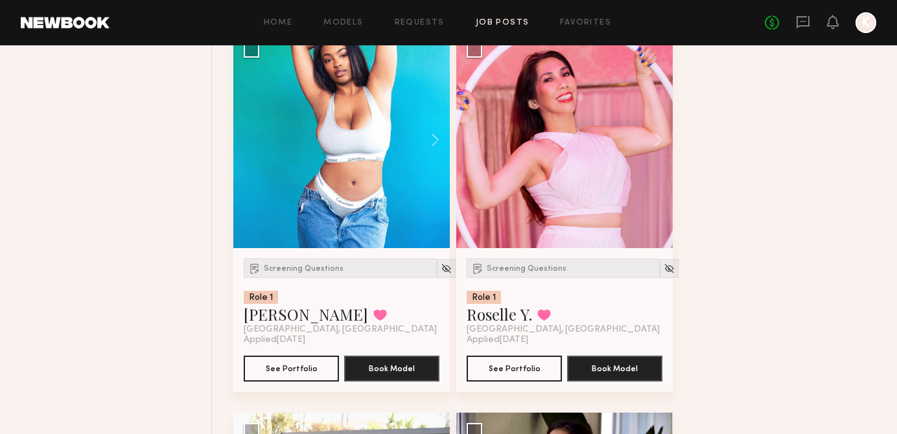
scroll to position [3959, 0]
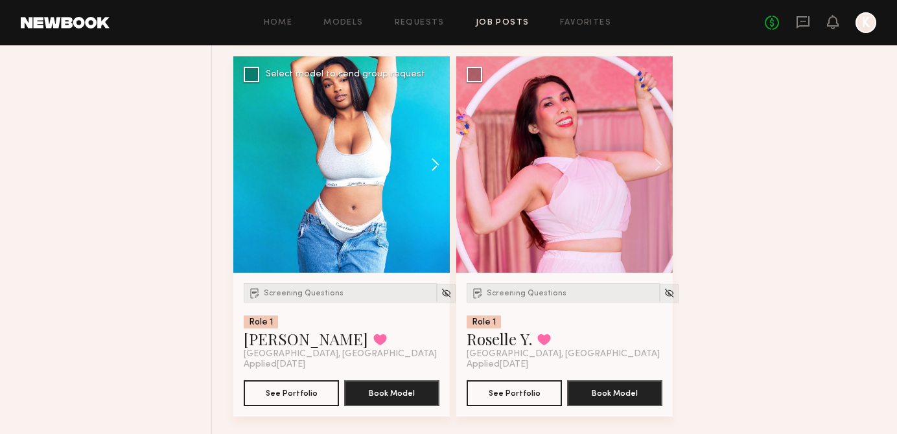
click at [433, 163] on button at bounding box center [428, 164] width 41 height 216
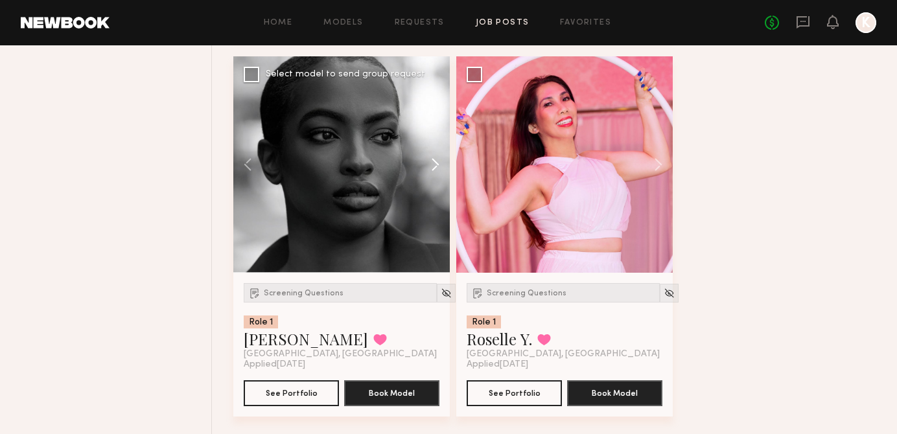
click at [433, 163] on button at bounding box center [428, 164] width 41 height 216
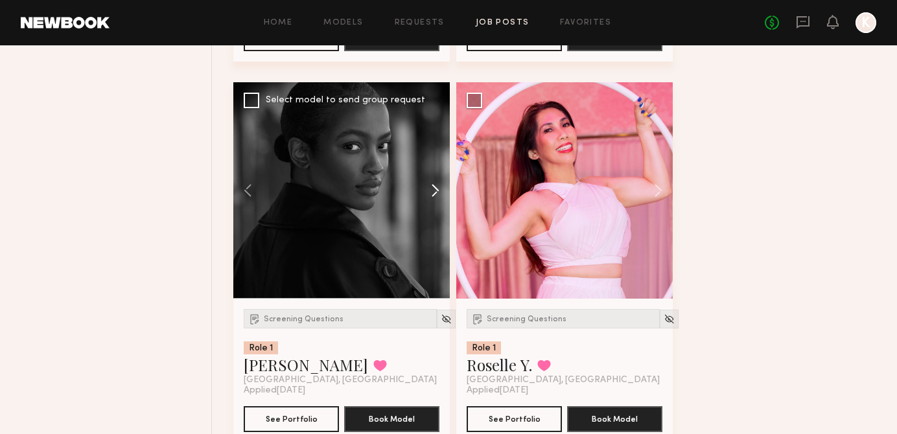
scroll to position [3918, 0]
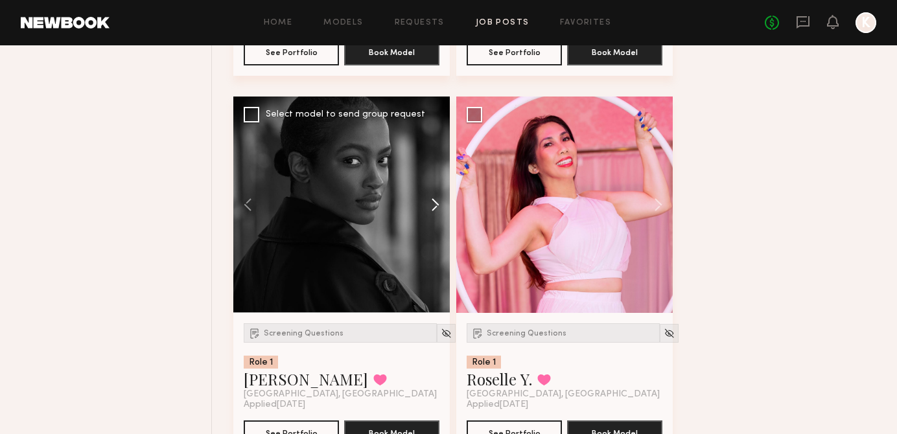
click at [435, 211] on button at bounding box center [428, 205] width 41 height 216
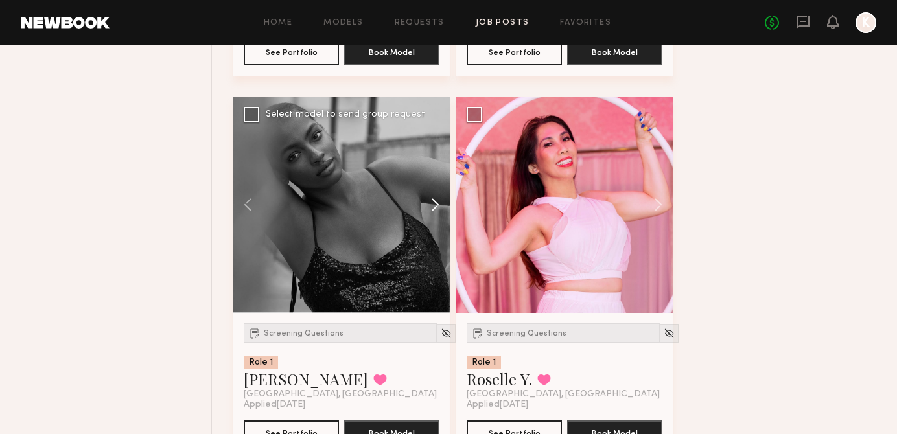
click at [435, 211] on button at bounding box center [428, 205] width 41 height 216
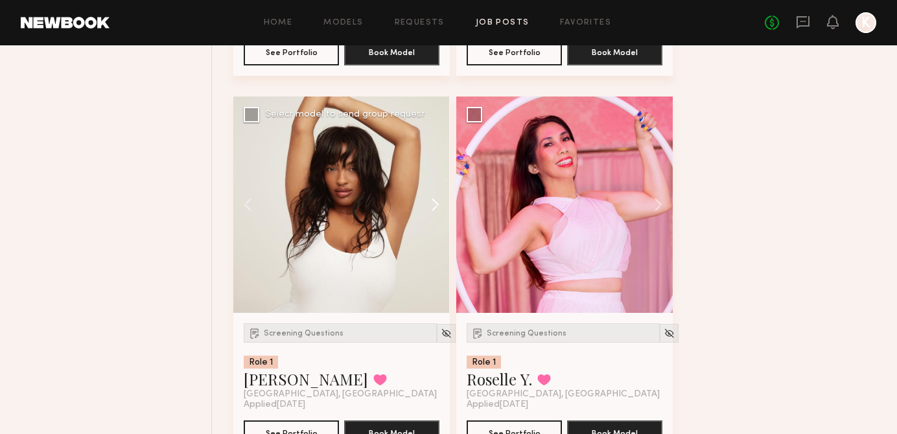
click at [435, 211] on button at bounding box center [428, 205] width 41 height 216
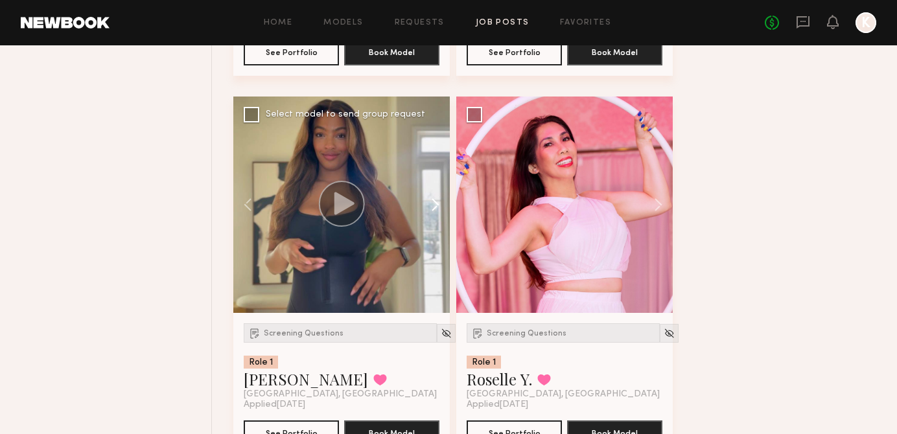
click at [435, 211] on button at bounding box center [428, 205] width 41 height 216
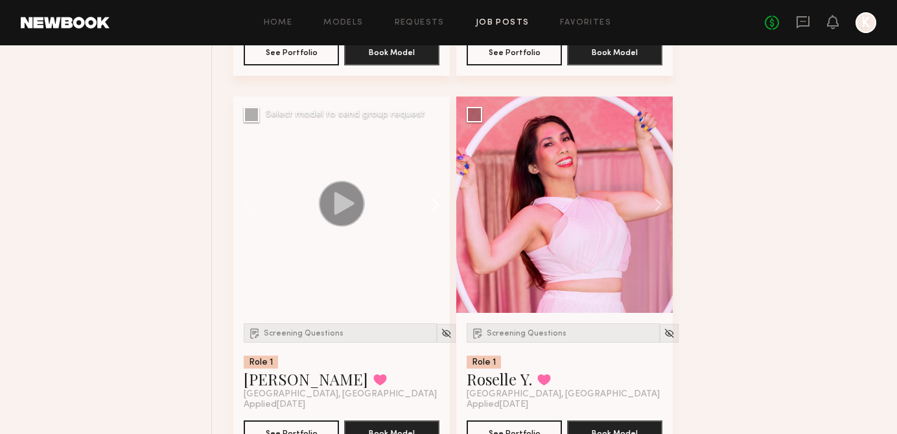
click at [435, 211] on button at bounding box center [428, 205] width 41 height 216
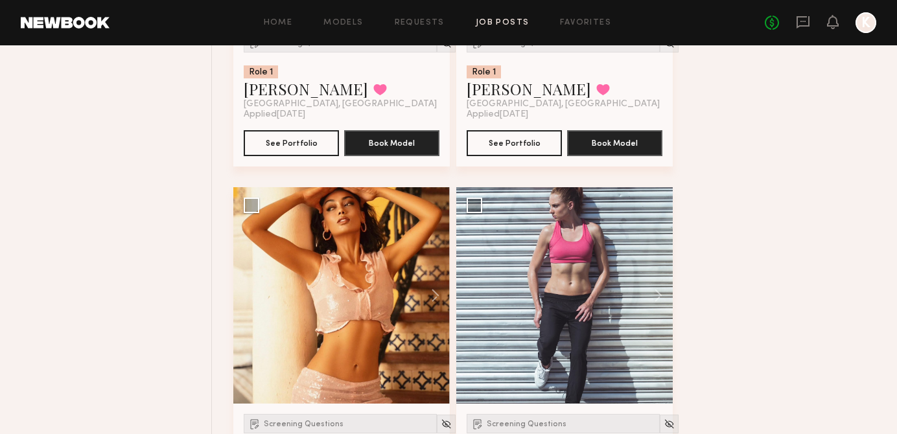
scroll to position [5060, 0]
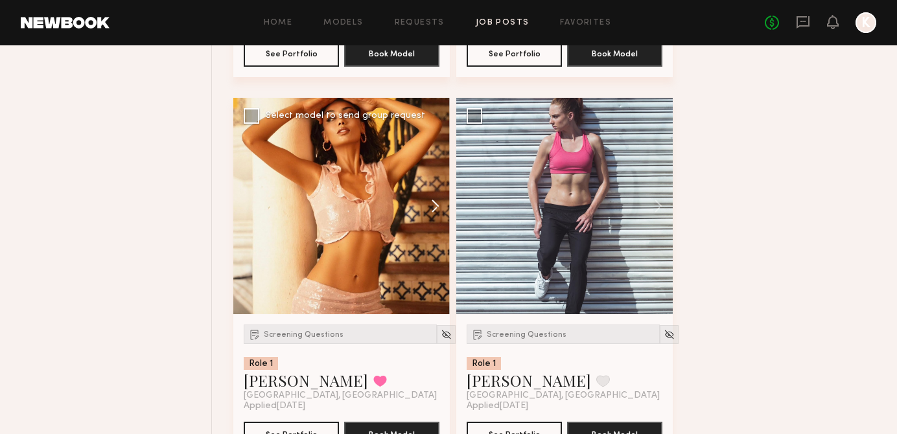
click at [428, 214] on button at bounding box center [428, 206] width 41 height 216
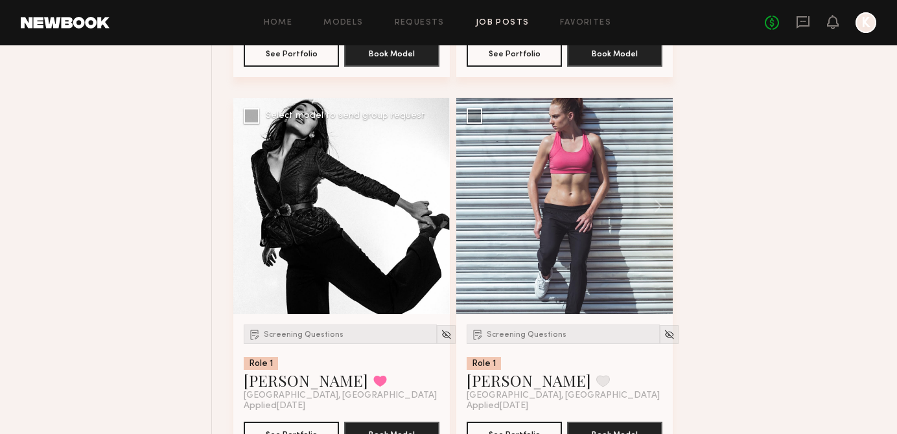
click at [428, 214] on button at bounding box center [428, 206] width 41 height 216
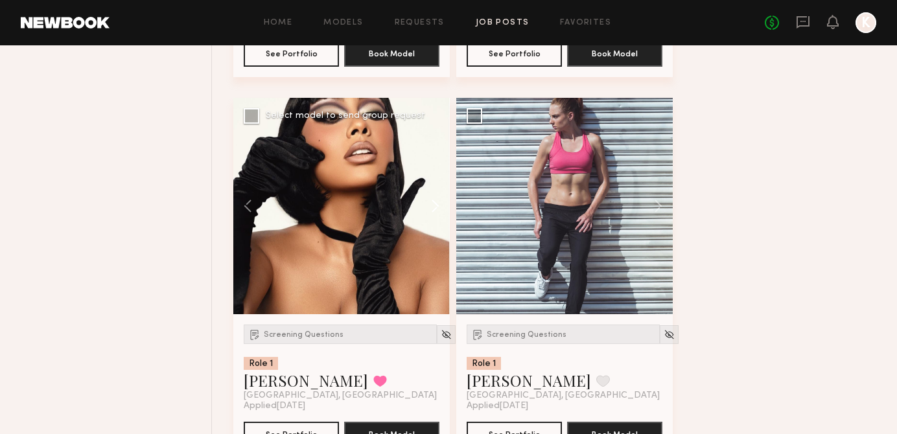
click at [428, 214] on button at bounding box center [428, 206] width 41 height 216
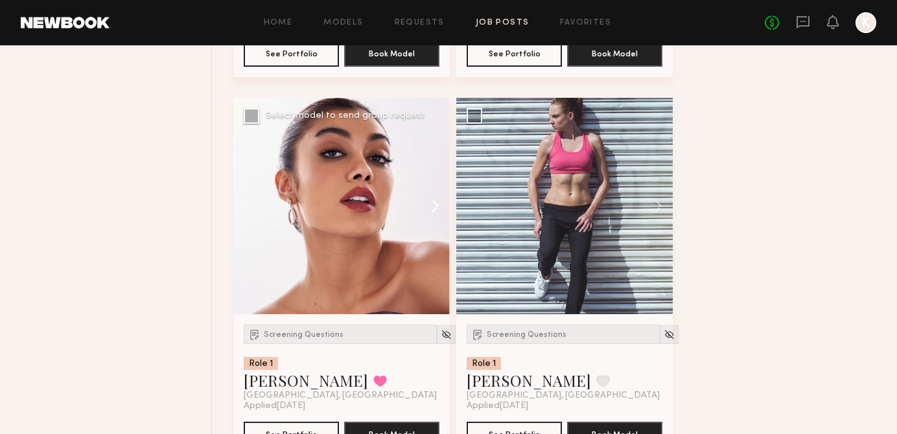
click at [428, 214] on button at bounding box center [428, 206] width 41 height 216
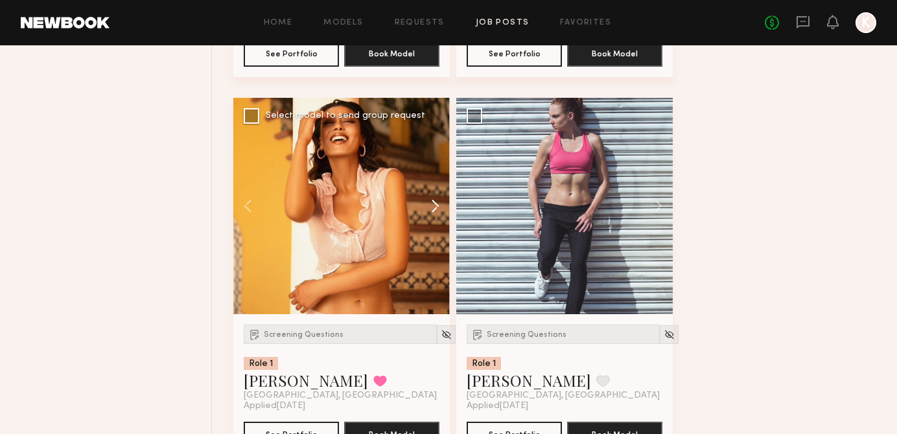
click at [432, 209] on button at bounding box center [428, 206] width 41 height 216
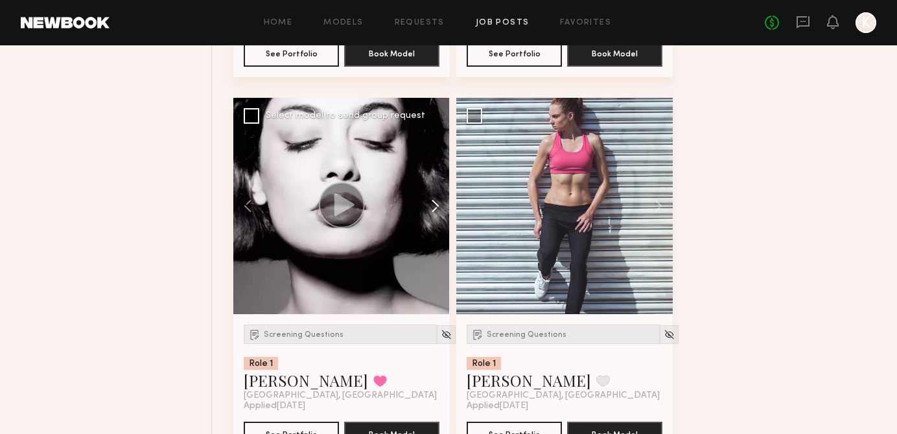
click at [432, 209] on button at bounding box center [428, 206] width 41 height 216
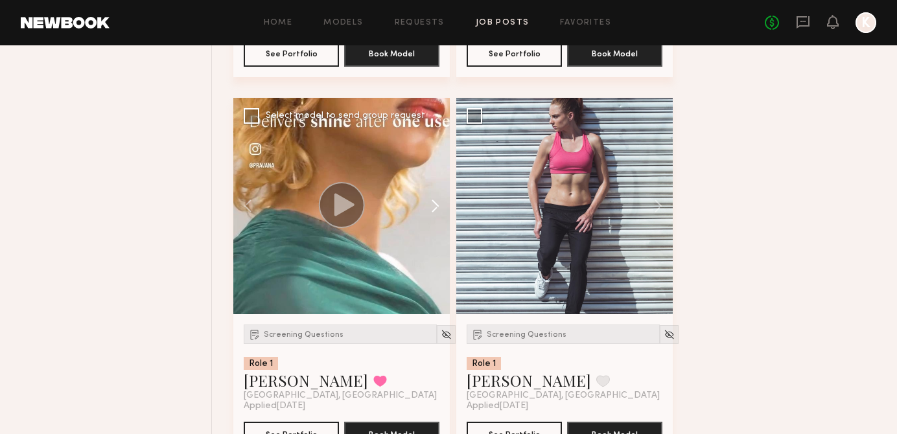
click at [432, 209] on button at bounding box center [428, 206] width 41 height 216
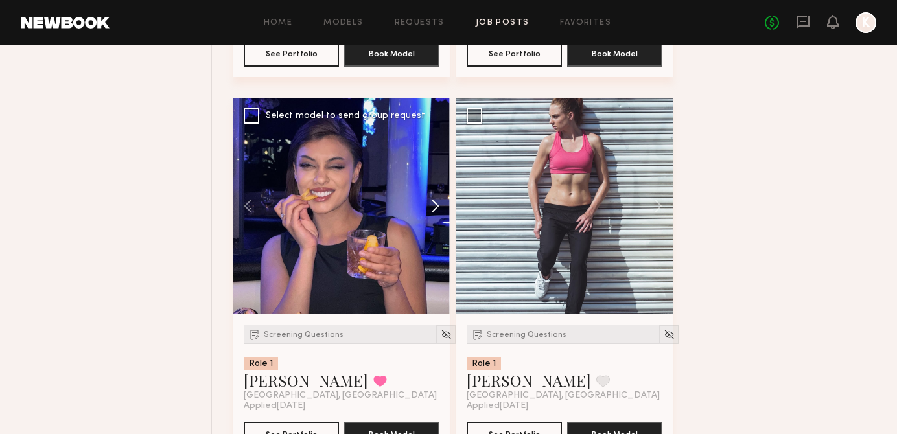
click at [431, 209] on button at bounding box center [428, 206] width 41 height 216
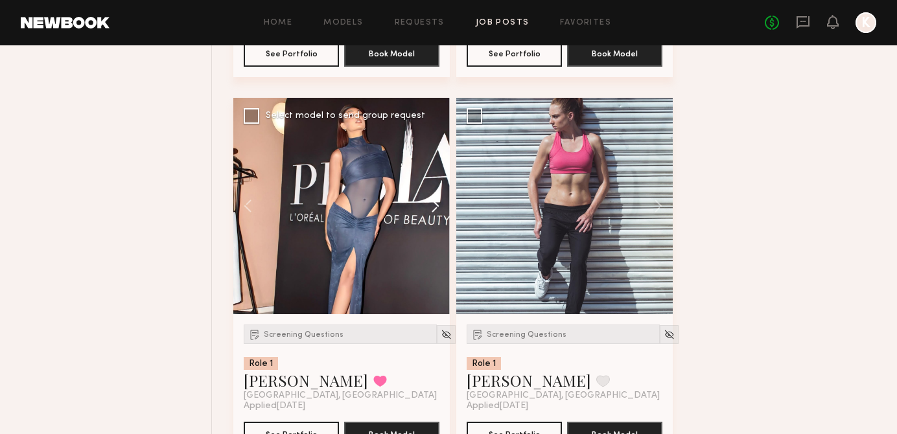
click at [431, 209] on button at bounding box center [428, 206] width 41 height 216
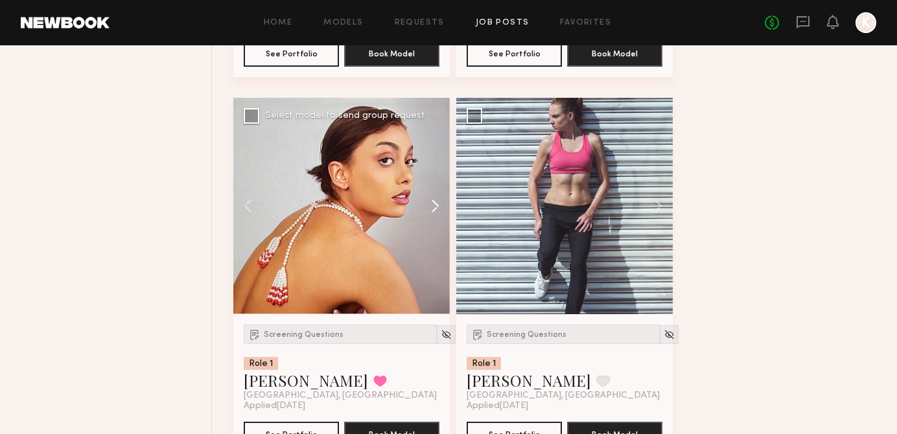
click at [431, 209] on button at bounding box center [428, 206] width 41 height 216
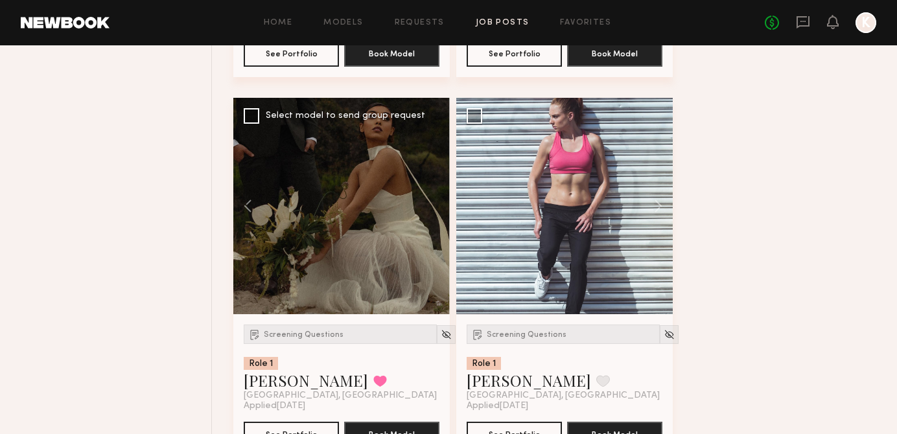
click at [431, 209] on div at bounding box center [341, 206] width 216 height 216
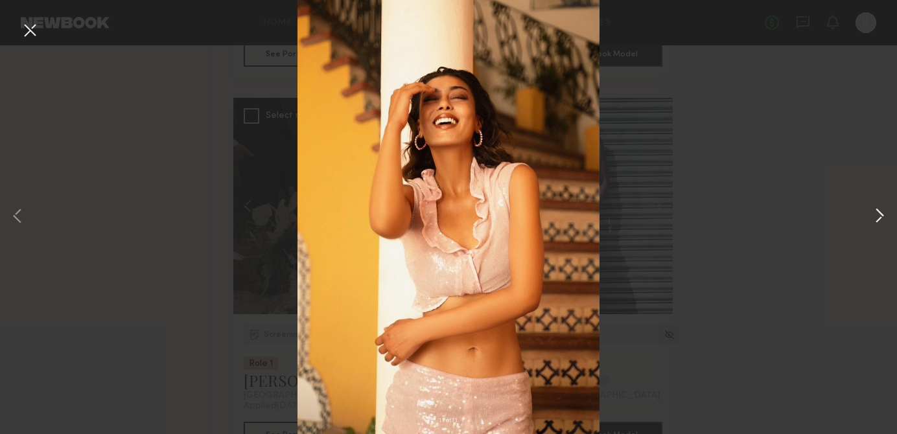
click at [875, 225] on button at bounding box center [879, 216] width 16 height 347
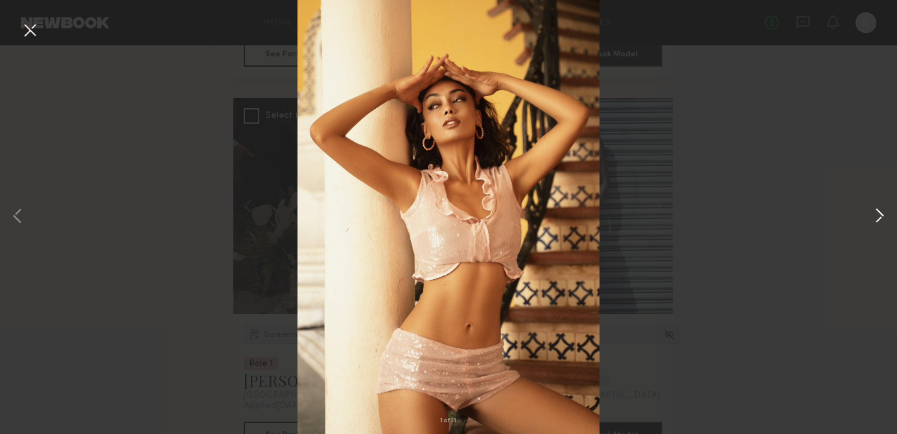
click at [876, 218] on button at bounding box center [879, 216] width 16 height 347
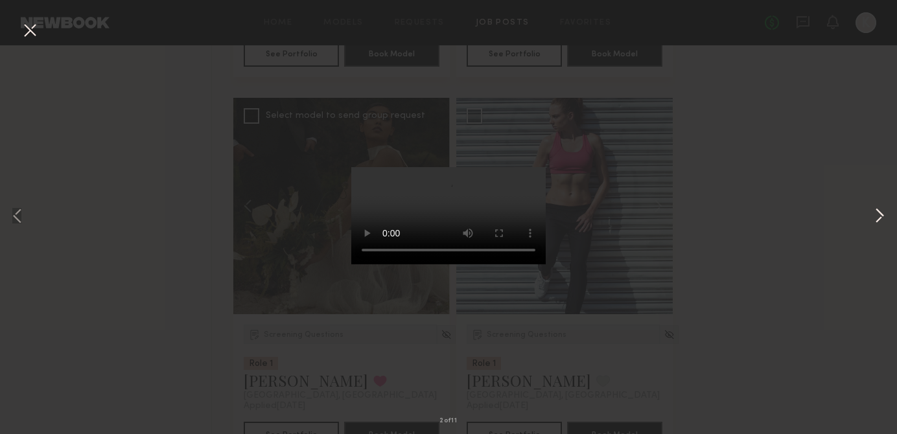
click at [876, 218] on button at bounding box center [879, 216] width 16 height 347
click at [17, 209] on button at bounding box center [18, 216] width 16 height 347
click at [871, 223] on button at bounding box center [879, 216] width 16 height 347
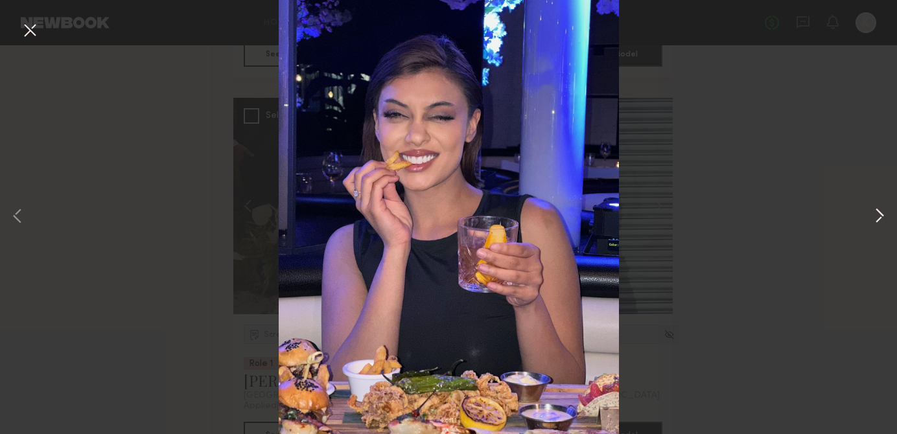
click at [871, 223] on button at bounding box center [879, 216] width 16 height 347
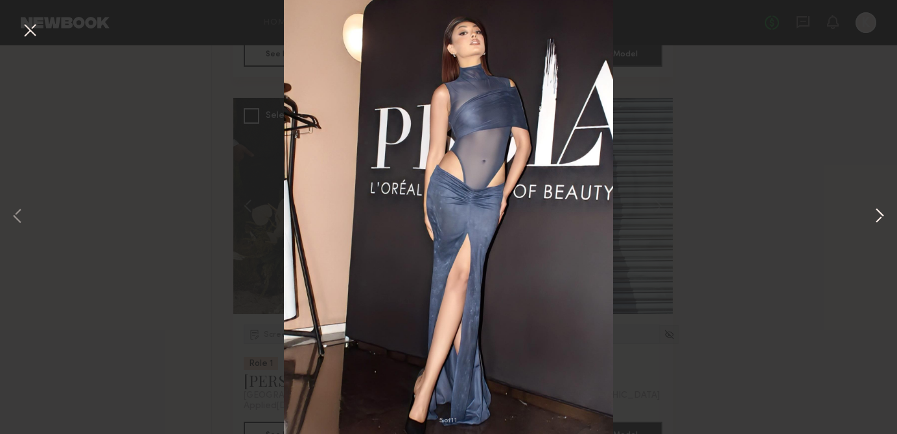
click at [871, 223] on button at bounding box center [879, 216] width 16 height 347
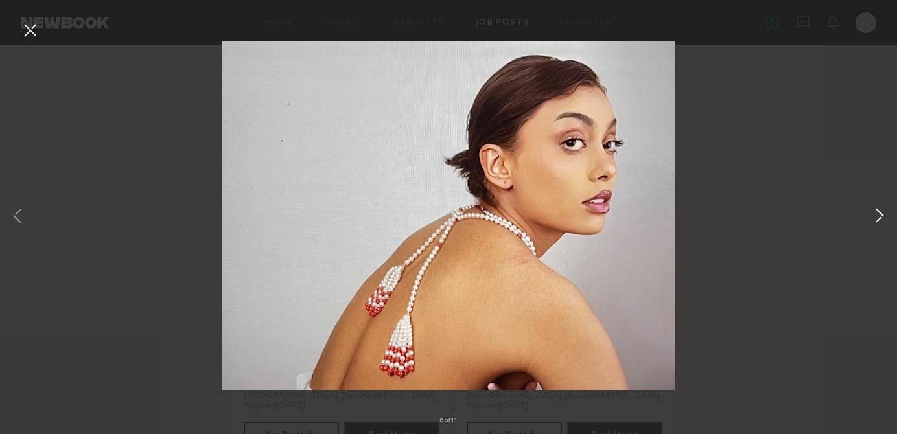
click at [871, 223] on button at bounding box center [879, 216] width 16 height 347
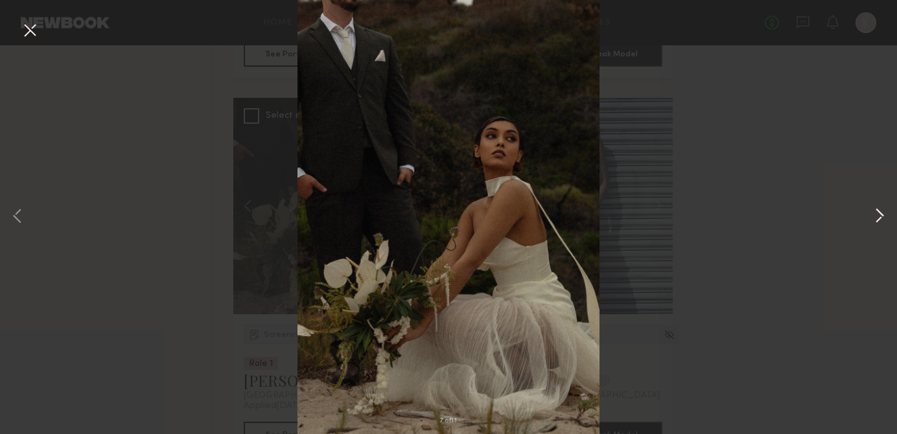
click at [871, 223] on button at bounding box center [879, 216] width 16 height 347
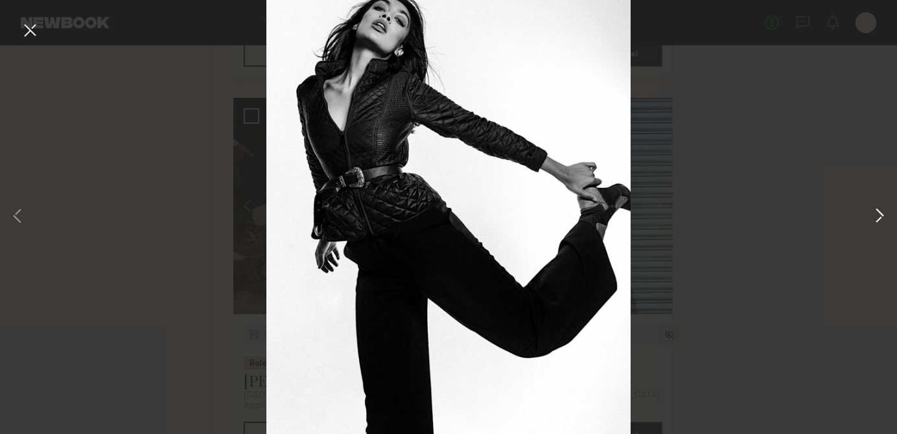
click at [871, 223] on button at bounding box center [879, 216] width 16 height 347
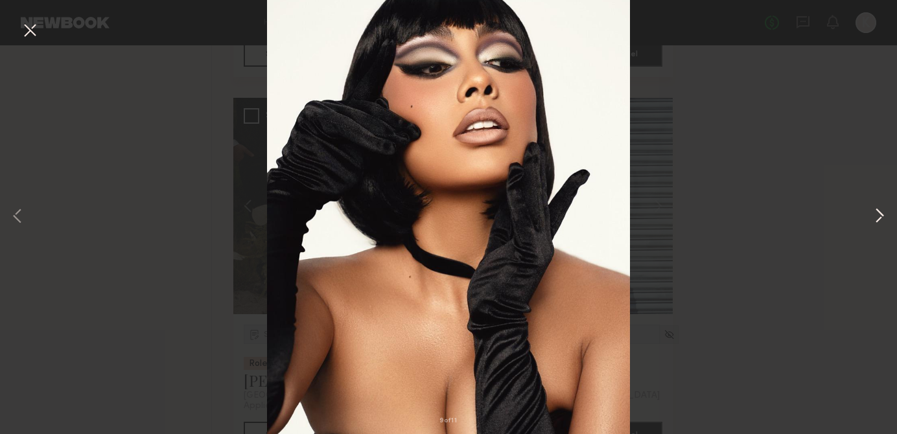
click at [871, 223] on button at bounding box center [879, 216] width 16 height 347
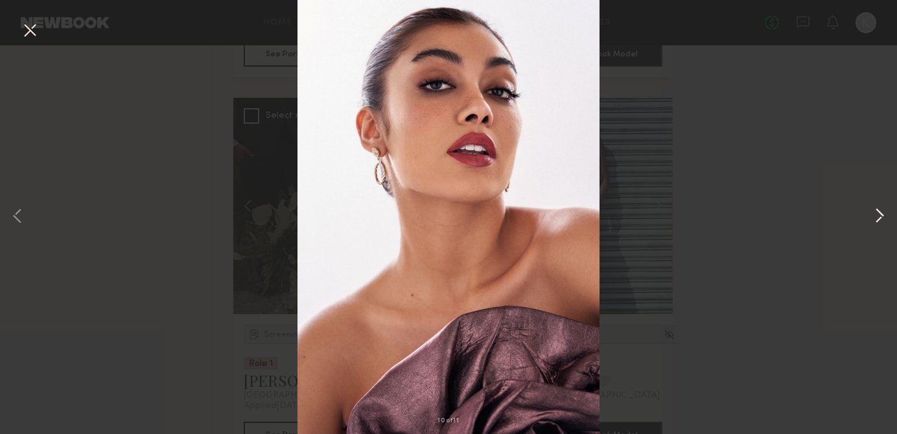
click at [871, 223] on button at bounding box center [879, 216] width 16 height 347
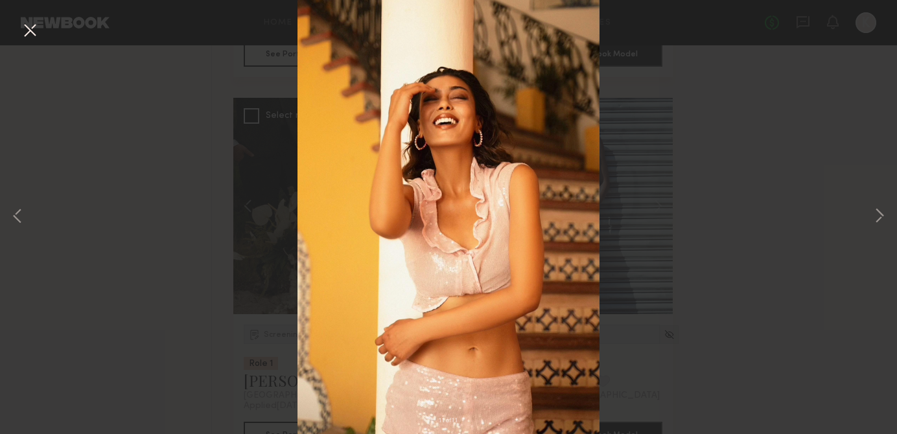
click at [34, 30] on button at bounding box center [29, 30] width 21 height 23
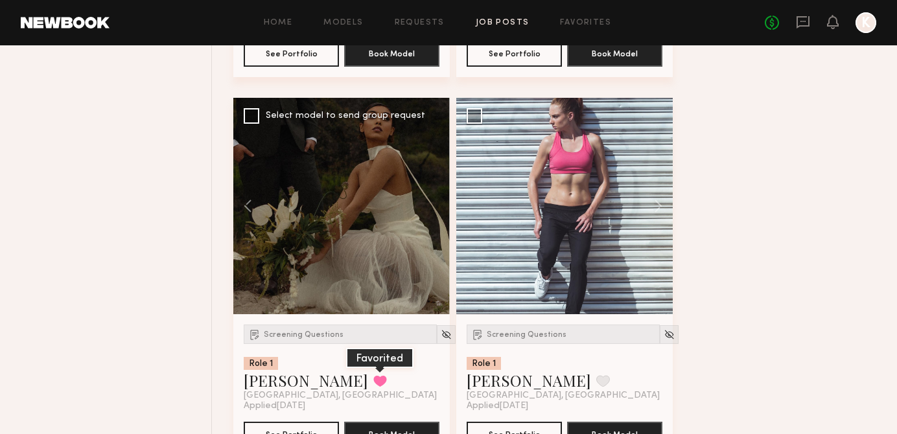
click at [373, 384] on button at bounding box center [380, 381] width 14 height 12
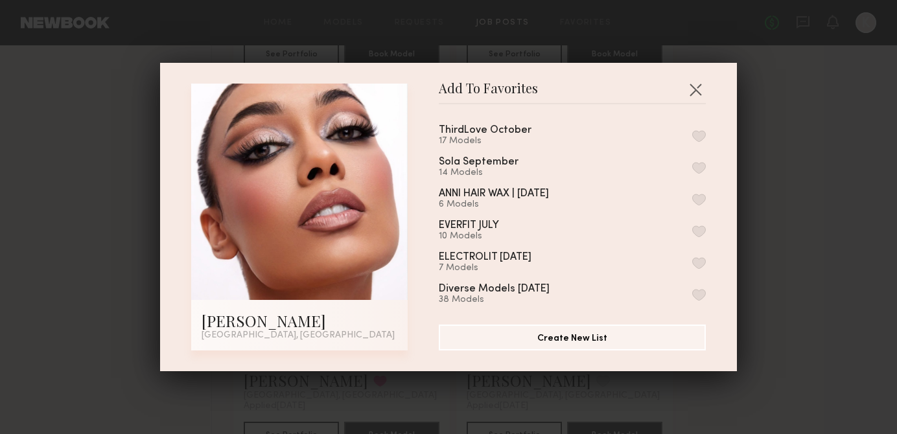
click at [698, 134] on button "button" at bounding box center [699, 136] width 14 height 12
click at [695, 95] on button "button" at bounding box center [695, 89] width 21 height 21
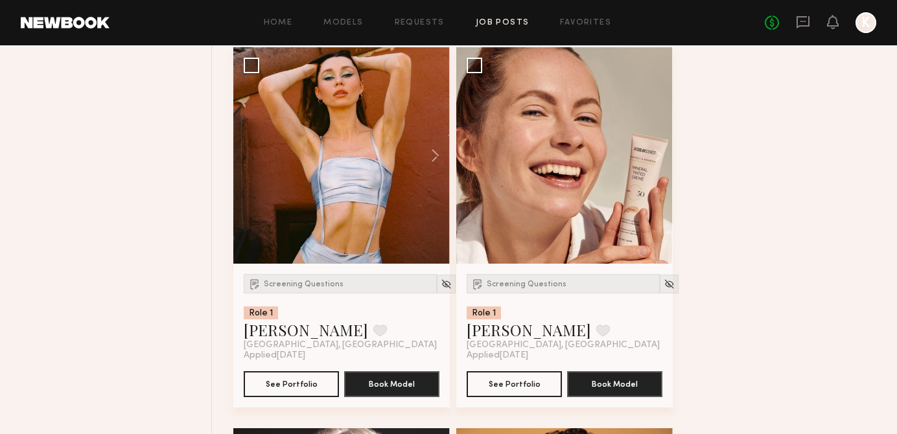
scroll to position [6202, 0]
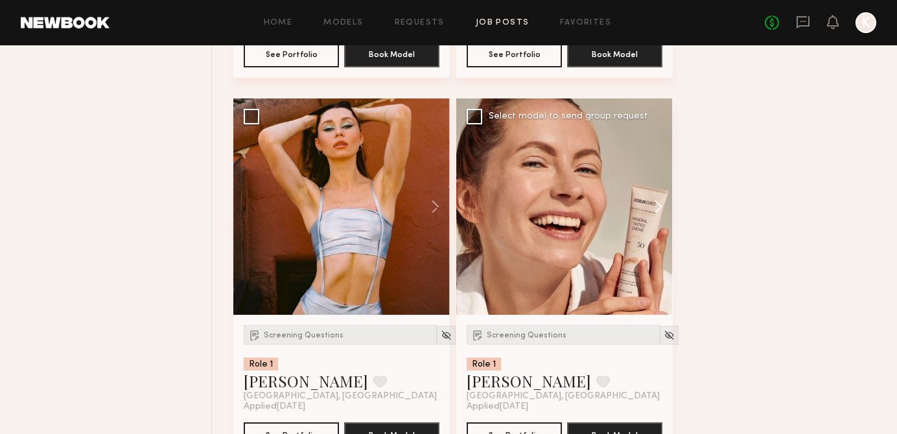
click at [664, 226] on button at bounding box center [651, 206] width 41 height 216
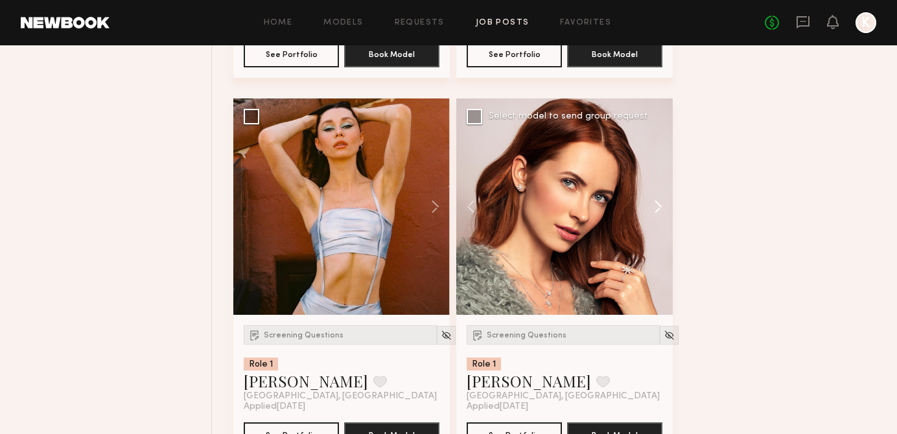
click at [664, 221] on button at bounding box center [651, 206] width 41 height 216
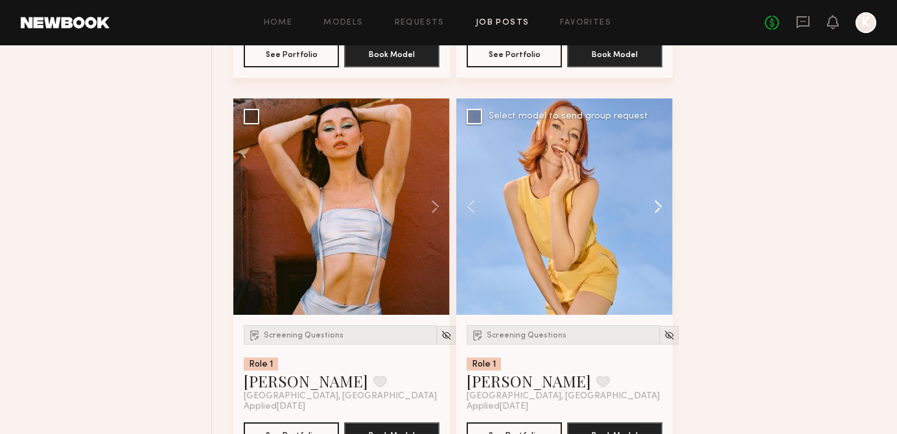
click at [664, 221] on button at bounding box center [651, 206] width 41 height 216
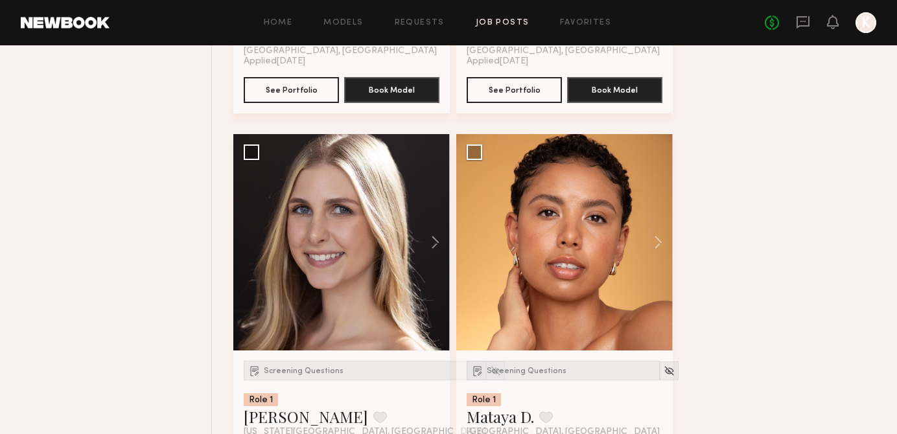
scroll to position [6631, 0]
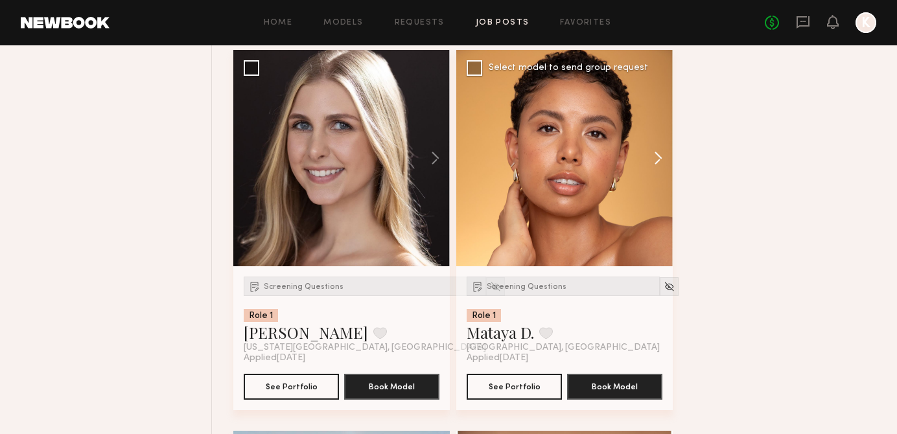
click at [655, 153] on button at bounding box center [651, 158] width 41 height 216
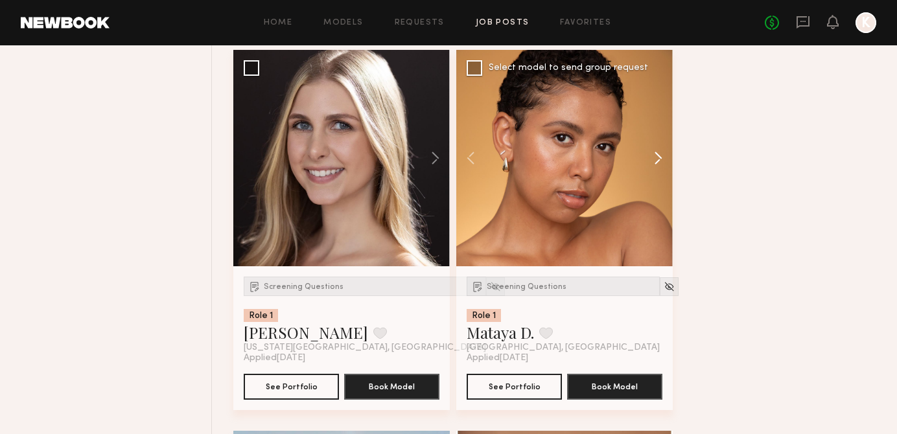
click at [655, 153] on button at bounding box center [651, 158] width 41 height 216
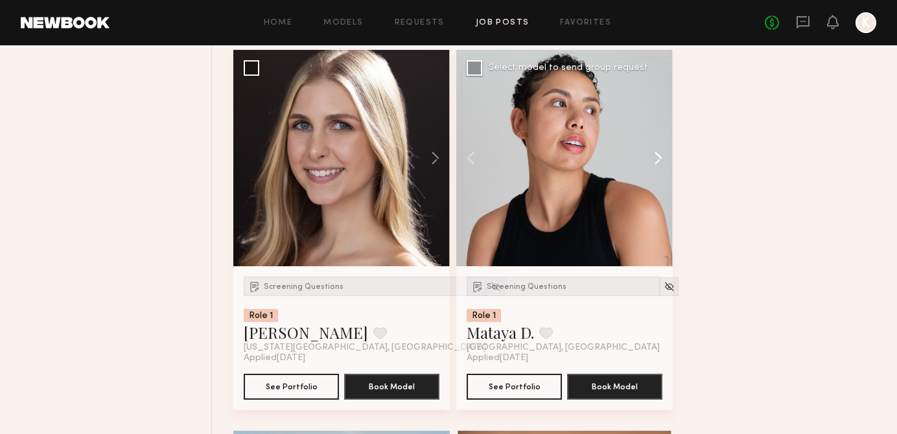
click at [655, 153] on button at bounding box center [651, 158] width 41 height 216
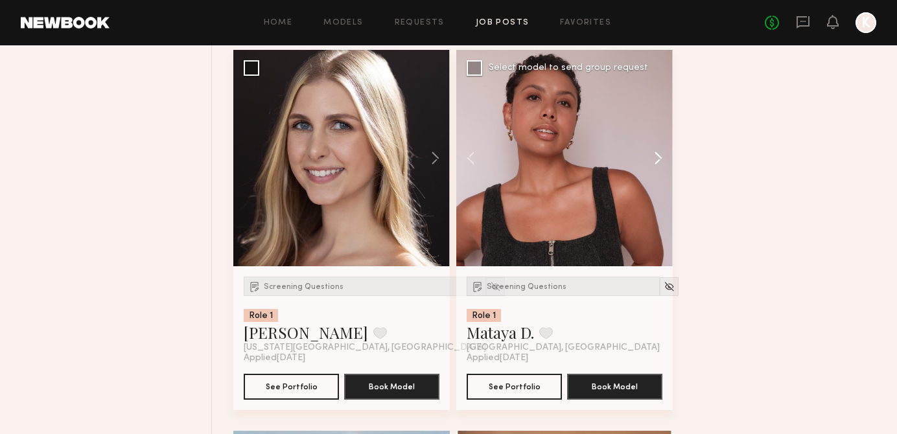
click at [655, 153] on button at bounding box center [651, 158] width 41 height 216
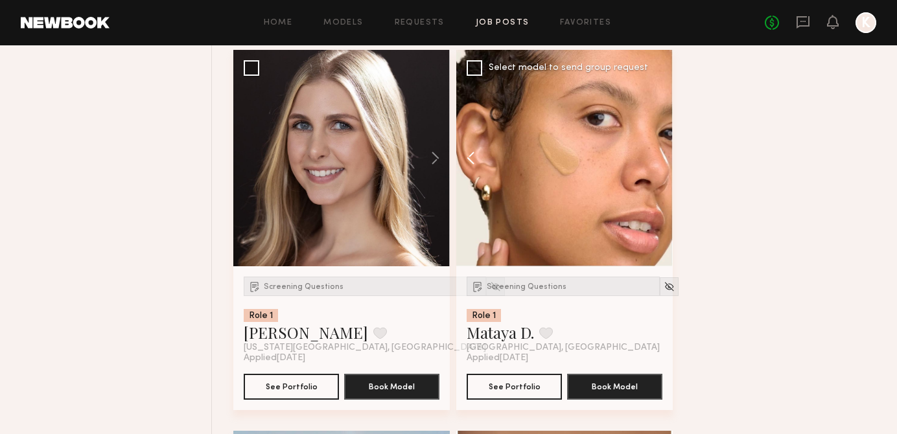
click at [470, 160] on button at bounding box center [476, 158] width 41 height 216
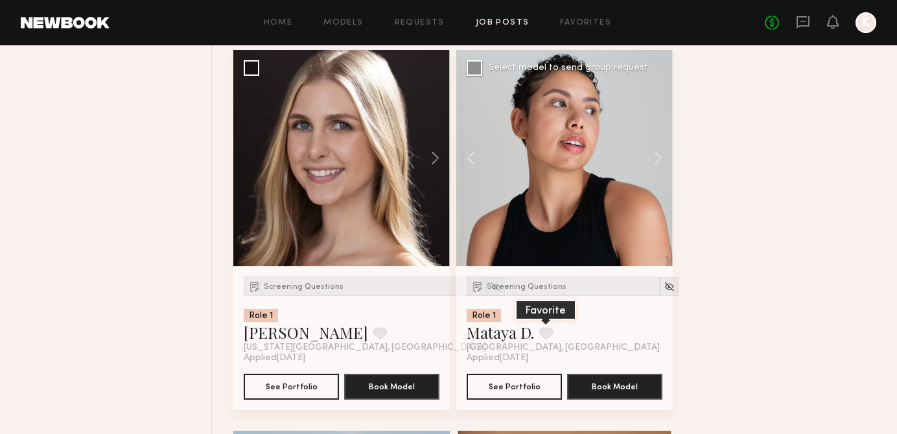
click at [546, 337] on button at bounding box center [546, 333] width 14 height 12
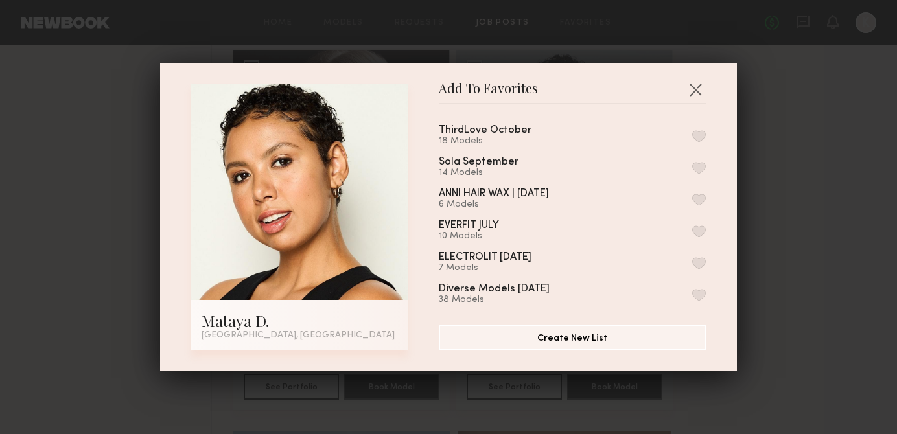
click at [692, 135] on button "button" at bounding box center [699, 136] width 14 height 12
click at [696, 91] on button "button" at bounding box center [695, 89] width 21 height 21
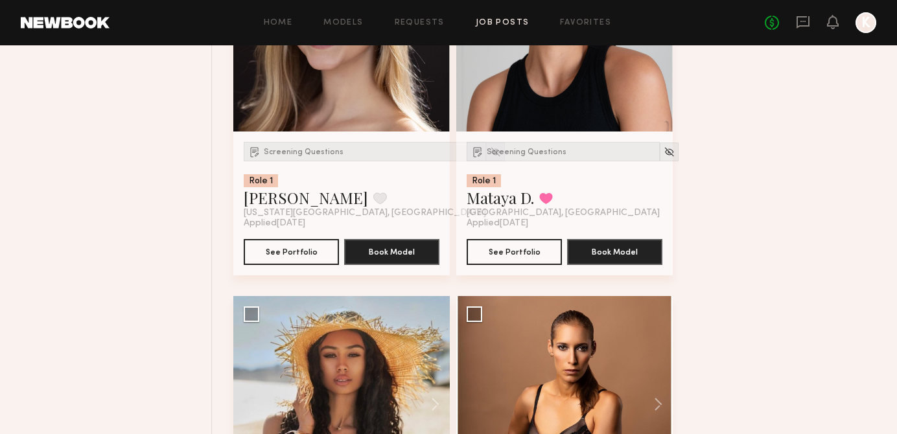
scroll to position [7003, 0]
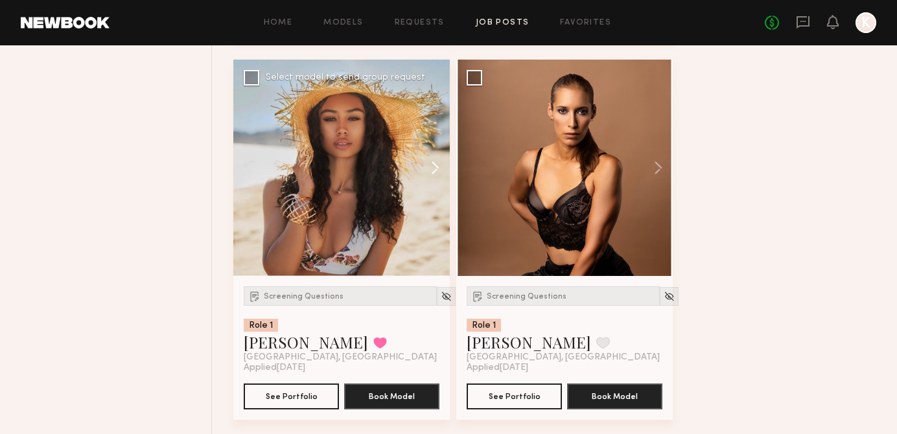
click at [441, 168] on button at bounding box center [428, 168] width 41 height 216
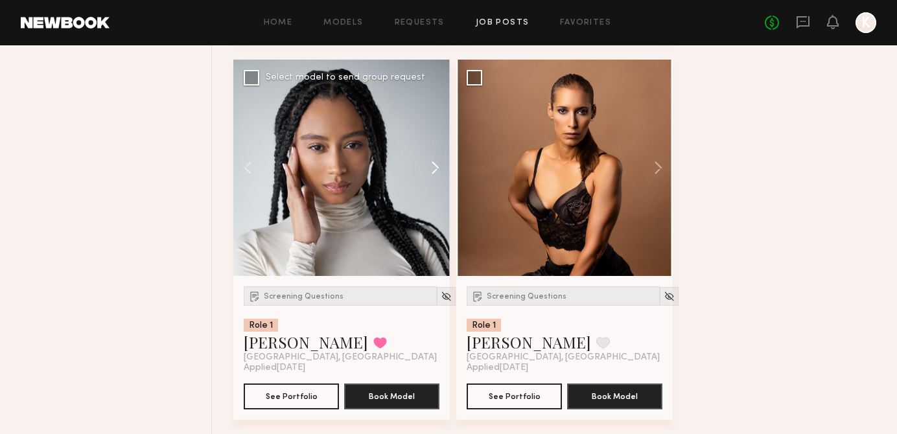
click at [441, 168] on button at bounding box center [428, 168] width 41 height 216
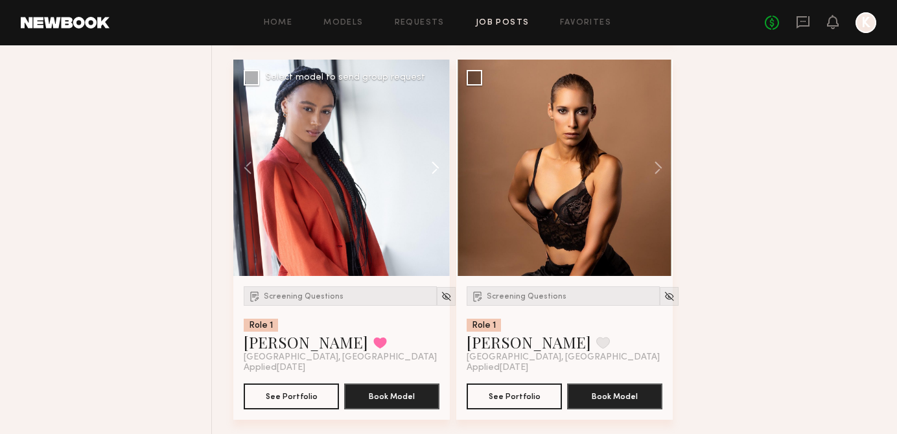
click at [441, 168] on button at bounding box center [428, 168] width 41 height 216
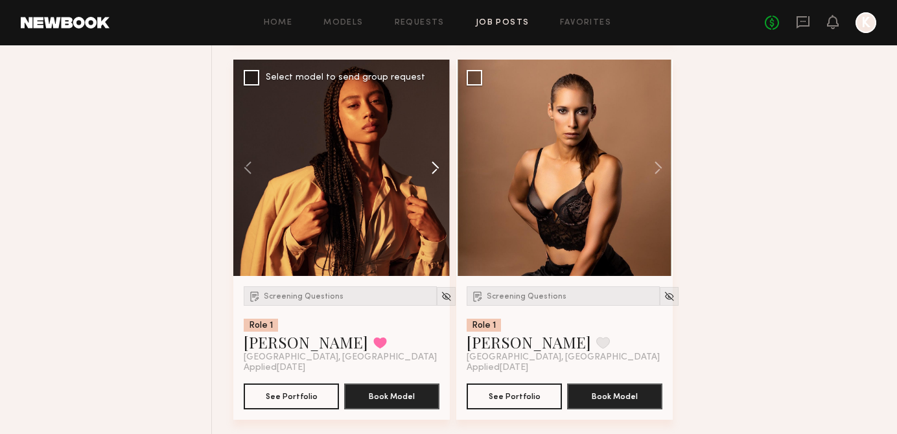
click at [441, 168] on button at bounding box center [428, 168] width 41 height 216
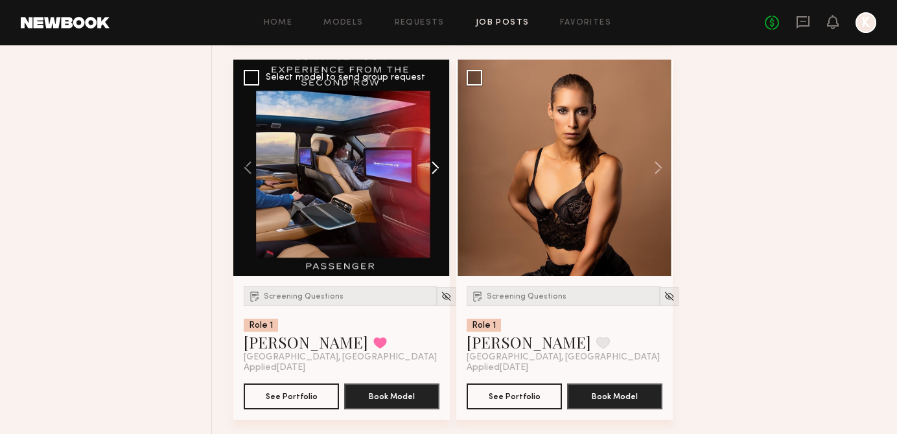
click at [441, 168] on button at bounding box center [428, 168] width 41 height 216
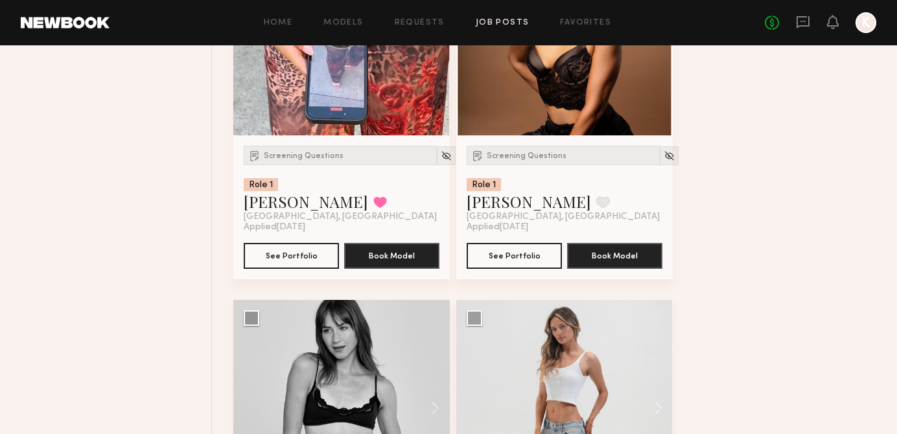
scroll to position [7133, 0]
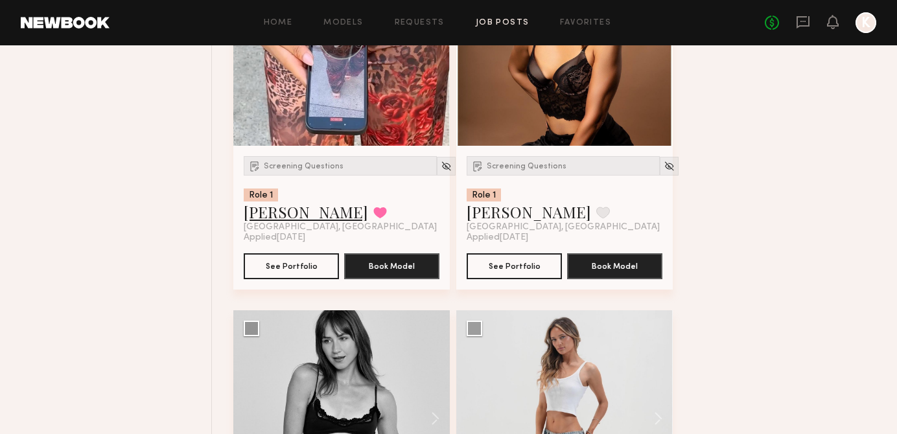
click at [303, 211] on link "Jasmine N." at bounding box center [306, 211] width 124 height 21
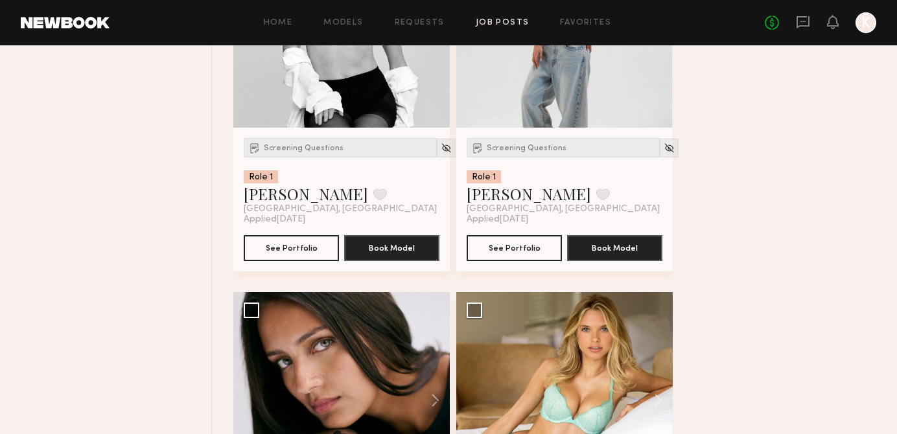
scroll to position [7685, 0]
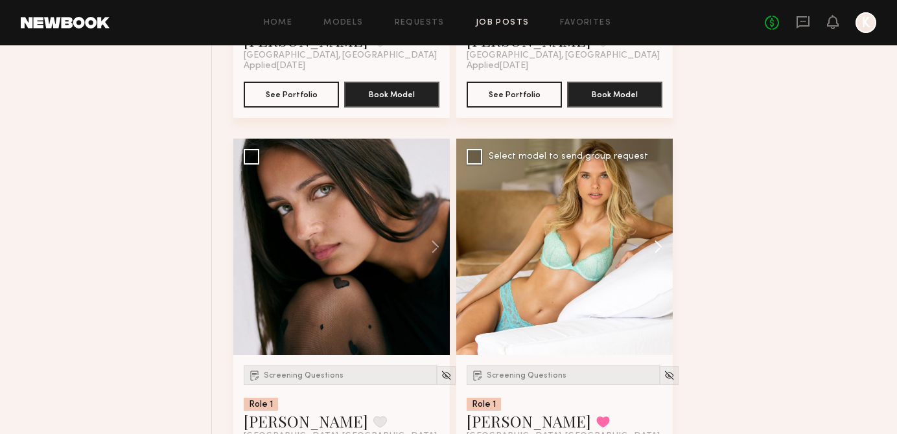
click at [653, 251] on button at bounding box center [651, 247] width 41 height 216
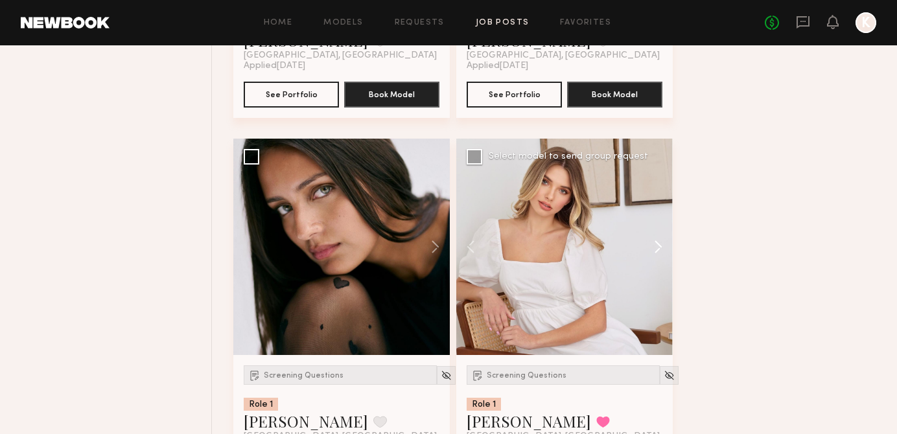
click at [653, 251] on button at bounding box center [651, 247] width 41 height 216
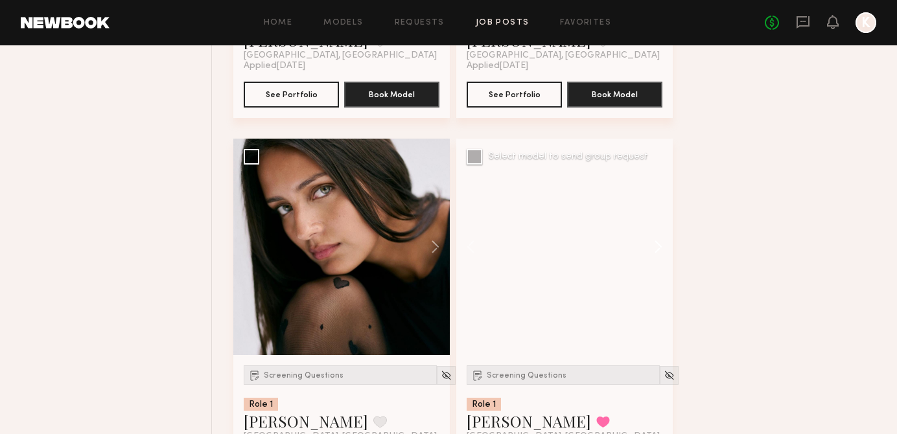
click at [653, 251] on button at bounding box center [651, 247] width 41 height 216
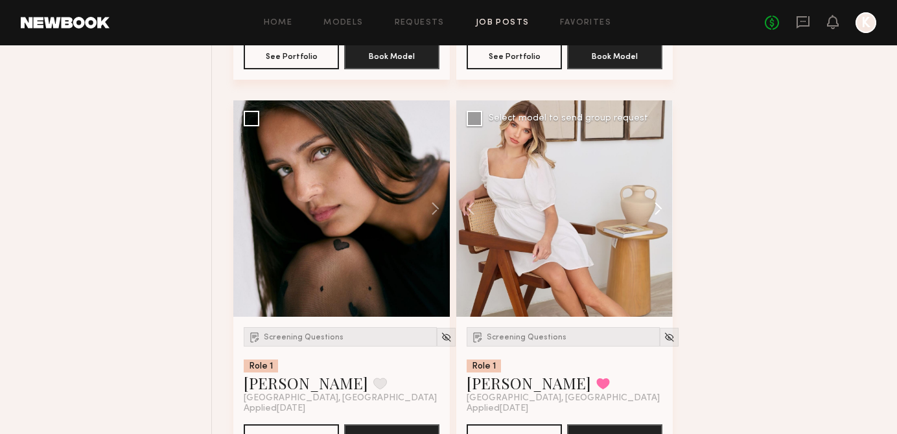
scroll to position [7747, 0]
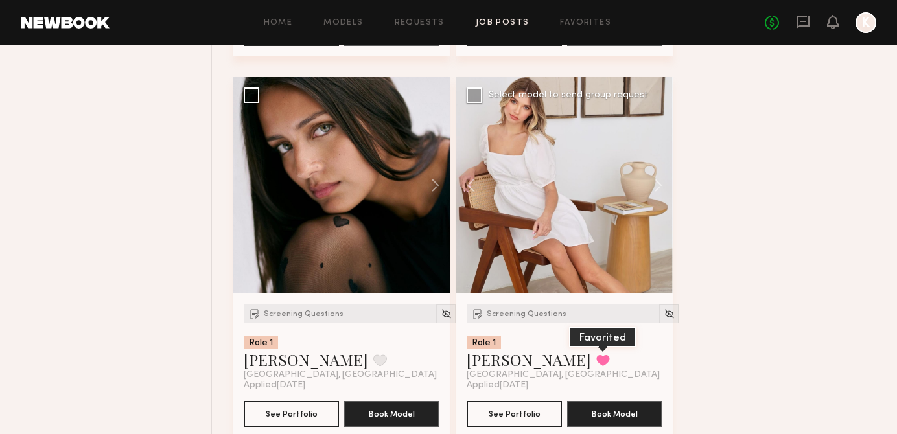
click at [596, 366] on button at bounding box center [603, 360] width 14 height 12
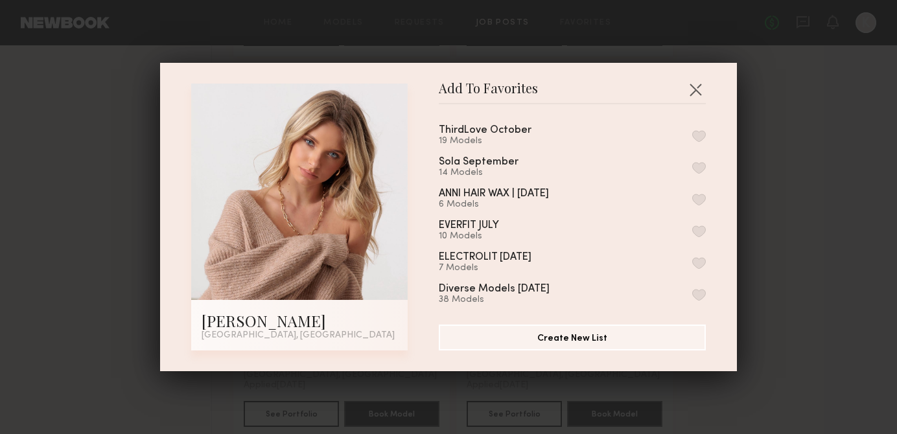
click at [698, 137] on button "button" at bounding box center [699, 136] width 14 height 12
click at [700, 84] on button "button" at bounding box center [695, 89] width 21 height 21
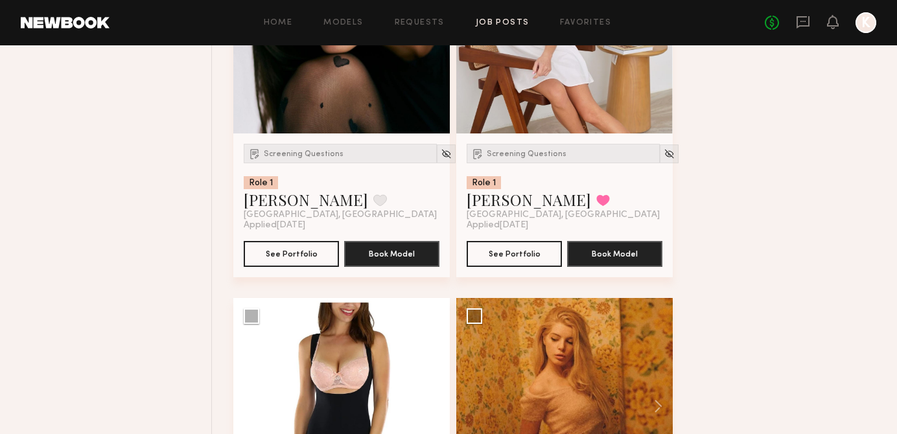
scroll to position [7680, 0]
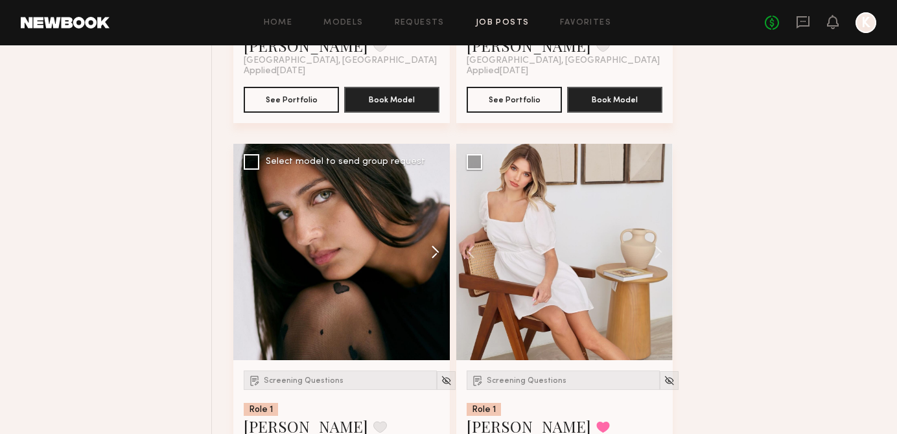
click at [430, 264] on button at bounding box center [428, 252] width 41 height 216
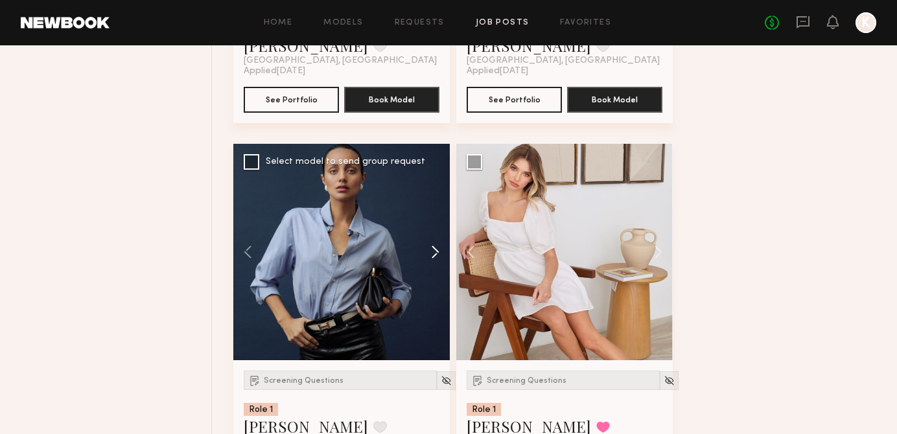
click at [430, 264] on button at bounding box center [428, 252] width 41 height 216
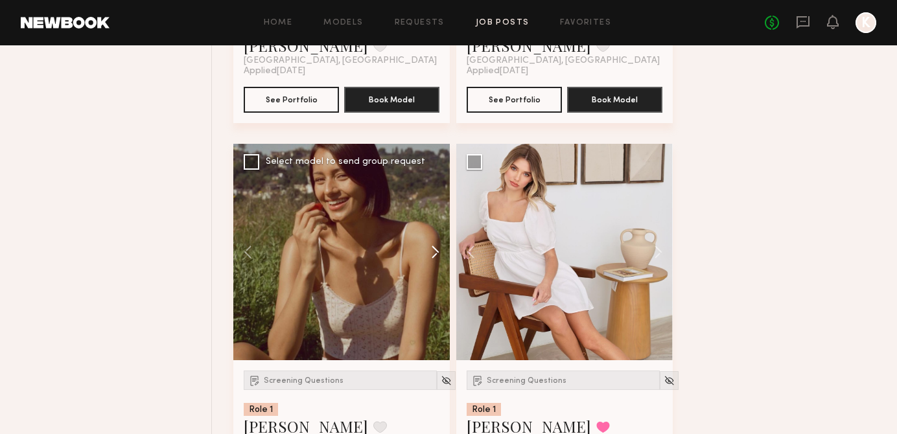
click at [430, 264] on button at bounding box center [428, 252] width 41 height 216
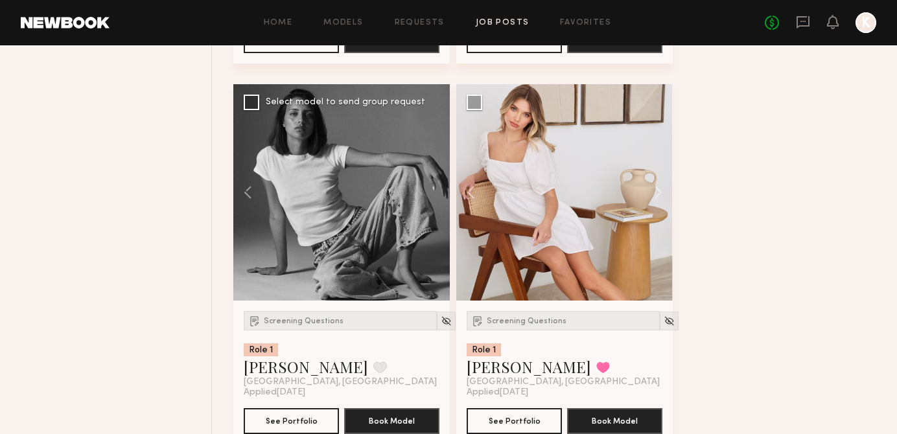
scroll to position [7747, 0]
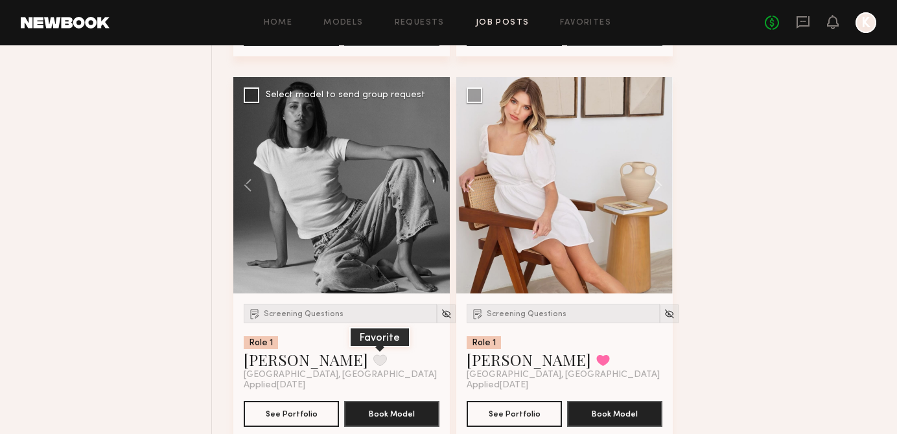
click at [373, 364] on button at bounding box center [380, 360] width 14 height 12
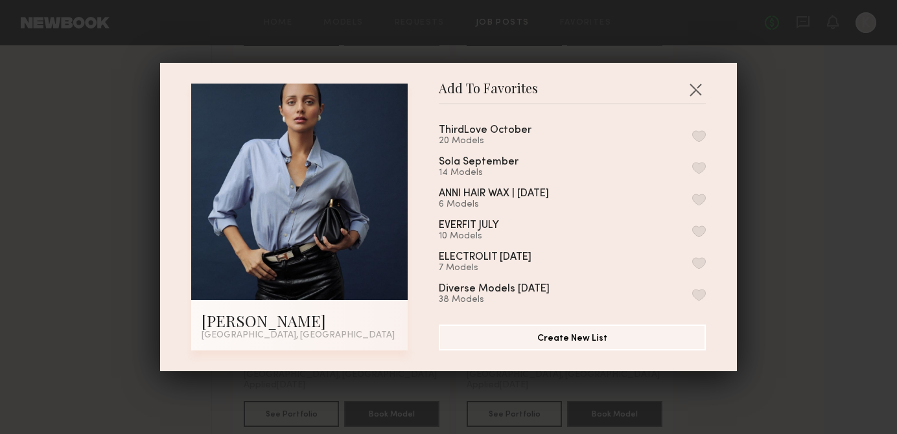
click at [697, 133] on button "button" at bounding box center [699, 136] width 14 height 12
click at [691, 95] on button "button" at bounding box center [695, 89] width 21 height 21
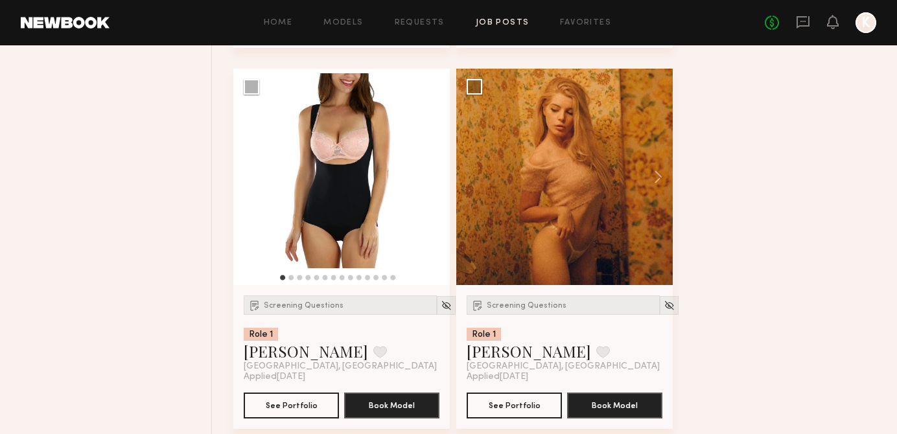
scroll to position [8116, 0]
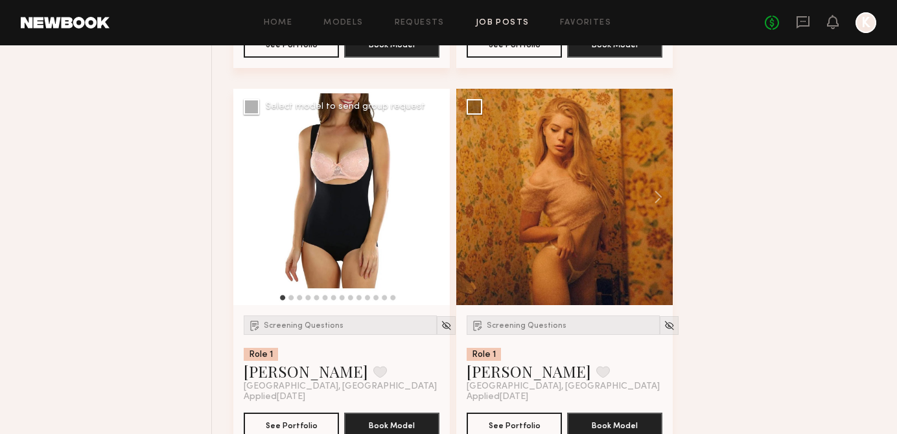
click at [435, 208] on button at bounding box center [428, 197] width 41 height 216
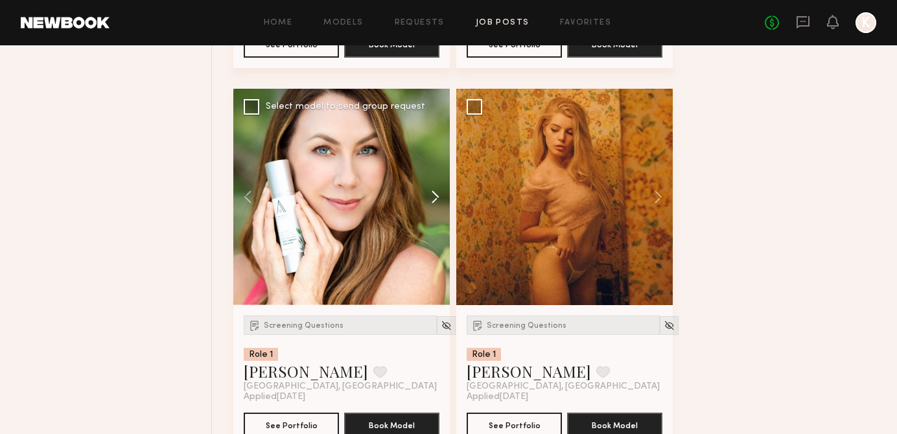
click at [435, 208] on button at bounding box center [428, 197] width 41 height 216
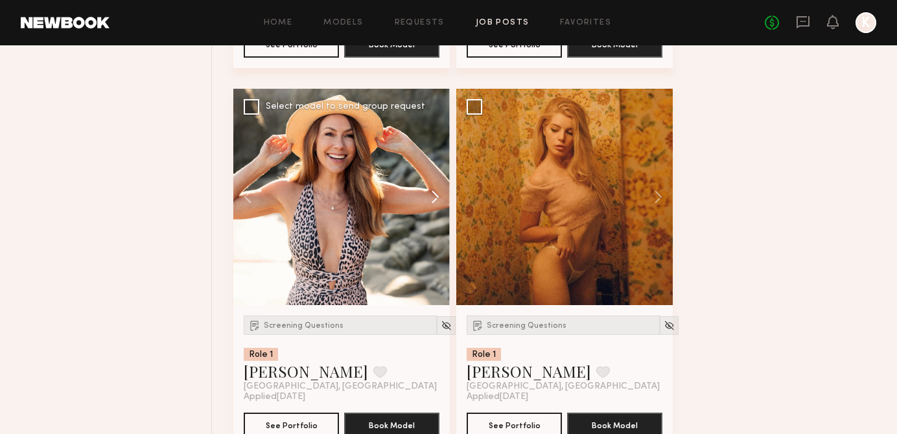
click at [435, 208] on button at bounding box center [428, 197] width 41 height 216
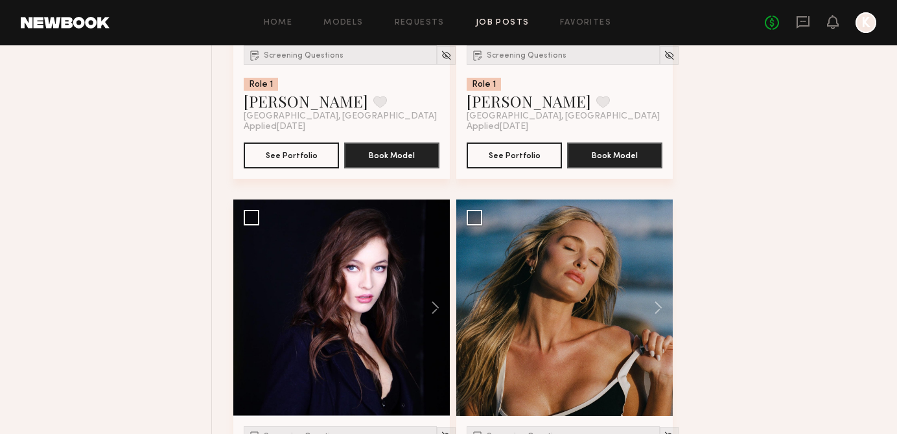
scroll to position [10372, 0]
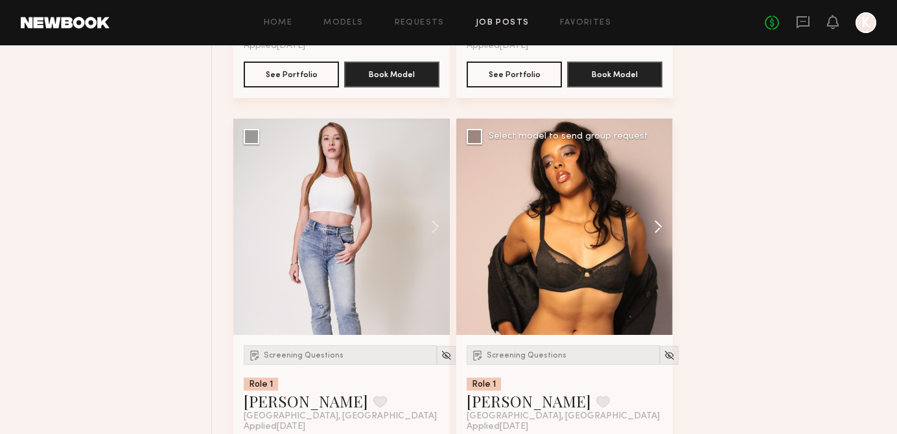
click at [662, 226] on button at bounding box center [651, 227] width 41 height 216
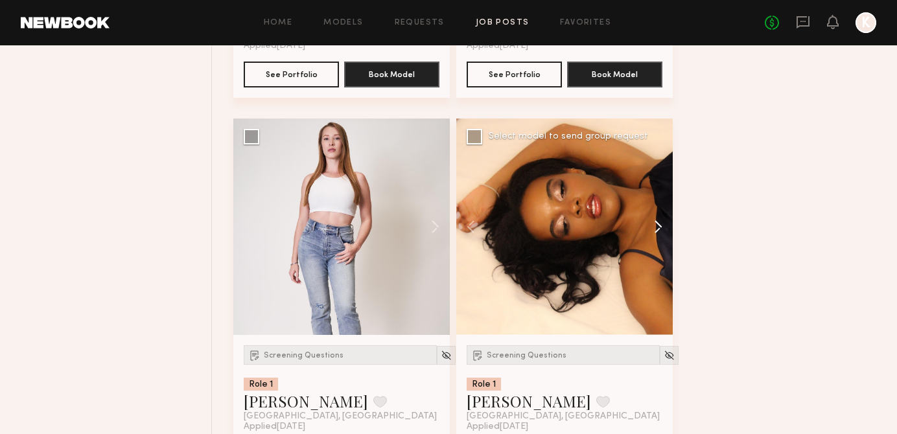
click at [662, 226] on button at bounding box center [651, 227] width 41 height 216
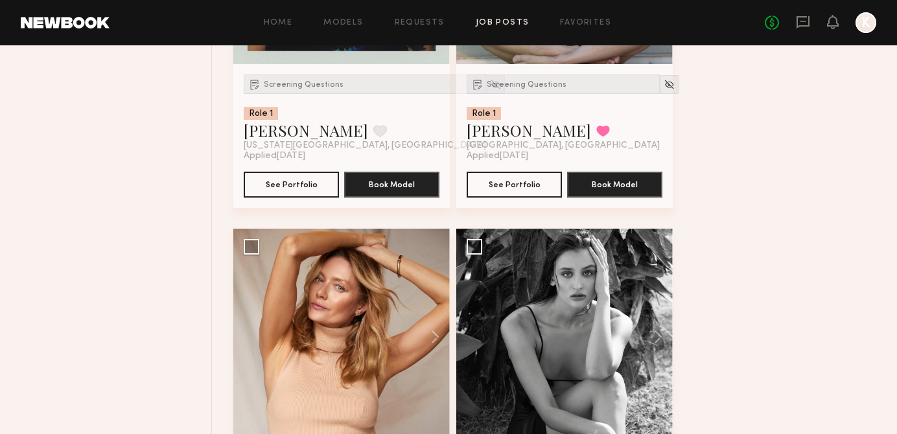
scroll to position [12006, 0]
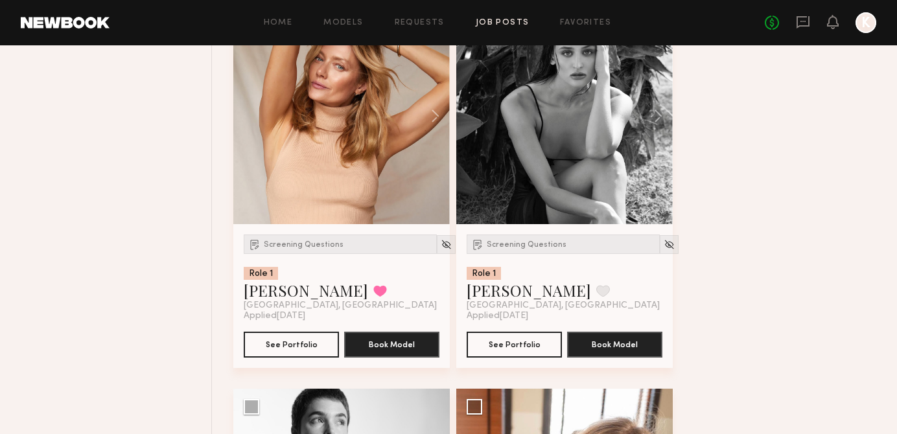
click at [573, 16] on div "Home Models Requests Job Posts Favorites Sign Out No fees up to $5,000 K" at bounding box center [492, 22] width 766 height 21
click at [574, 21] on link "Favorites" at bounding box center [585, 23] width 51 height 8
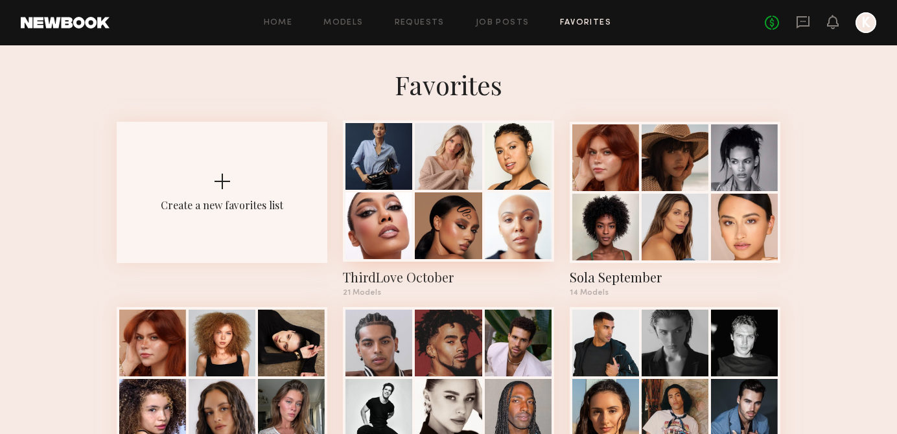
click at [457, 207] on div at bounding box center [448, 225] width 67 height 67
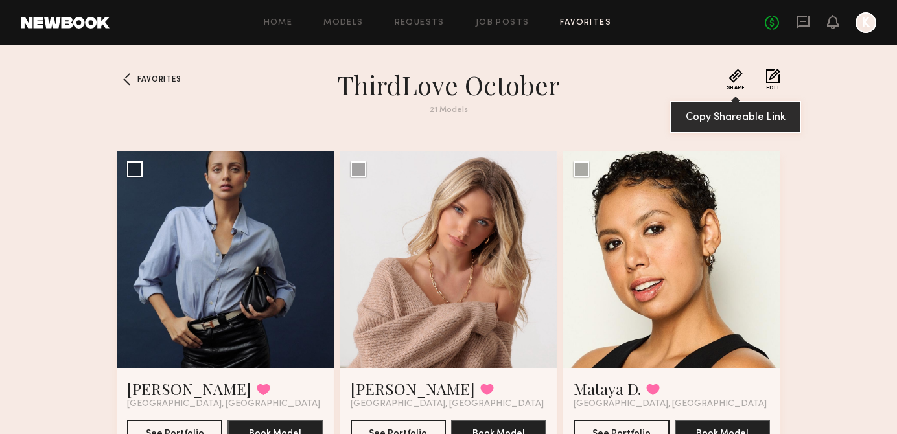
click at [729, 73] on button "Share" at bounding box center [735, 80] width 19 height 22
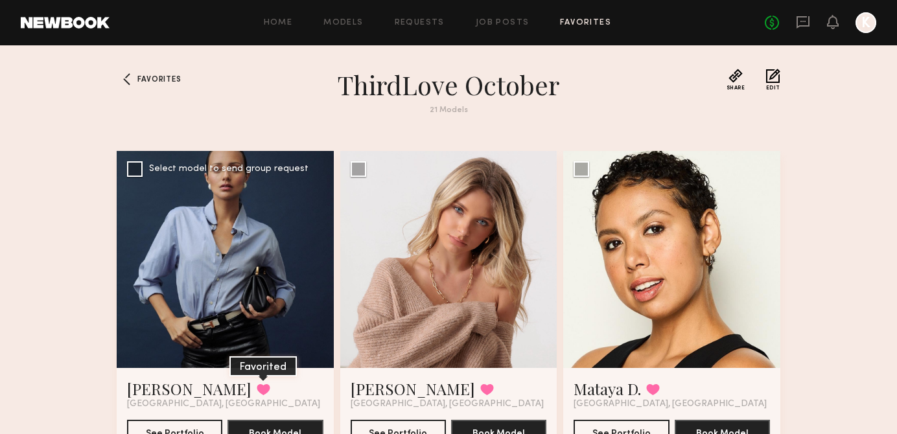
click at [257, 391] on button at bounding box center [264, 389] width 14 height 12
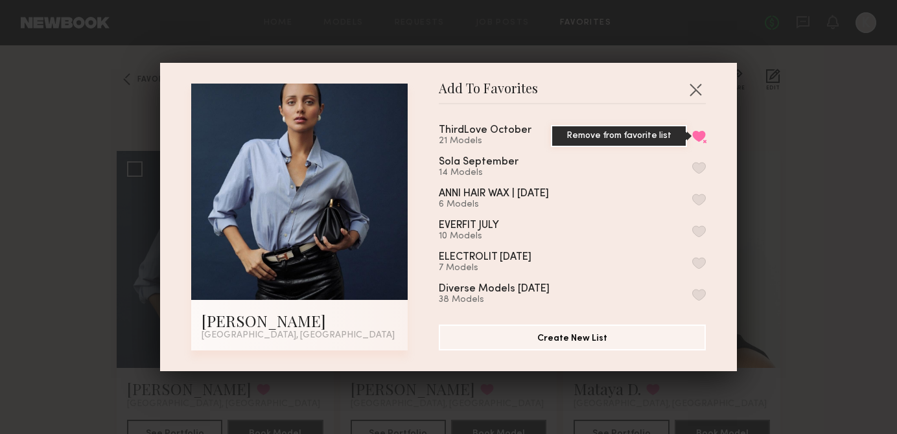
click at [702, 133] on button "Remove from favorite list" at bounding box center [699, 136] width 14 height 12
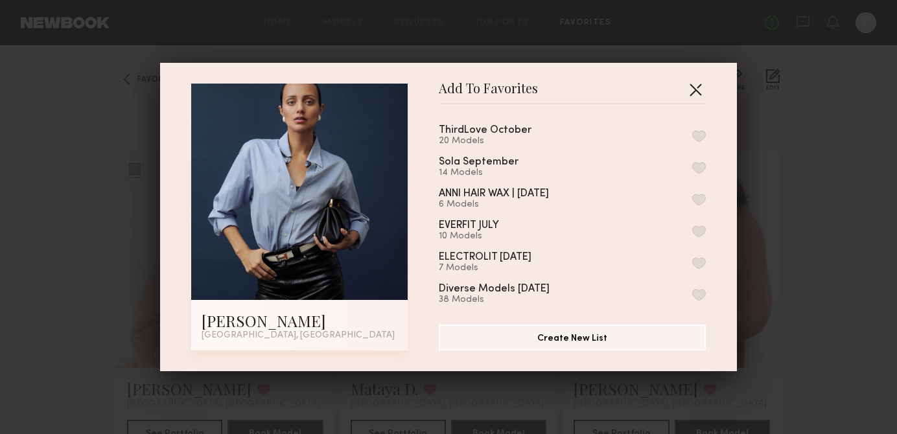
click at [695, 98] on button "button" at bounding box center [695, 89] width 21 height 21
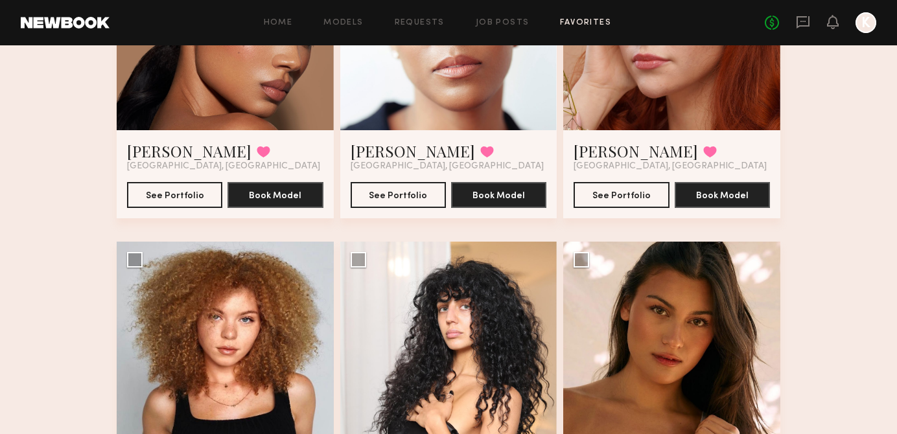
scroll to position [768, 0]
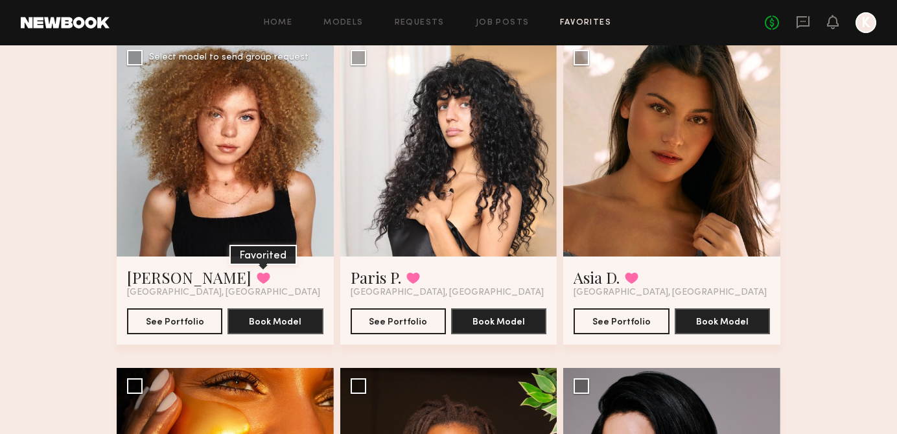
click at [257, 280] on button at bounding box center [264, 278] width 14 height 12
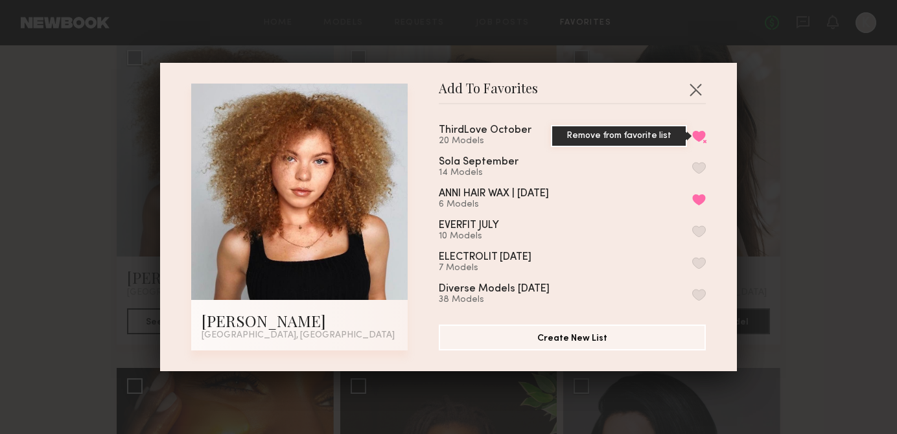
click at [697, 132] on button "Remove from favorite list" at bounding box center [699, 136] width 14 height 12
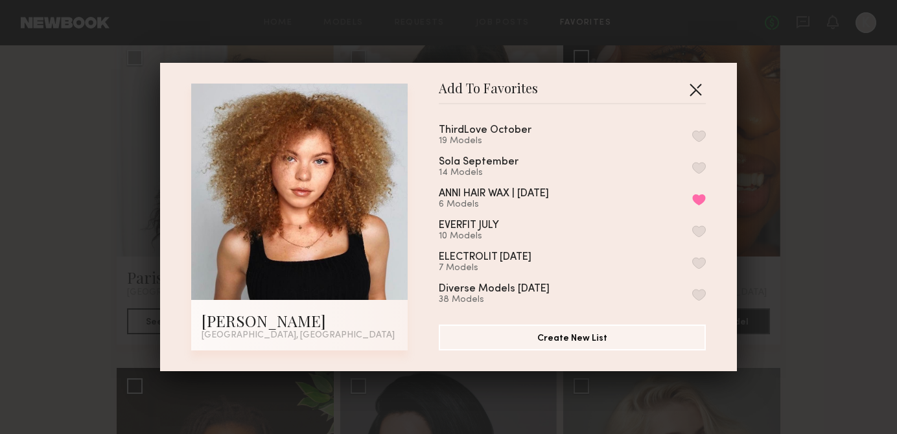
click at [700, 87] on button "button" at bounding box center [695, 89] width 21 height 21
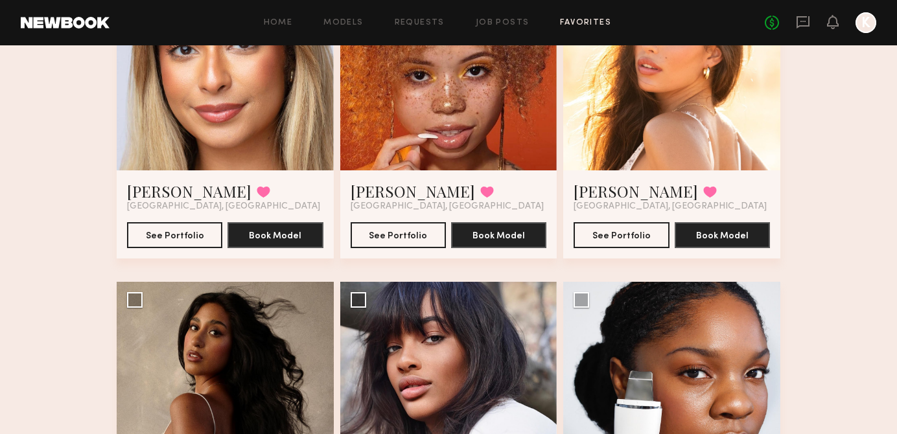
scroll to position [1404, 0]
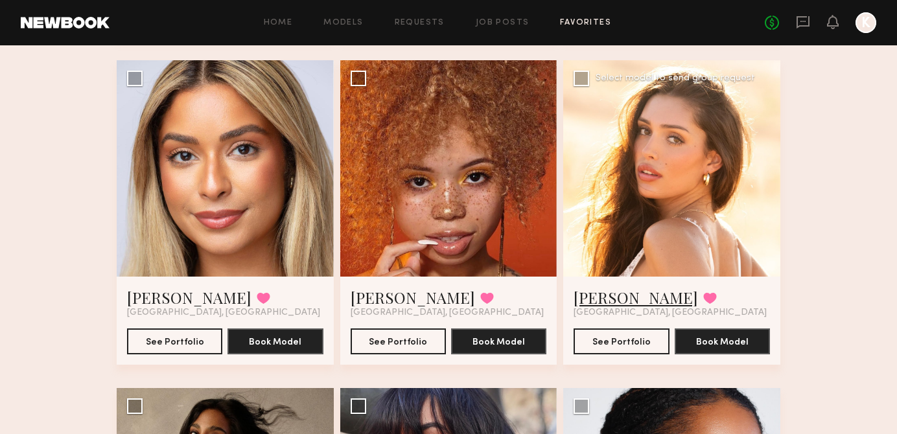
click at [624, 299] on link "Andrea Z." at bounding box center [635, 297] width 124 height 21
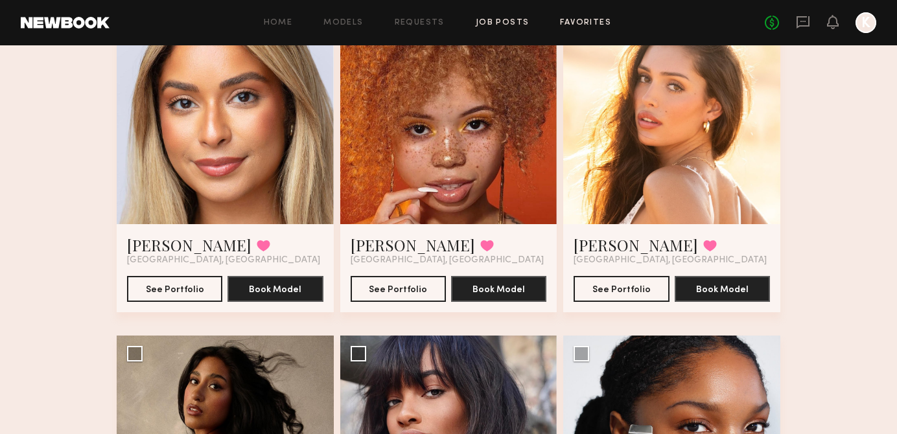
click at [512, 23] on link "Job Posts" at bounding box center [502, 23] width 54 height 8
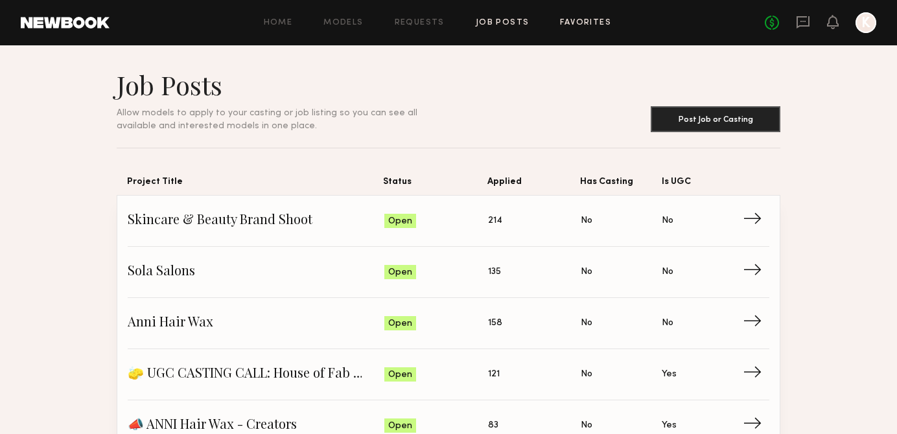
click at [560, 19] on link "Favorites" at bounding box center [585, 23] width 51 height 8
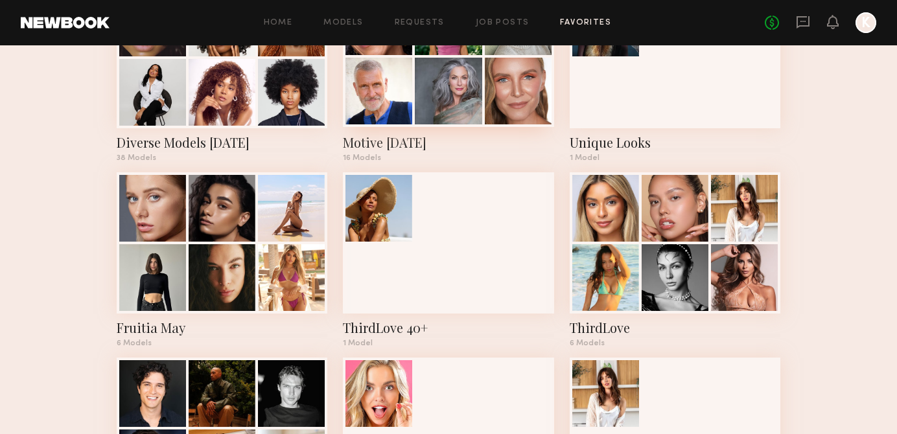
scroll to position [507, 0]
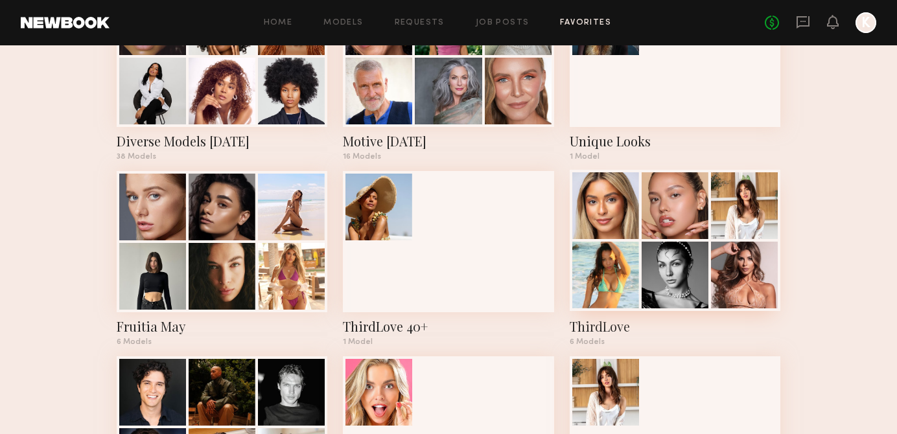
click at [632, 238] on div at bounding box center [605, 205] width 67 height 67
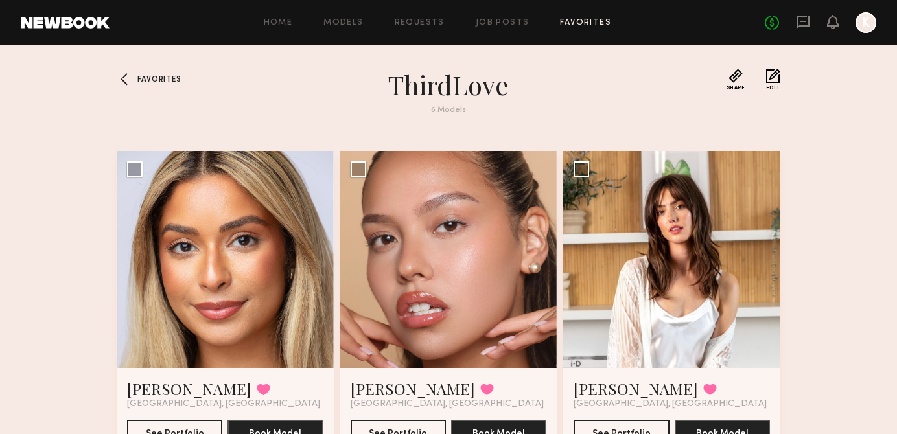
click at [135, 78] on div at bounding box center [127, 79] width 21 height 21
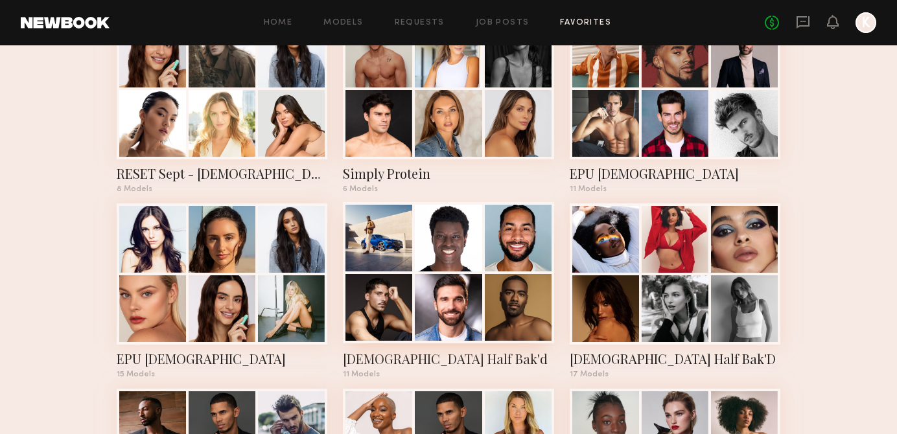
scroll to position [1575, 0]
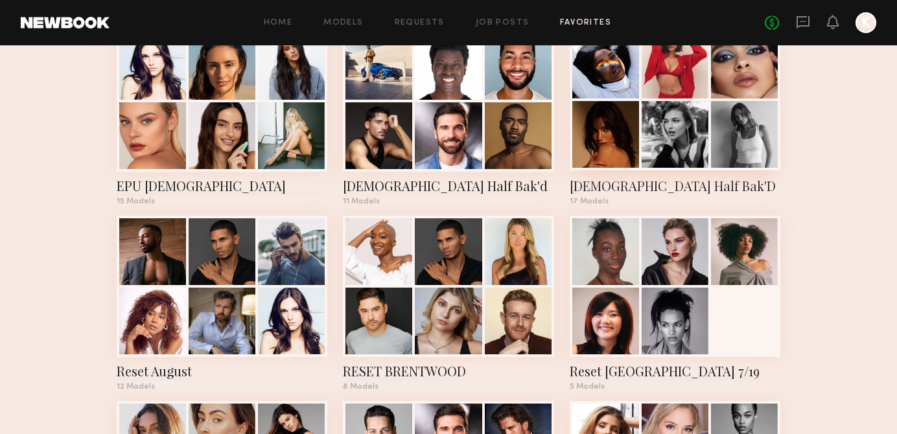
click at [608, 133] on div at bounding box center [605, 134] width 67 height 67
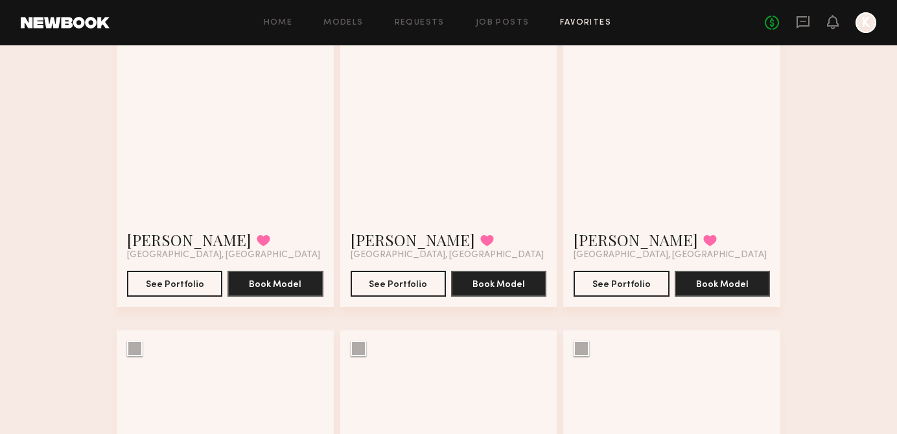
scroll to position [359, 0]
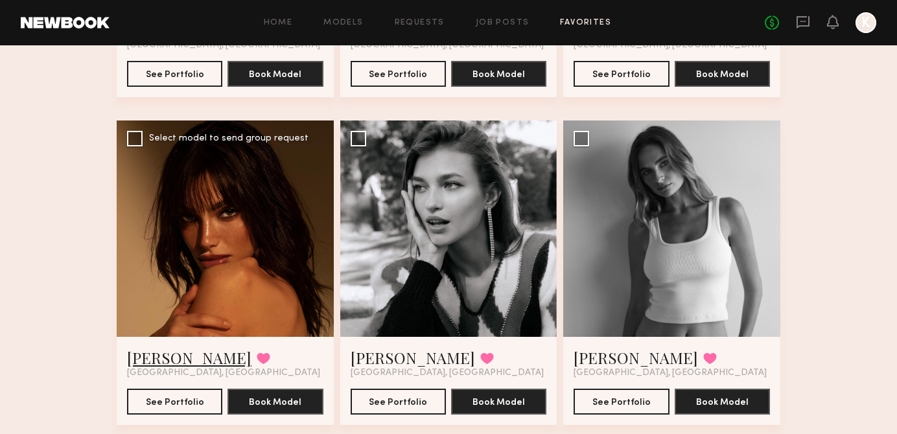
click at [157, 356] on link "Shani R." at bounding box center [189, 357] width 124 height 21
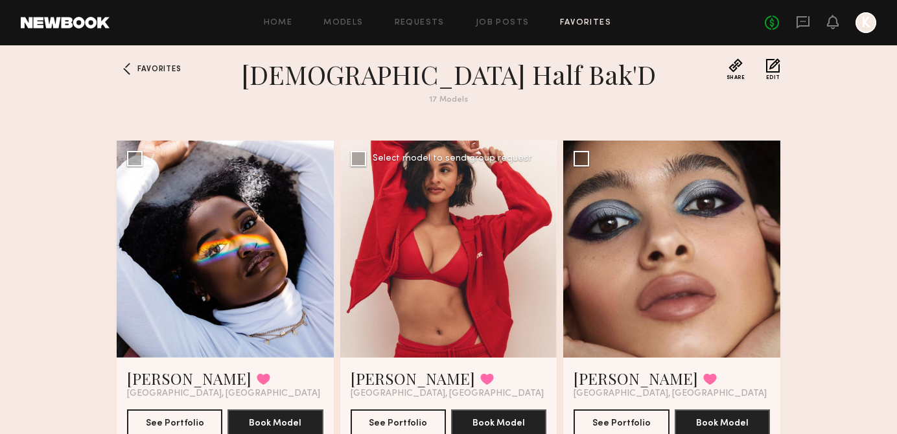
scroll to position [0, 0]
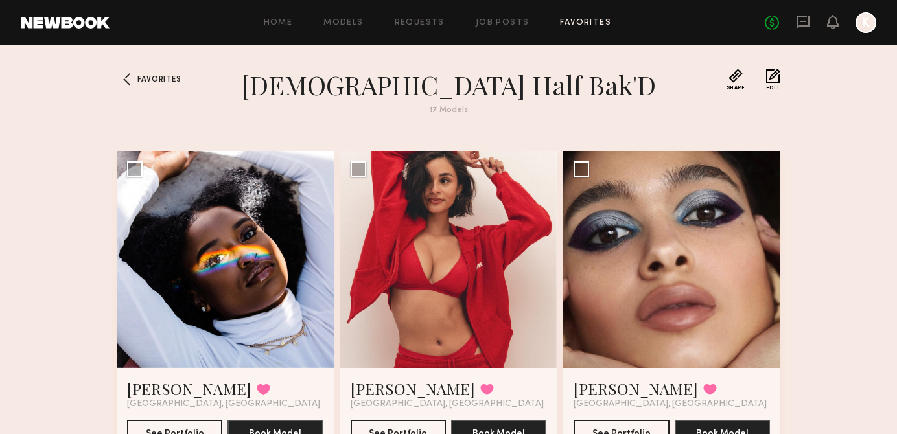
click at [154, 73] on div "Favorites" at bounding box center [146, 100] width 58 height 62
click at [144, 77] on span "Favorites" at bounding box center [158, 80] width 43 height 8
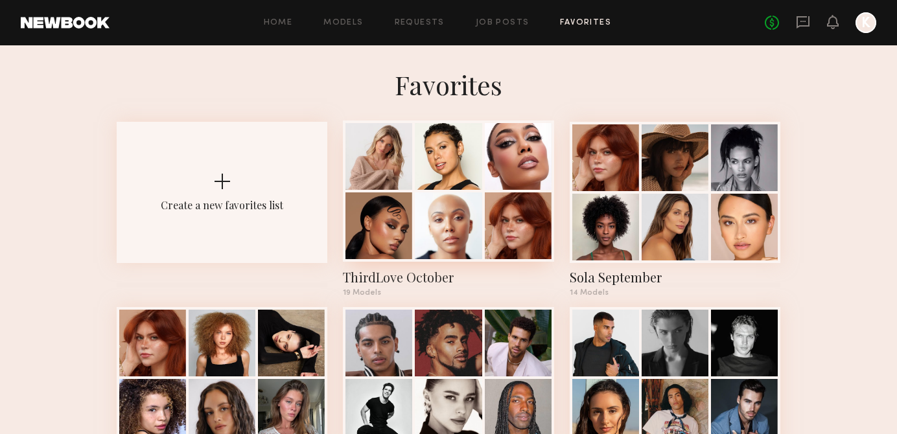
click at [494, 222] on div at bounding box center [518, 225] width 67 height 67
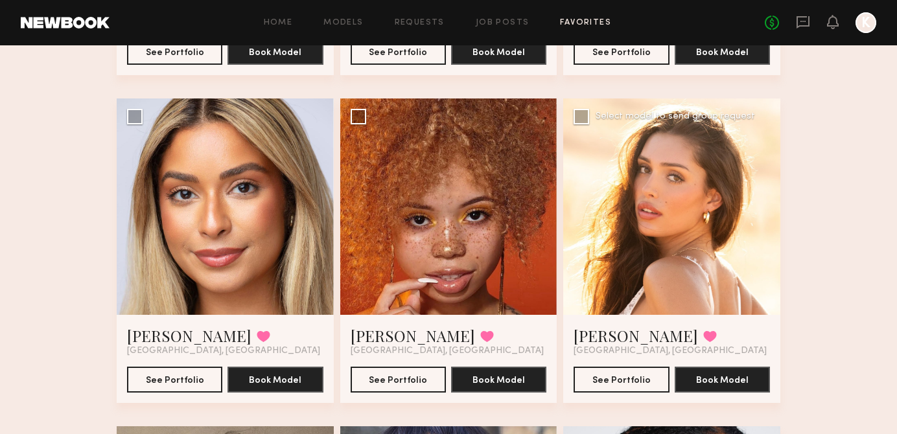
scroll to position [1376, 0]
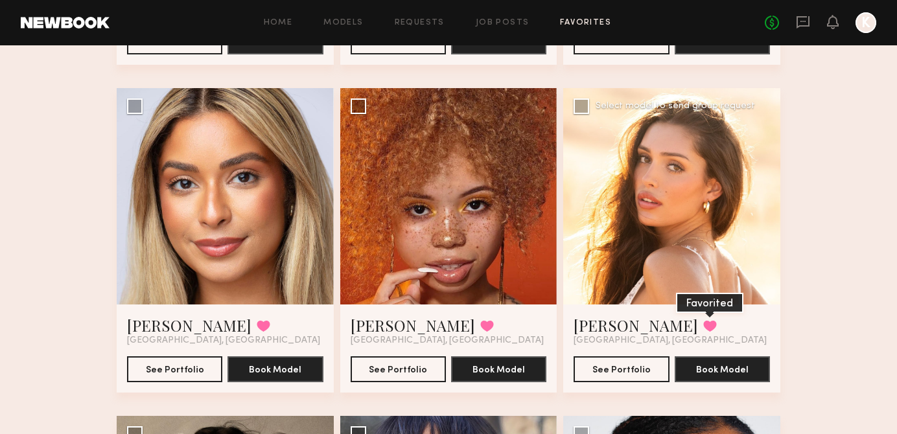
click at [703, 326] on button at bounding box center [710, 326] width 14 height 12
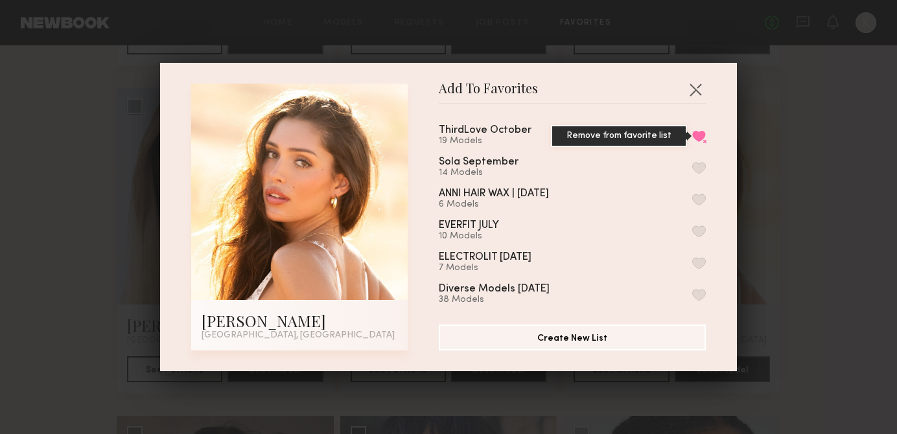
click at [697, 138] on button "Remove from favorite list" at bounding box center [699, 136] width 14 height 12
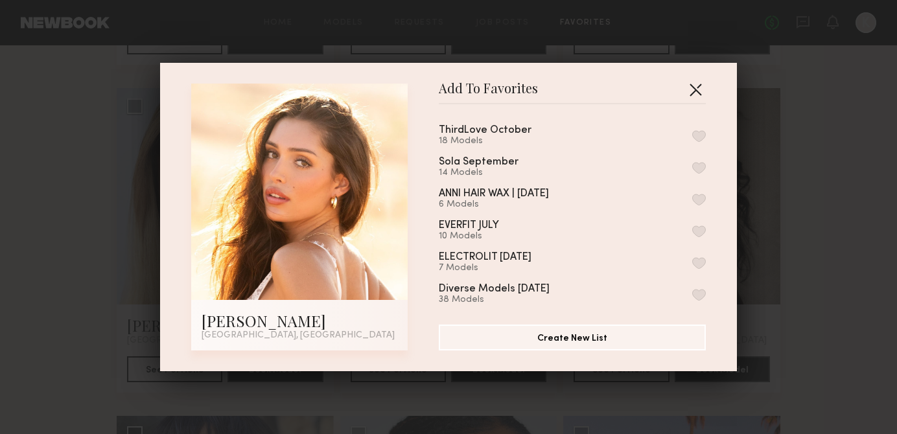
click at [698, 90] on button "button" at bounding box center [695, 89] width 21 height 21
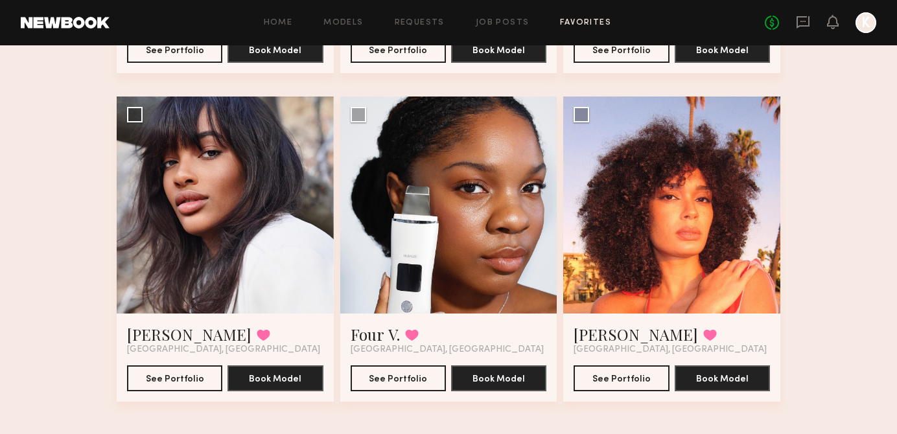
scroll to position [1706, 0]
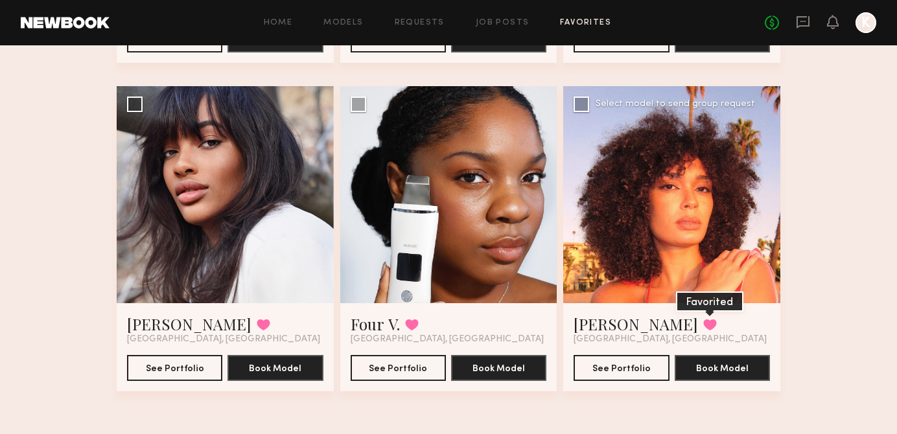
click at [703, 326] on button at bounding box center [710, 325] width 14 height 12
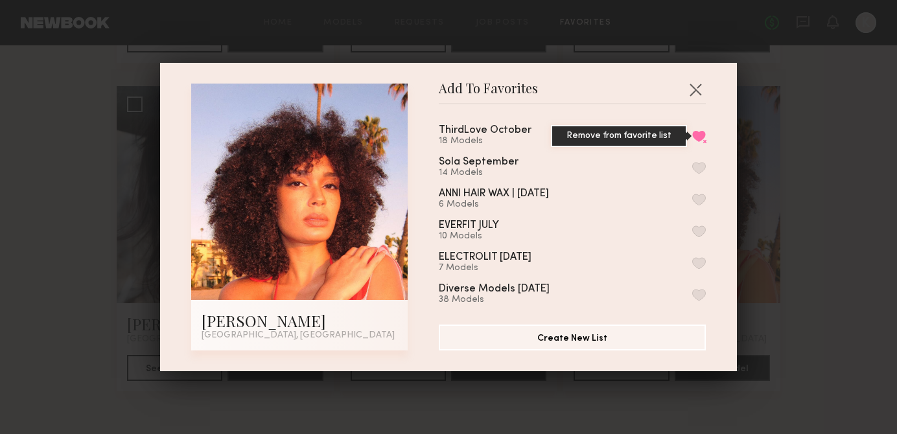
click at [698, 133] on button "Remove from favorite list" at bounding box center [699, 136] width 14 height 12
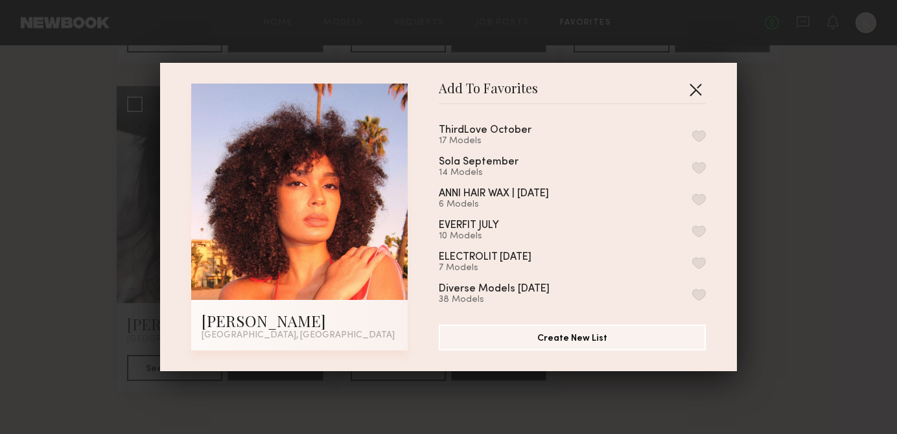
click at [694, 92] on button "button" at bounding box center [695, 89] width 21 height 21
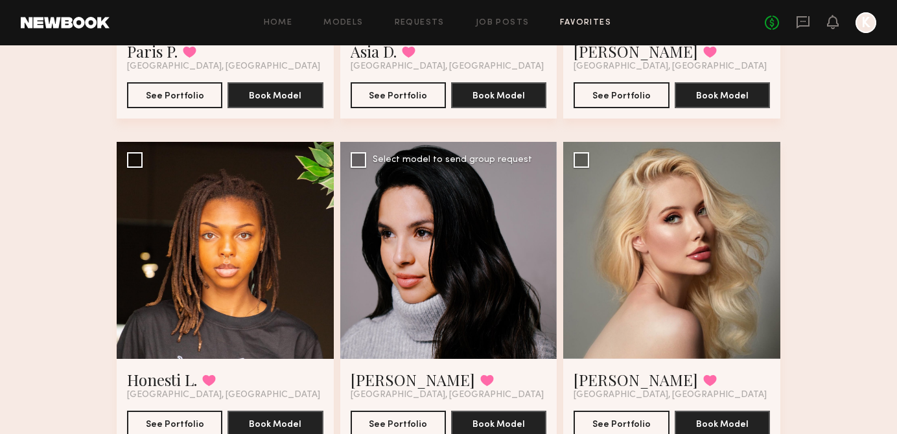
scroll to position [1004, 0]
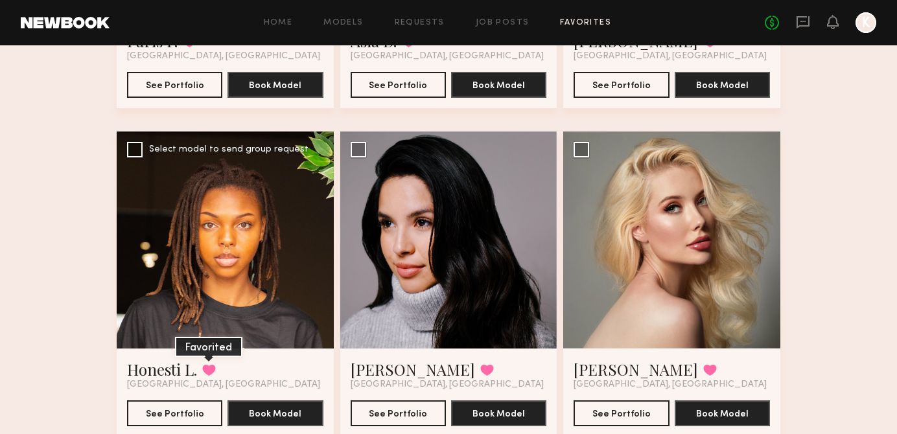
click at [209, 369] on button at bounding box center [209, 370] width 14 height 12
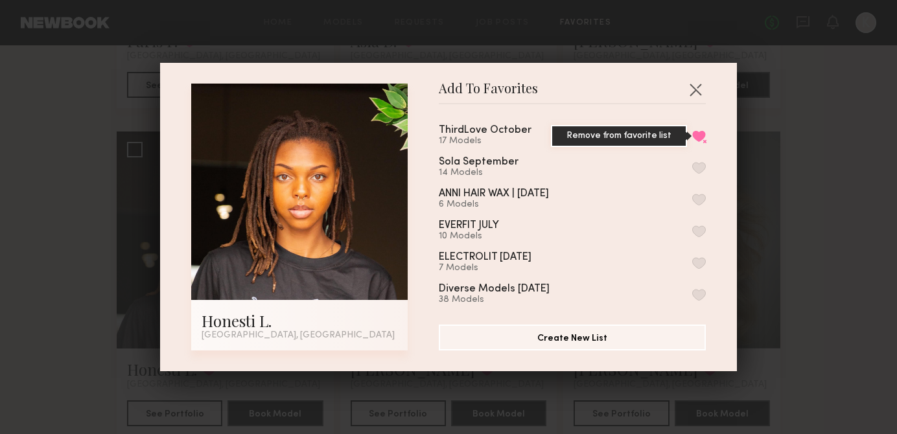
click at [700, 137] on button "Remove from favorite list" at bounding box center [699, 136] width 14 height 12
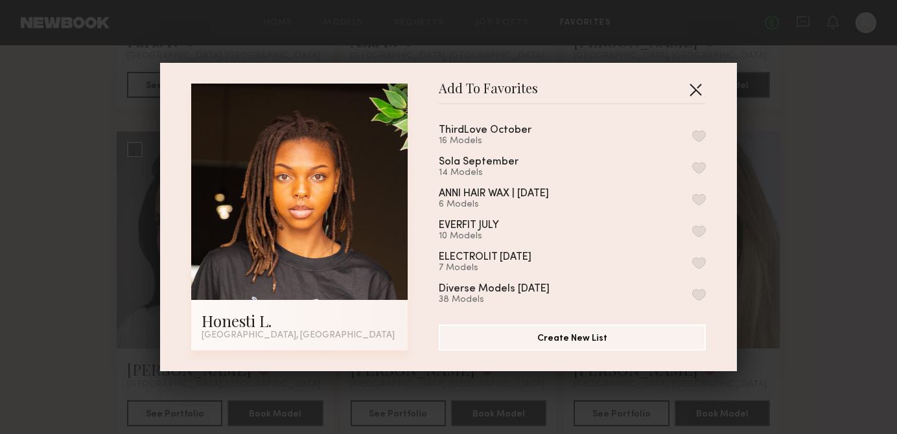
click at [691, 91] on button "button" at bounding box center [695, 89] width 21 height 21
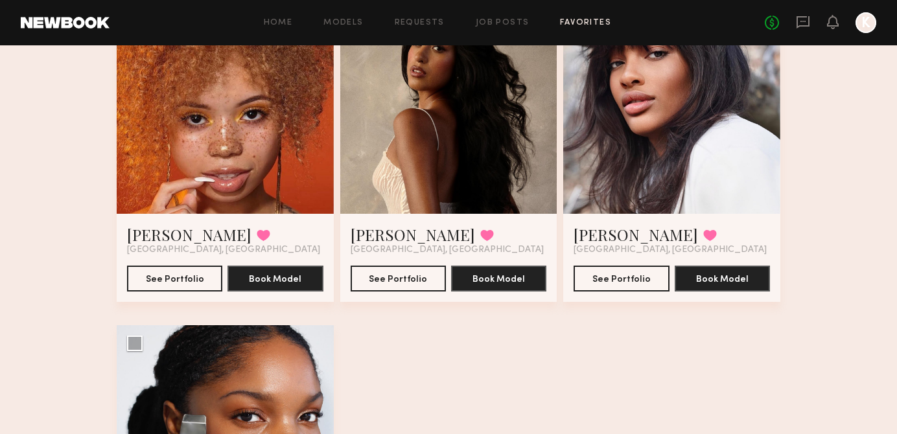
scroll to position [1351, 0]
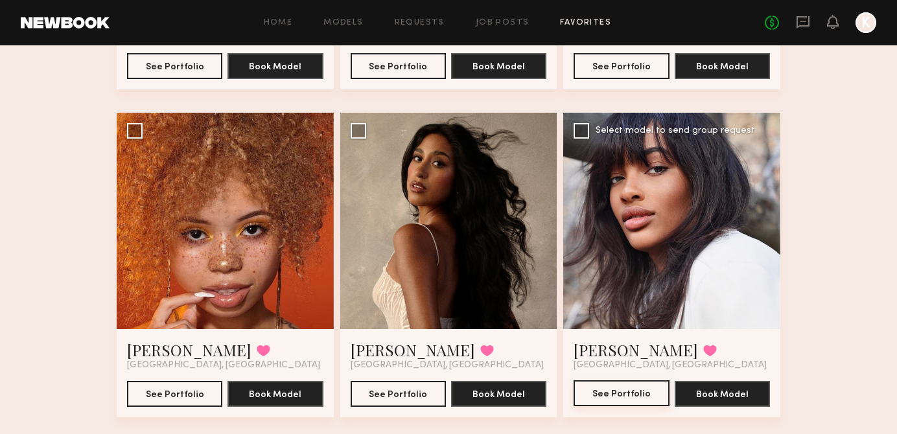
click at [634, 386] on button "See Portfolio" at bounding box center [620, 393] width 95 height 26
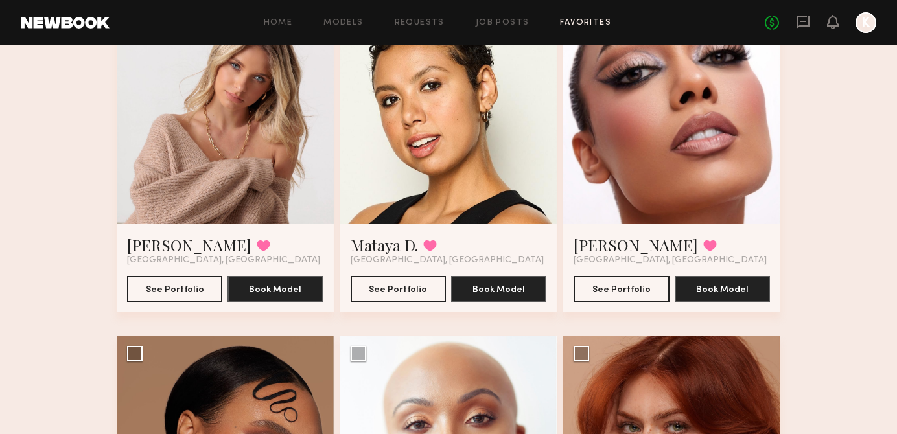
scroll to position [147, 0]
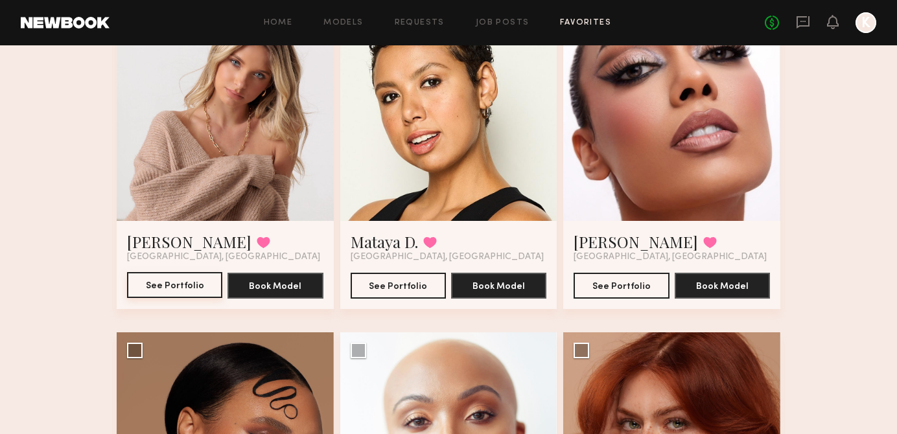
click at [198, 278] on button "See Portfolio" at bounding box center [174, 285] width 95 height 26
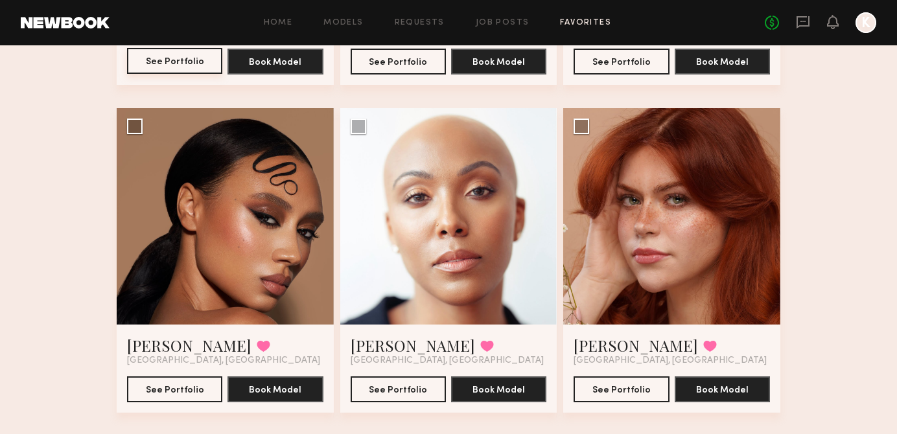
scroll to position [392, 0]
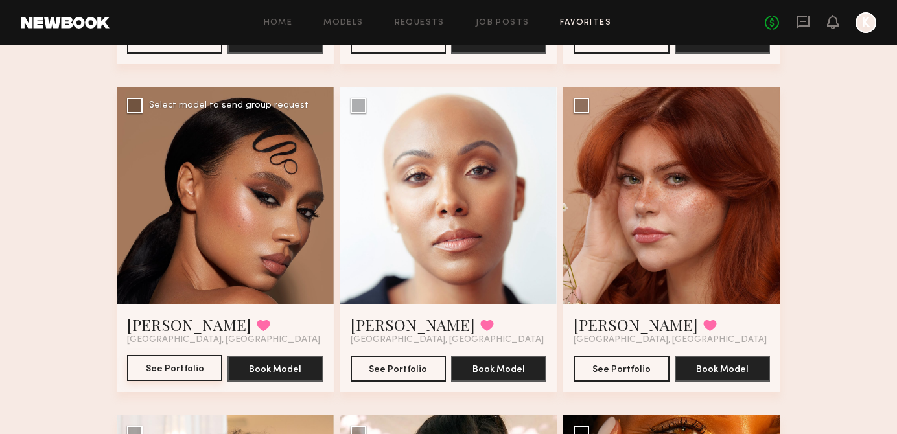
click at [192, 367] on button "See Portfolio" at bounding box center [174, 368] width 95 height 26
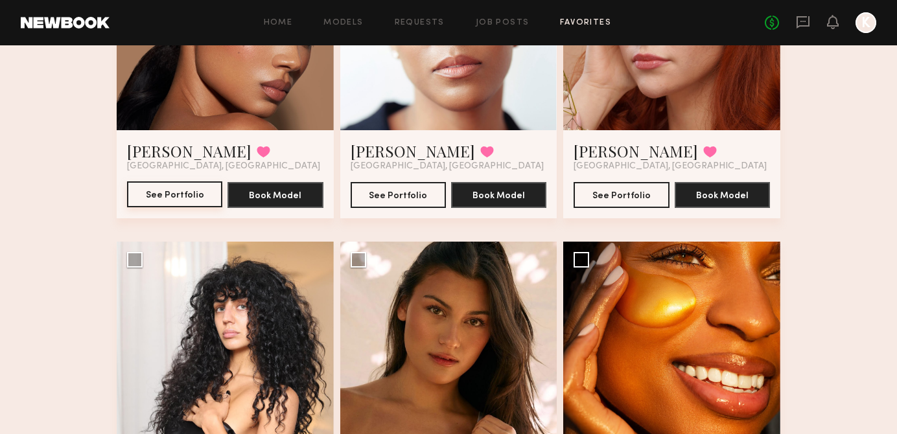
scroll to position [520, 0]
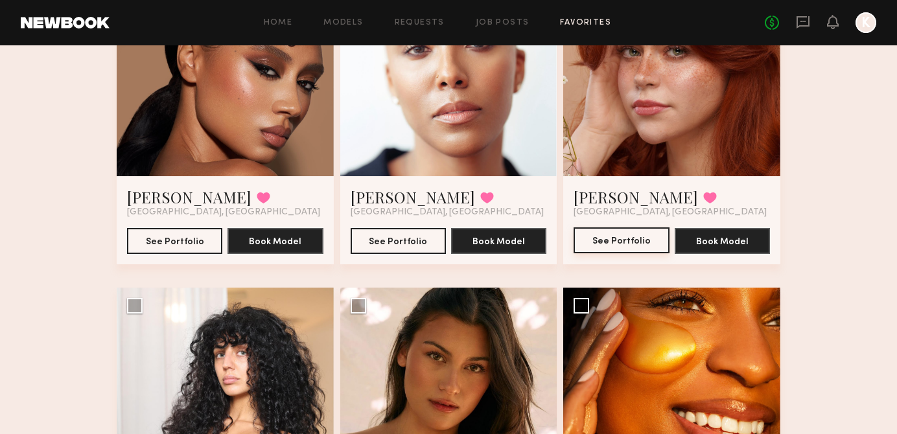
click at [610, 246] on button "See Portfolio" at bounding box center [620, 240] width 95 height 26
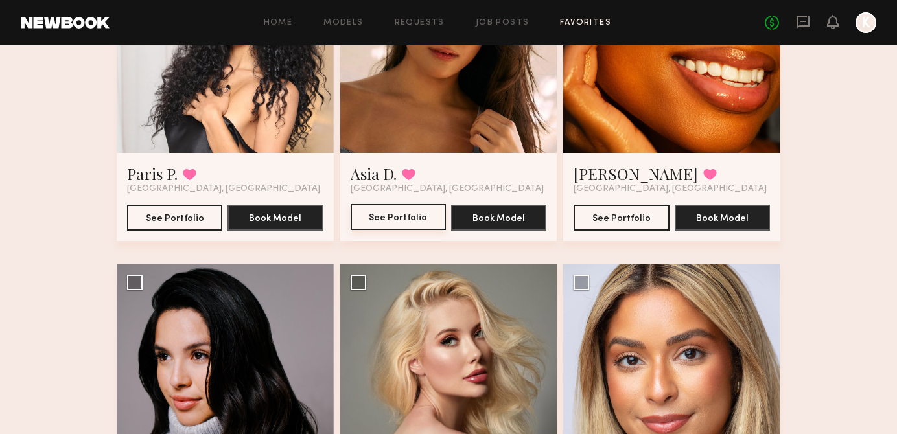
scroll to position [1053, 0]
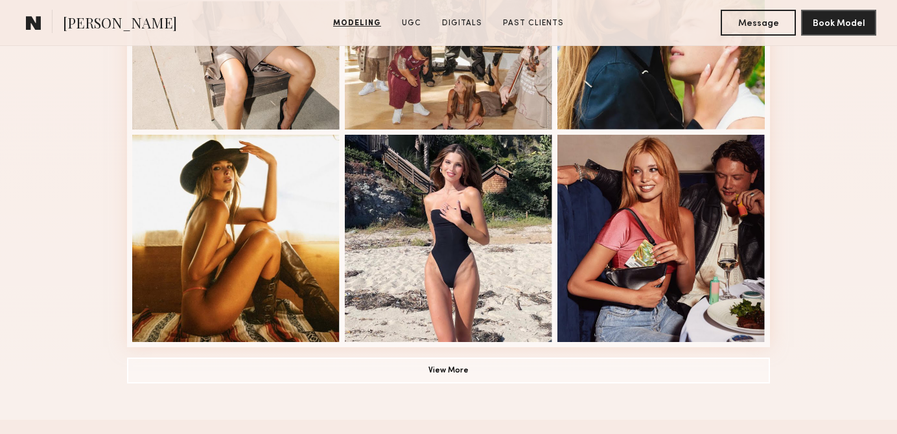
scroll to position [891, 0]
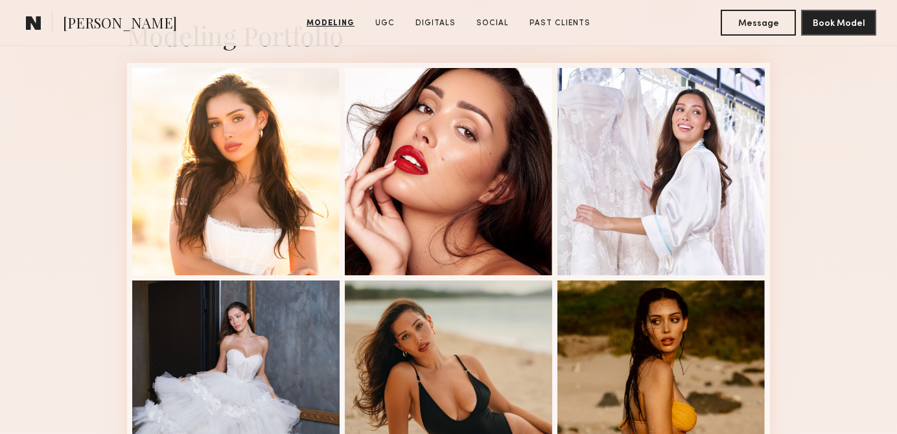
scroll to position [339, 0]
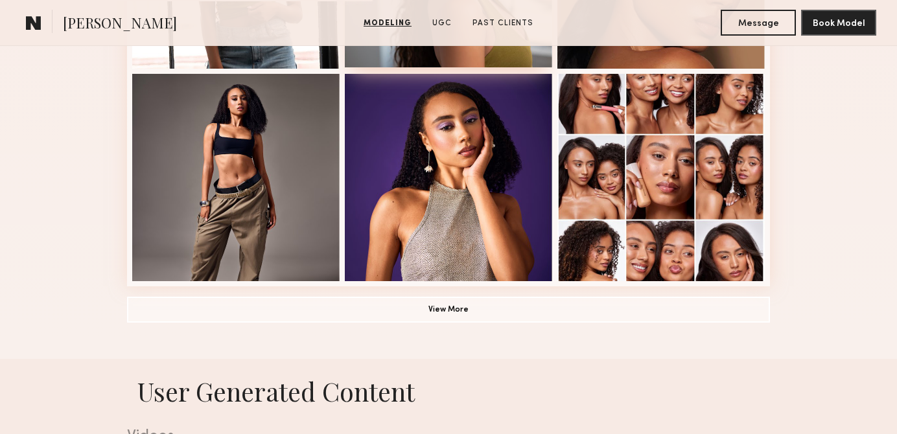
scroll to position [949, 0]
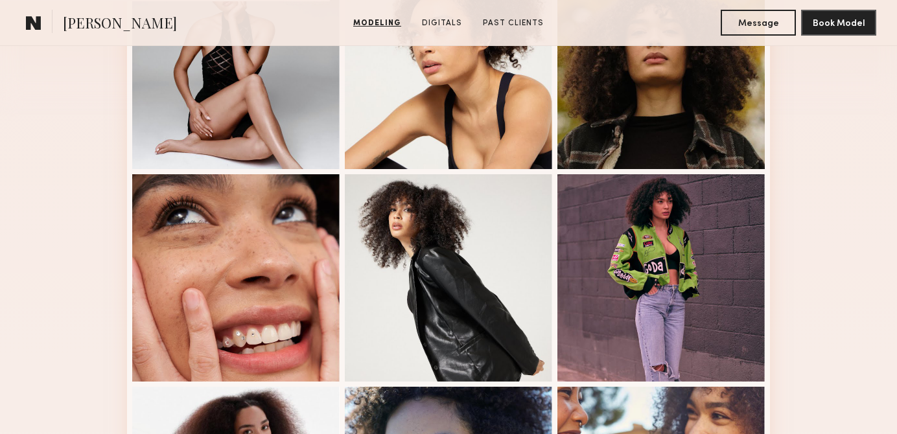
scroll to position [820, 0]
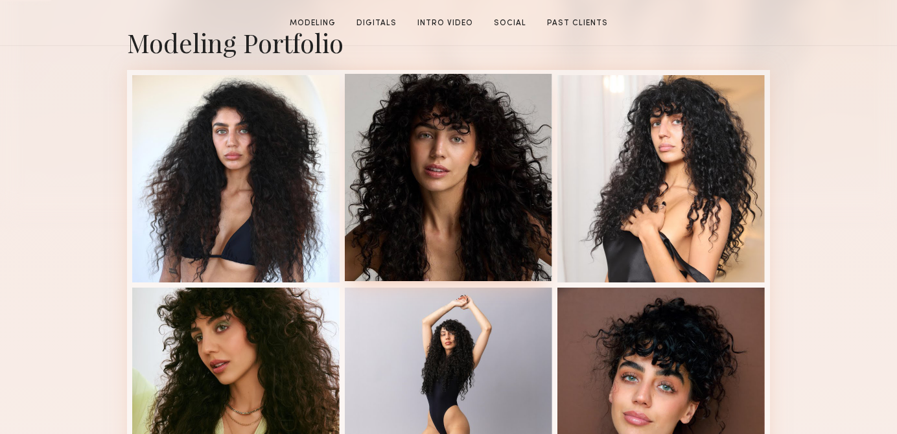
scroll to position [515, 0]
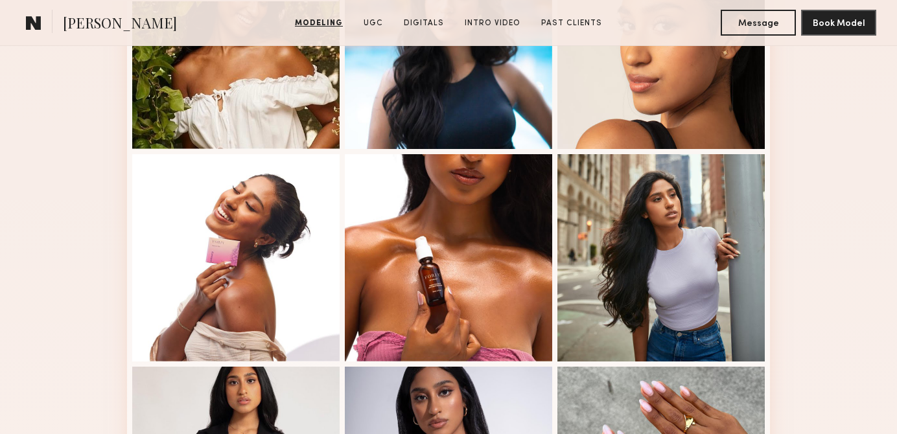
scroll to position [700, 0]
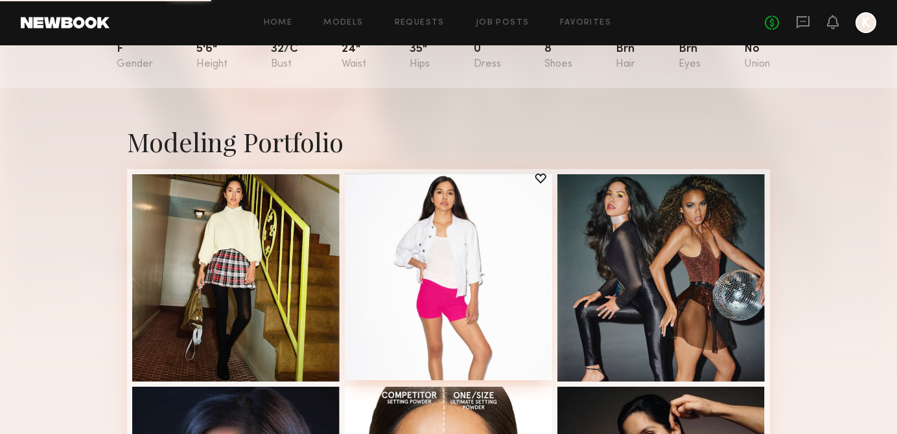
scroll to position [422, 0]
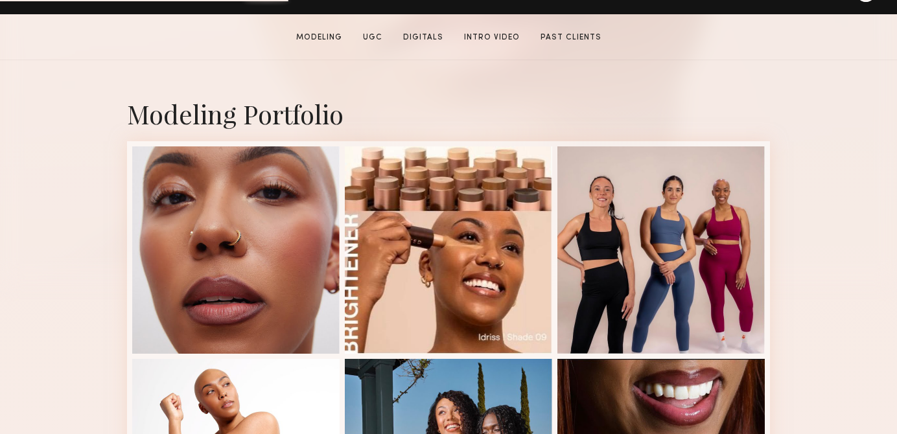
scroll to position [244, 0]
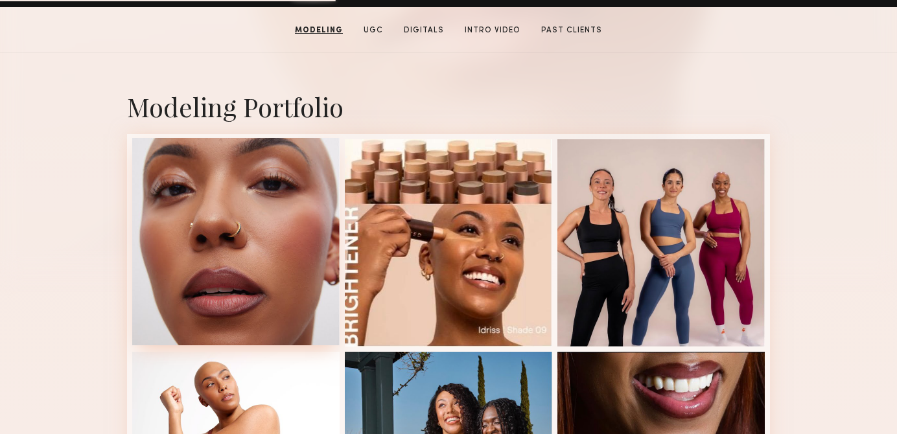
click at [277, 214] on div at bounding box center [235, 241] width 207 height 207
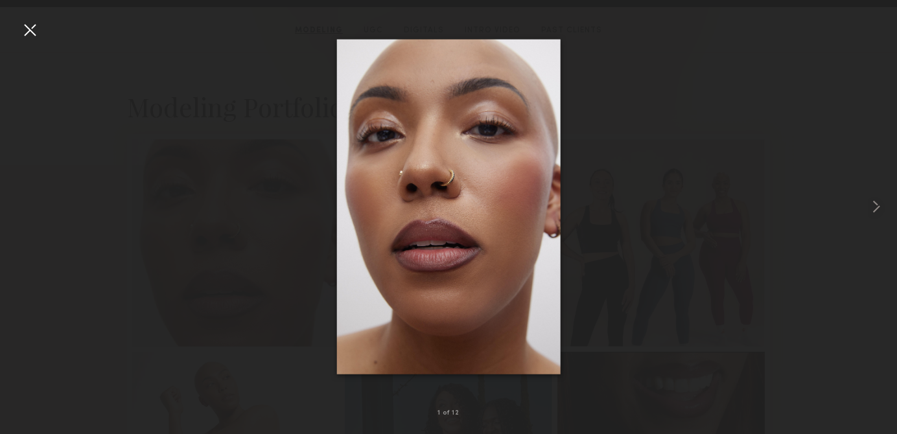
click at [742, 64] on div at bounding box center [448, 207] width 897 height 372
click at [27, 36] on div at bounding box center [29, 29] width 21 height 21
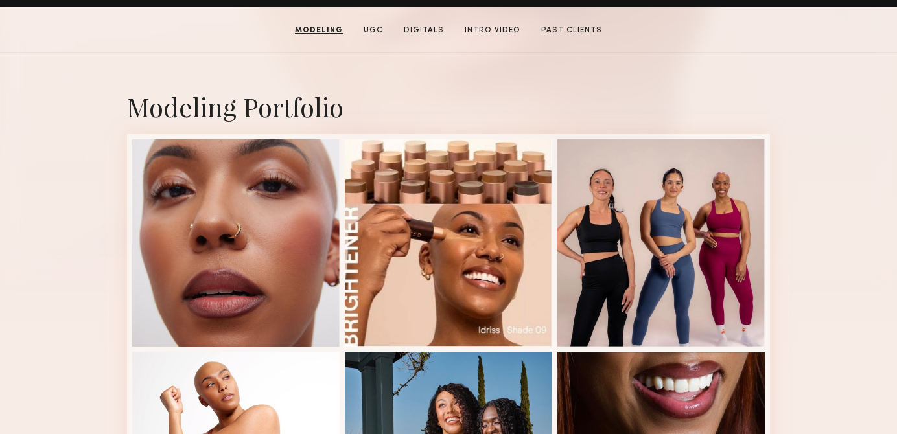
scroll to position [0, 0]
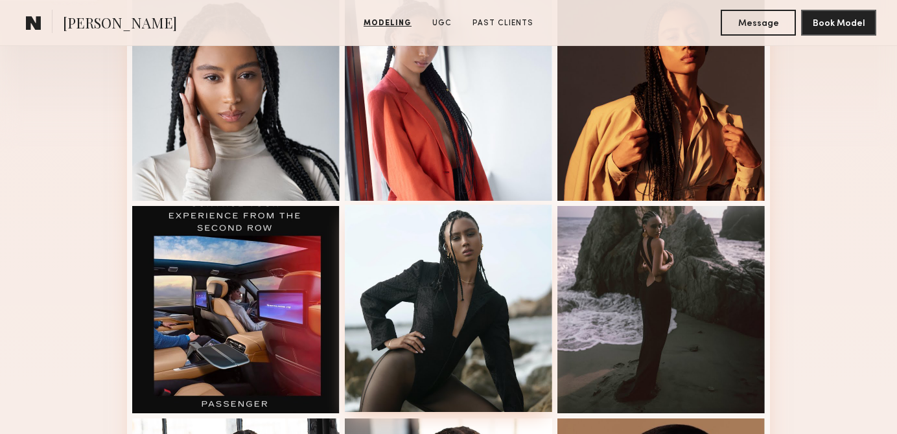
scroll to position [557, 0]
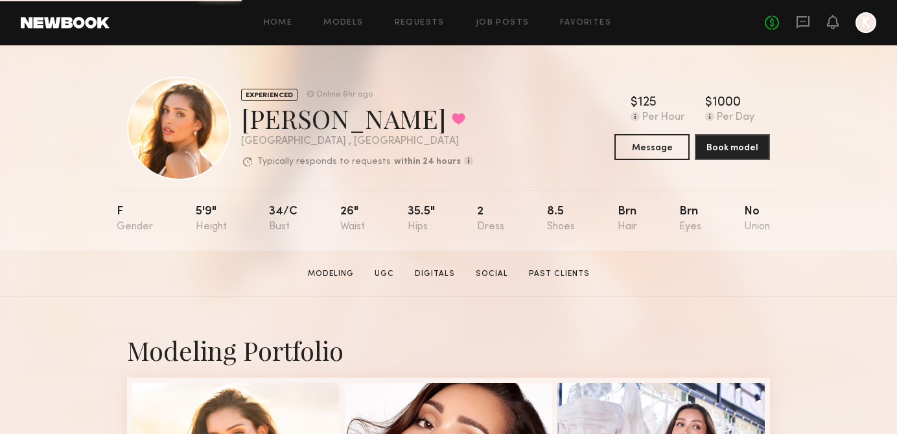
click at [350, 17] on div "Home Models Requests Job Posts Favorites Sign Out No fees up to $5,000 K" at bounding box center [492, 22] width 766 height 21
click at [490, 21] on link "Job Posts" at bounding box center [502, 23] width 54 height 8
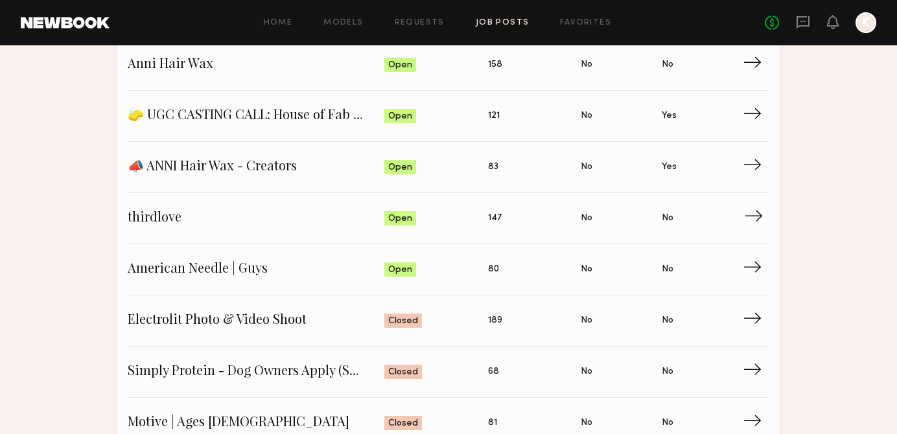
scroll to position [260, 0]
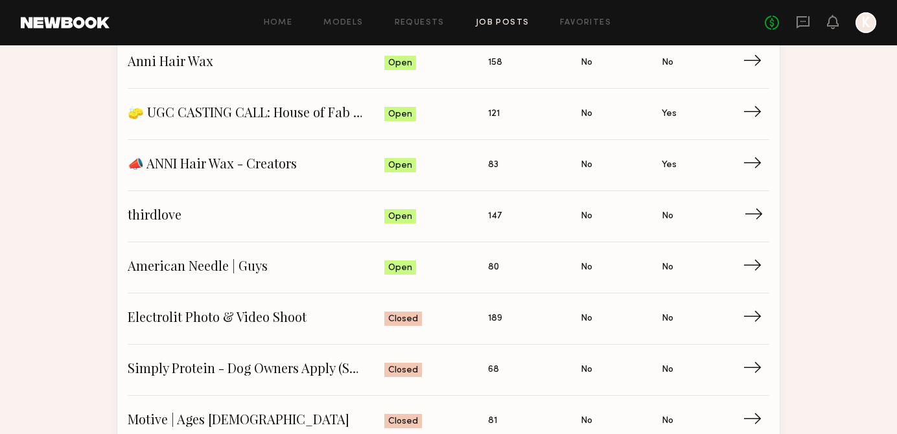
click at [504, 214] on span "Applied: 147" at bounding box center [534, 216] width 93 height 19
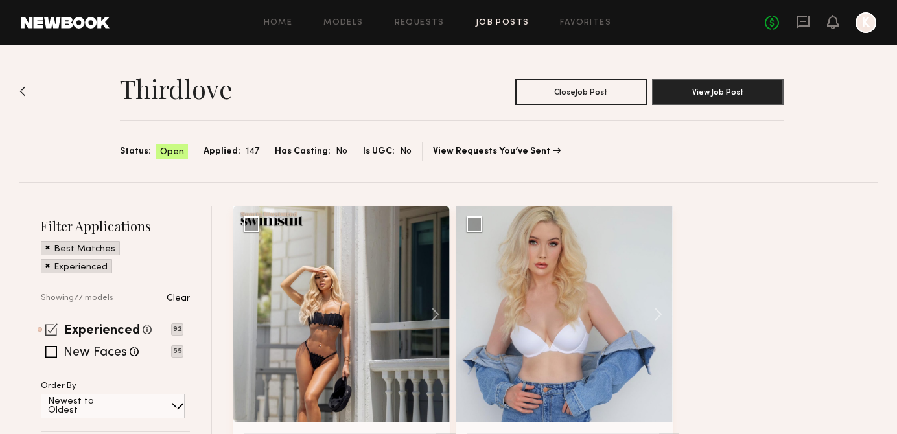
click at [51, 326] on span at bounding box center [51, 329] width 12 height 12
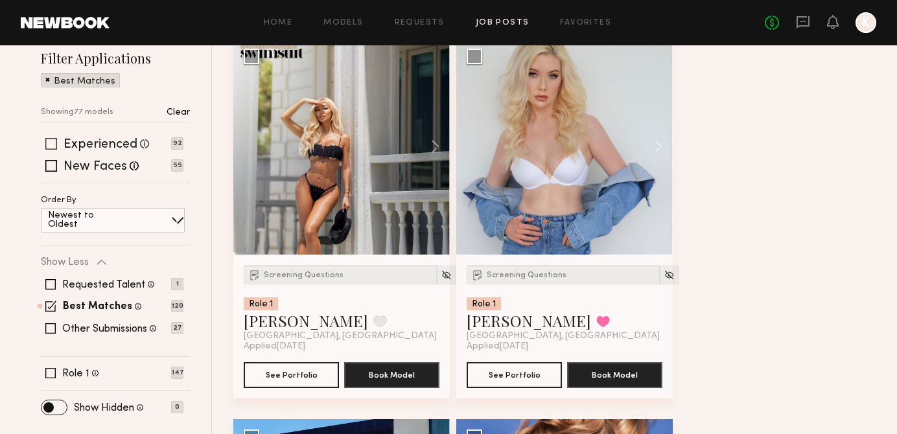
scroll to position [358, 0]
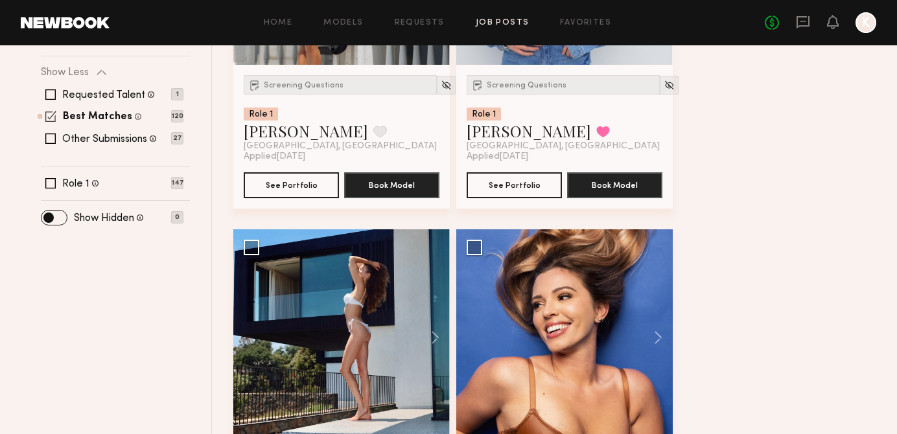
click at [49, 118] on span at bounding box center [50, 116] width 11 height 11
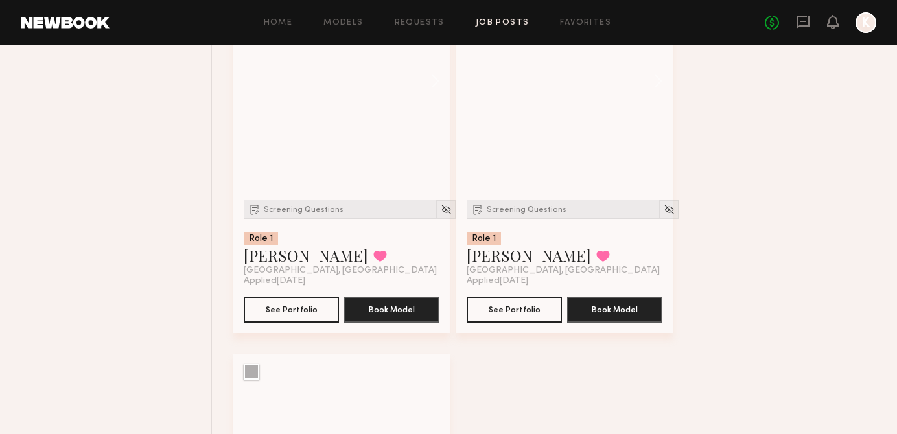
scroll to position [27950, 0]
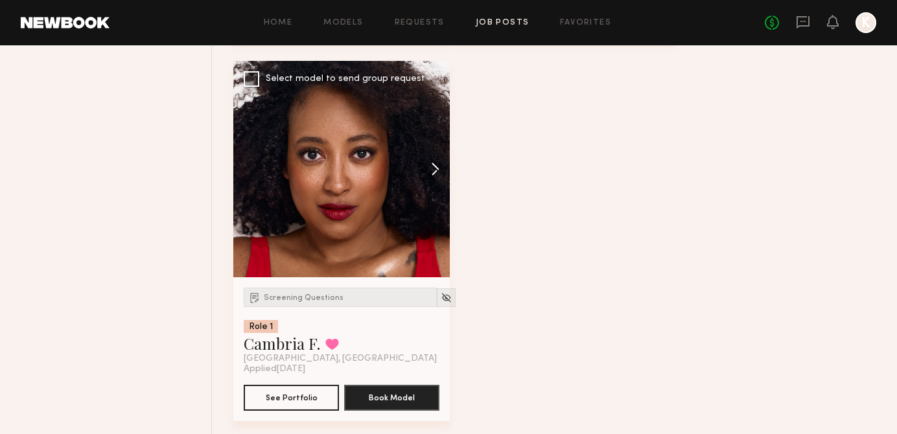
click at [434, 184] on button at bounding box center [428, 169] width 41 height 216
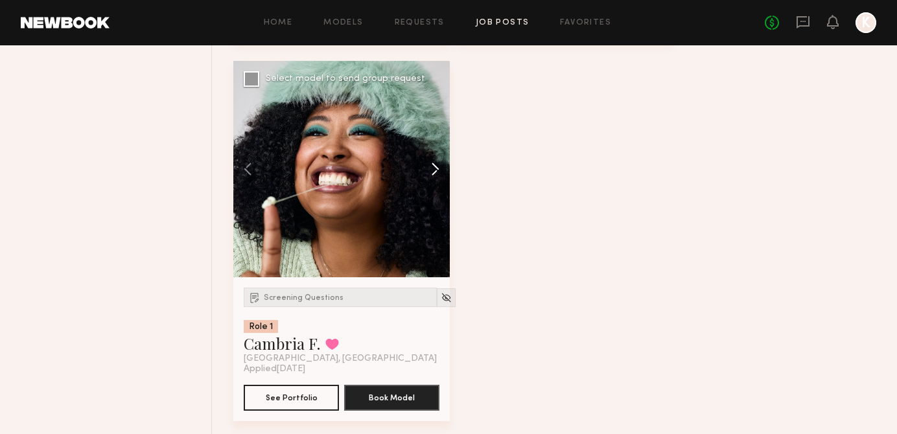
click at [434, 184] on button at bounding box center [428, 169] width 41 height 216
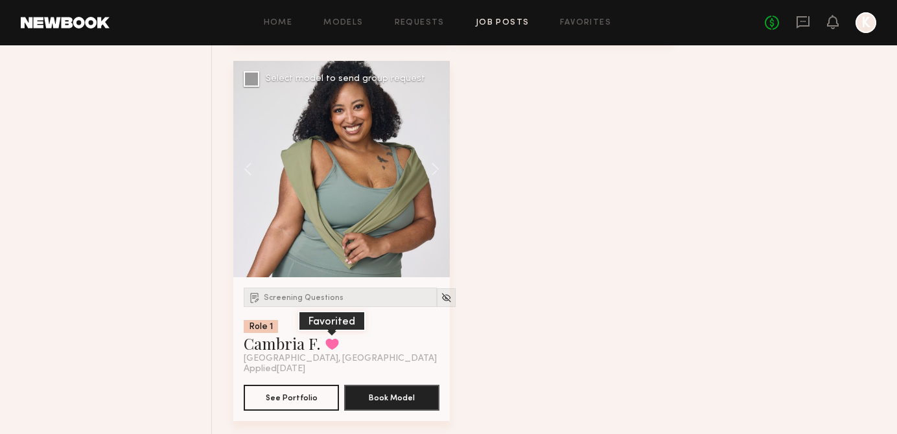
click at [329, 350] on button at bounding box center [332, 344] width 14 height 12
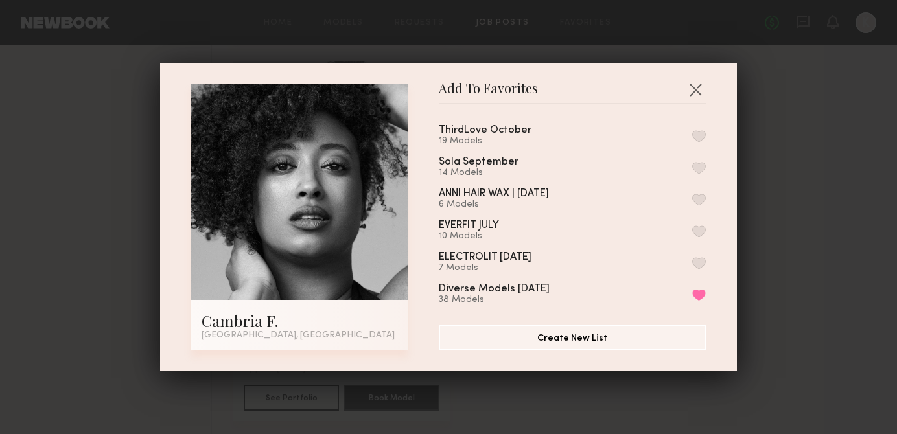
click at [698, 135] on button "button" at bounding box center [699, 136] width 14 height 12
click at [696, 87] on button "button" at bounding box center [695, 89] width 21 height 21
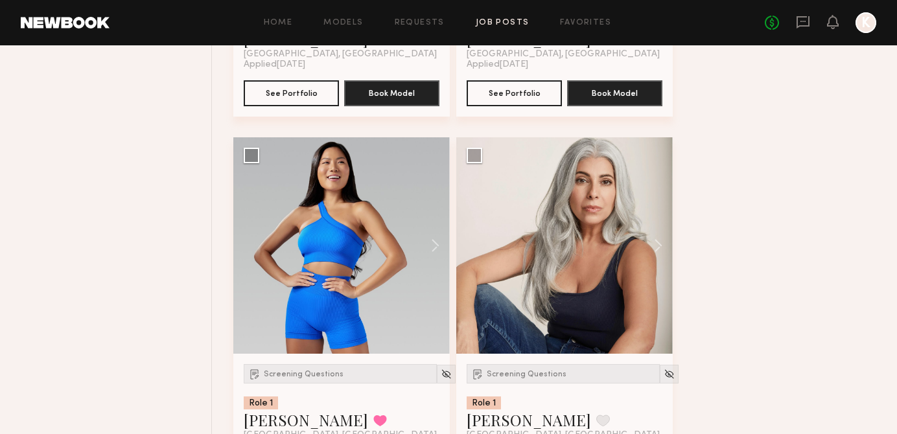
scroll to position [27112, 0]
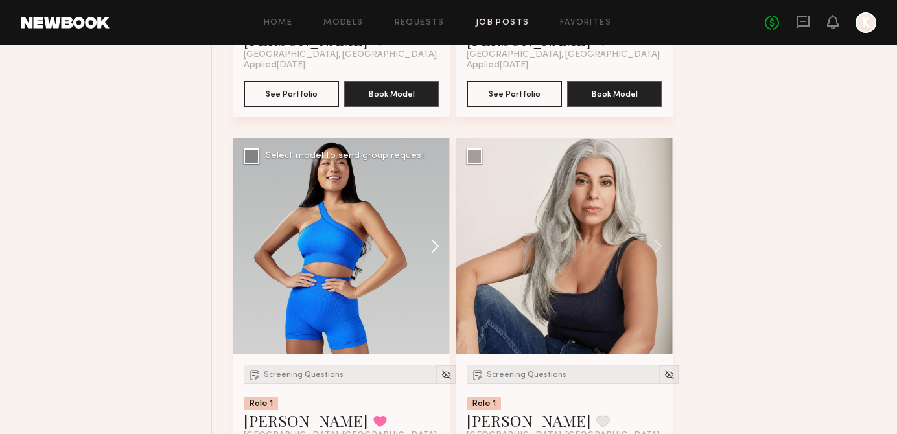
click at [435, 262] on button at bounding box center [428, 246] width 41 height 216
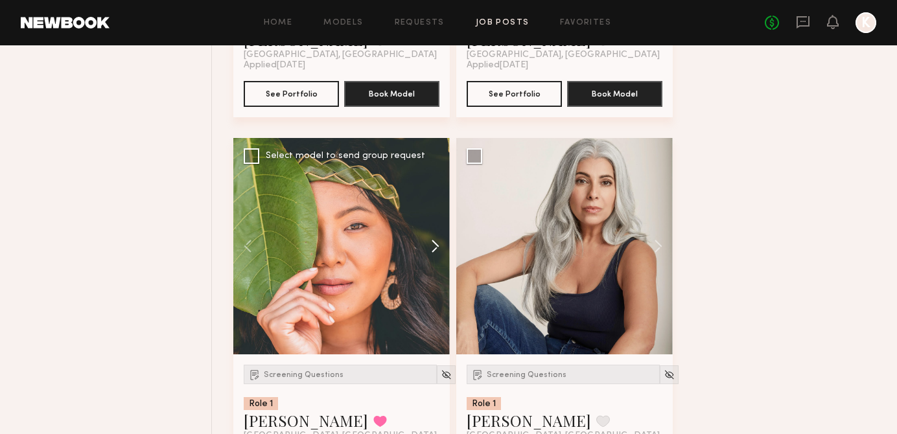
click at [435, 262] on button at bounding box center [428, 246] width 41 height 216
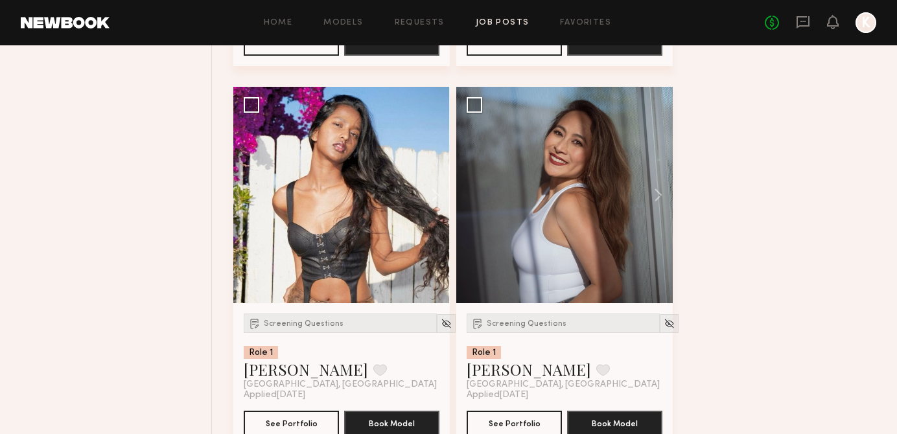
scroll to position [26760, 0]
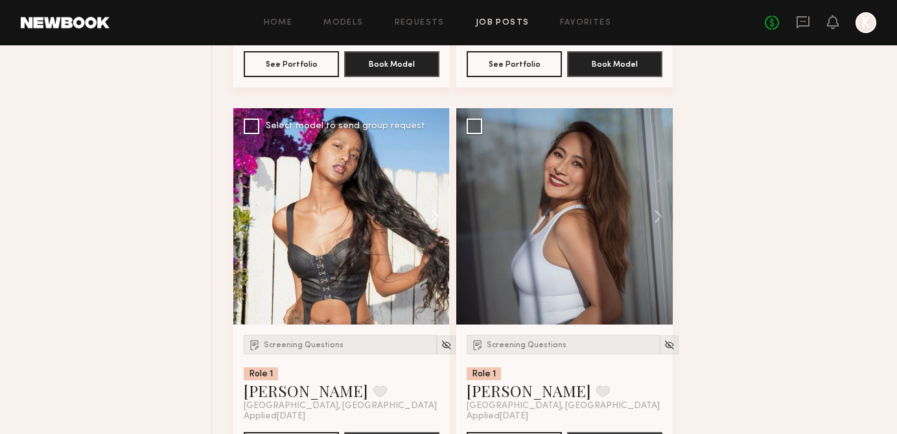
click at [439, 245] on button at bounding box center [428, 216] width 41 height 216
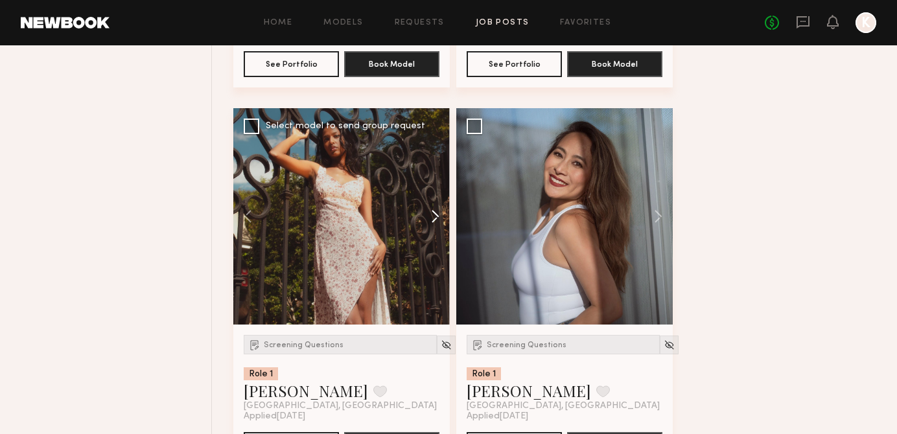
click at [439, 245] on button at bounding box center [428, 216] width 41 height 216
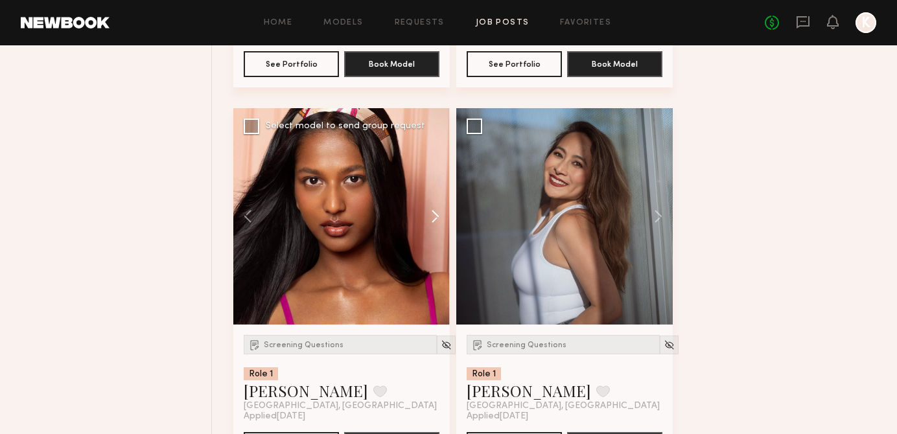
click at [439, 245] on button at bounding box center [428, 216] width 41 height 216
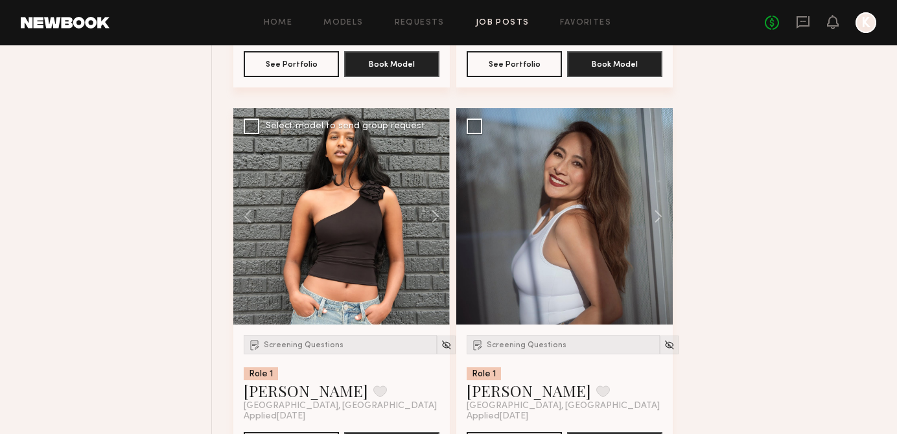
scroll to position [26825, 0]
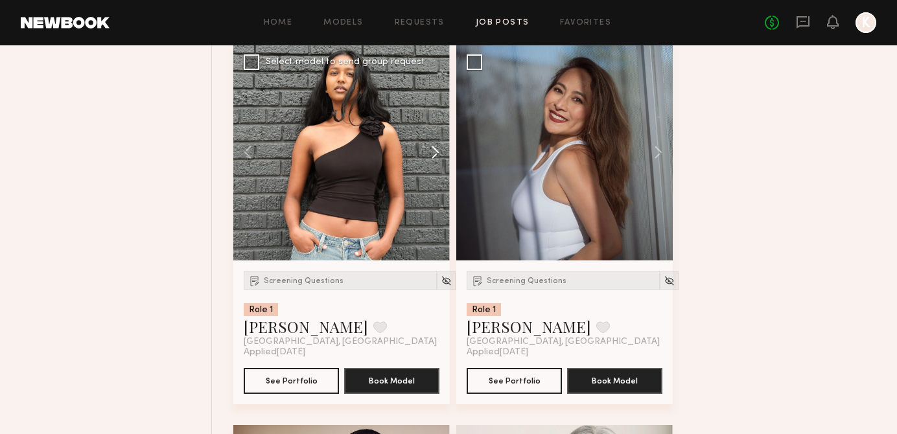
click at [435, 164] on button at bounding box center [428, 152] width 41 height 216
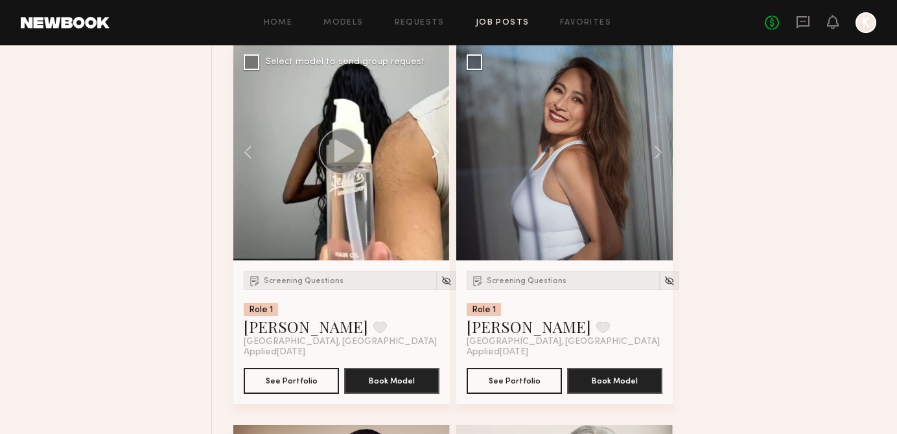
click at [435, 164] on button at bounding box center [428, 152] width 41 height 216
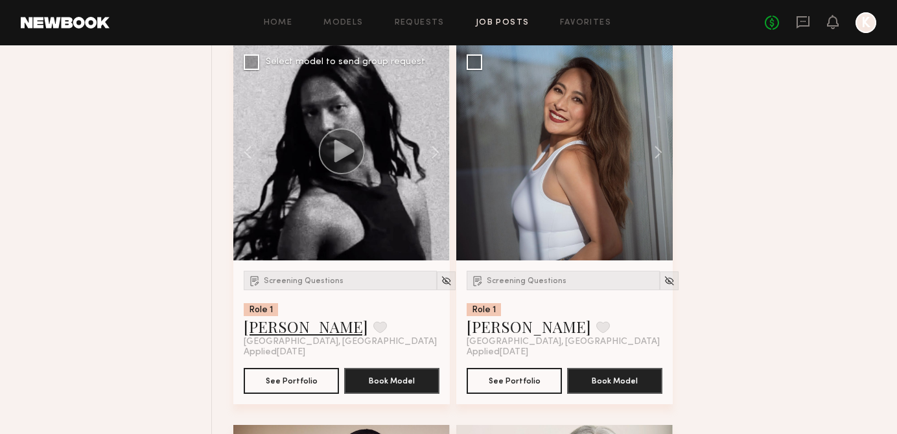
click at [275, 337] on link "Sanjula A." at bounding box center [306, 326] width 124 height 21
click at [373, 333] on button at bounding box center [380, 327] width 14 height 12
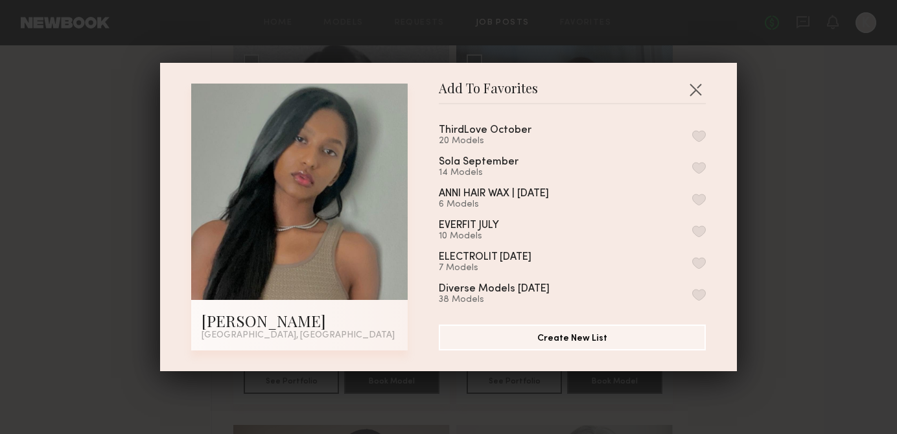
click at [703, 131] on button "button" at bounding box center [699, 136] width 14 height 12
click at [695, 85] on button "button" at bounding box center [695, 89] width 21 height 21
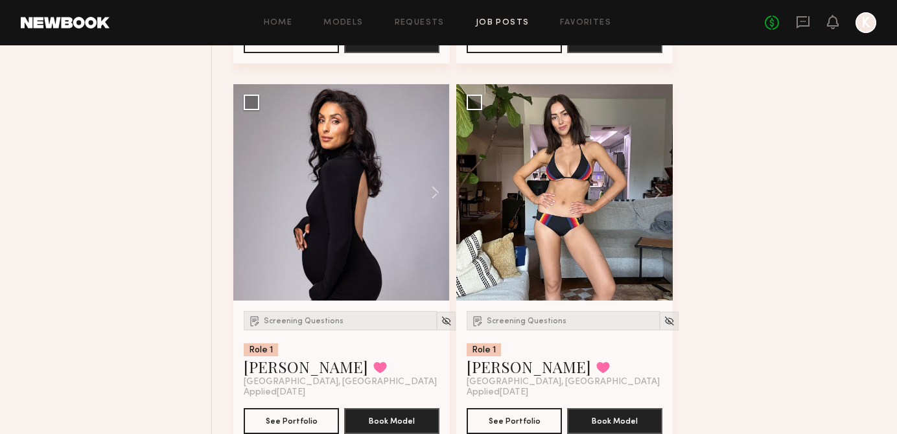
scroll to position [26023, 0]
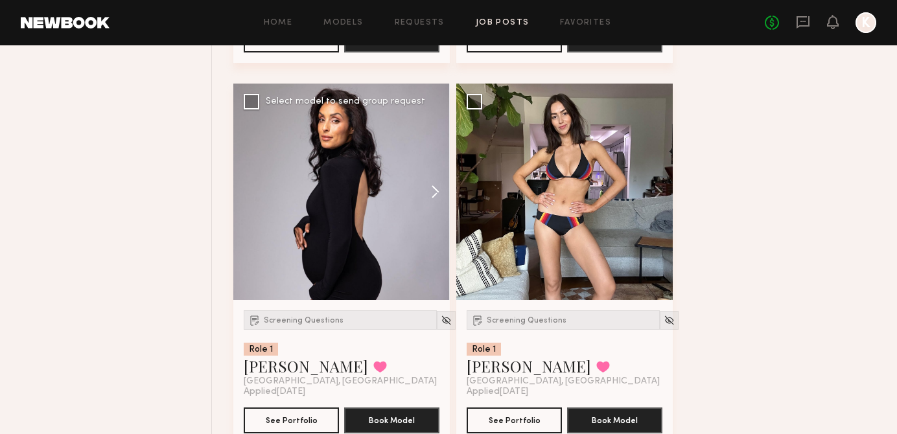
click at [440, 206] on button at bounding box center [428, 192] width 41 height 216
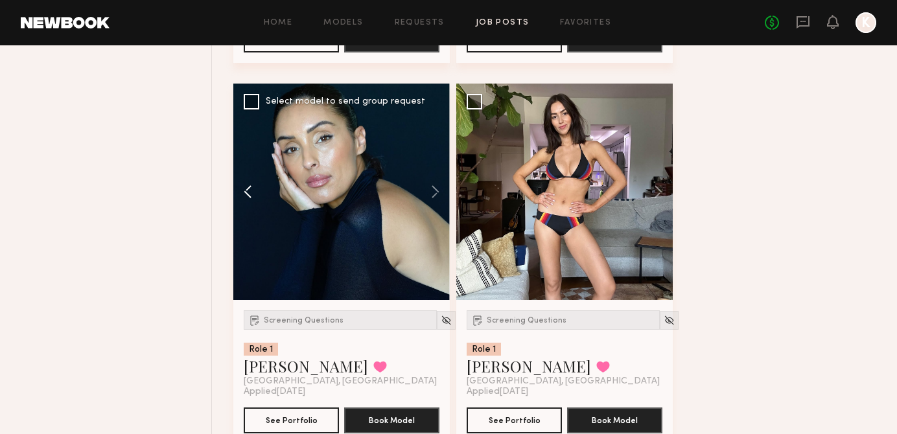
click at [250, 201] on button at bounding box center [253, 192] width 41 height 216
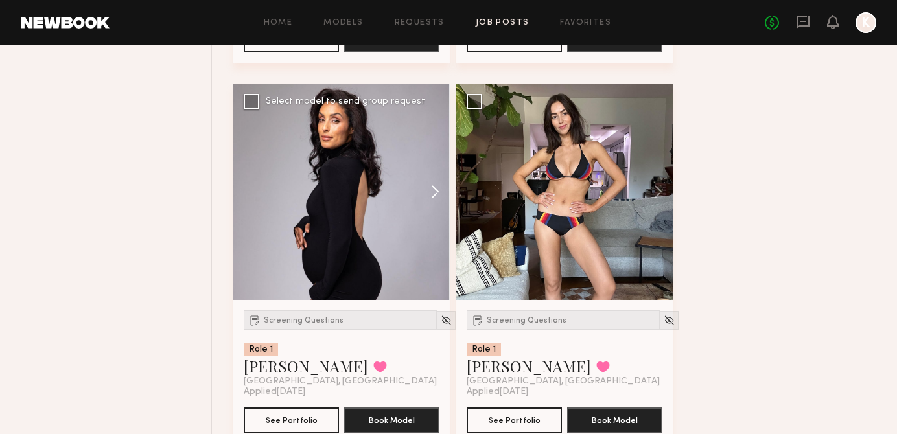
click at [439, 208] on button at bounding box center [428, 192] width 41 height 216
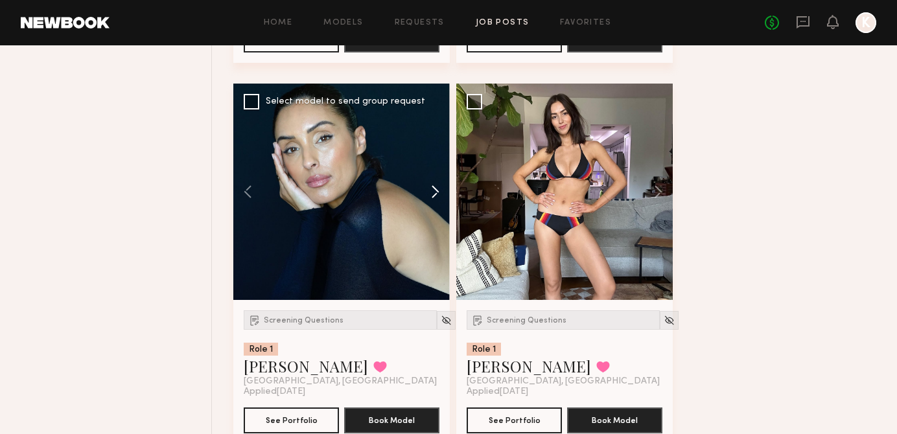
click at [439, 208] on button at bounding box center [428, 192] width 41 height 216
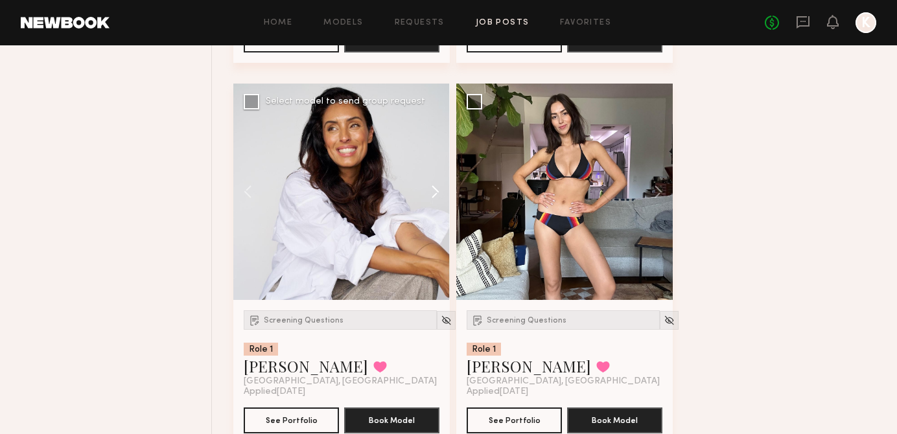
click at [439, 208] on button at bounding box center [428, 192] width 41 height 216
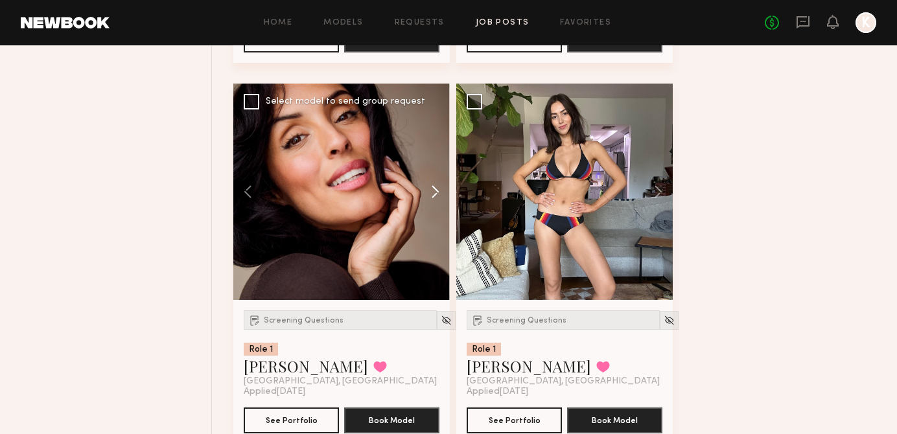
click at [439, 208] on button at bounding box center [428, 192] width 41 height 216
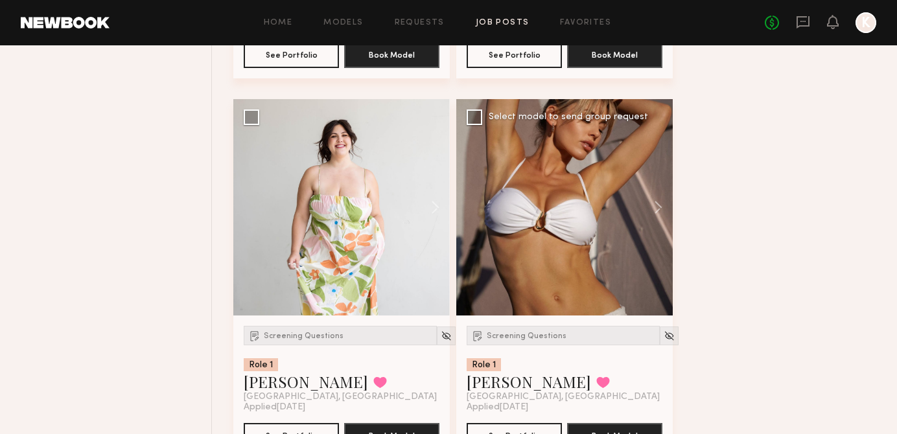
scroll to position [25245, 0]
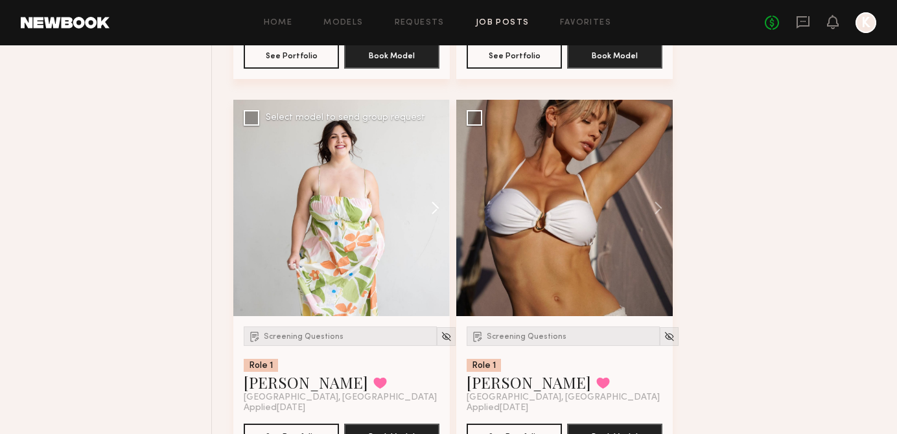
click at [435, 218] on button at bounding box center [428, 208] width 41 height 216
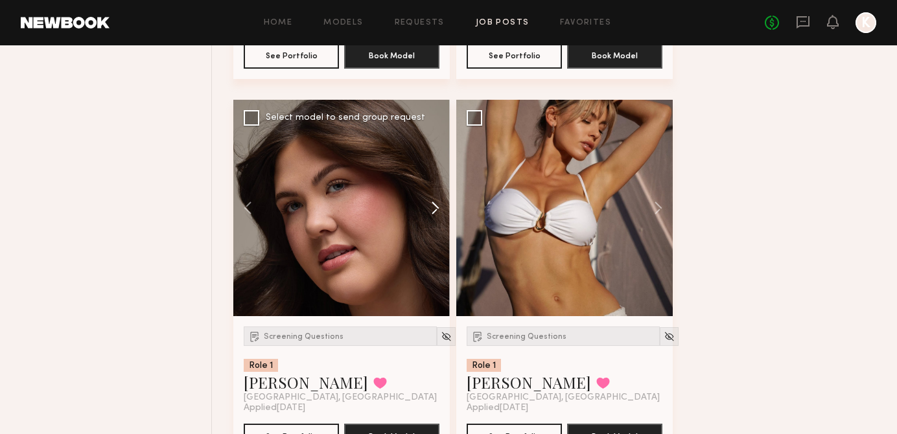
click at [435, 218] on button at bounding box center [428, 208] width 41 height 216
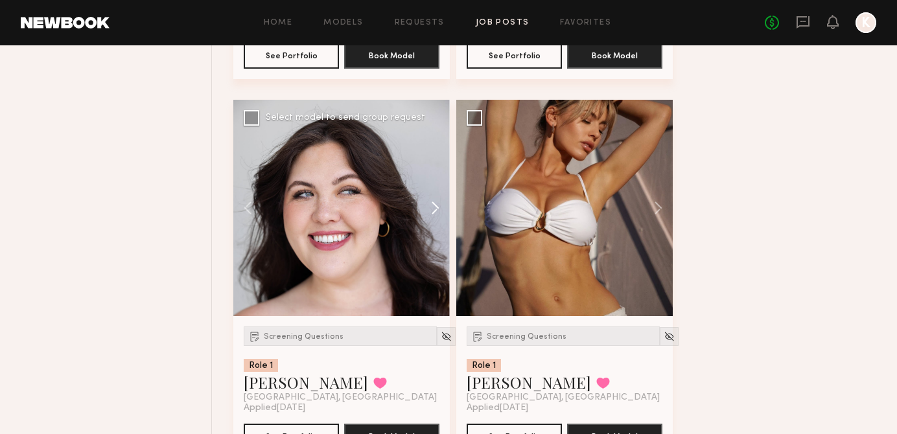
click at [435, 218] on button at bounding box center [428, 208] width 41 height 216
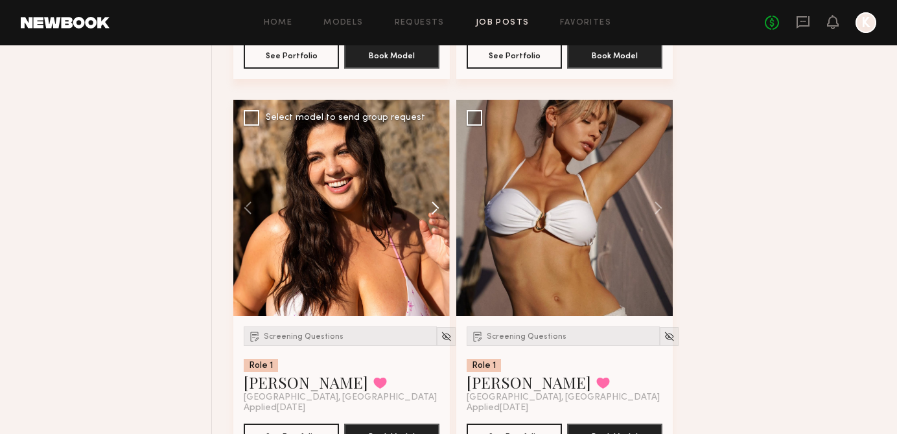
click at [435, 218] on button at bounding box center [428, 208] width 41 height 216
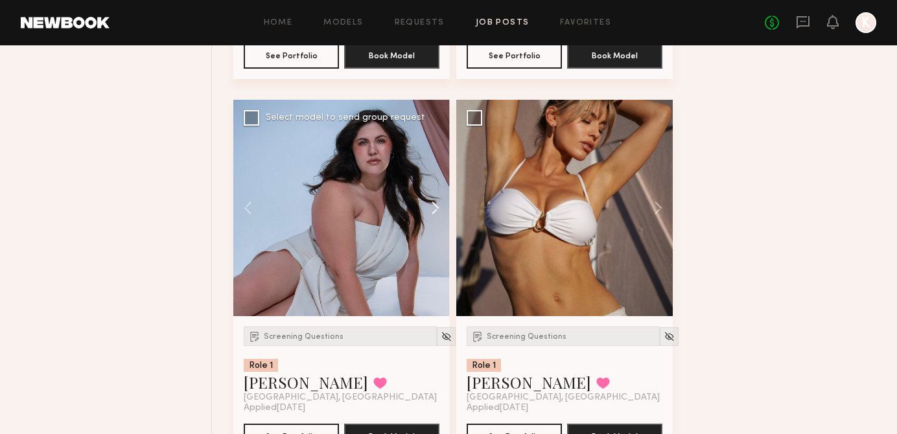
click at [435, 218] on button at bounding box center [428, 208] width 41 height 216
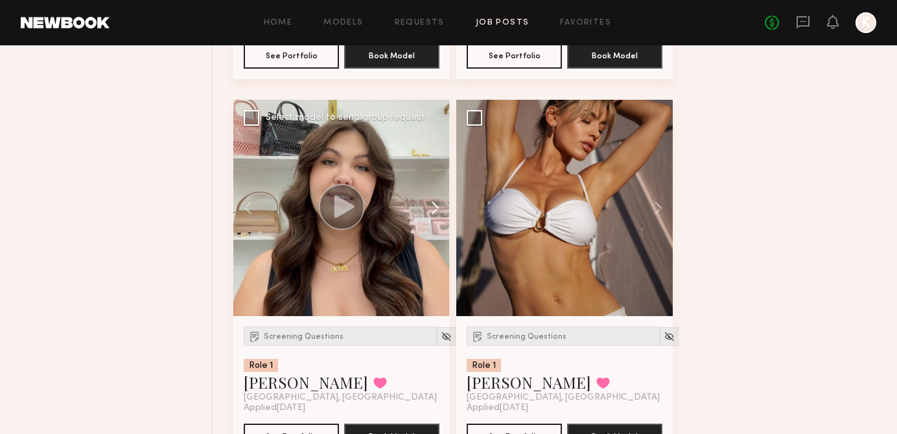
click at [435, 218] on button at bounding box center [428, 208] width 41 height 216
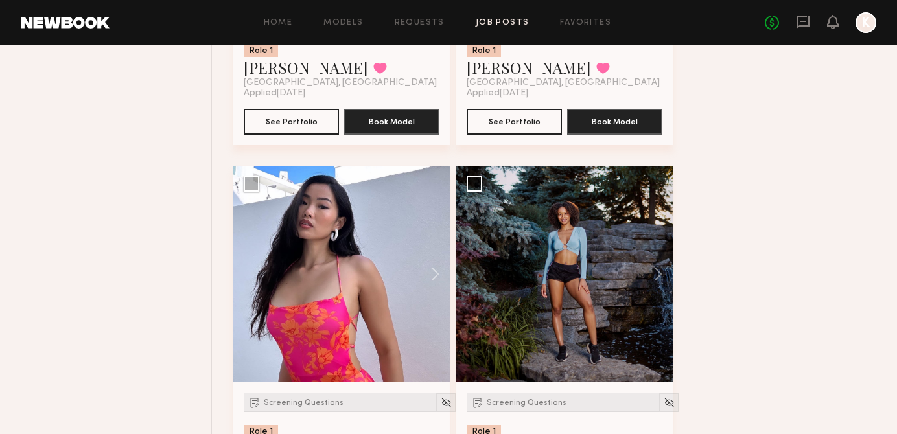
scroll to position [21371, 0]
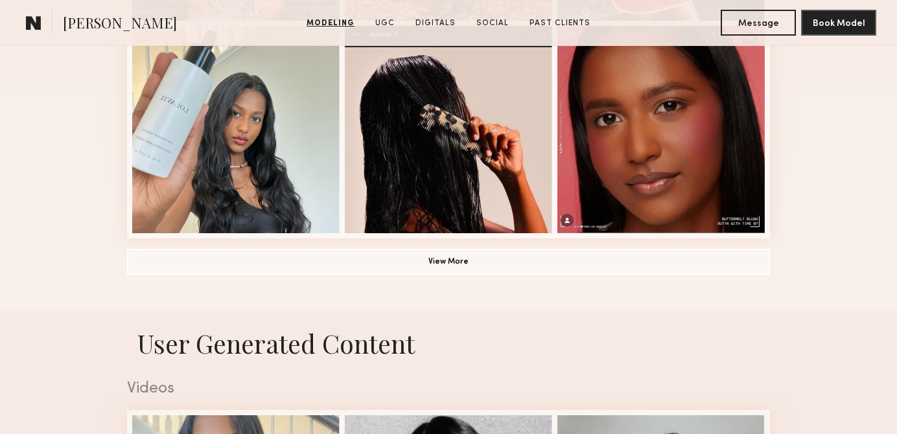
scroll to position [775, 0]
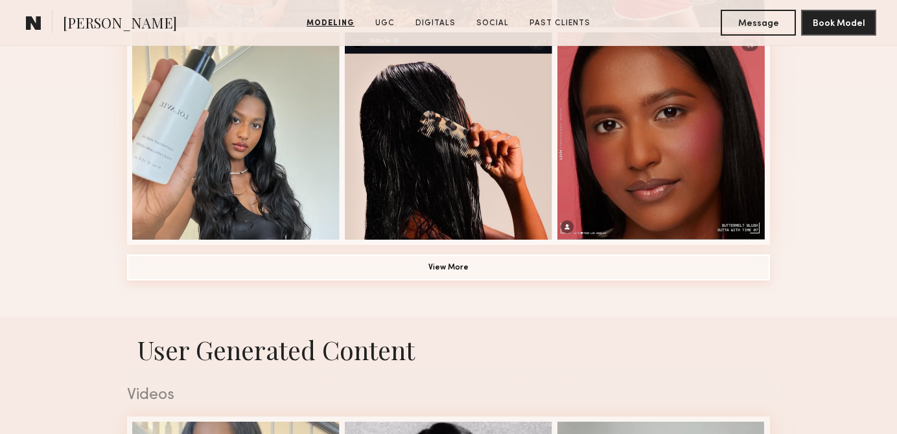
click at [371, 266] on button "View More" at bounding box center [448, 268] width 643 height 26
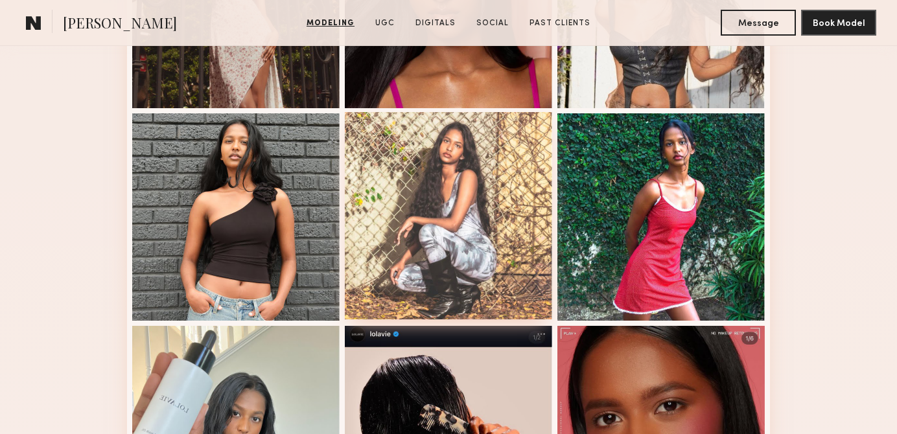
scroll to position [350, 0]
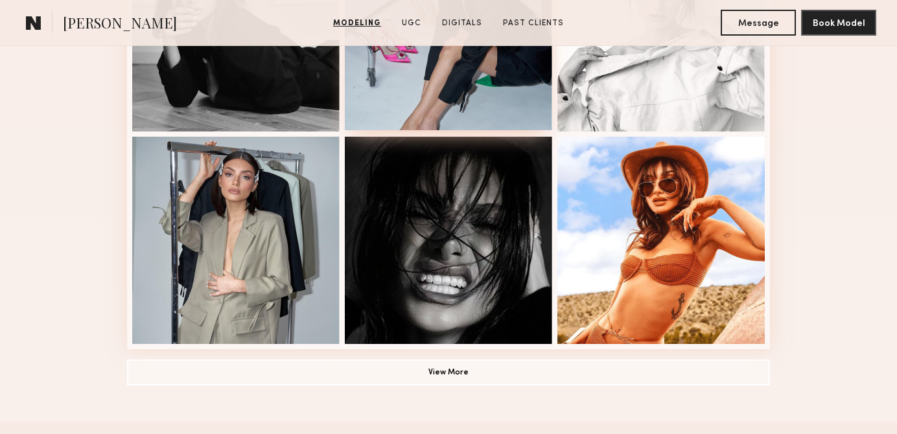
scroll to position [884, 0]
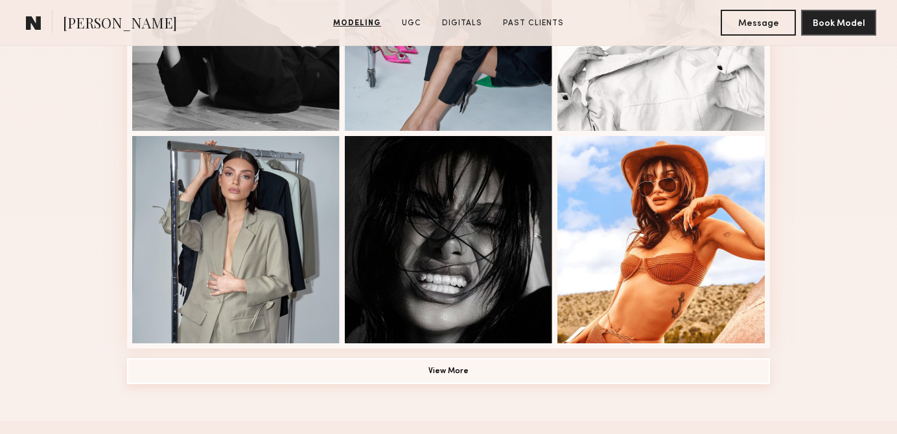
click at [363, 367] on button "View More" at bounding box center [448, 371] width 643 height 26
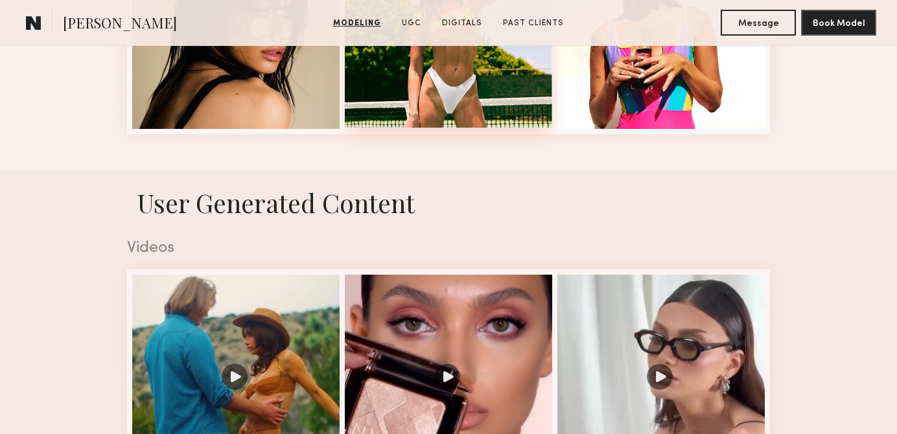
scroll to position [2134, 0]
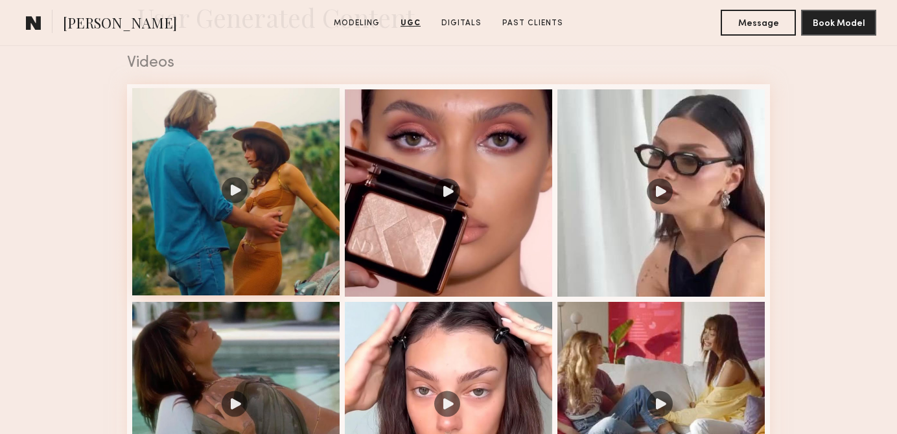
click at [239, 194] on div at bounding box center [235, 191] width 207 height 207
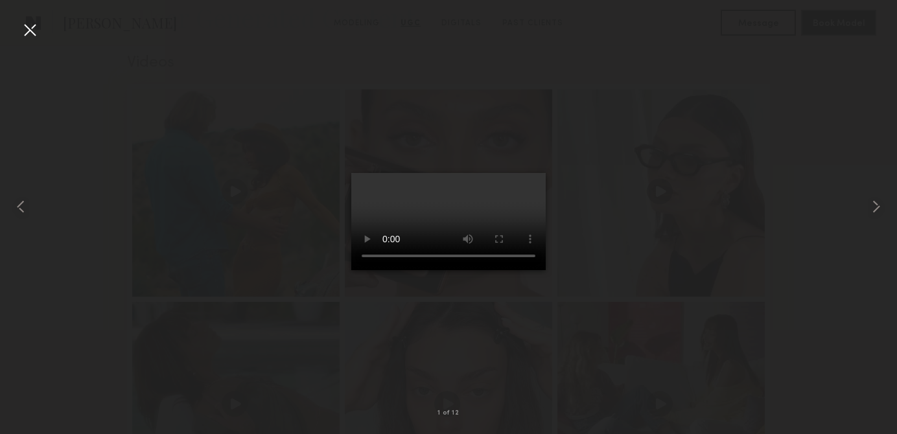
click at [29, 34] on div at bounding box center [29, 29] width 21 height 21
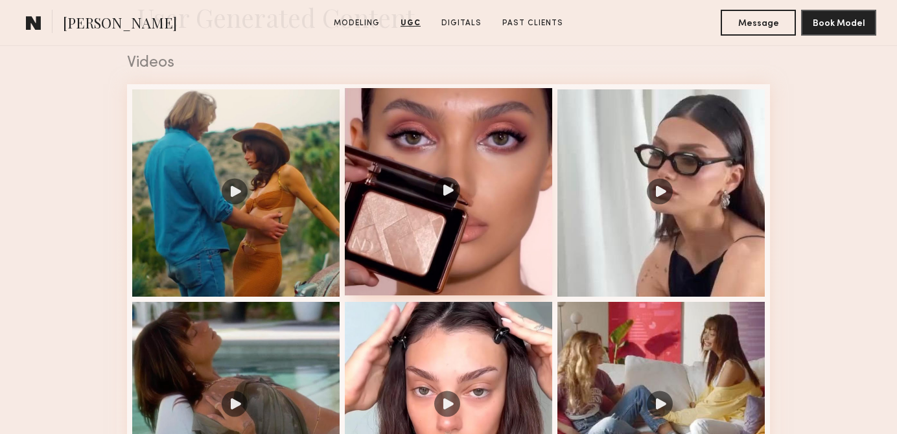
click at [444, 186] on div at bounding box center [448, 191] width 207 height 207
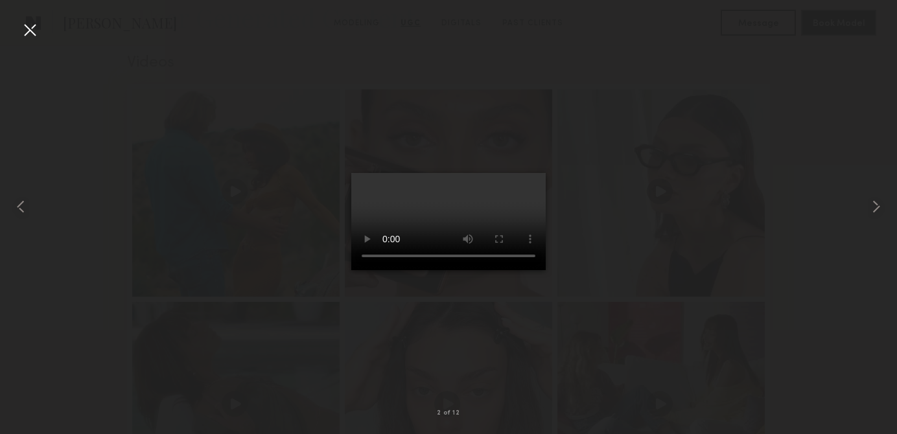
click at [39, 39] on div at bounding box center [29, 29] width 21 height 21
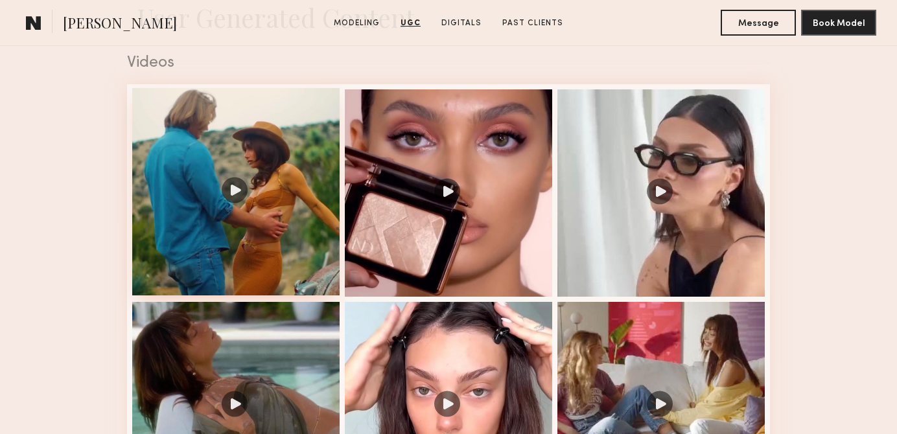
scroll to position [2387, 0]
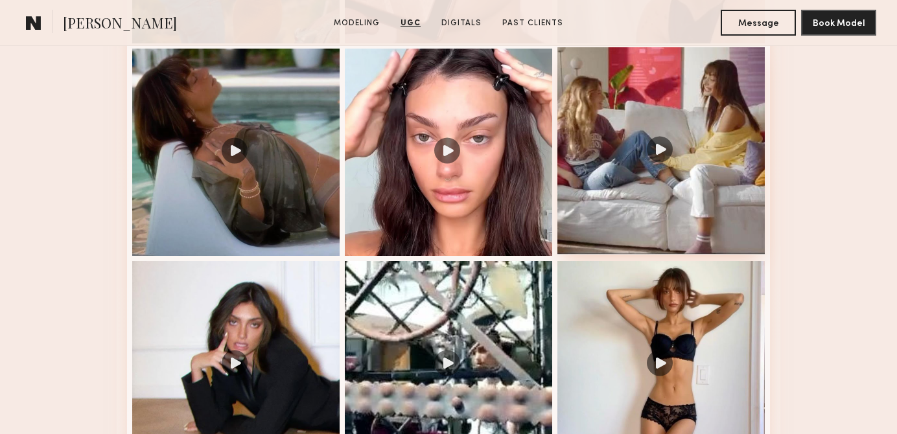
click at [670, 146] on div at bounding box center [660, 150] width 207 height 207
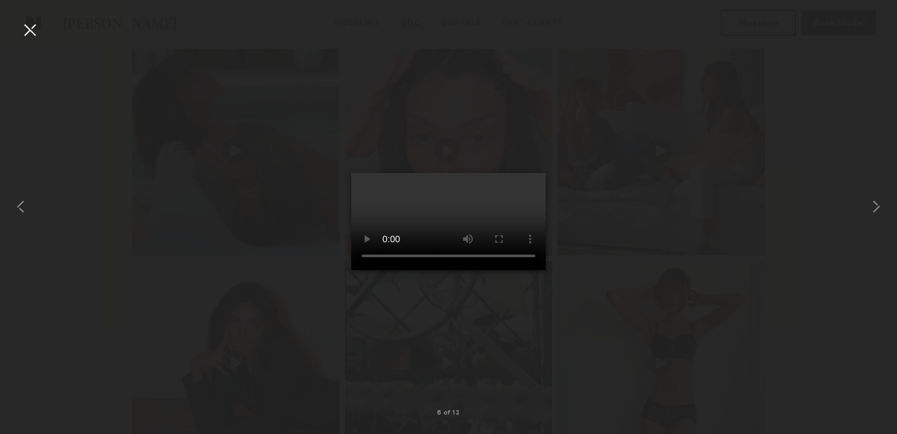
click at [30, 30] on div at bounding box center [29, 29] width 21 height 21
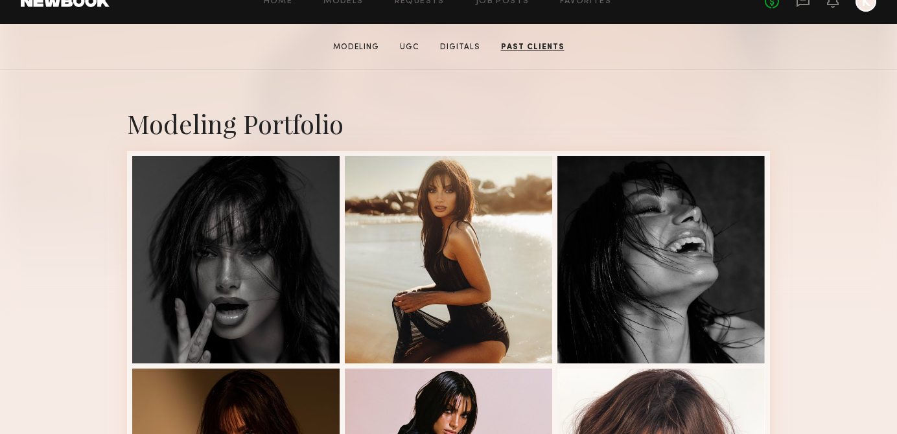
scroll to position [0, 0]
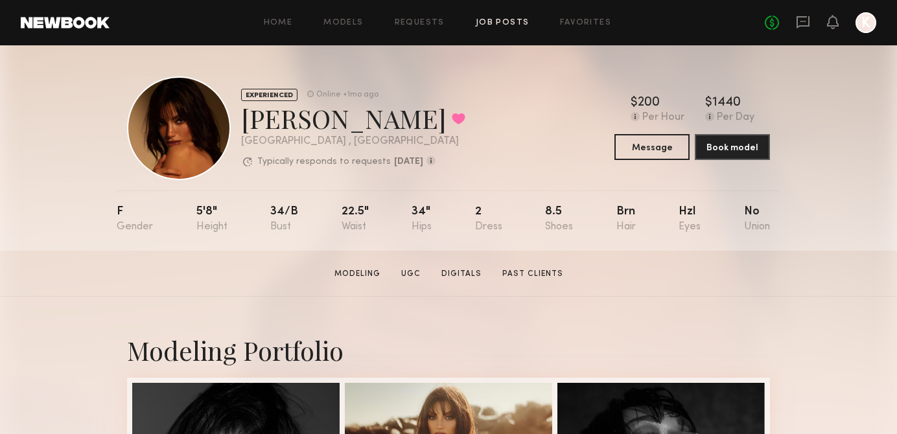
click at [483, 23] on link "Job Posts" at bounding box center [502, 23] width 54 height 8
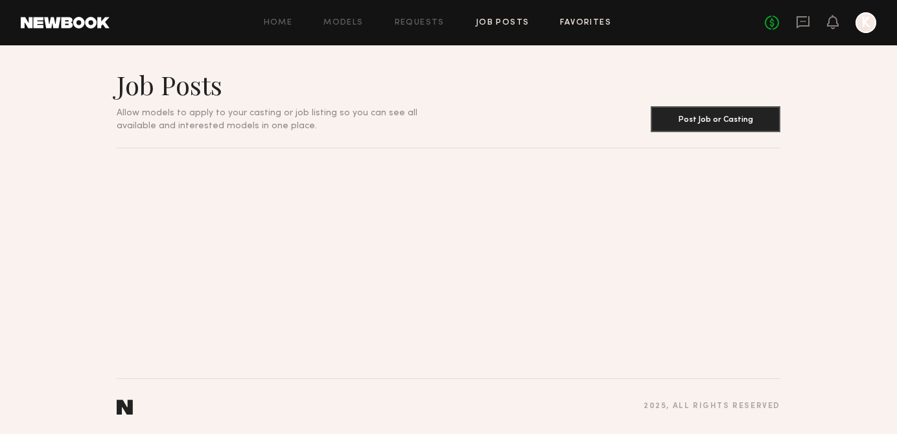
click at [585, 27] on link "Favorites" at bounding box center [585, 23] width 51 height 8
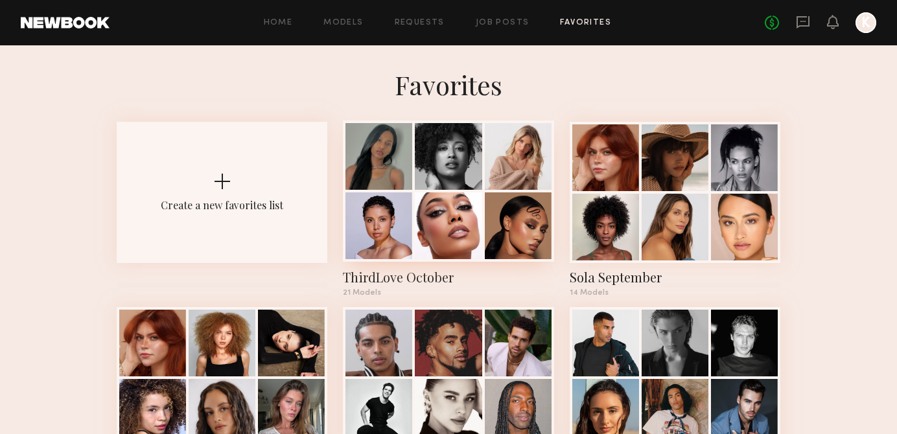
click at [475, 172] on div at bounding box center [448, 156] width 67 height 67
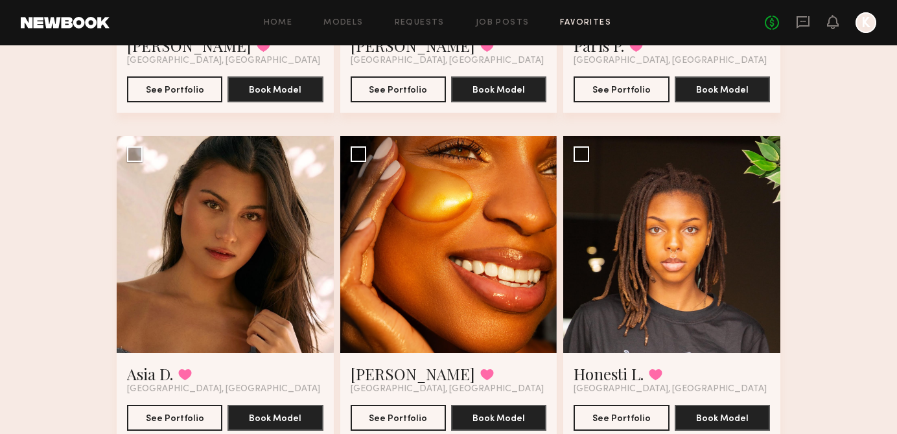
scroll to position [1009, 0]
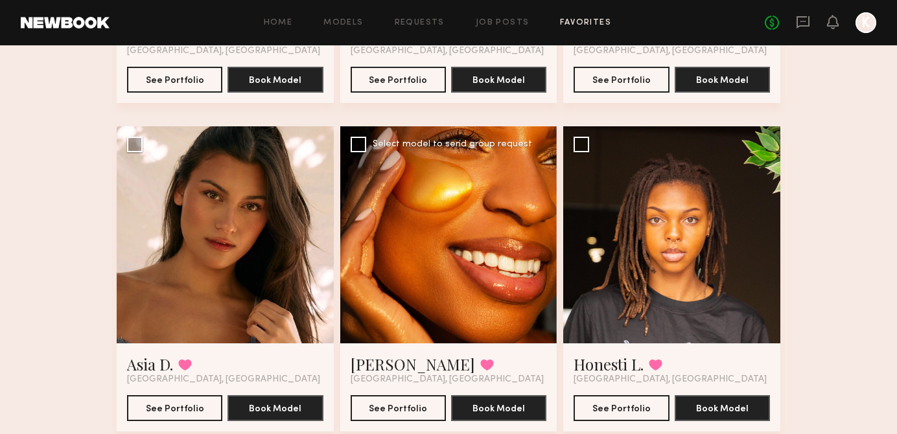
click at [448, 280] on div at bounding box center [448, 234] width 217 height 217
click at [383, 206] on div at bounding box center [448, 234] width 217 height 217
click at [412, 407] on button "See Portfolio" at bounding box center [397, 407] width 95 height 26
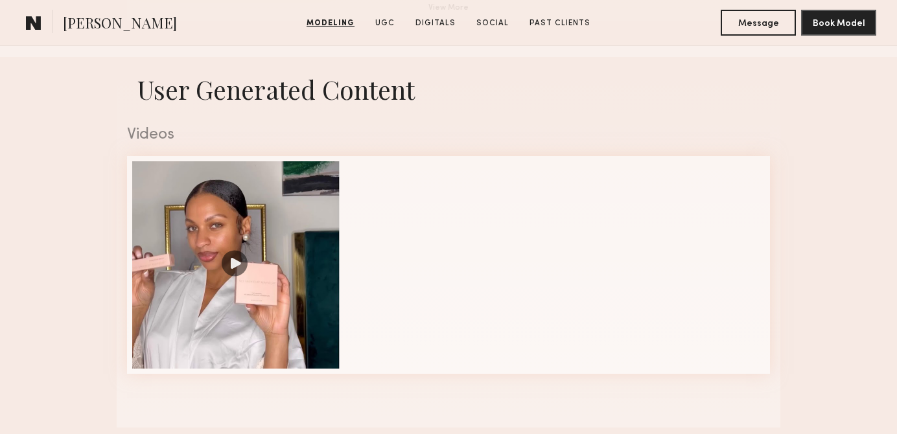
scroll to position [1261, 0]
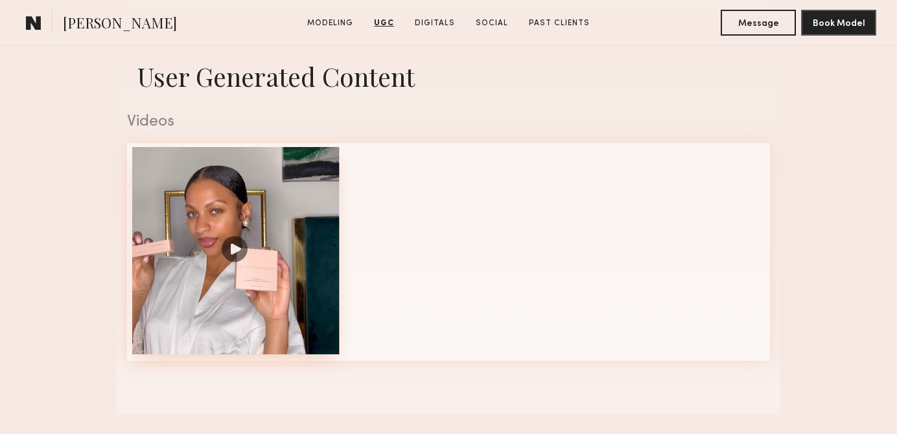
click at [226, 249] on div at bounding box center [235, 250] width 207 height 207
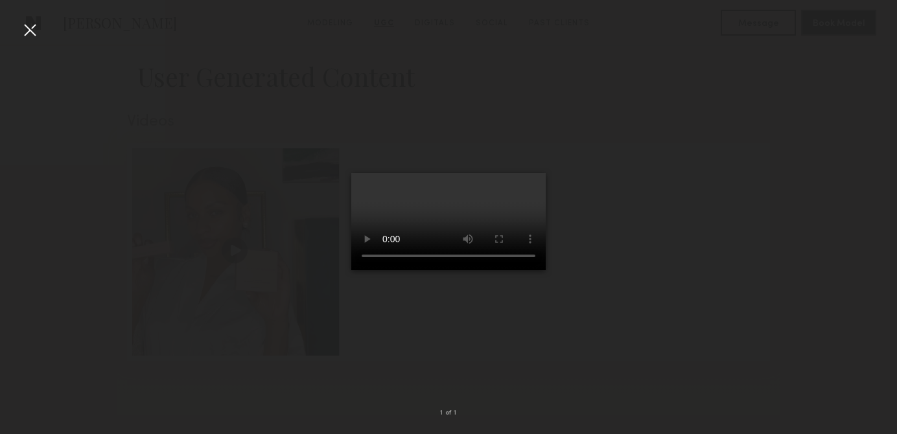
click at [34, 30] on div at bounding box center [29, 29] width 21 height 21
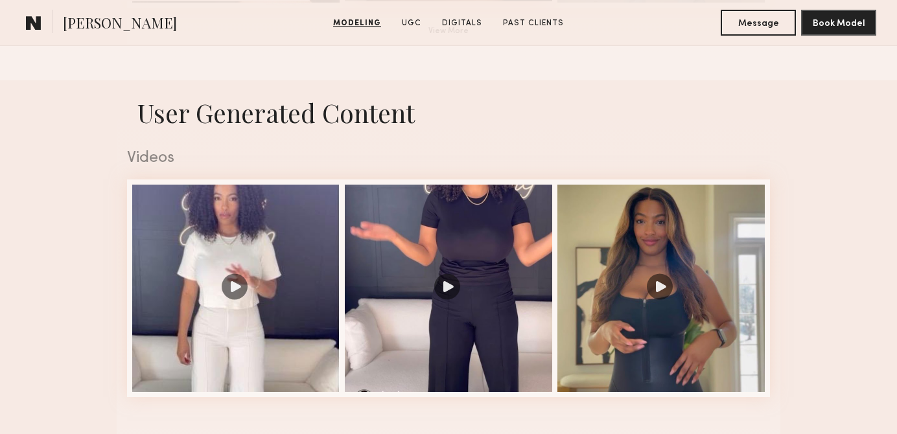
scroll to position [1228, 0]
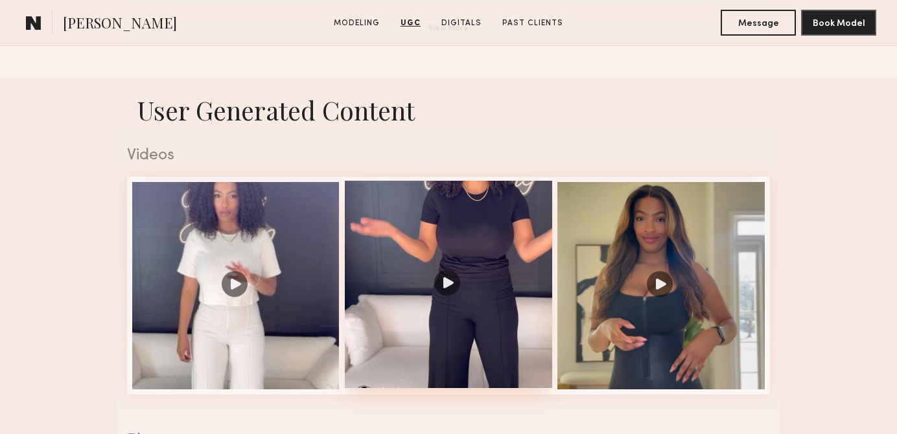
click at [442, 285] on div at bounding box center [448, 284] width 207 height 207
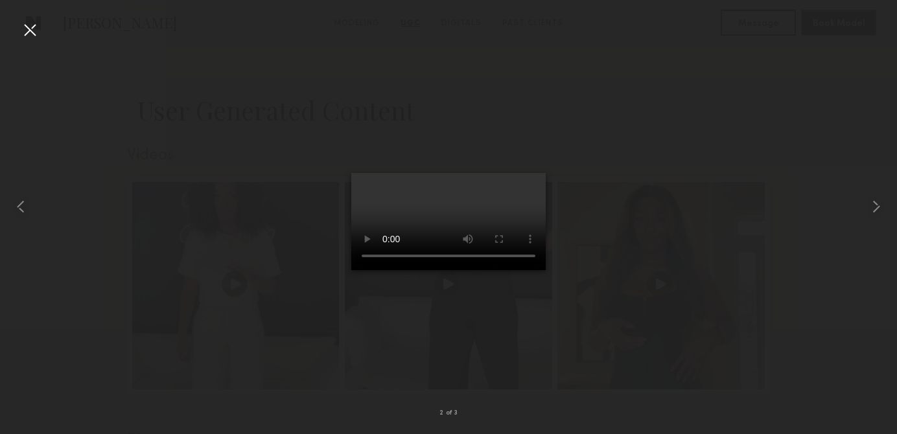
click at [23, 23] on div at bounding box center [29, 29] width 21 height 21
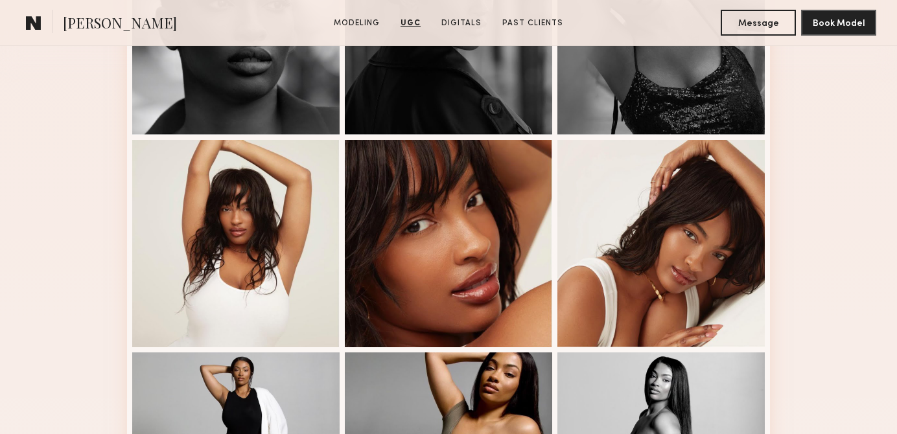
scroll to position [207, 0]
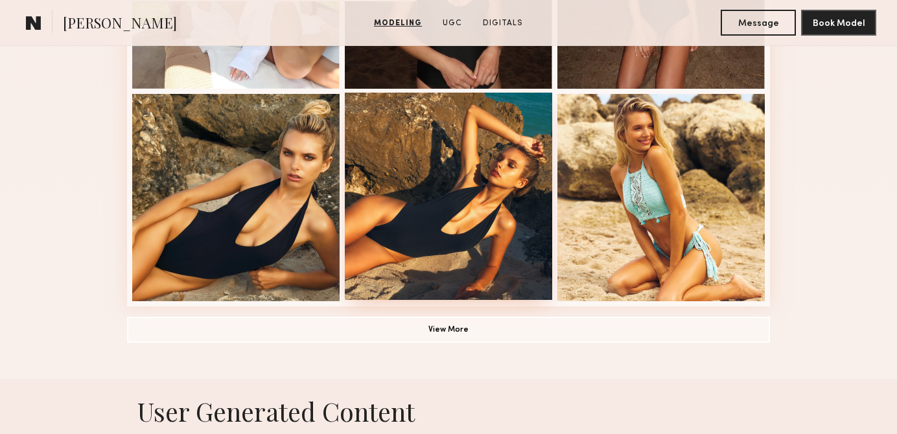
scroll to position [933, 0]
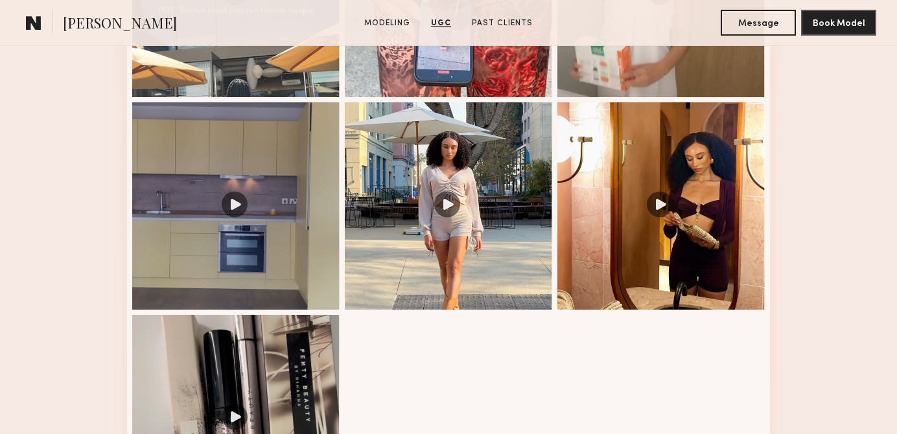
scroll to position [1538, 0]
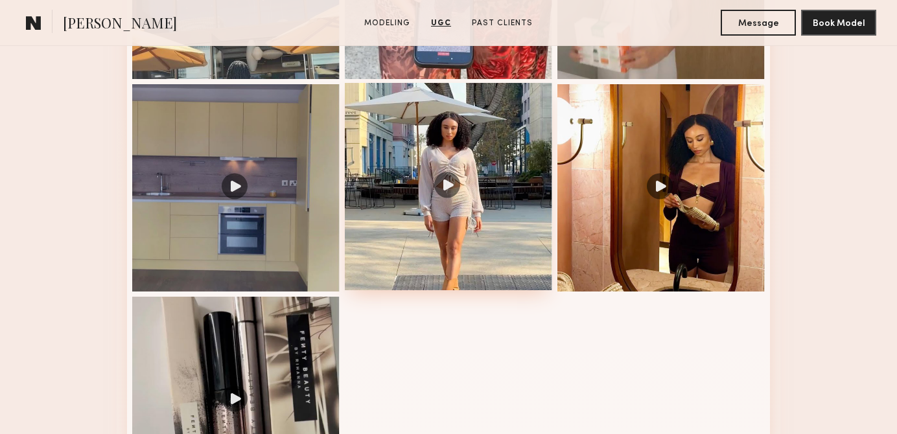
click at [440, 186] on div at bounding box center [448, 186] width 207 height 207
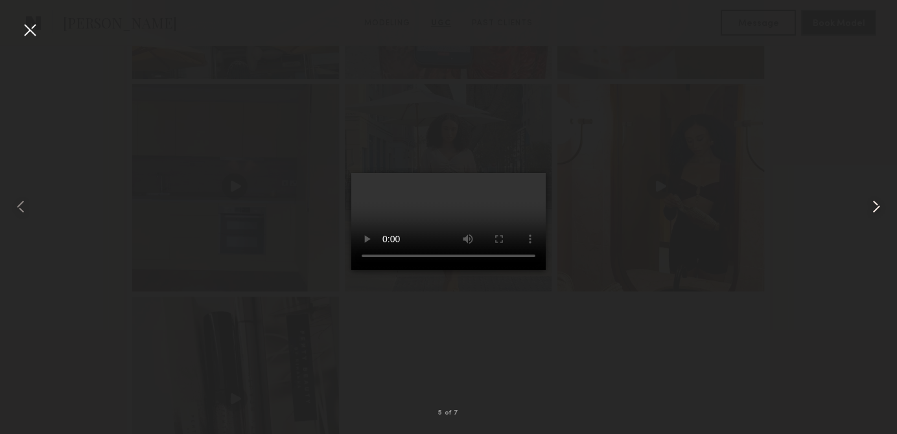
click at [873, 198] on common-icon at bounding box center [875, 206] width 21 height 21
click at [32, 31] on div at bounding box center [29, 29] width 21 height 21
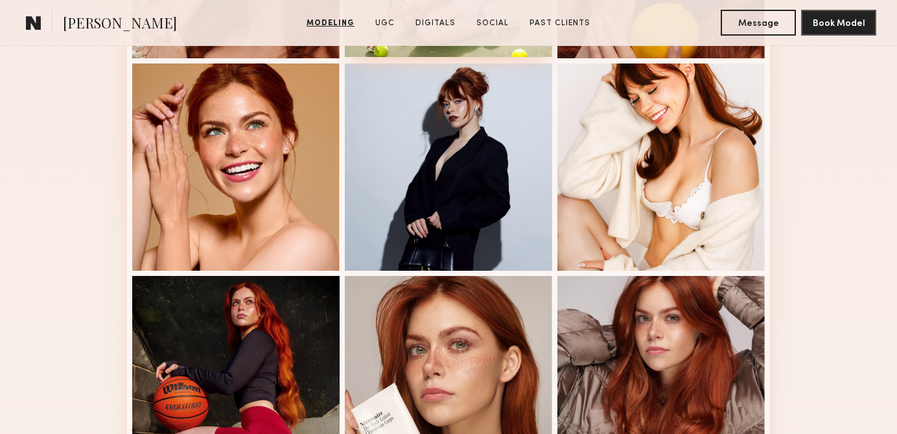
scroll to position [767, 0]
